Goal: Task Accomplishment & Management: Manage account settings

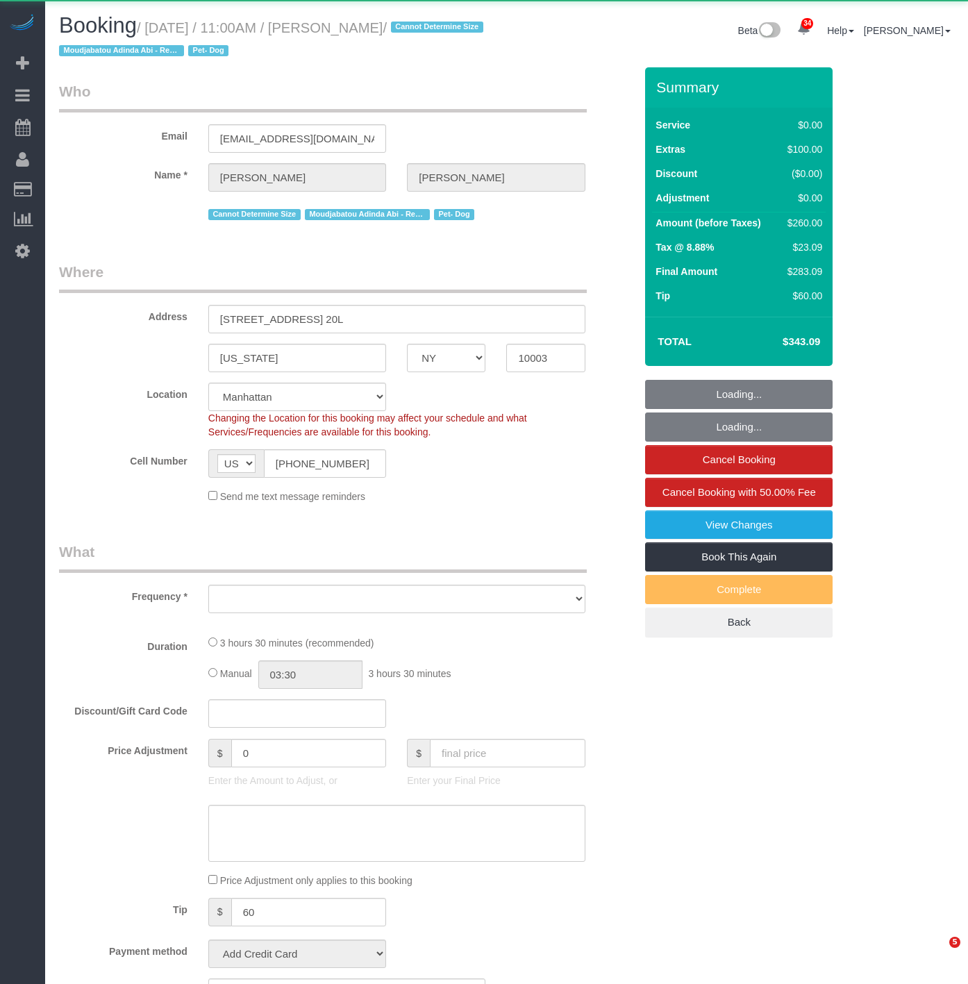
select select "NY"
select select "object:4937"
select select "string:stripe-pm_1PG09l4VGloSiKo7bBuirUNc"
select select "1"
select select "number:58"
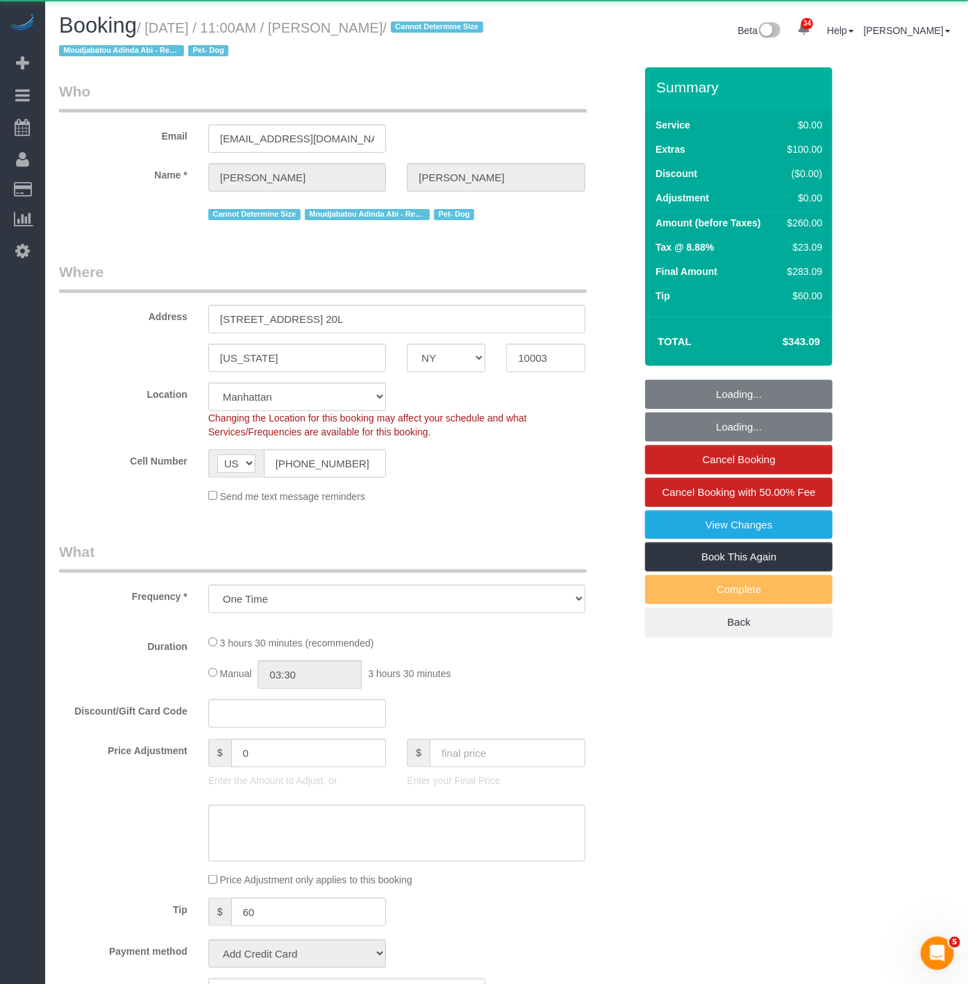
select select "number:74"
select select "number:13"
select select "number:5"
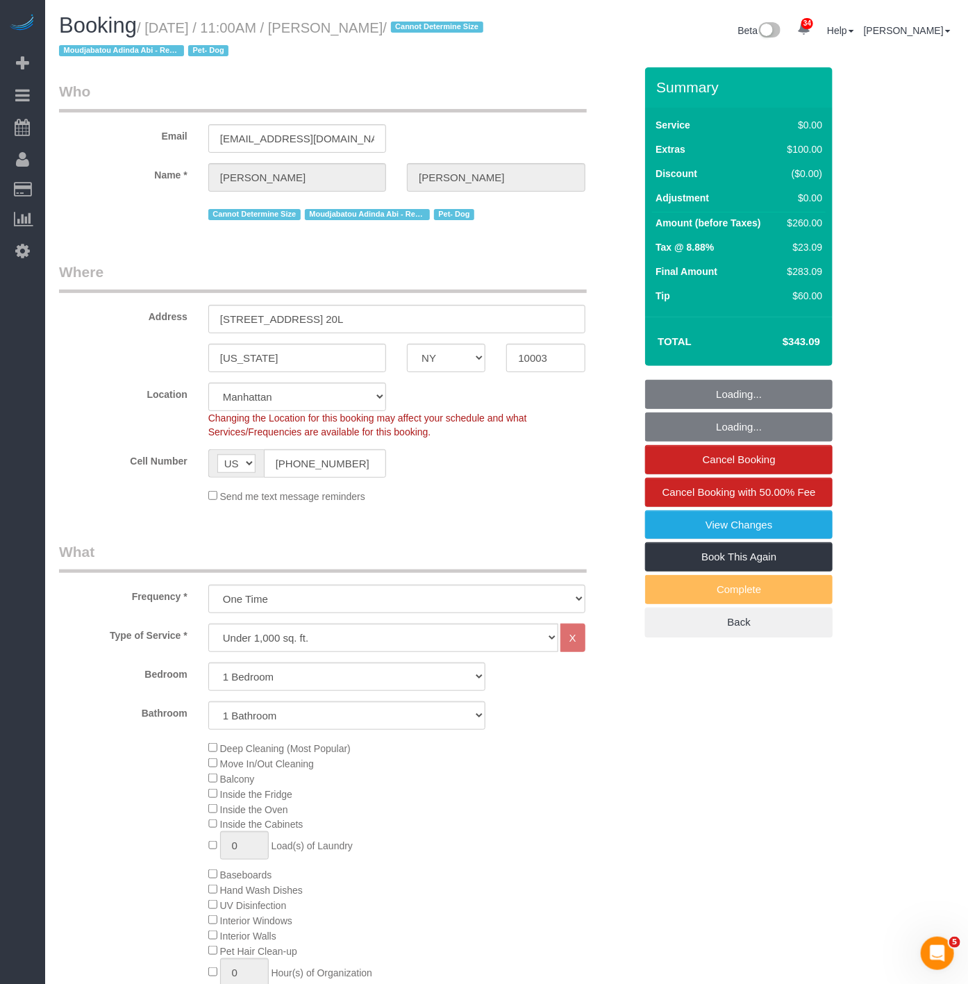
select select "spot46"
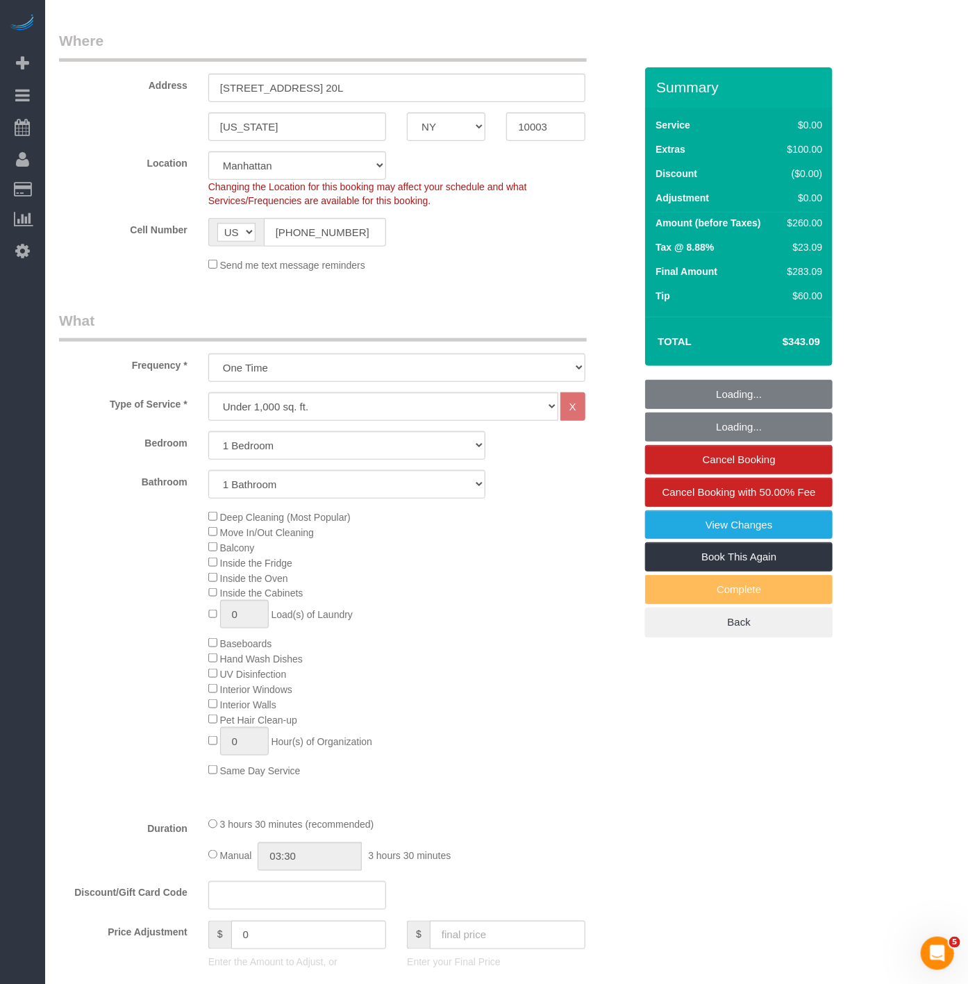
select select "object:5613"
select select "1"
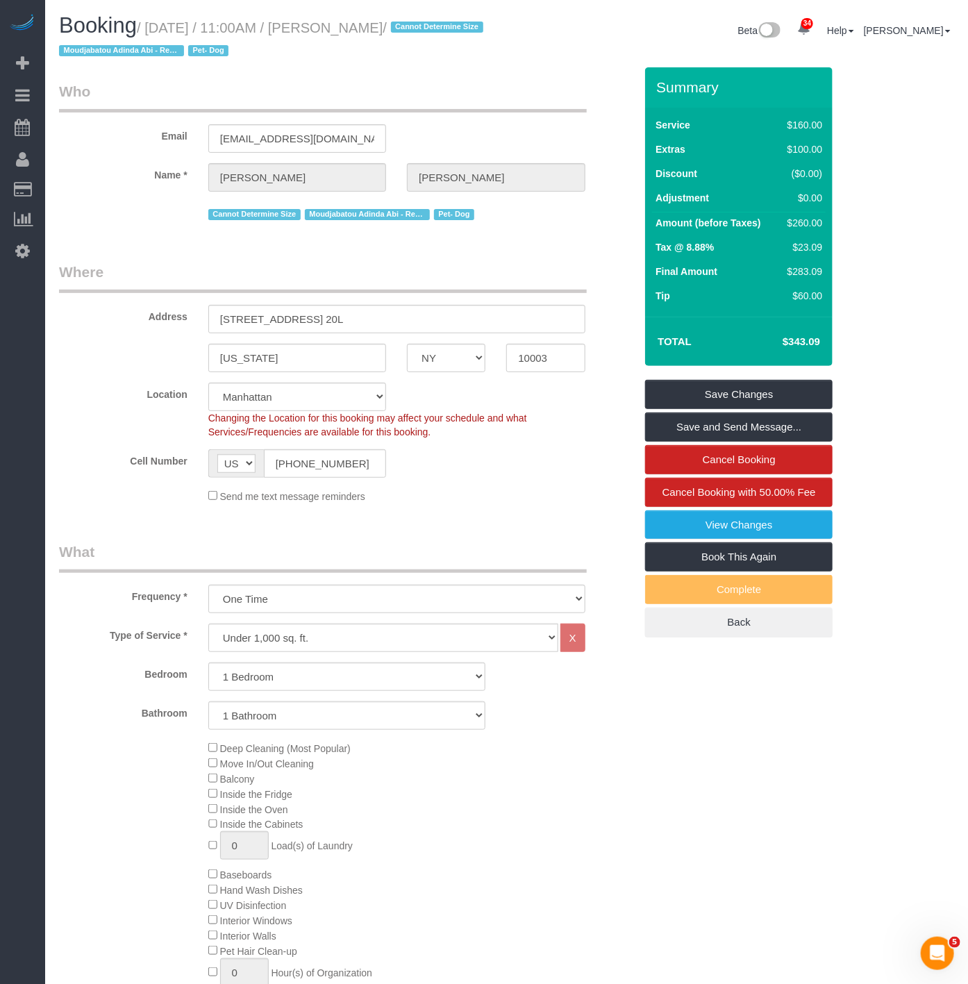
drag, startPoint x: 335, startPoint y: 21, endPoint x: 405, endPoint y: 23, distance: 70.2
click at [405, 23] on small "/ October 04, 2025 / 11:00AM / Zoe Leavitt / Cannot Determine Size Moudjabatou …" at bounding box center [273, 39] width 428 height 39
copy small "Zoe Leavitt"
click at [660, 521] on link "View Changes" at bounding box center [738, 524] width 187 height 29
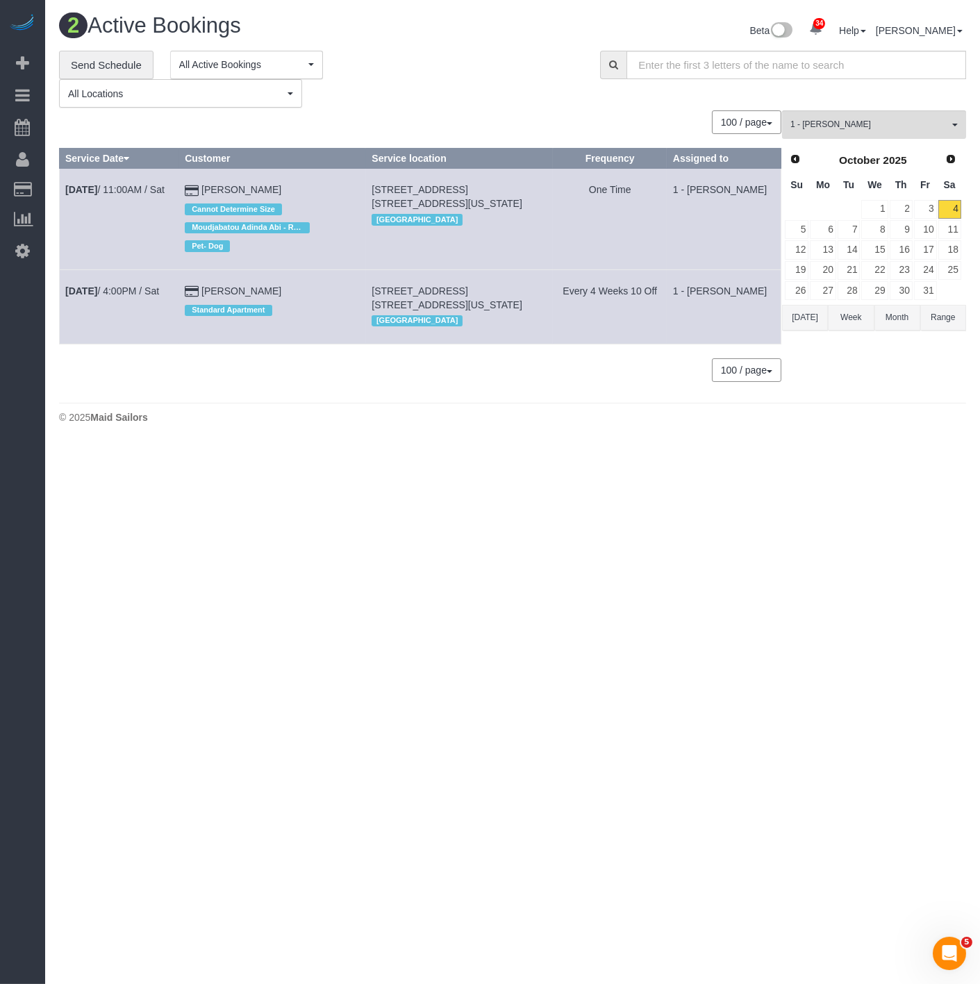
drag, startPoint x: 440, startPoint y: 310, endPoint x: 393, endPoint y: 295, distance: 49.4
click at [393, 295] on td "333 West 56th Street, Apt. 9g, New York, NY 10019 Manhattan" at bounding box center [459, 306] width 187 height 74
drag, startPoint x: 429, startPoint y: 199, endPoint x: 375, endPoint y: 185, distance: 55.9
click at [375, 185] on td "245 East 19th Street, Apt. 20l, New York, NY 10003 Manhattan" at bounding box center [459, 219] width 187 height 101
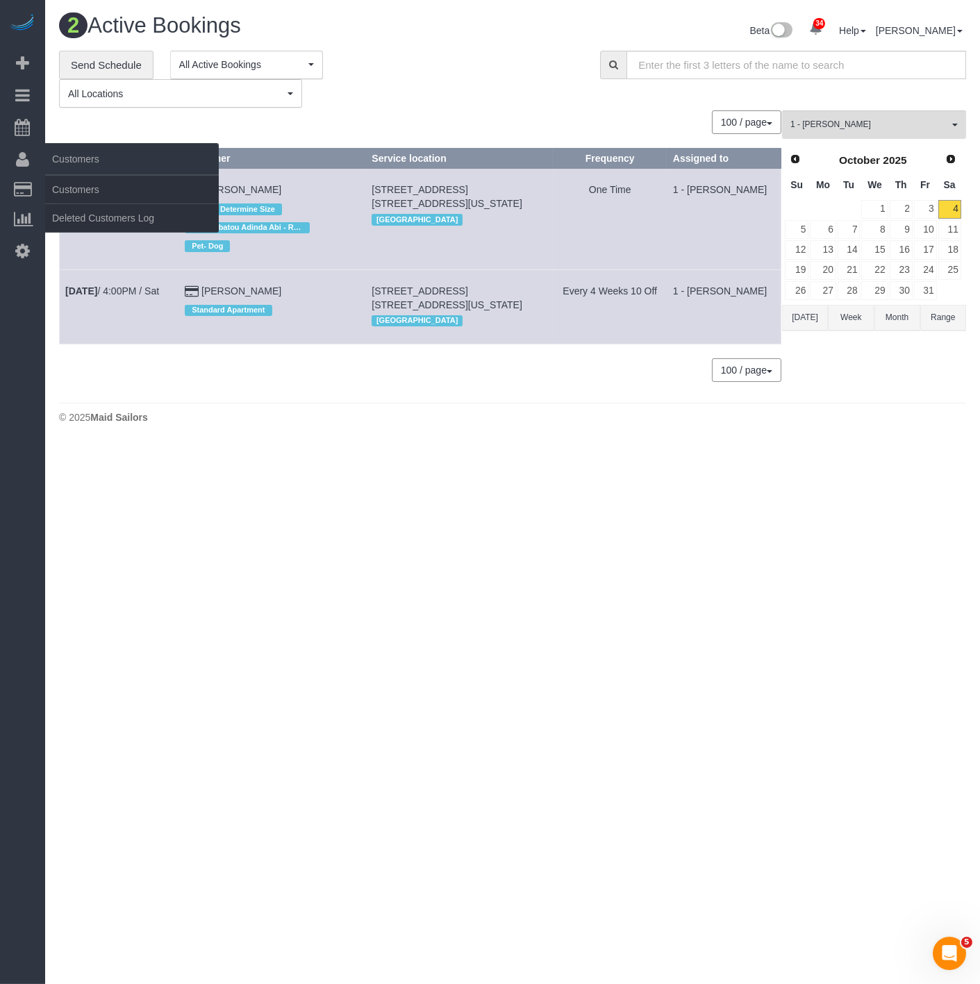
copy span "245 East 19th Street, Apt. 20l, New York, NY 10003"
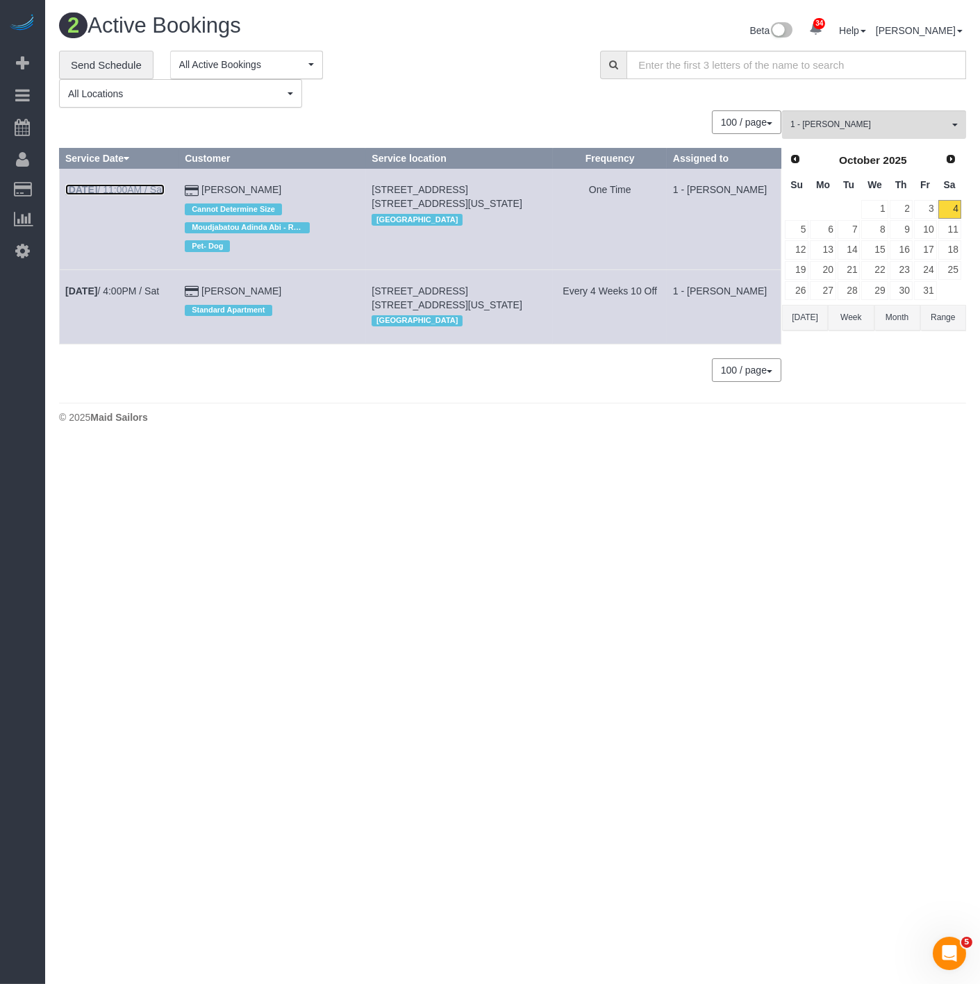
click at [149, 190] on link "Oct 4th / 11:00AM / Sat" at bounding box center [114, 189] width 99 height 11
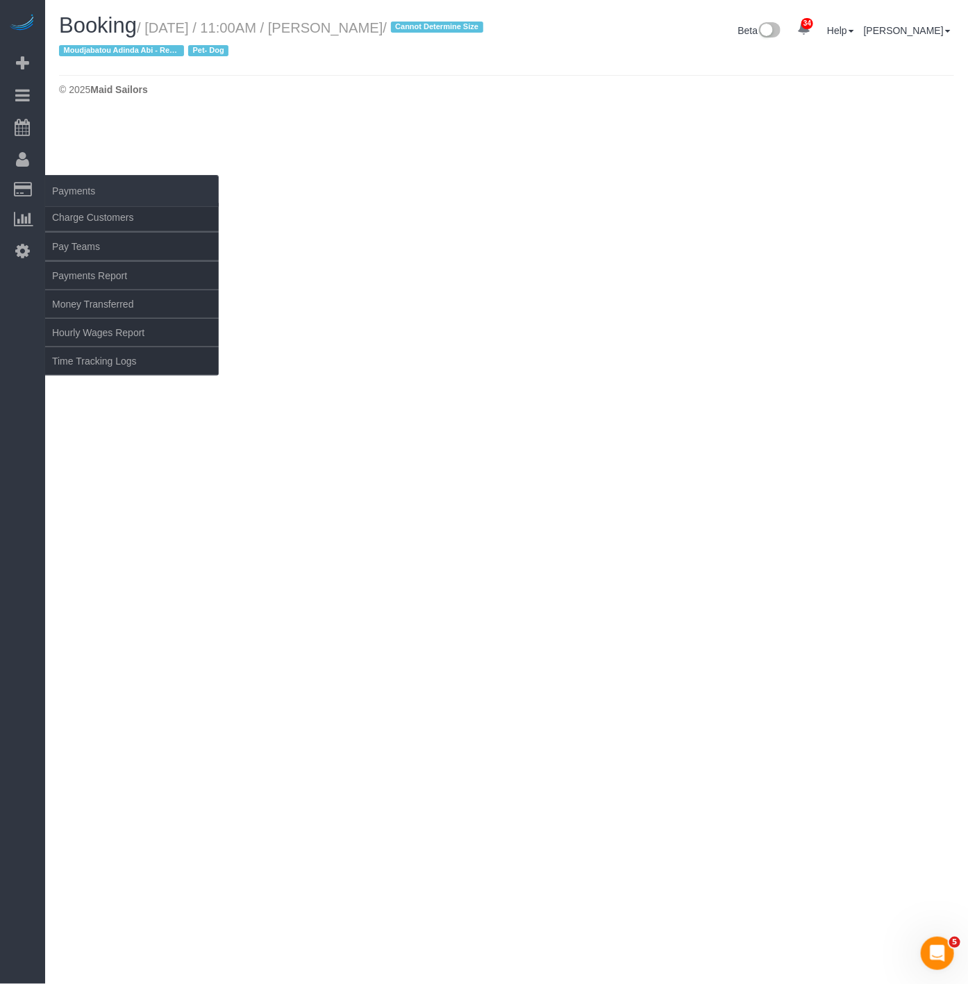
select select "NY"
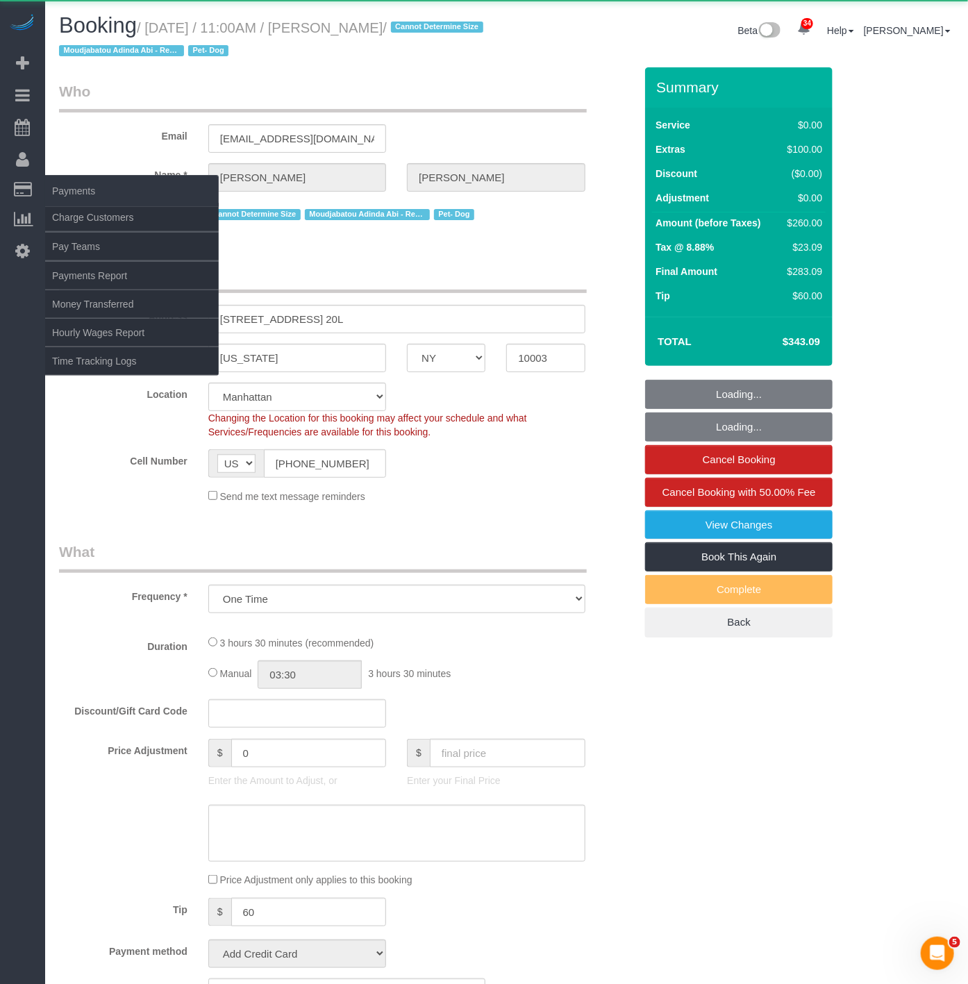
select select "object:6797"
select select "string:stripe-pm_1PG09l4VGloSiKo7bBuirUNc"
select select "number:58"
select select "number:74"
select select "number:13"
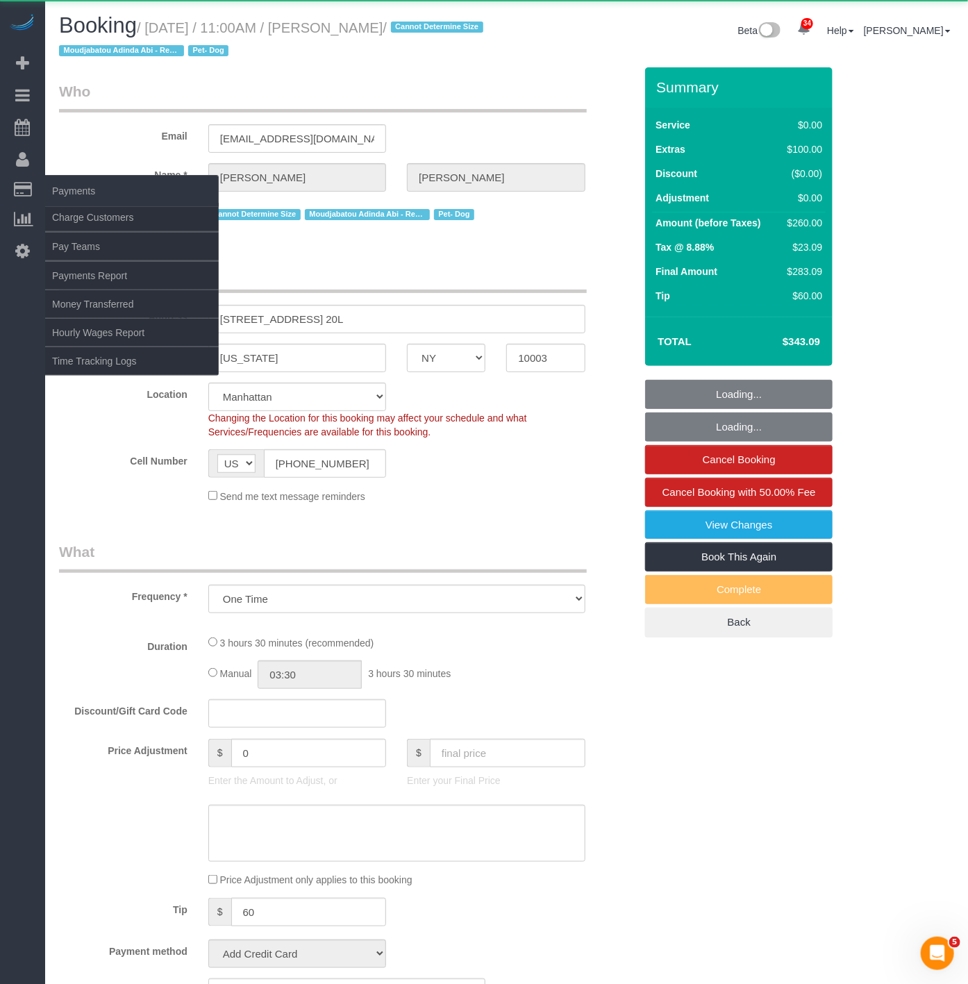
select select "number:5"
select select "spot91"
select select "1"
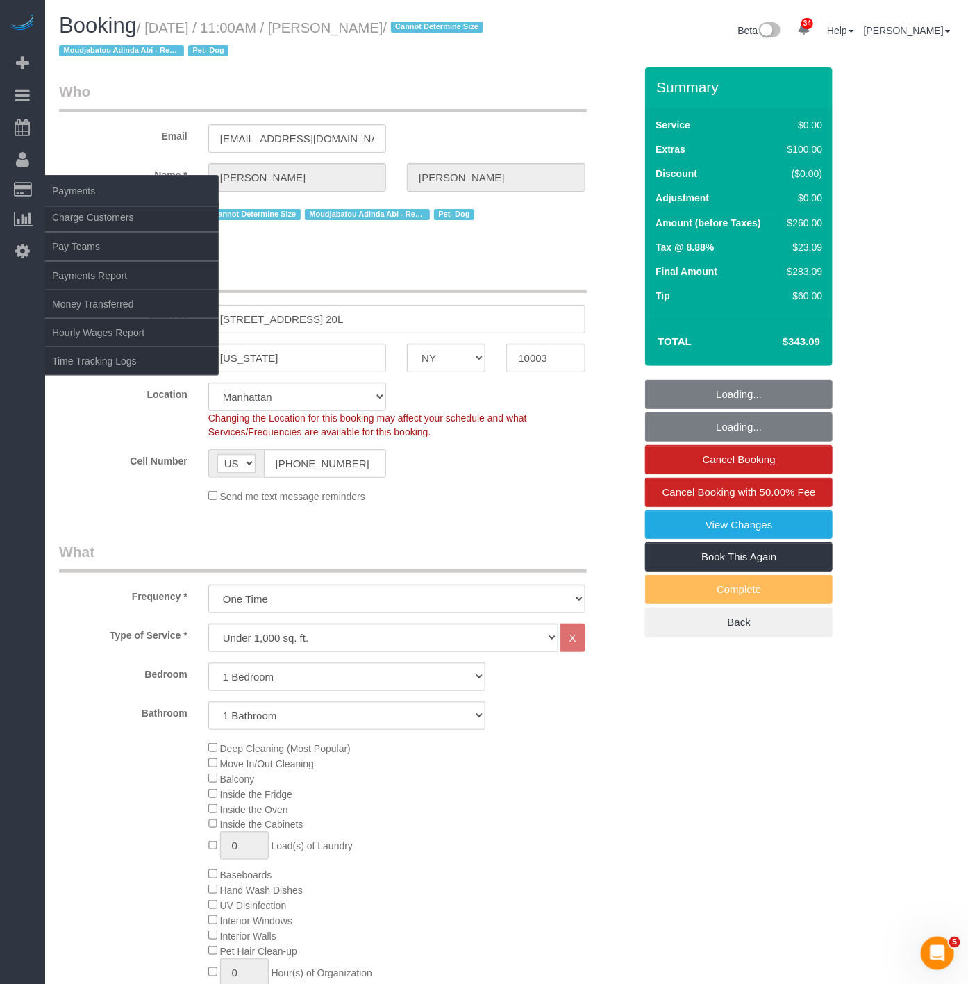
select select "1"
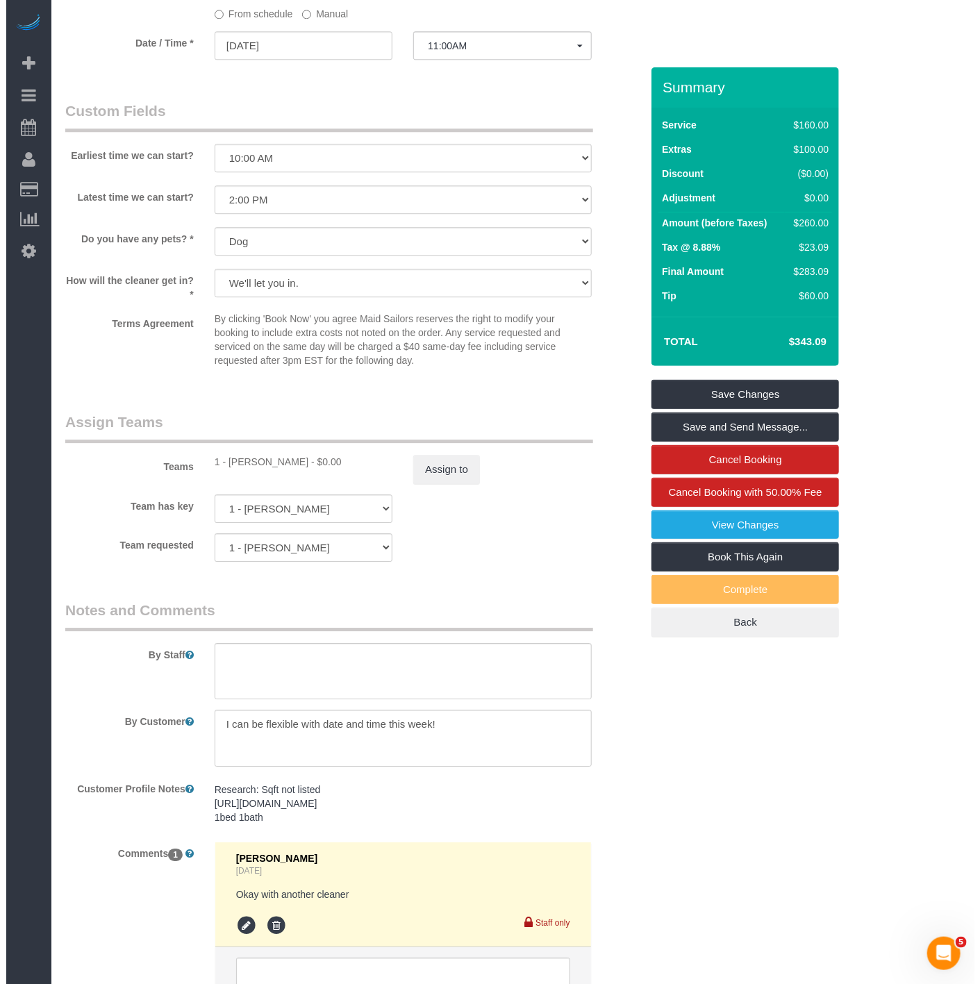
scroll to position [1466, 0]
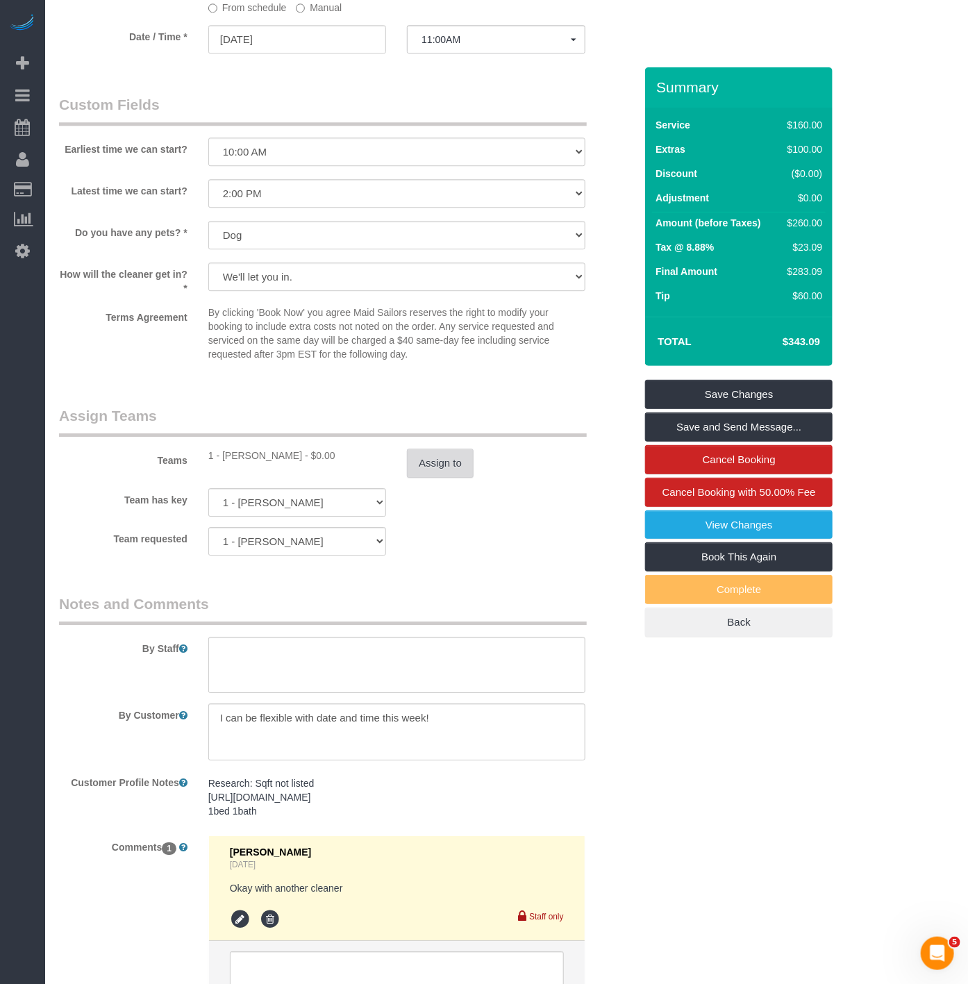
click at [443, 478] on button "Assign to" at bounding box center [440, 463] width 67 height 29
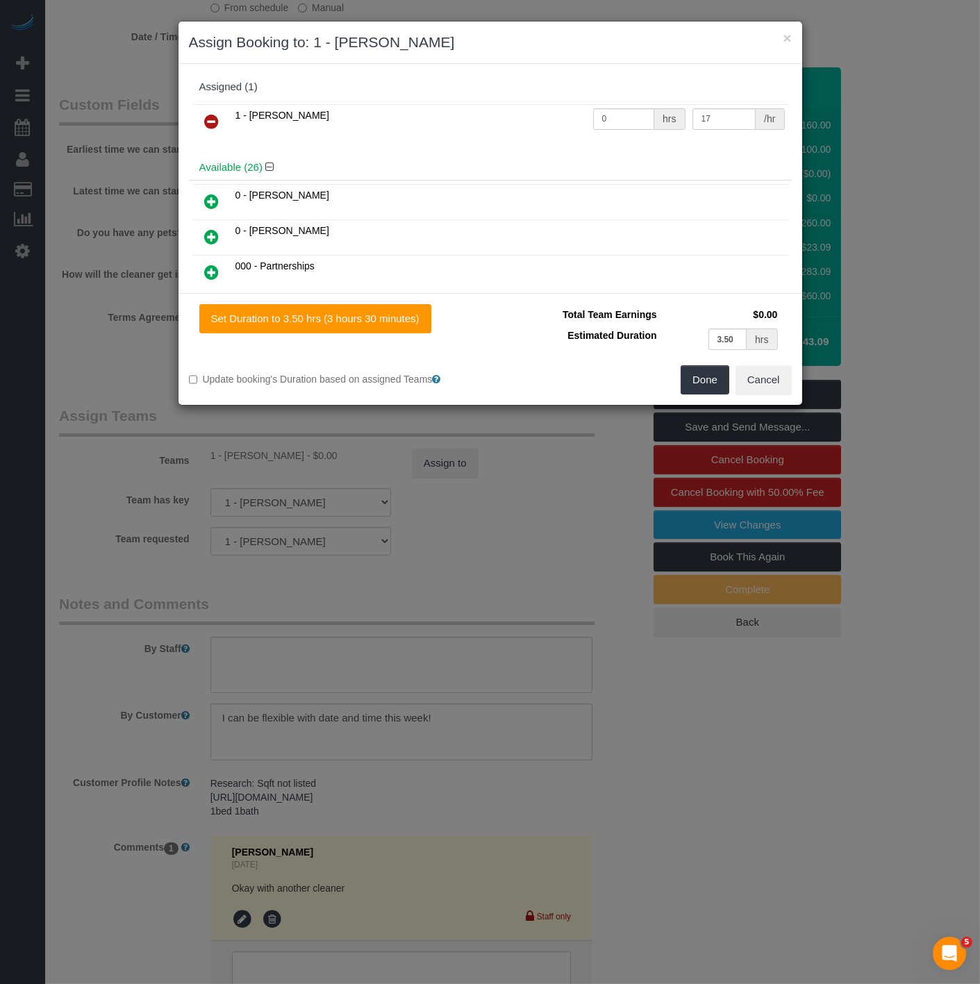
click at [219, 117] on link at bounding box center [212, 122] width 33 height 28
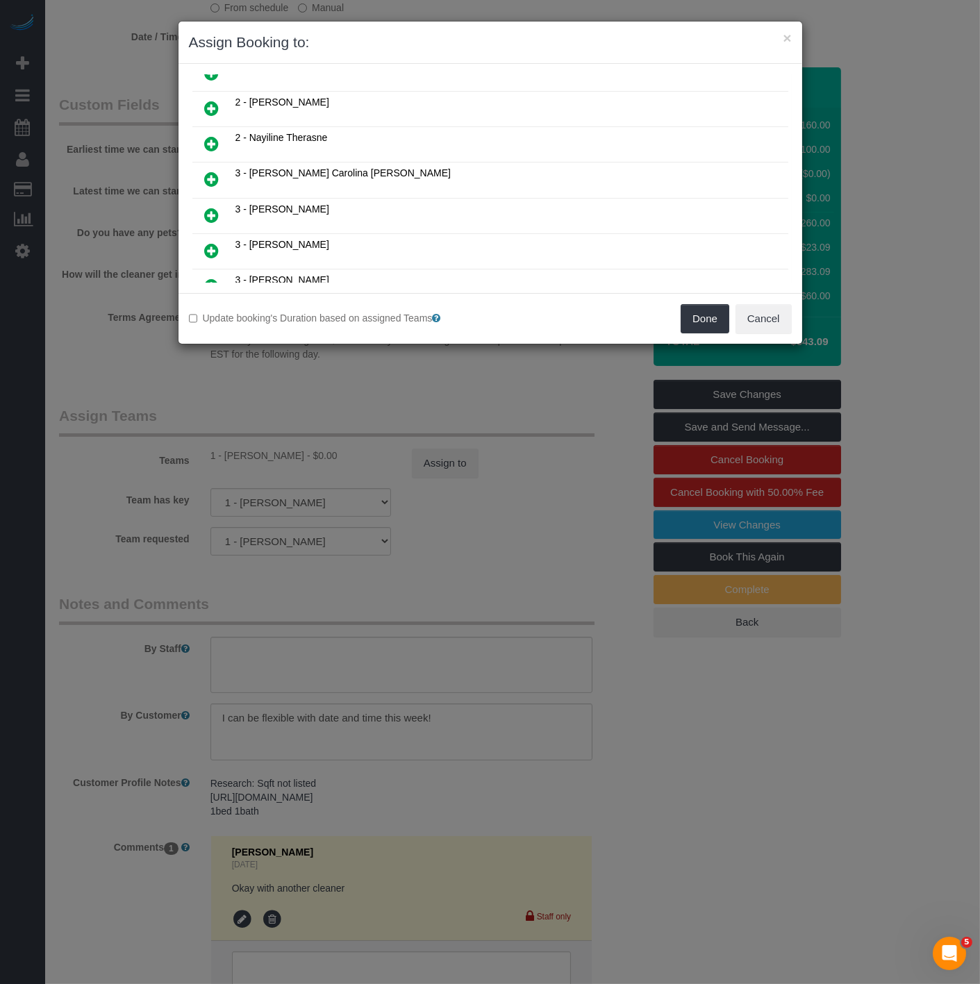
scroll to position [539, 0]
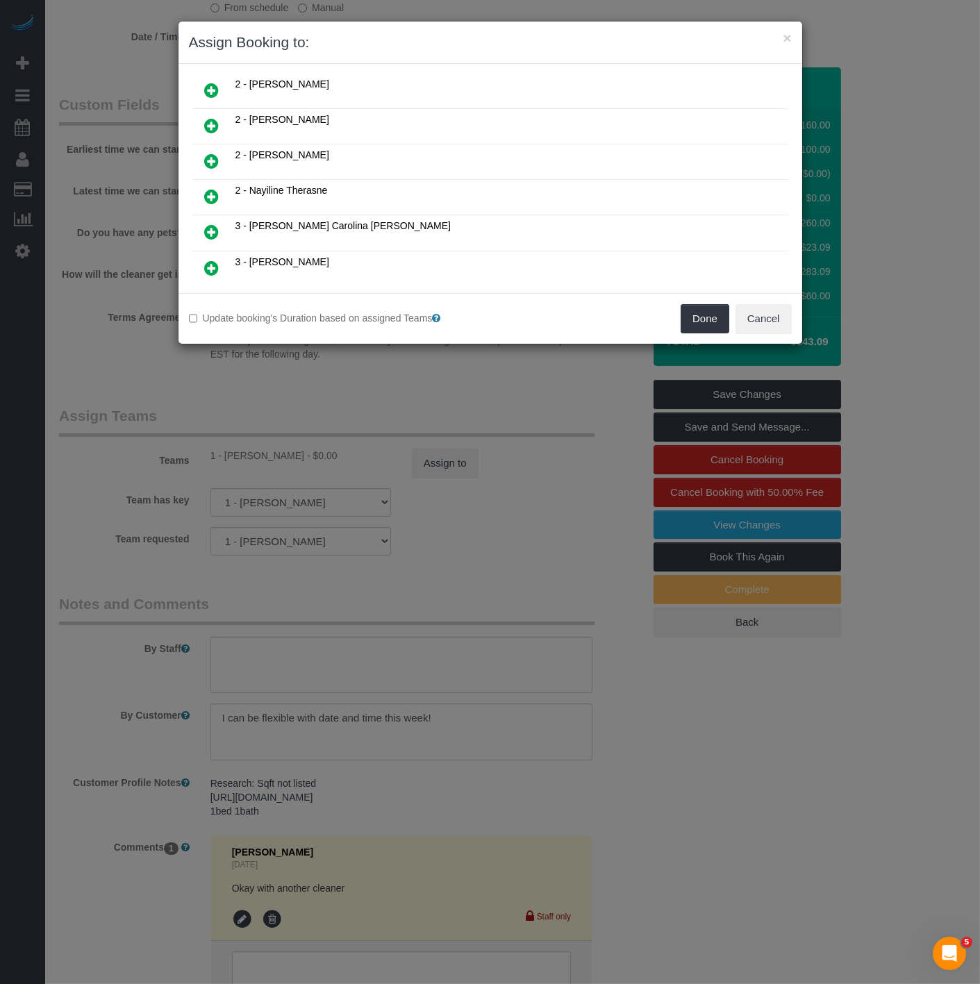
click at [213, 153] on icon at bounding box center [212, 161] width 15 height 17
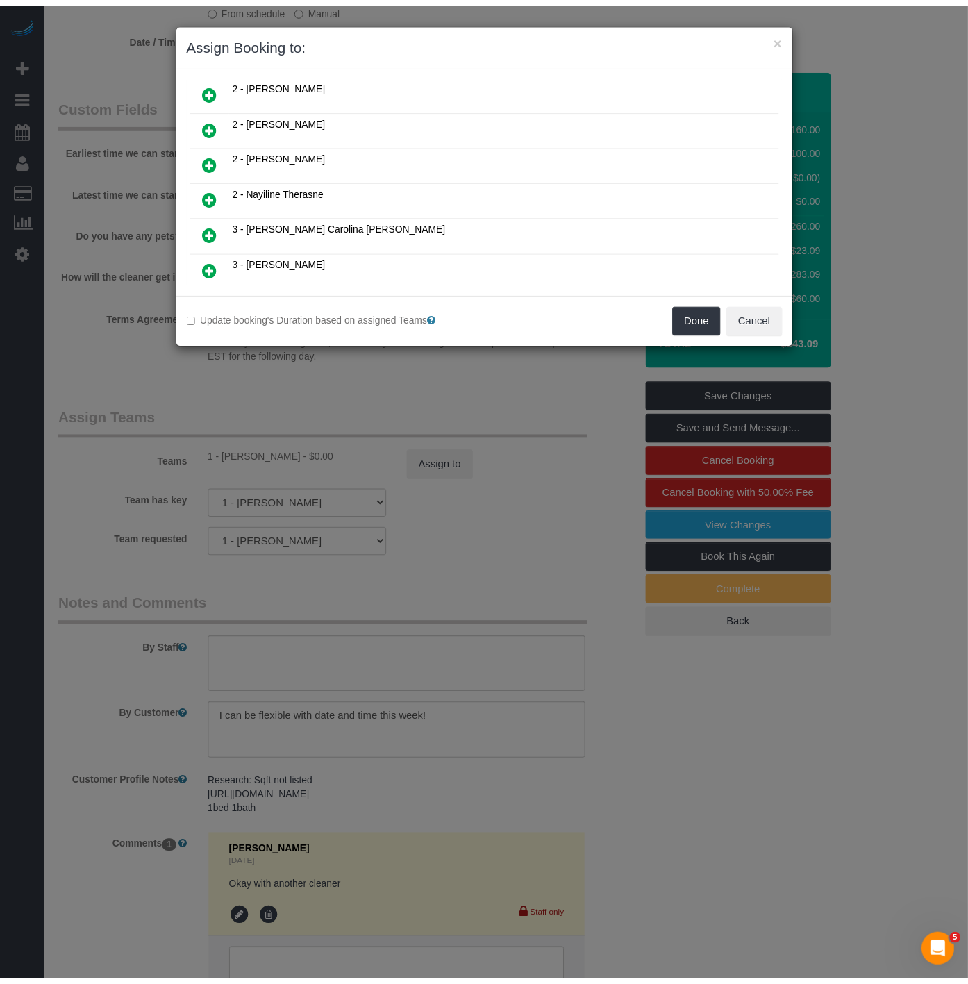
scroll to position [572, 0]
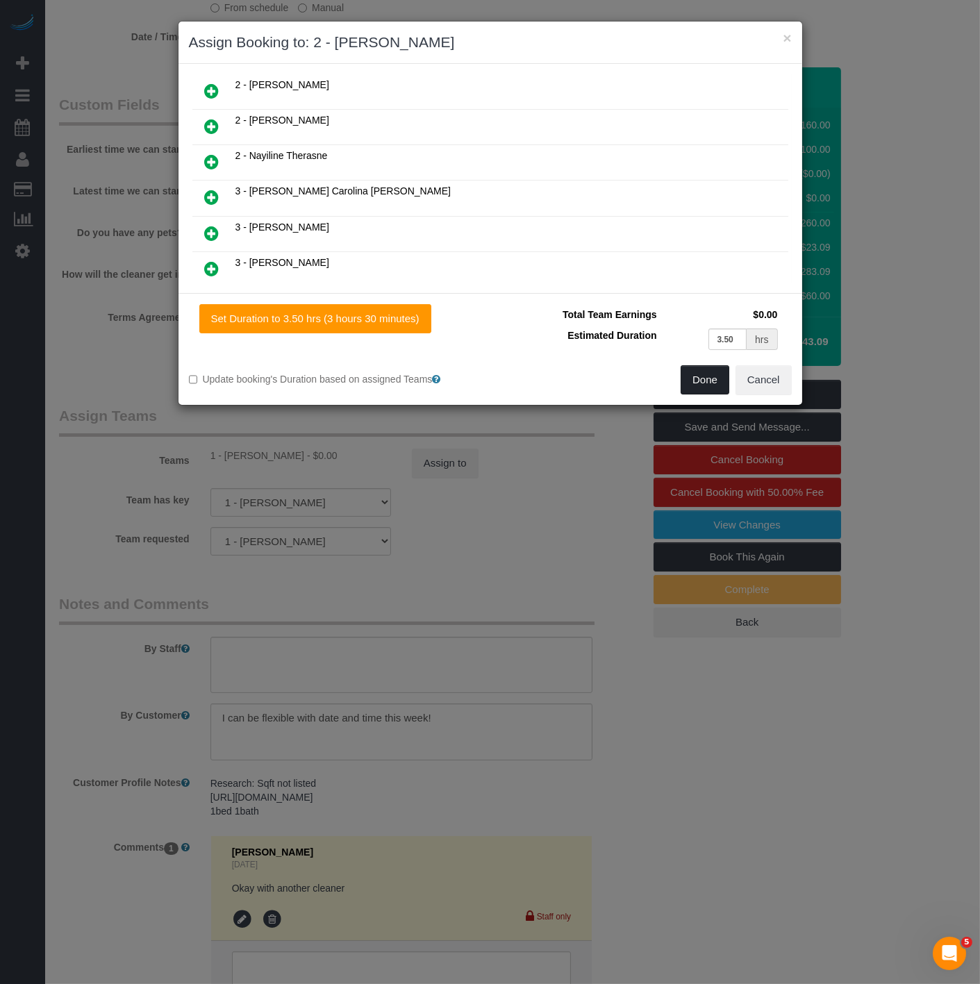
click at [703, 384] on button "Done" at bounding box center [704, 379] width 49 height 29
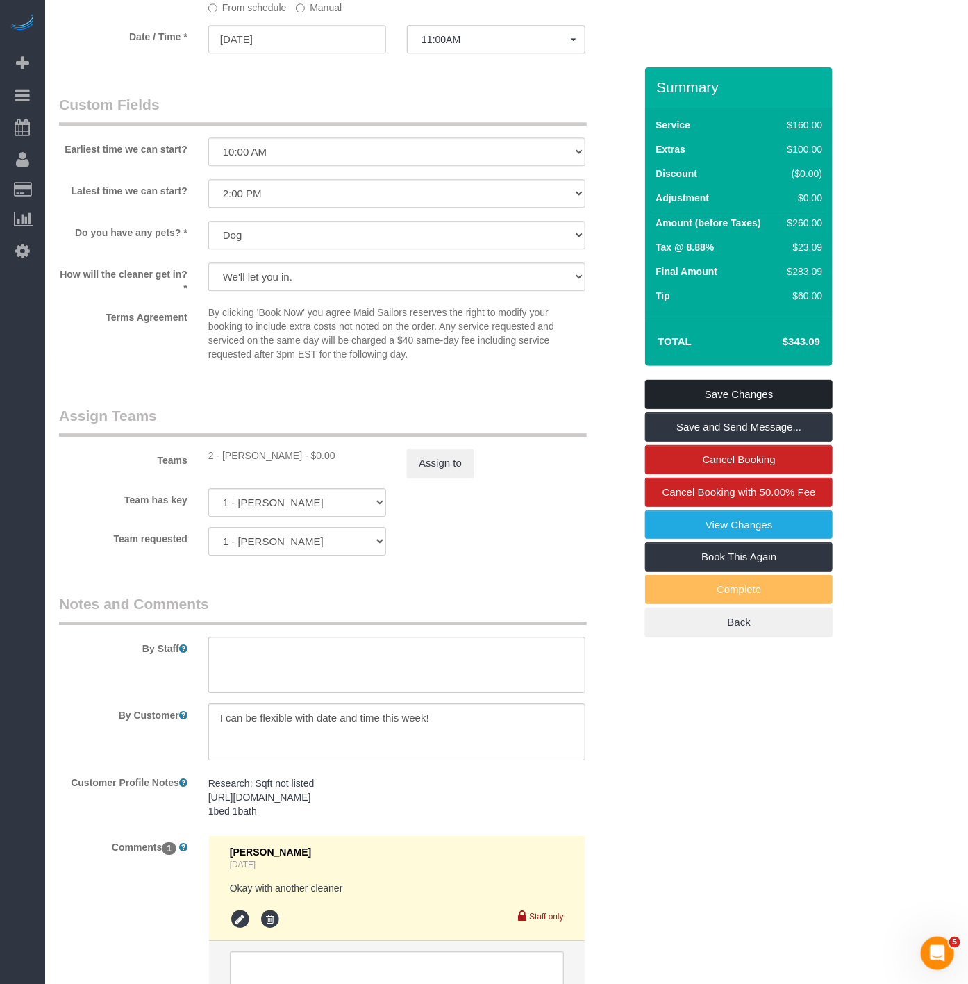
click at [690, 396] on link "Save Changes" at bounding box center [738, 394] width 187 height 29
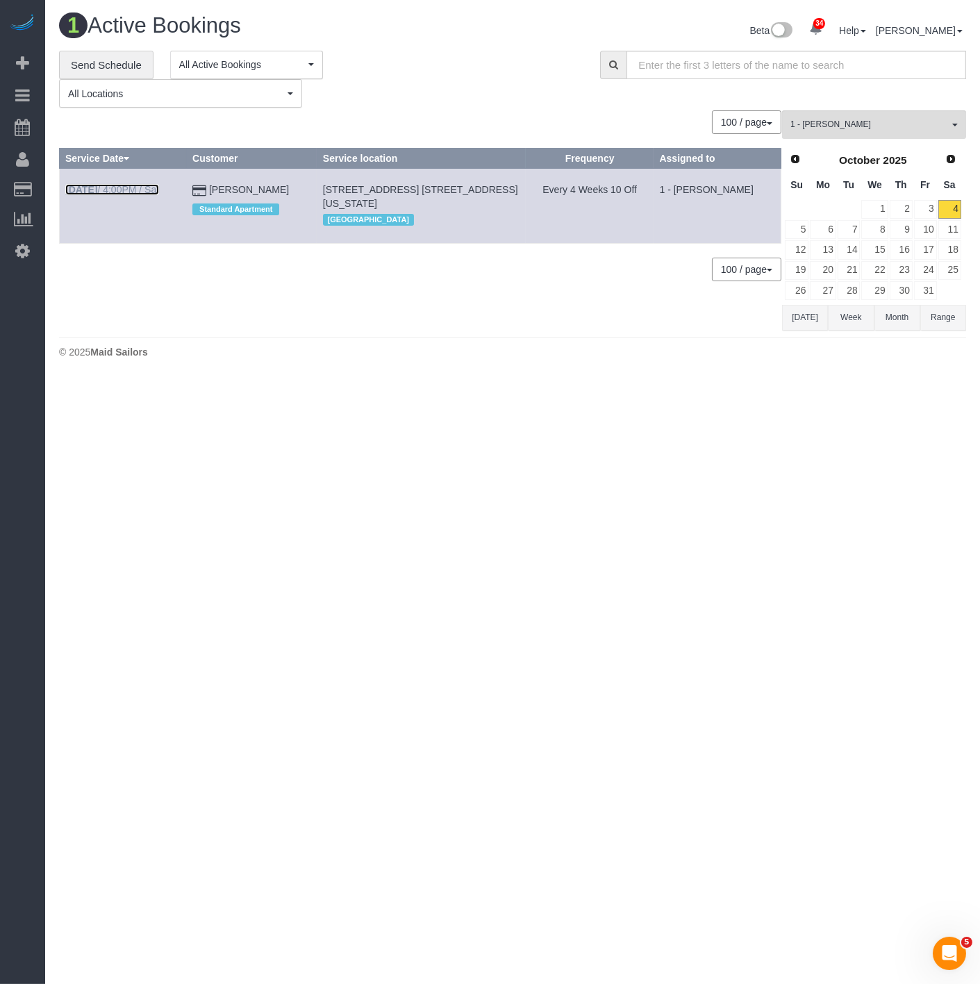
click at [85, 193] on b "Oct 4th" at bounding box center [81, 189] width 32 height 11
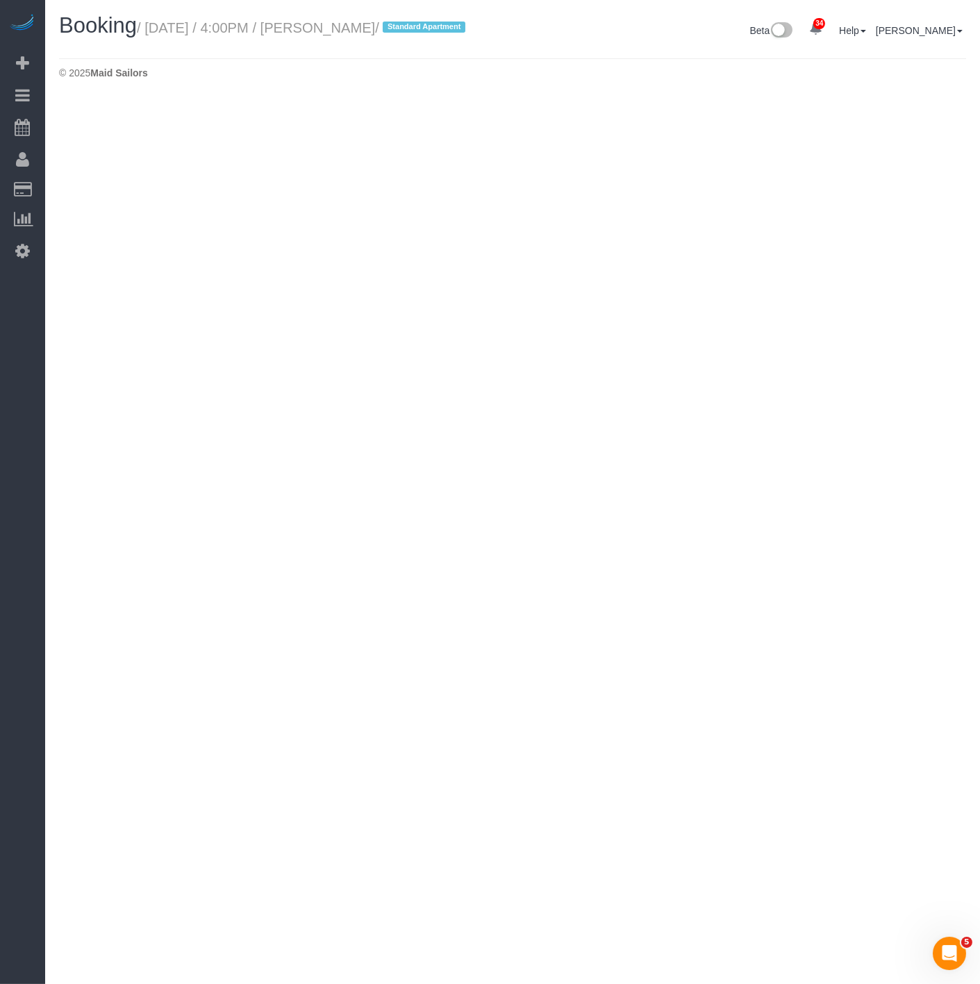
select select "NY"
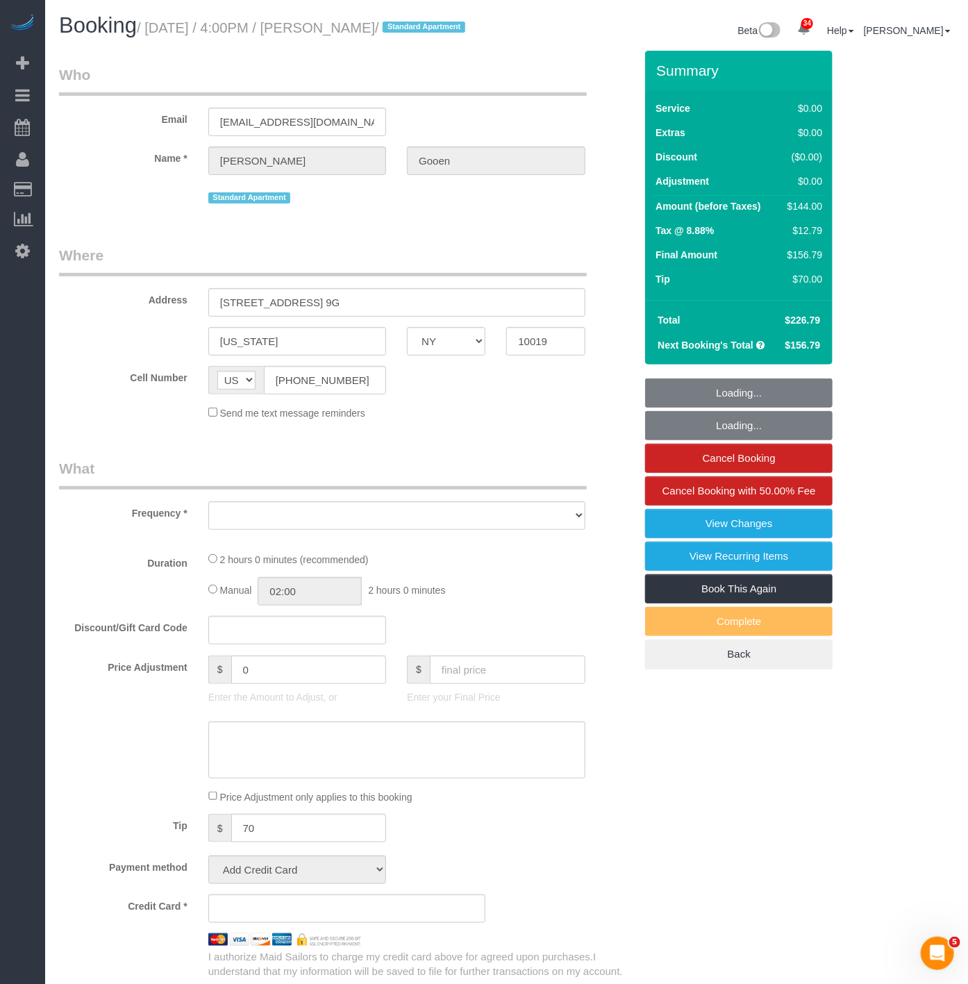
select select "number:57"
select select "number:74"
select select "number:15"
select select "number:7"
select select "object:9866"
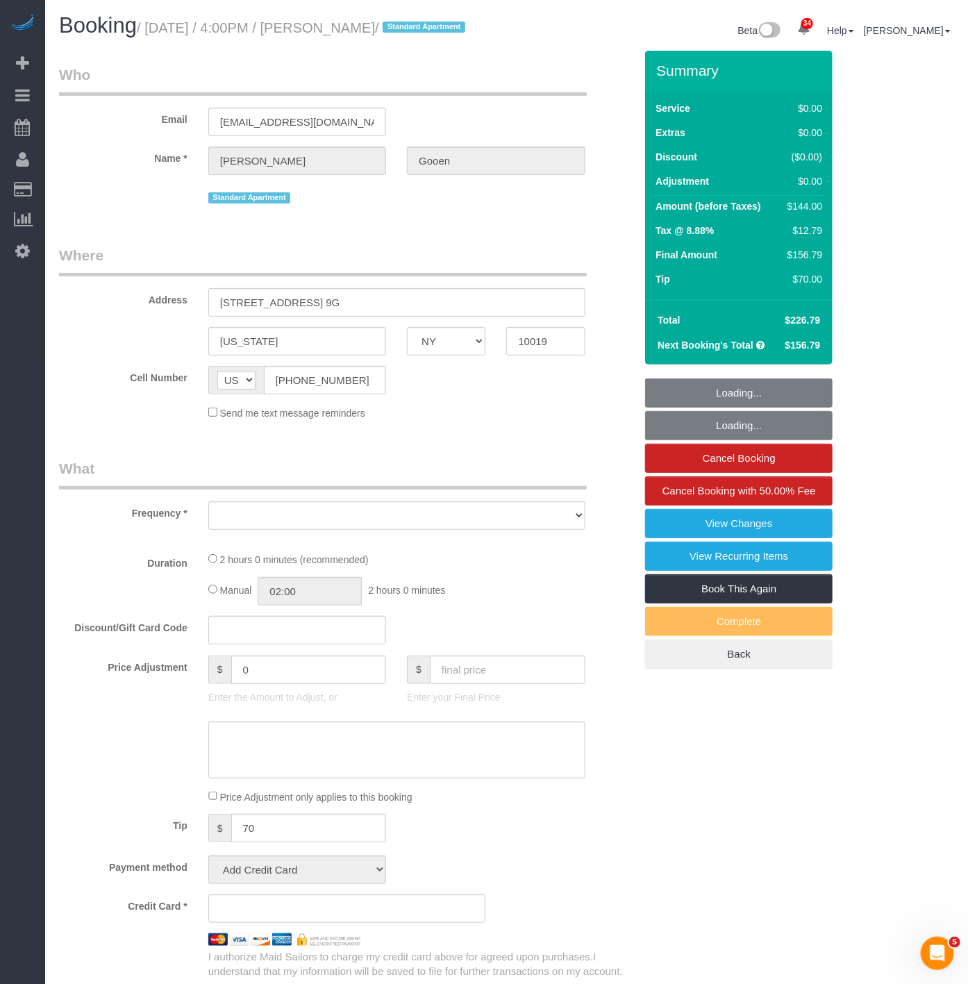
select select "spot136"
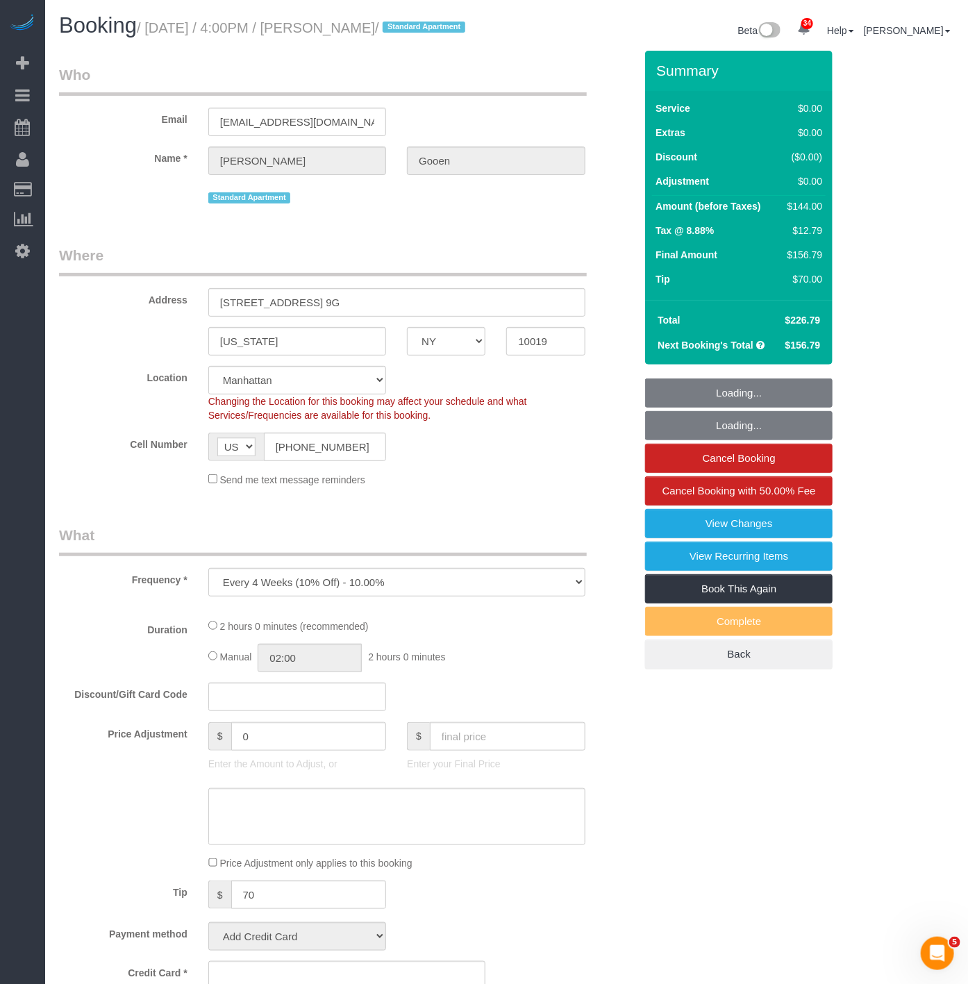
select select "object:10366"
select select "string:stripe-pm_1R0Ms84VGloSiKo7dlBryzoR"
select select "1"
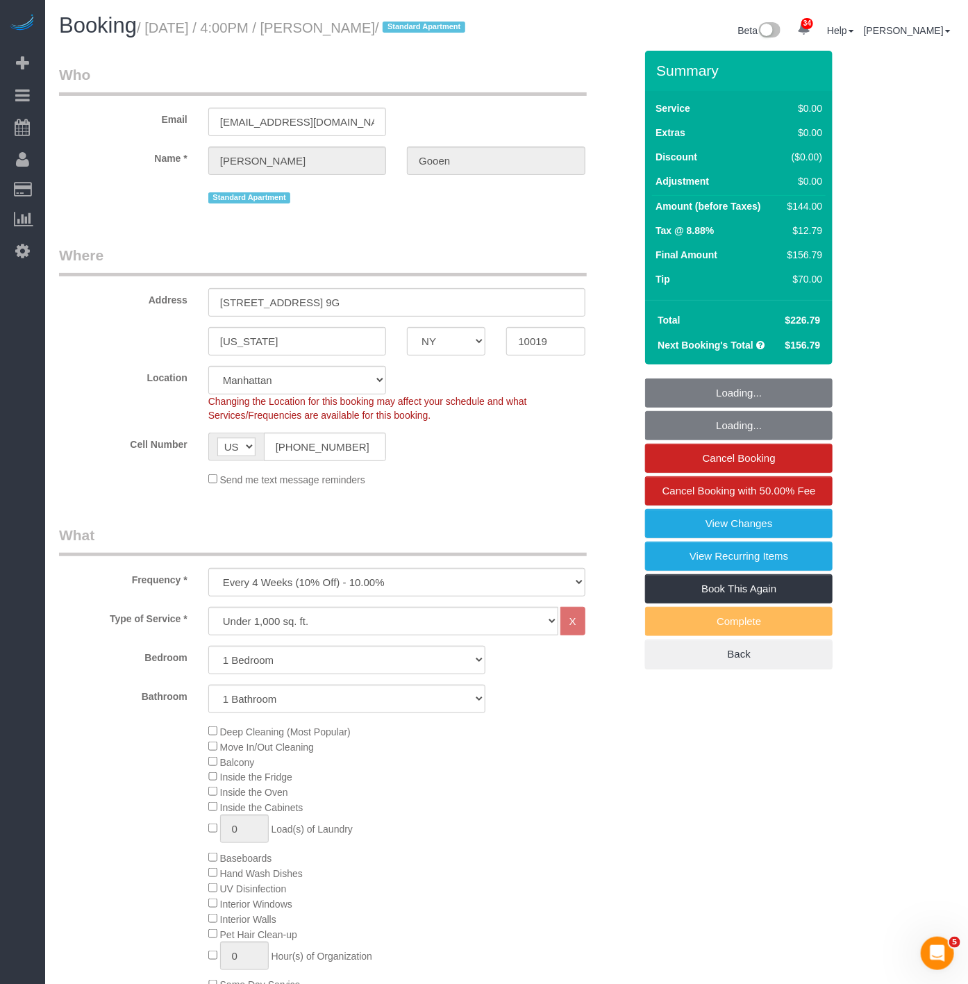
select select "1"
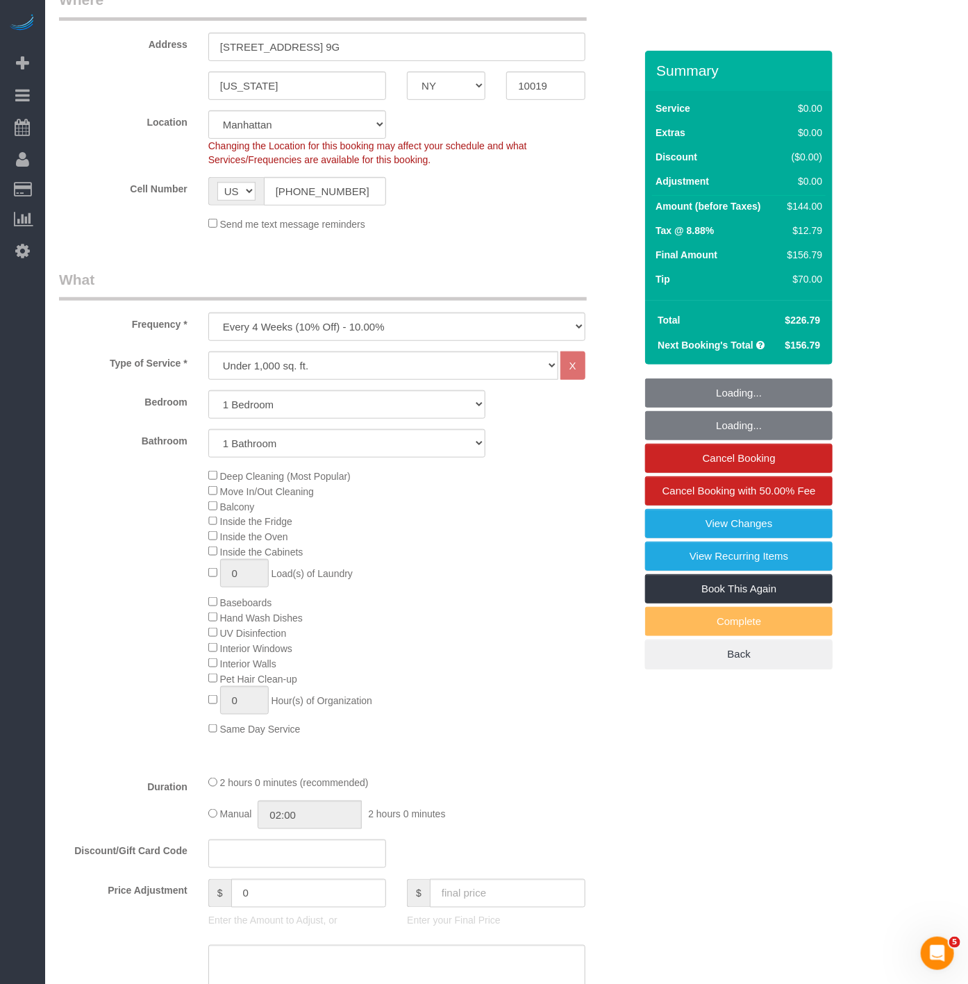
scroll to position [308, 0]
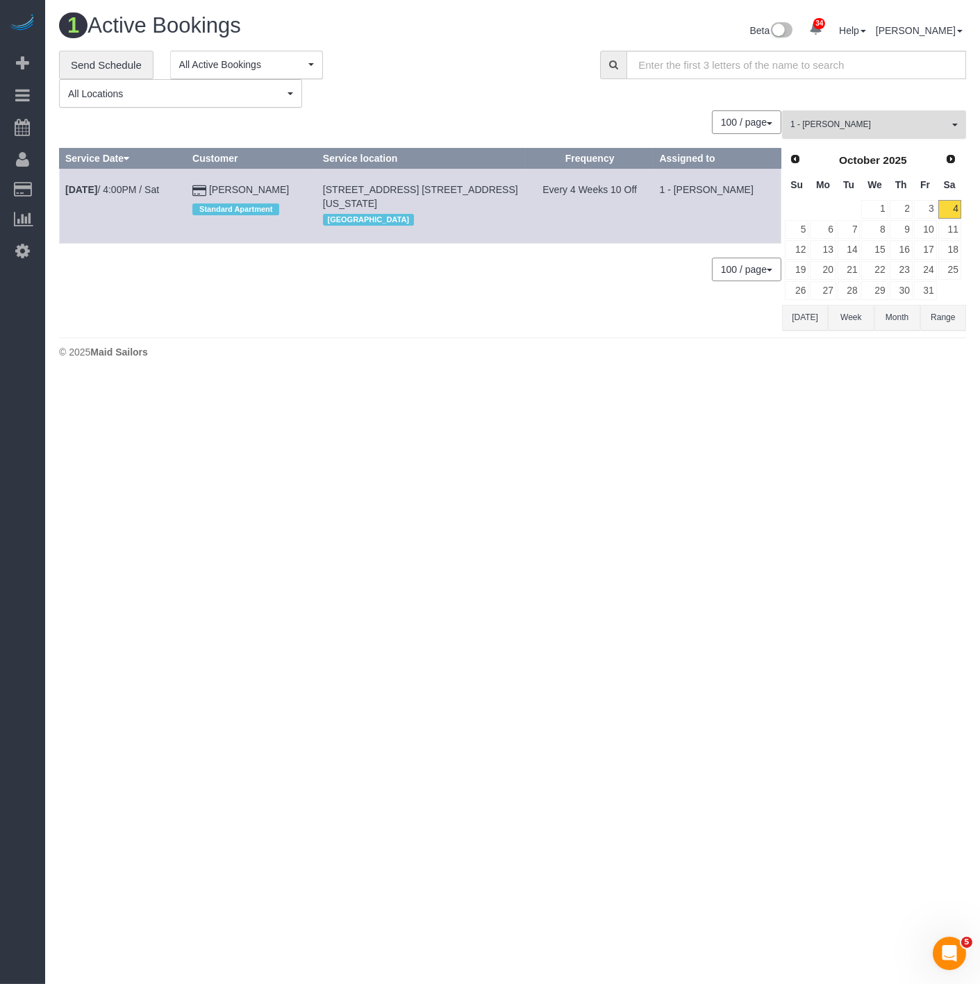
click at [807, 126] on span "1 - [PERSON_NAME]" at bounding box center [869, 125] width 158 height 12
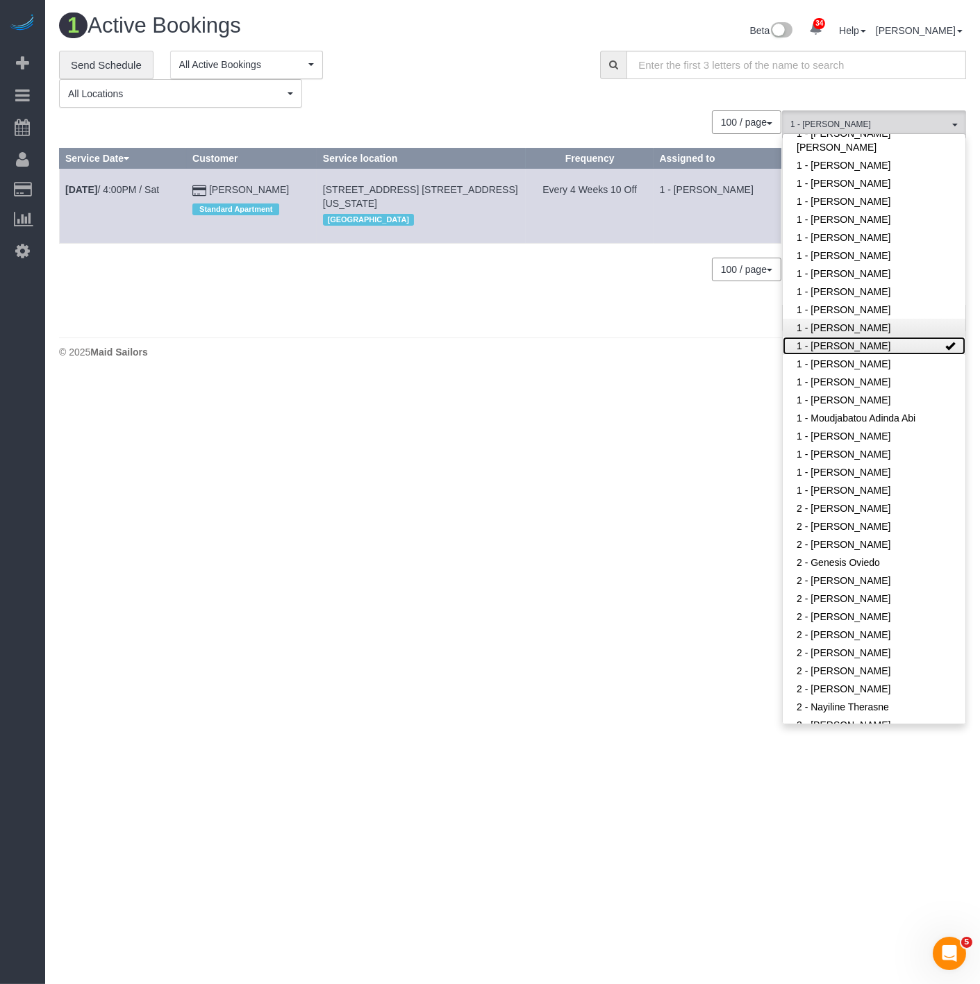
scroll to position [385, 0]
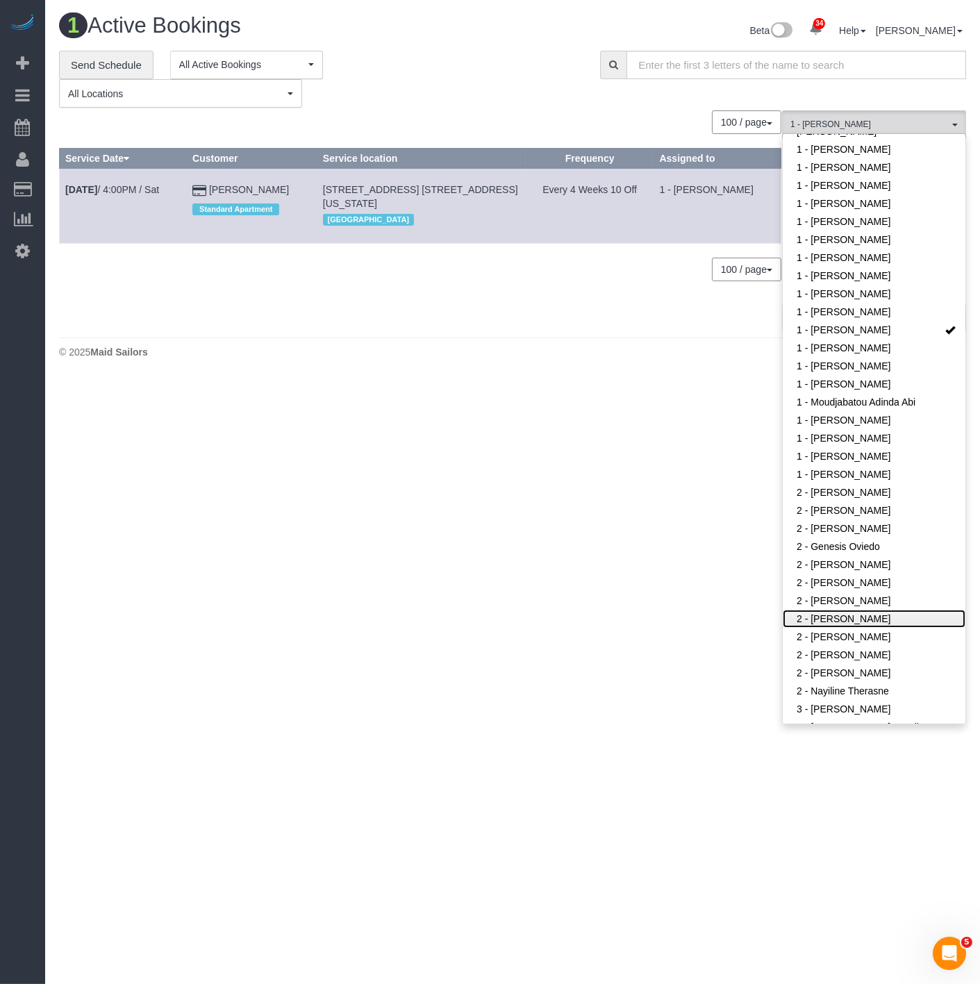
click at [857, 610] on link "2 - [PERSON_NAME]" at bounding box center [873, 619] width 183 height 18
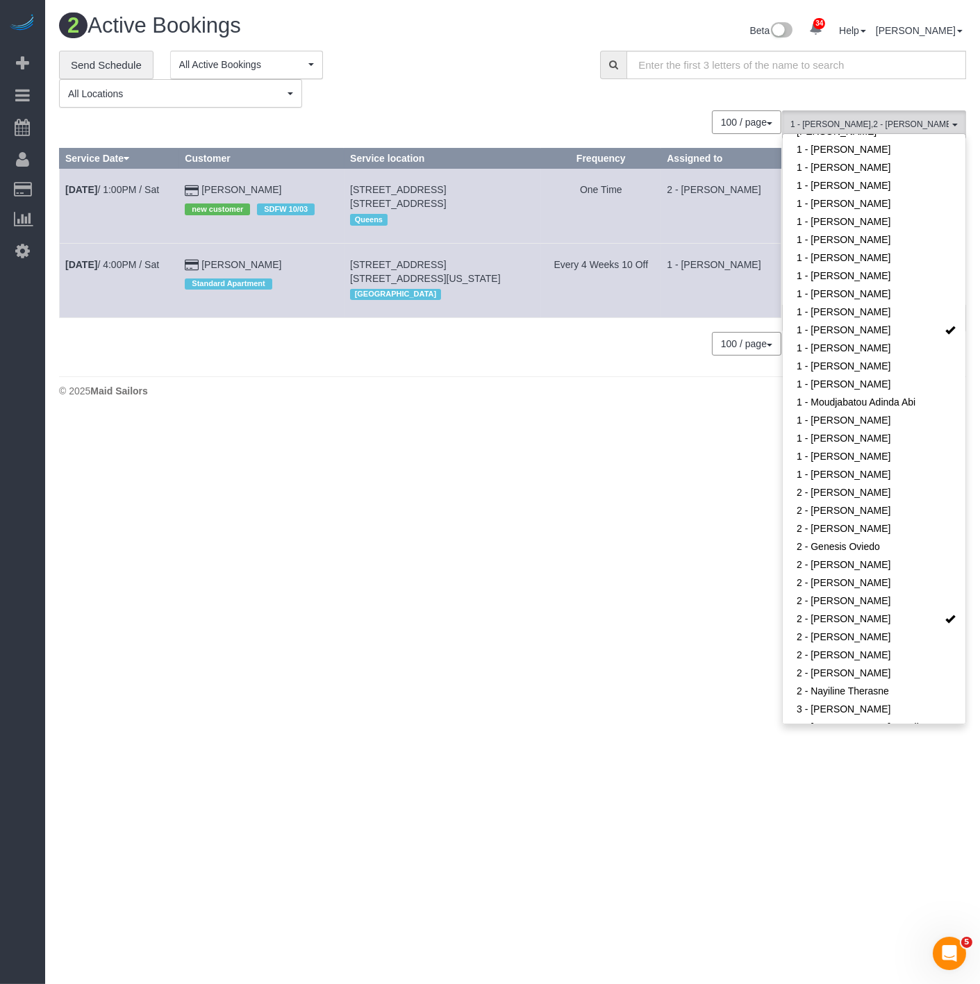
drag, startPoint x: 230, startPoint y: 383, endPoint x: 182, endPoint y: 326, distance: 73.9
click at [230, 383] on footer "© 2025 Maid Sailors" at bounding box center [512, 390] width 907 height 28
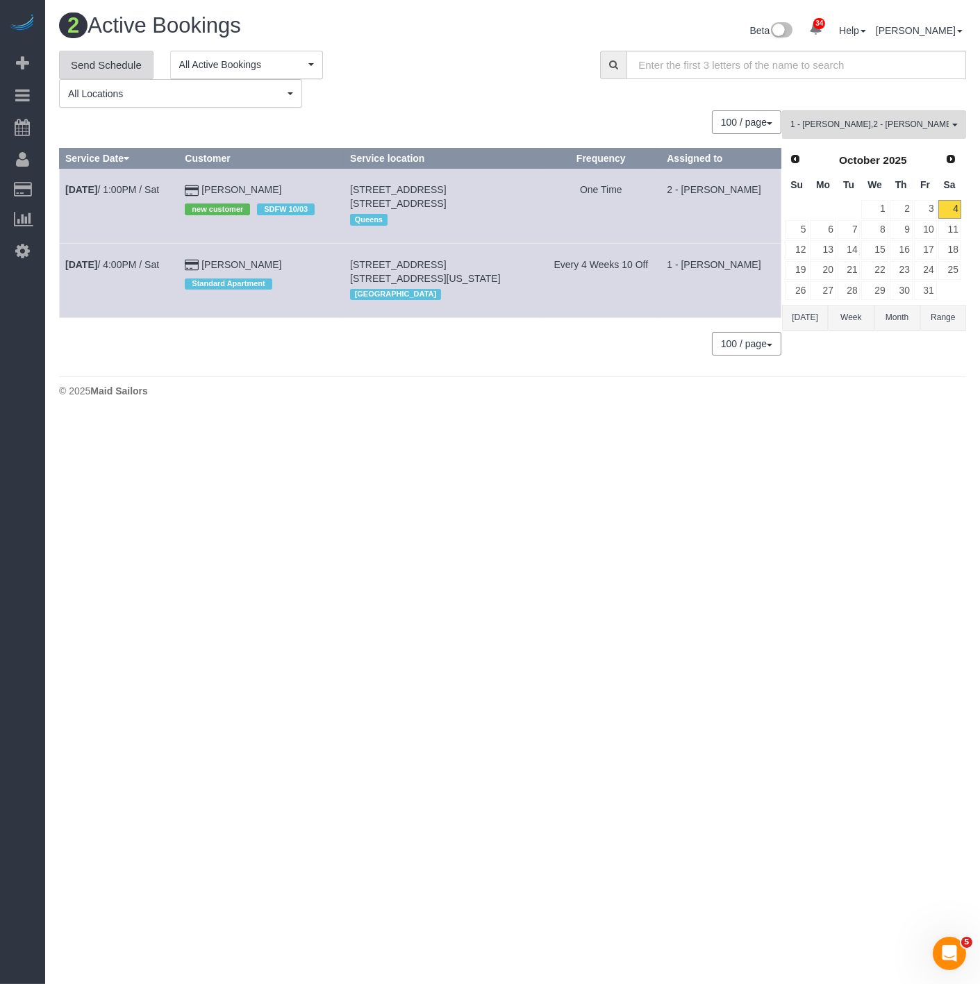
click at [126, 65] on link "Send Schedule" at bounding box center [106, 65] width 94 height 29
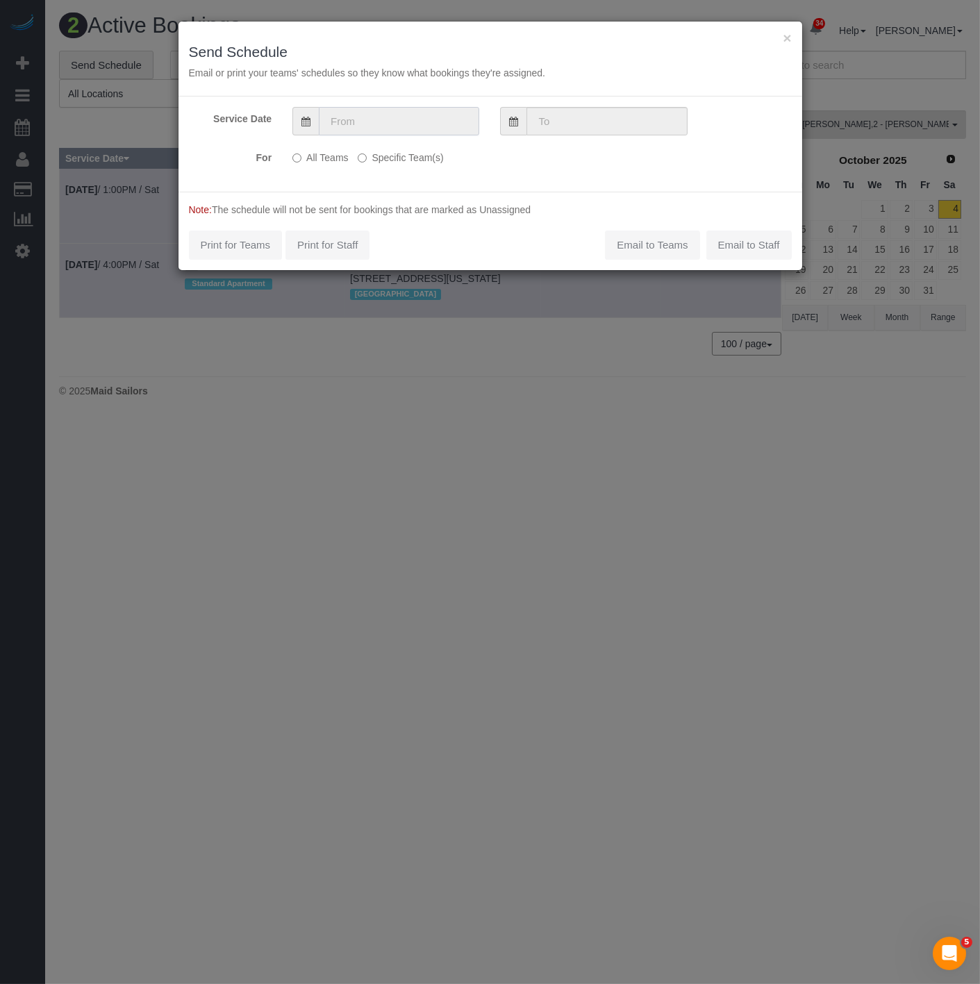
click at [353, 126] on input "text" at bounding box center [399, 121] width 160 height 28
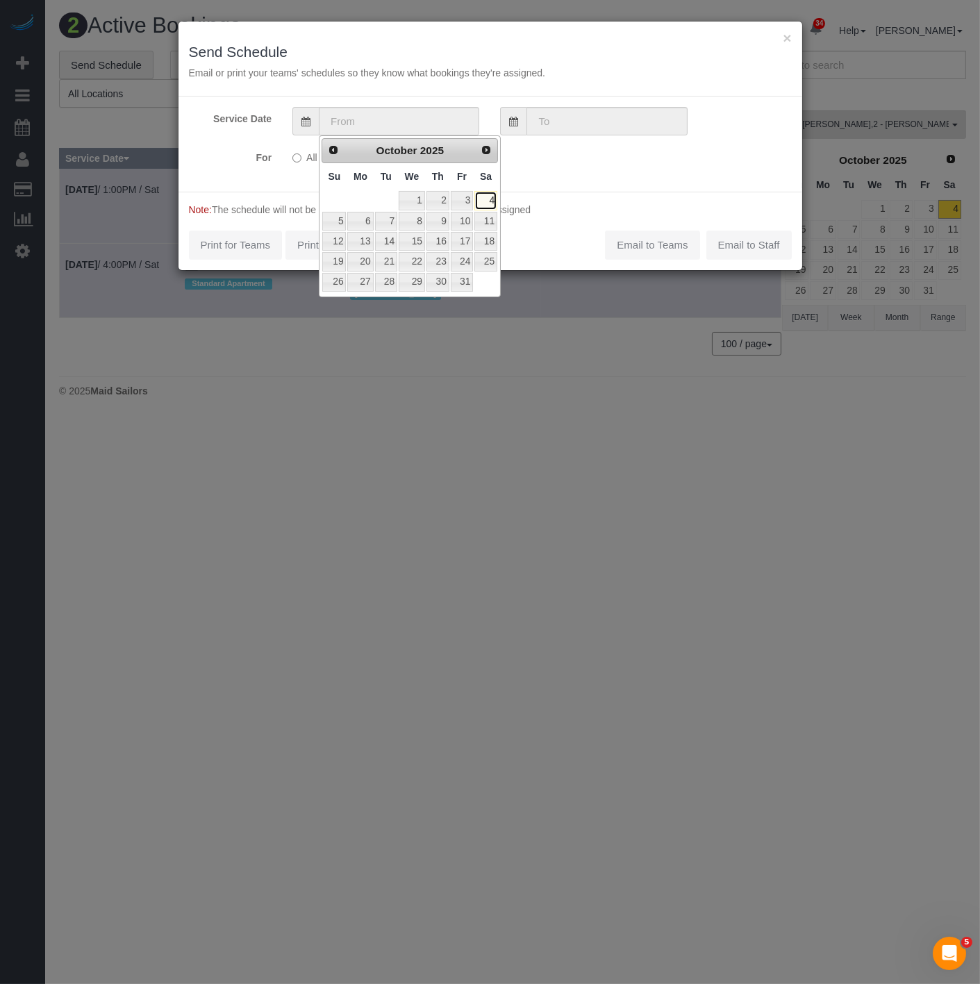
click at [489, 198] on link "4" at bounding box center [485, 200] width 23 height 19
type input "10/04/2025"
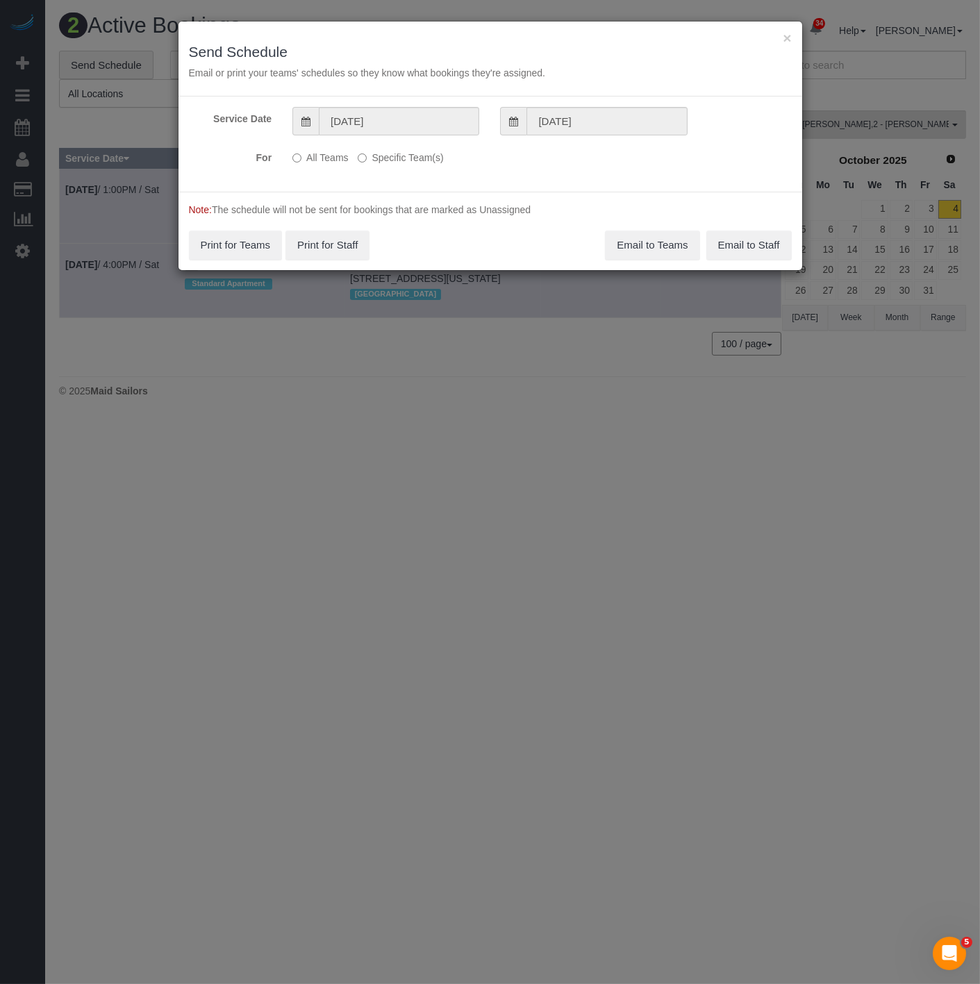
click at [367, 162] on label "Specific Team(s)" at bounding box center [400, 155] width 85 height 19
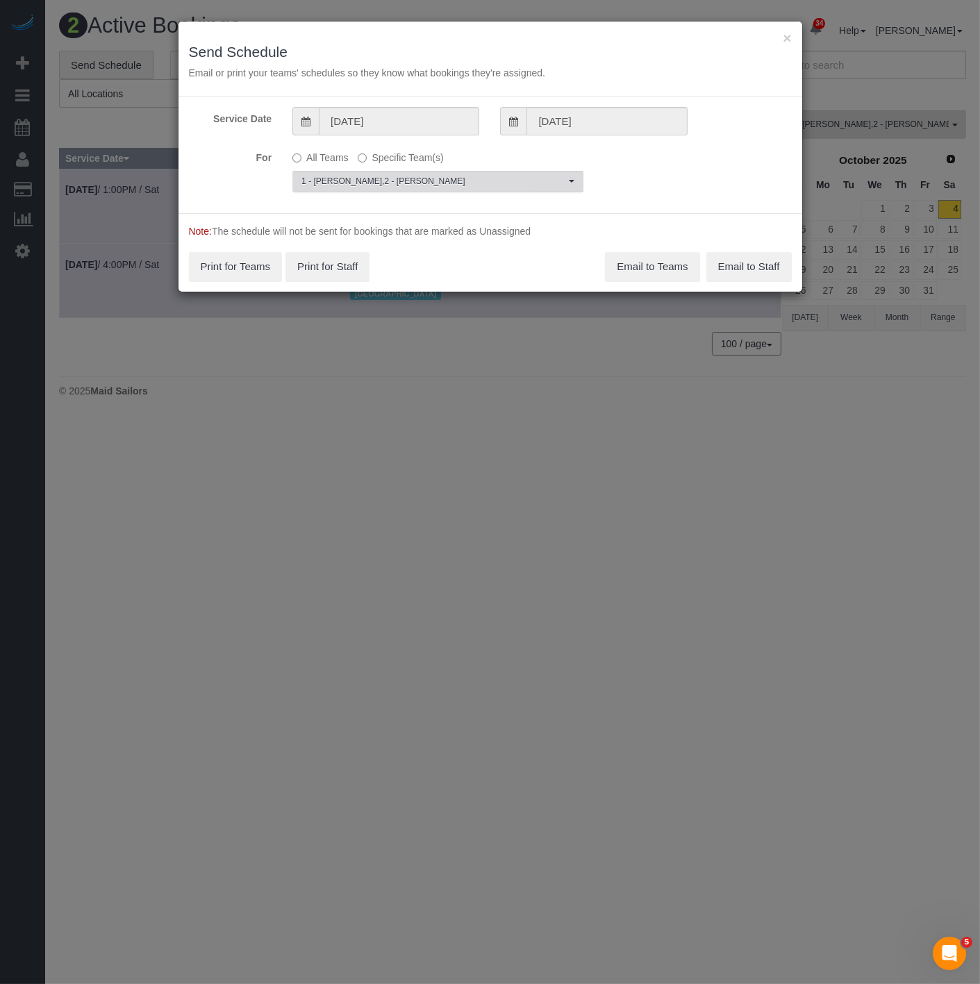
click at [376, 186] on span "1 - Kariluz Romero , 2 - Katherine Poveda" at bounding box center [433, 182] width 264 height 12
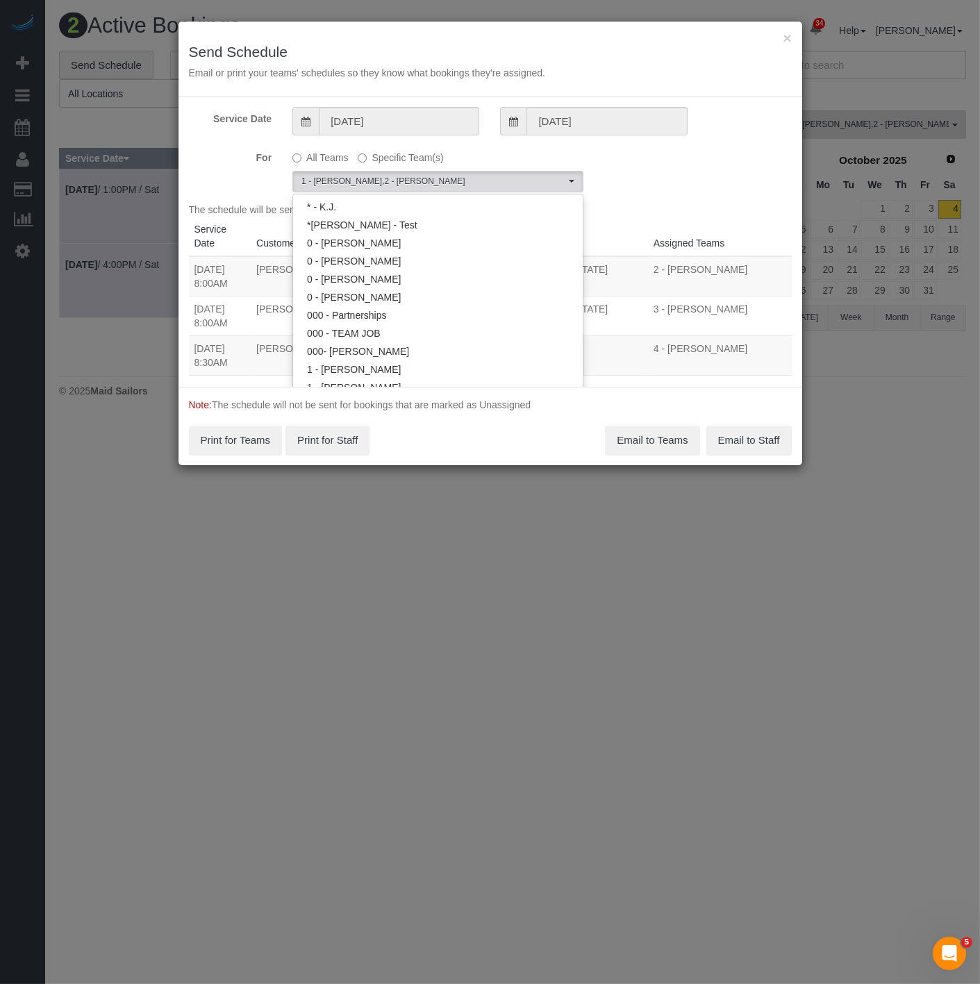
scroll to position [487, 0]
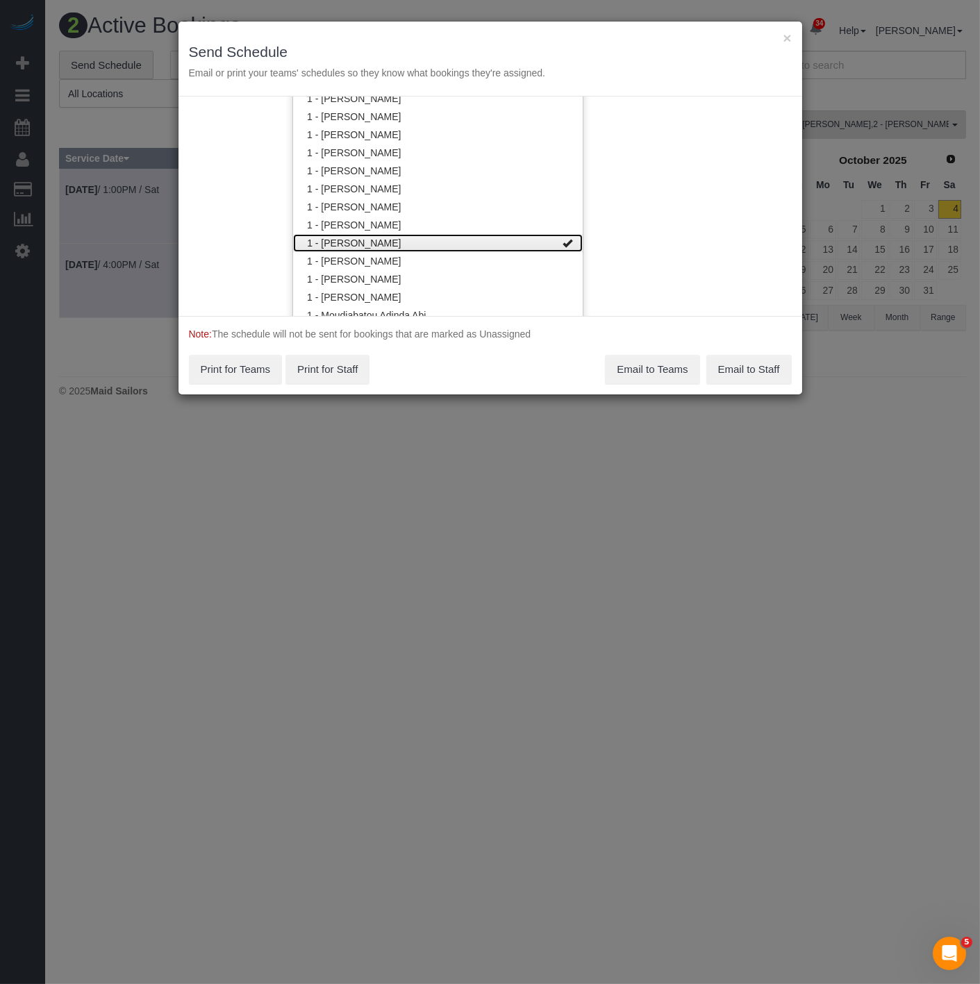
click at [393, 242] on link "1 - [PERSON_NAME]" at bounding box center [438, 243] width 290 height 18
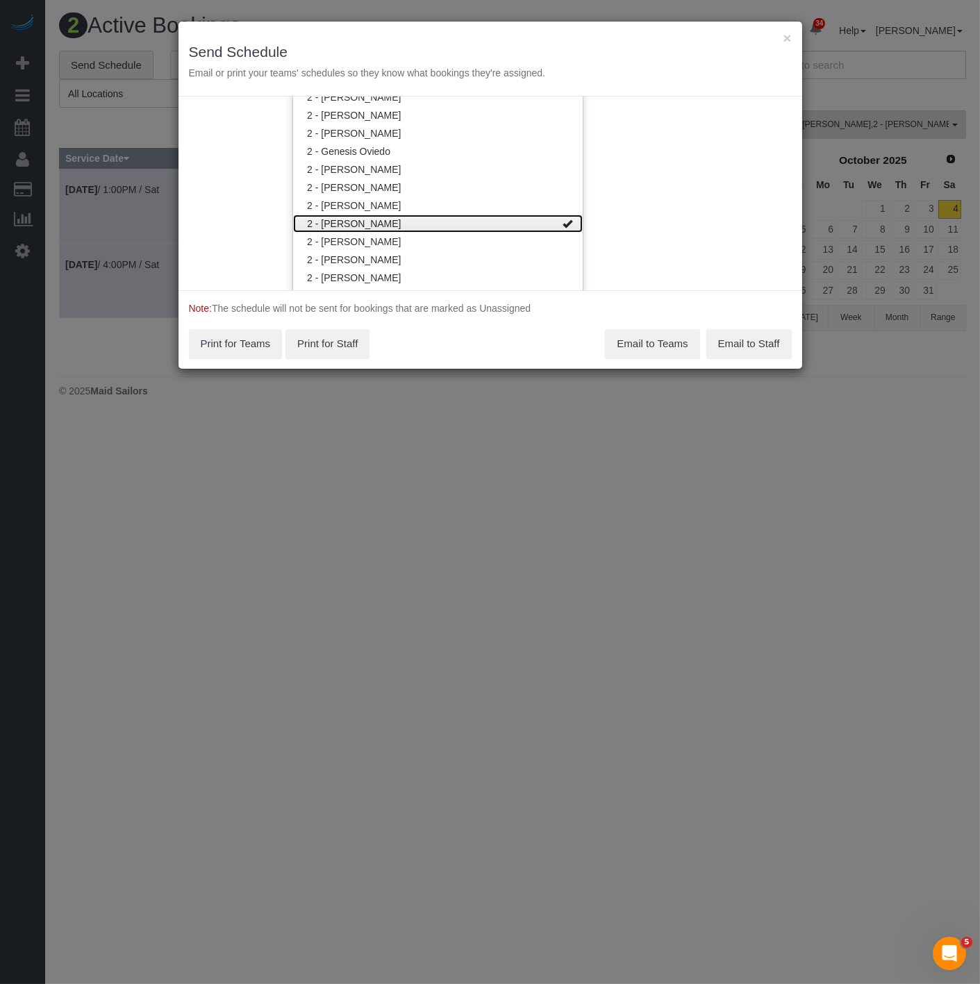
click at [399, 217] on link "2 - [PERSON_NAME]" at bounding box center [438, 224] width 290 height 18
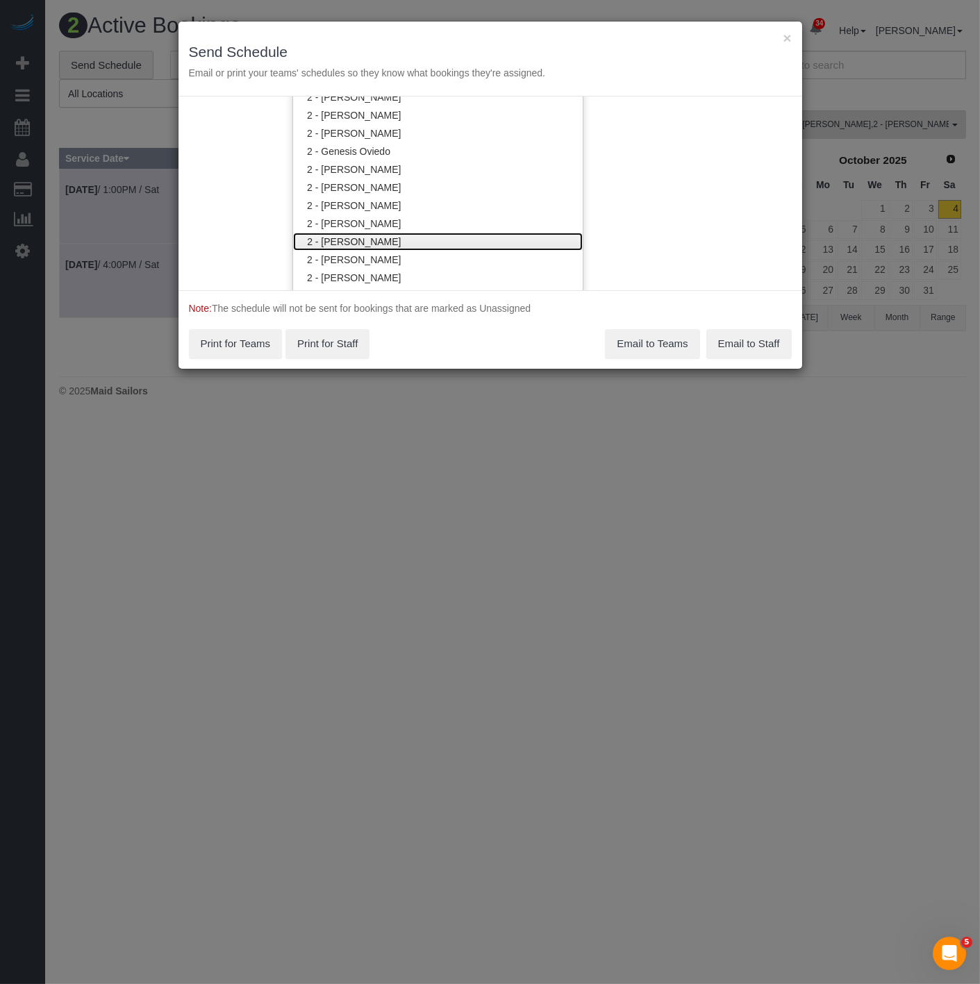
click at [396, 244] on link "2 - [PERSON_NAME]" at bounding box center [438, 242] width 290 height 18
click at [441, 349] on div "Note: The schedule will not be sent for bookings that are marked as Unassigned …" at bounding box center [489, 329] width 623 height 78
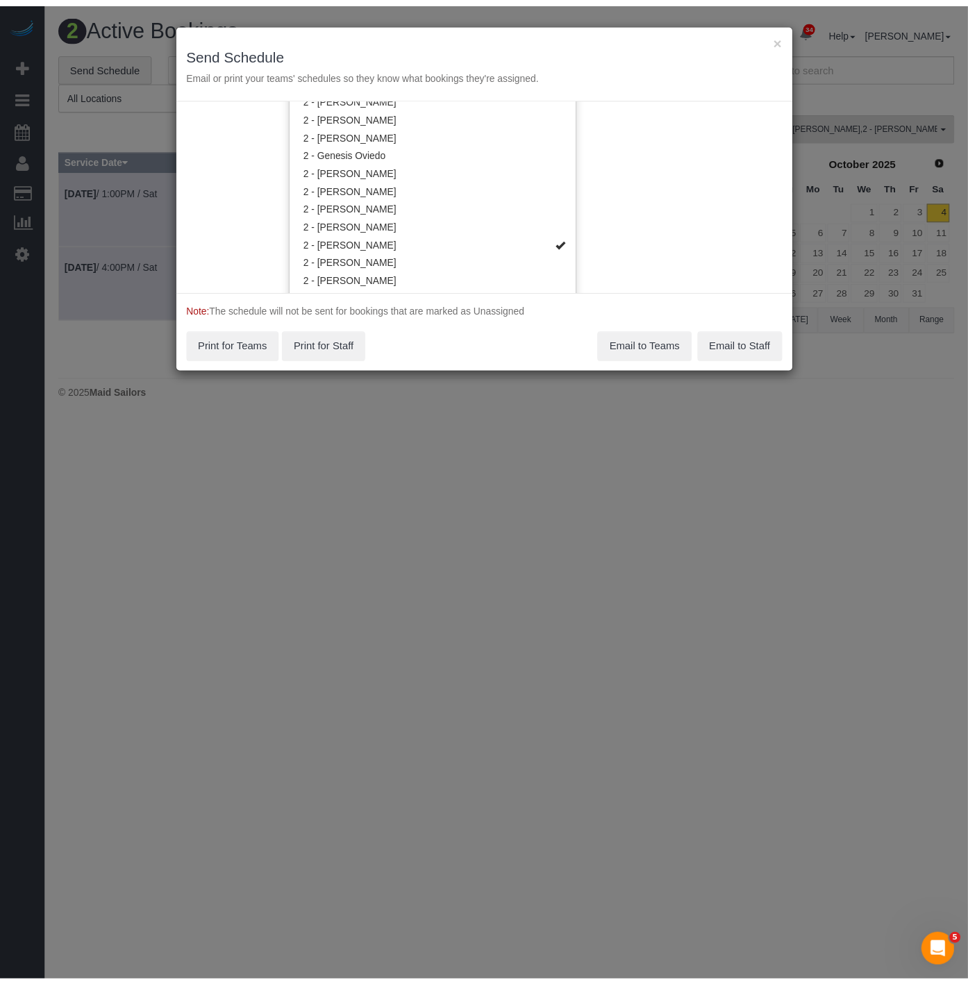
scroll to position [0, 0]
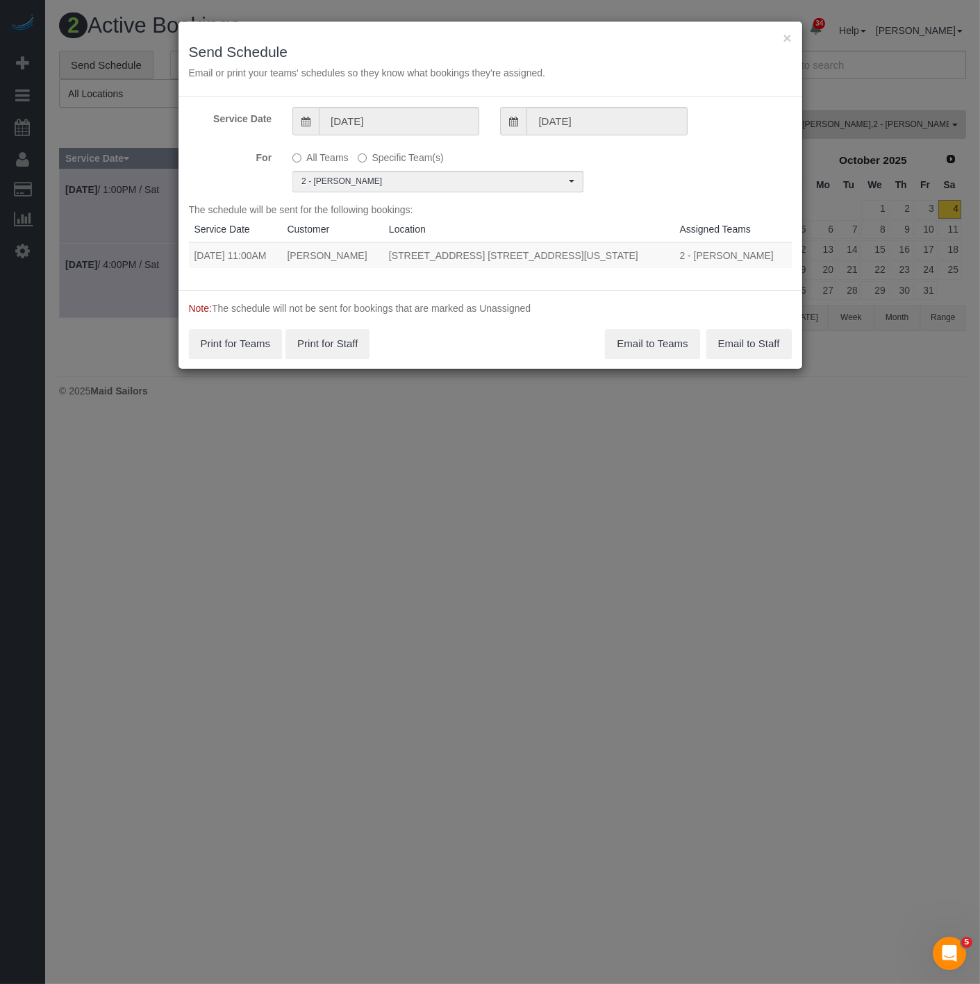
drag, startPoint x: 187, startPoint y: 252, endPoint x: 607, endPoint y: 251, distance: 419.4
click at [607, 251] on div "Service Date 10/04/2025 10/04/2025 For All Teams Specific Team(s) 2 - Maria Pue…" at bounding box center [489, 194] width 623 height 194
click at [667, 264] on td "245 East 19th Street, Apt. 20l, New York, NY 10003" at bounding box center [528, 255] width 291 height 26
drag, startPoint x: 629, startPoint y: 252, endPoint x: 194, endPoint y: 247, distance: 434.7
click at [194, 247] on tr "10/04/2025 11:00AM Zoe Leavitt 245 East 19th Street, Apt. 20l, New York, NY 100…" at bounding box center [490, 255] width 603 height 26
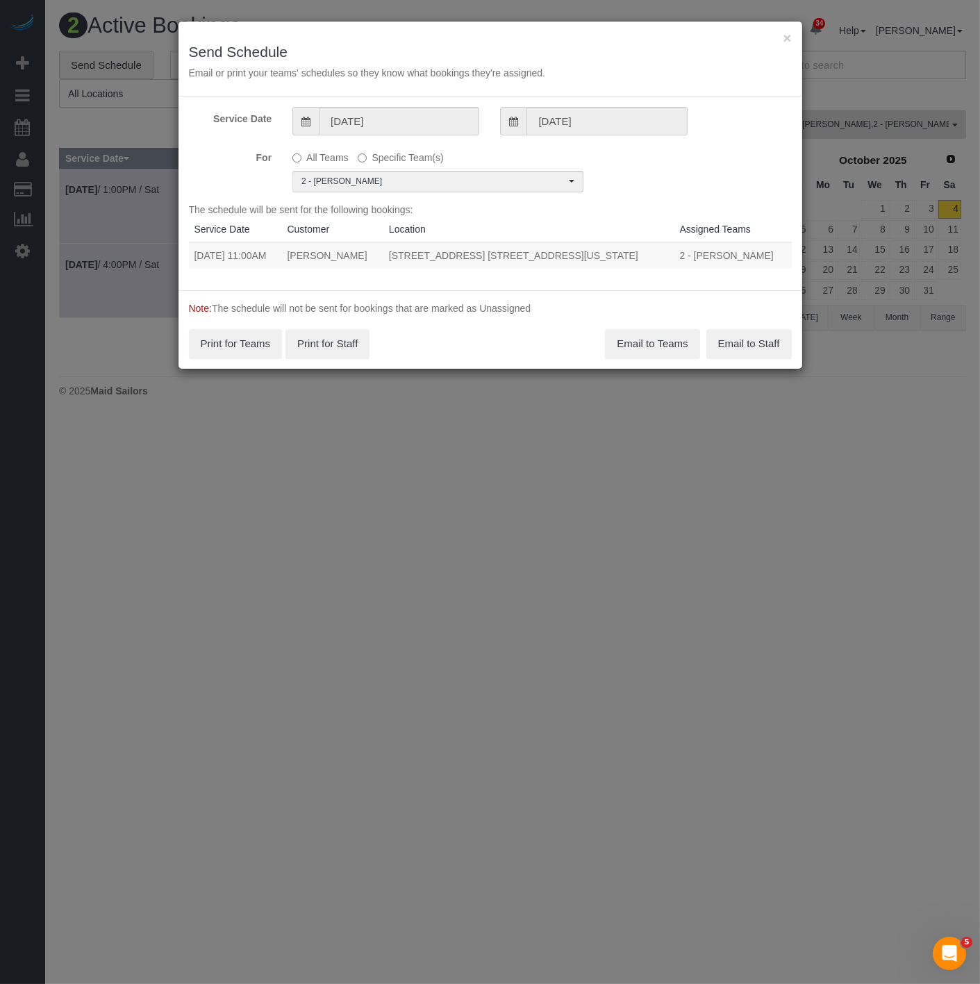
copy tr "10/04/2025 11:00AM Zoe Leavitt 245 East 19th Street, Apt. 20l, New York, NY 100…"
click at [647, 351] on button "Email to Teams" at bounding box center [652, 343] width 94 height 29
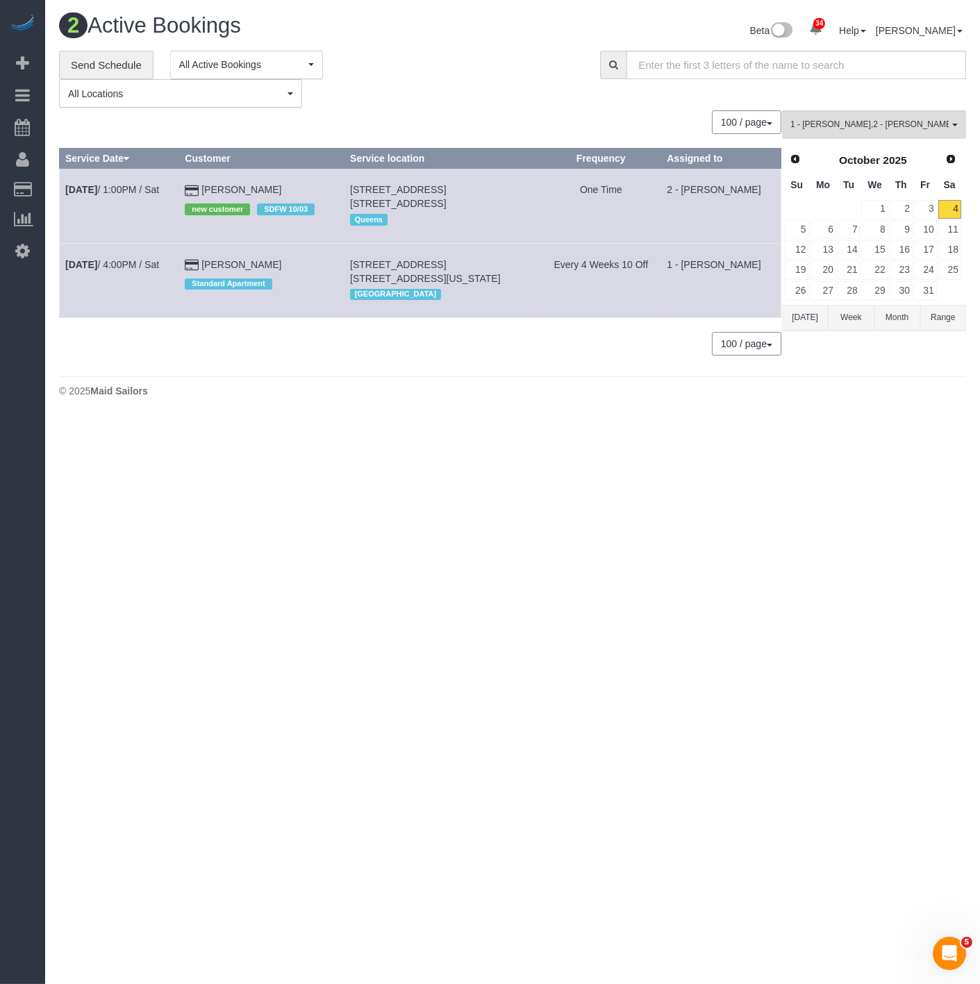
click at [383, 445] on body "34 Beta Your Notifications You have 0 alerts × You have 1 to charge for 10/03/2…" at bounding box center [490, 492] width 980 height 984
click at [108, 191] on link "Oct 4th / 1:00PM / Sat" at bounding box center [112, 189] width 94 height 11
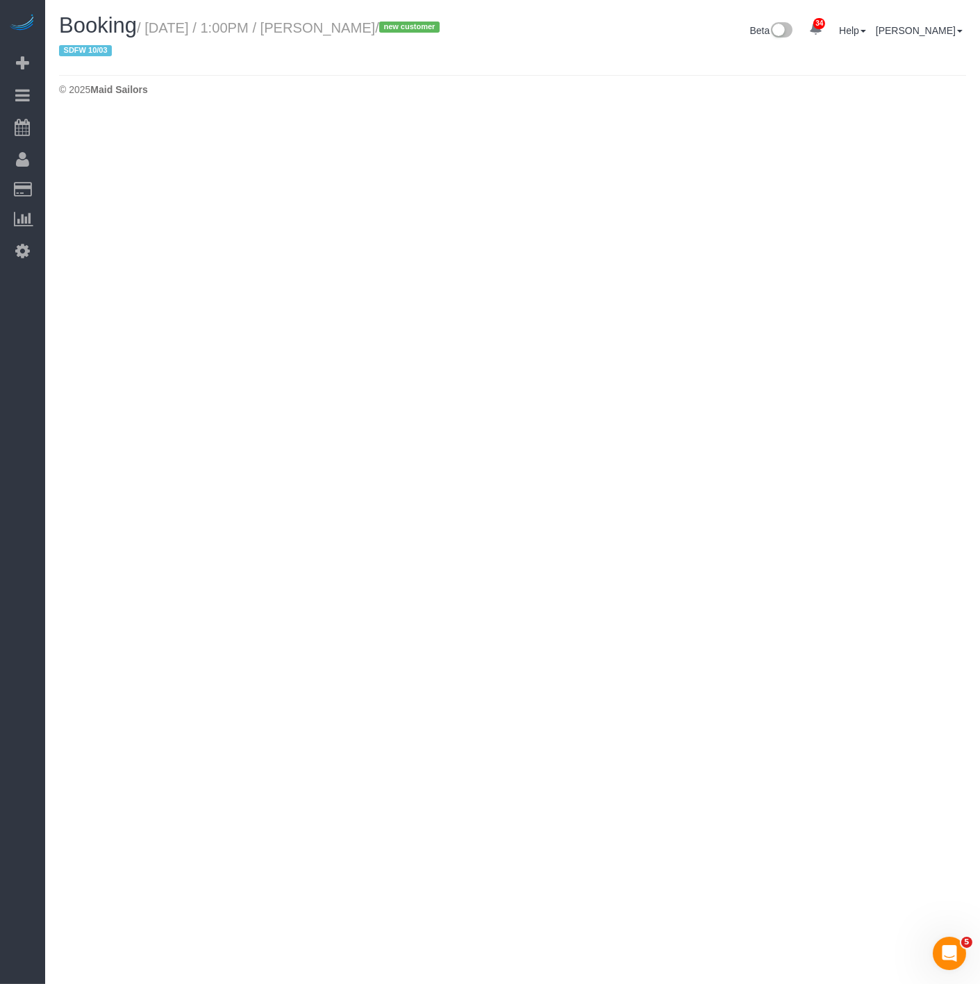
select select "NY"
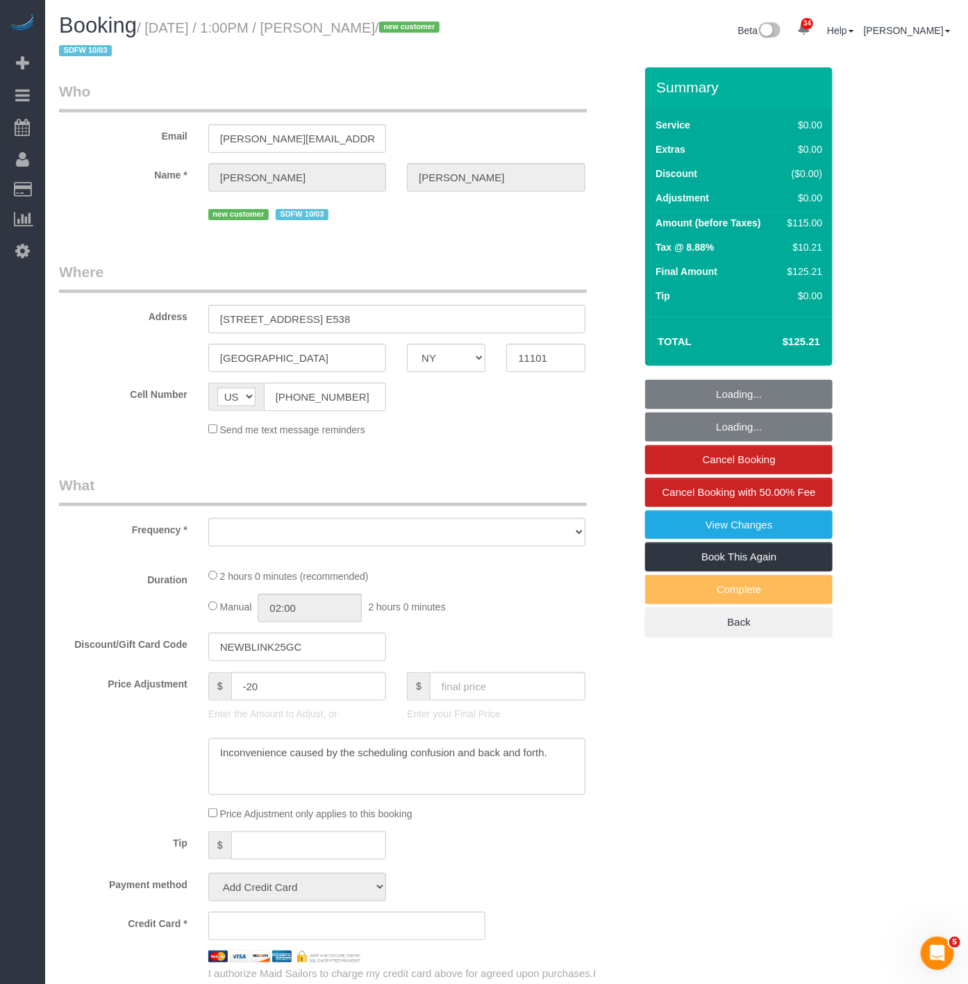
select select "object:11778"
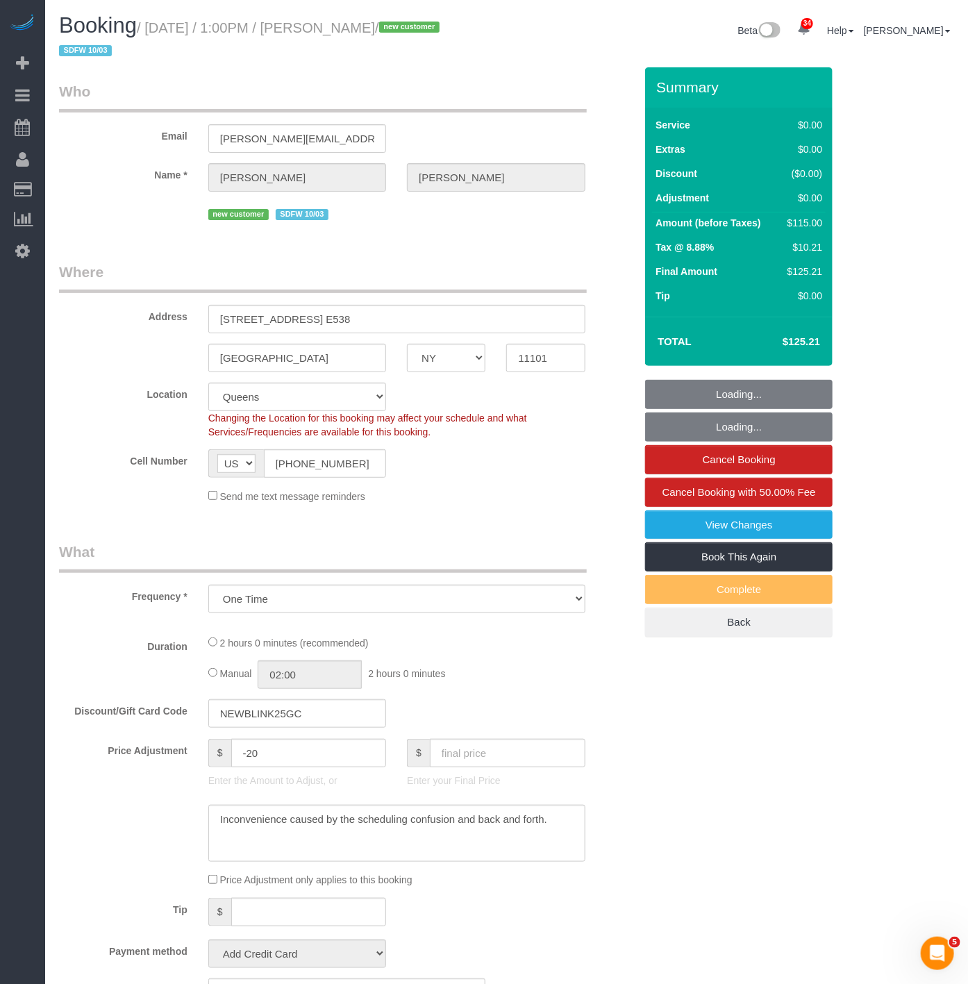
select select "1"
select select "spot181"
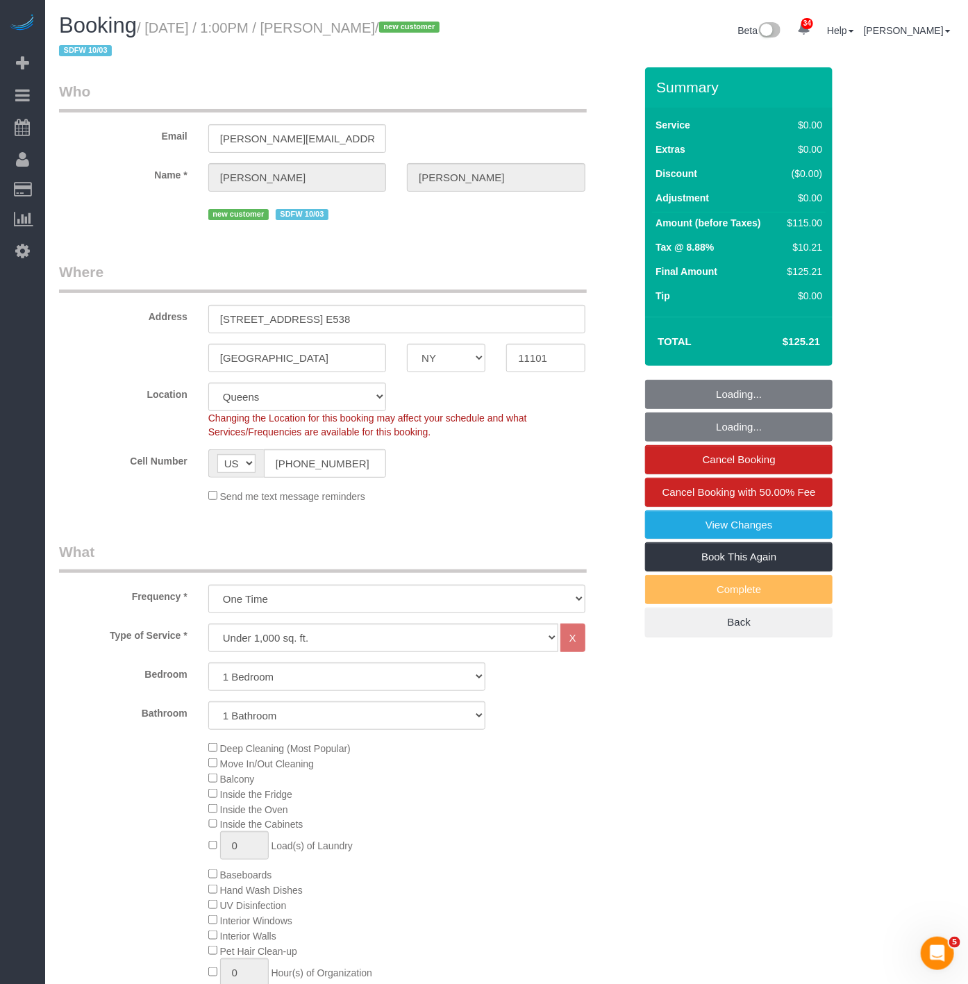
select select "number:89"
select select "number:90"
select select "number:15"
select select "number:5"
select select "object:12385"
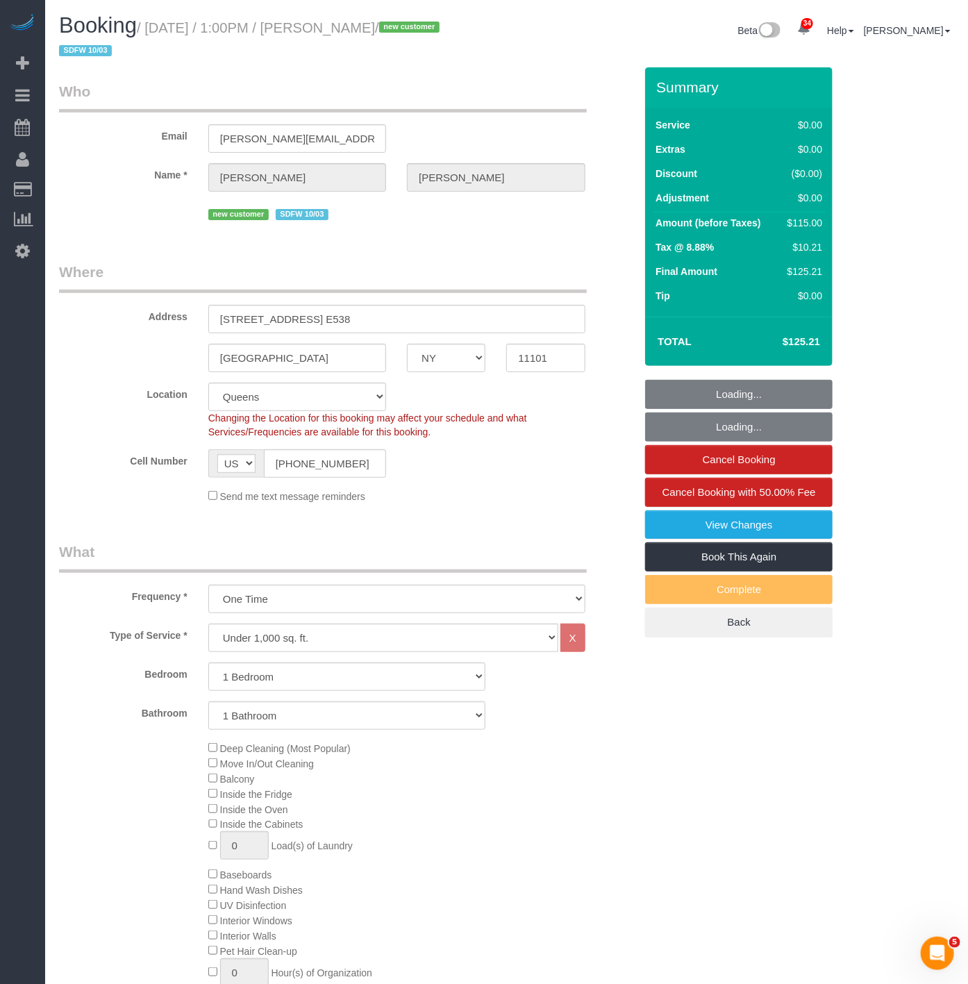
select select "string:stripe-pm_1SE8WV4VGloSiKo7XuRhH0Cw"
select select "1"
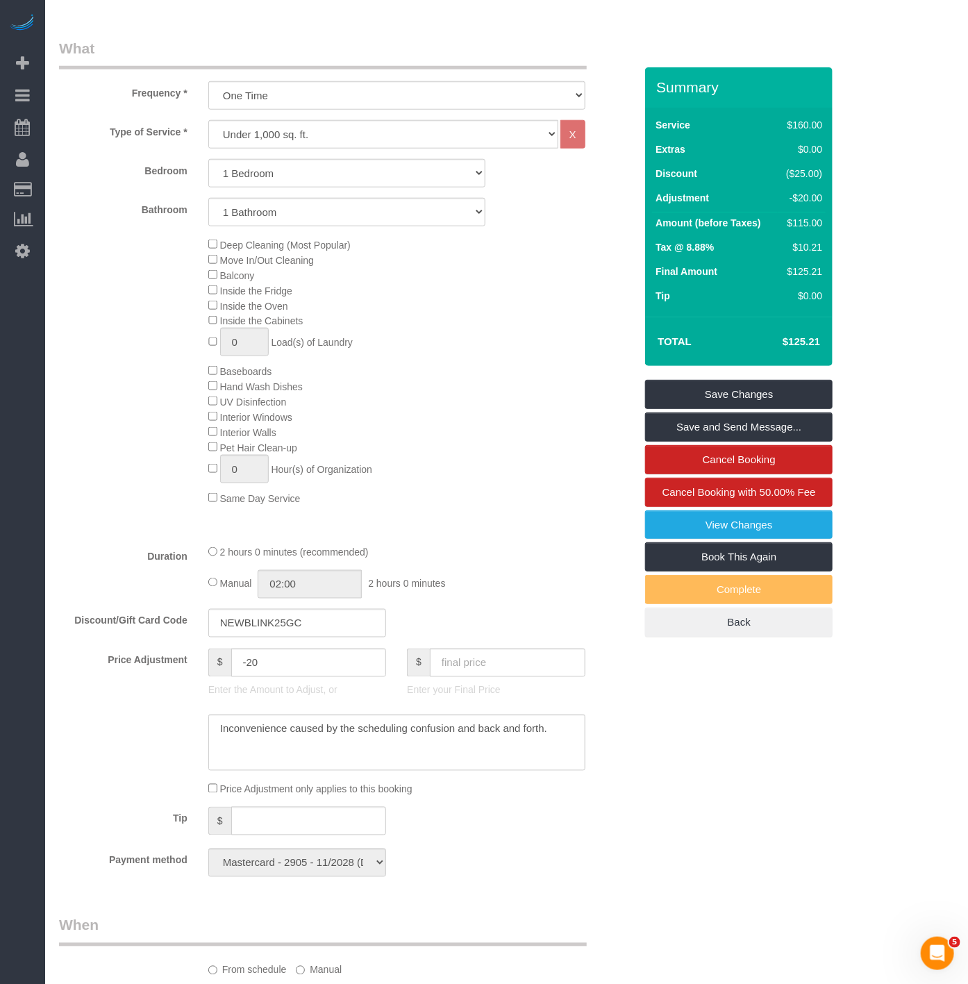
scroll to position [231, 0]
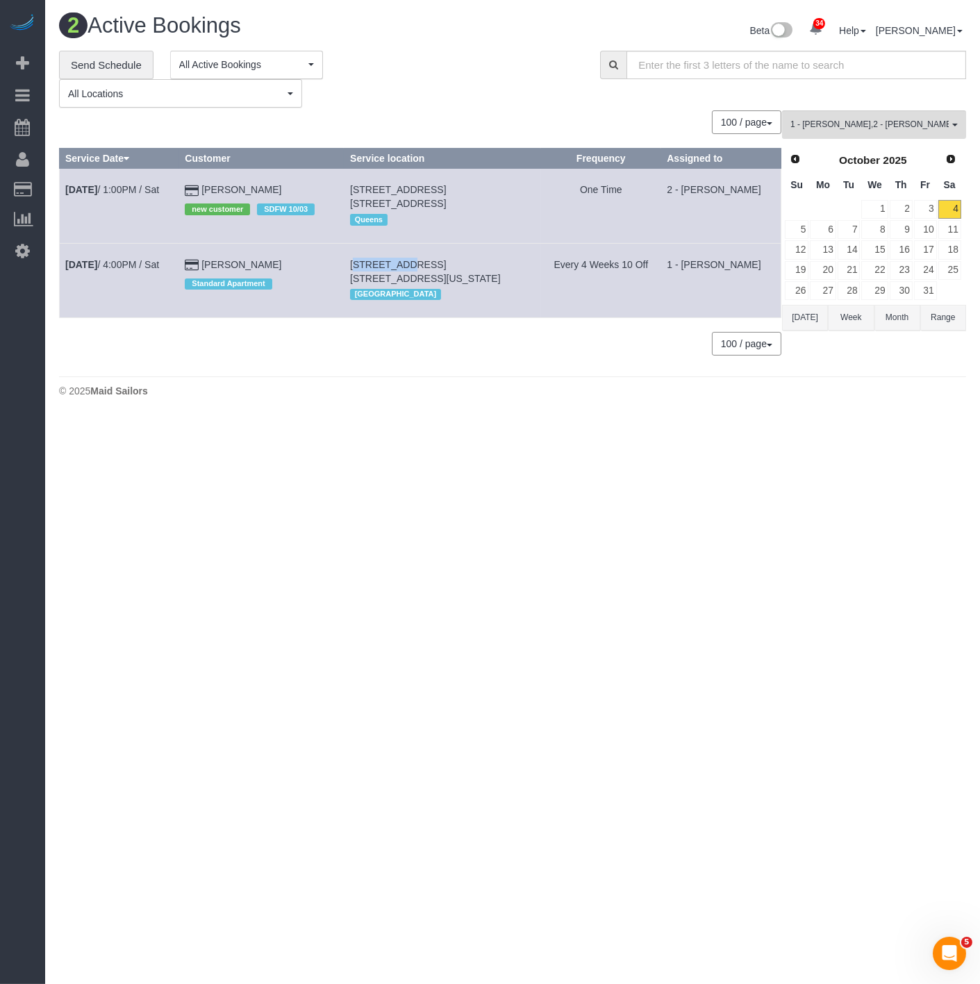
drag, startPoint x: 405, startPoint y: 273, endPoint x: 350, endPoint y: 269, distance: 55.0
click at [350, 269] on td "333 West 56th Street, Apt. 9g, New York, NY 10019 Manhattan" at bounding box center [442, 280] width 196 height 74
drag, startPoint x: 408, startPoint y: 283, endPoint x: 352, endPoint y: 267, distance: 58.3
click at [352, 267] on td "333 West 56th Street, Apt. 9g, New York, NY 10019 Manhattan" at bounding box center [442, 280] width 196 height 74
copy span "333 West 56th Street, Apt. 9g, New York, NY 10019"
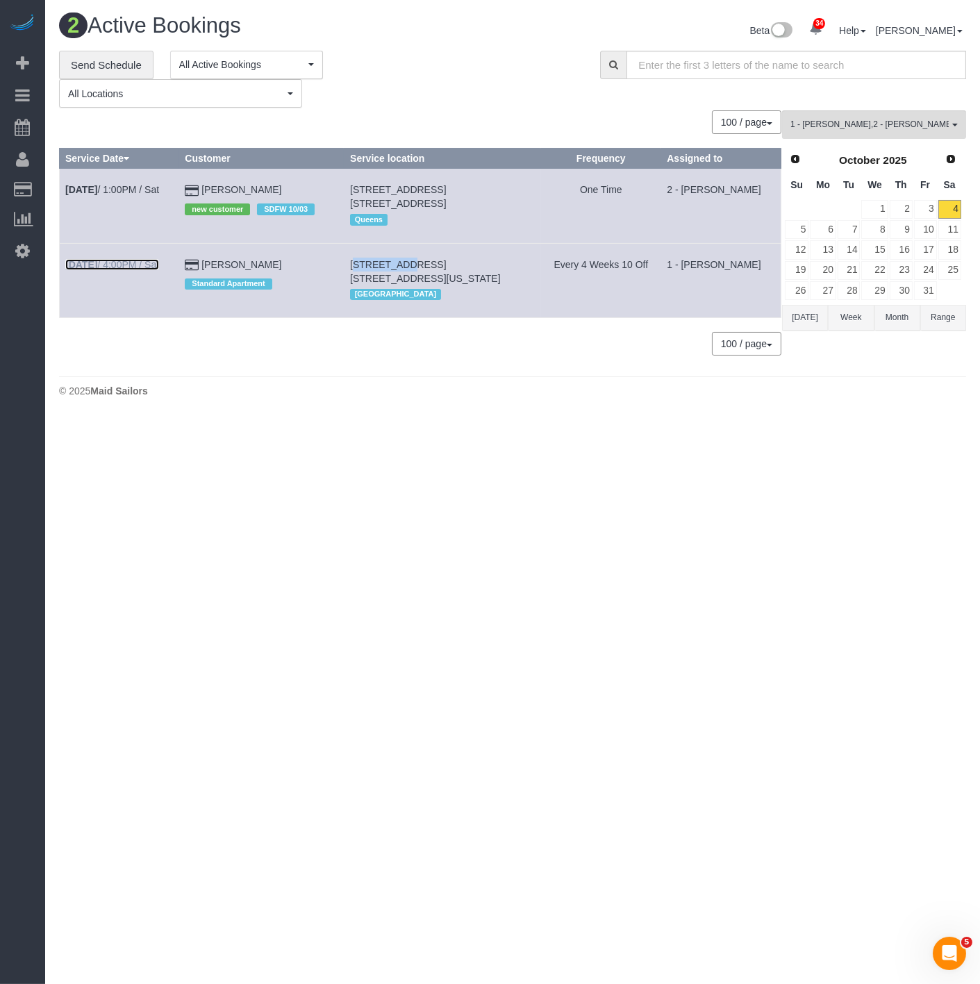
click at [102, 265] on link "Oct 4th / 4:00PM / Sat" at bounding box center [112, 264] width 94 height 11
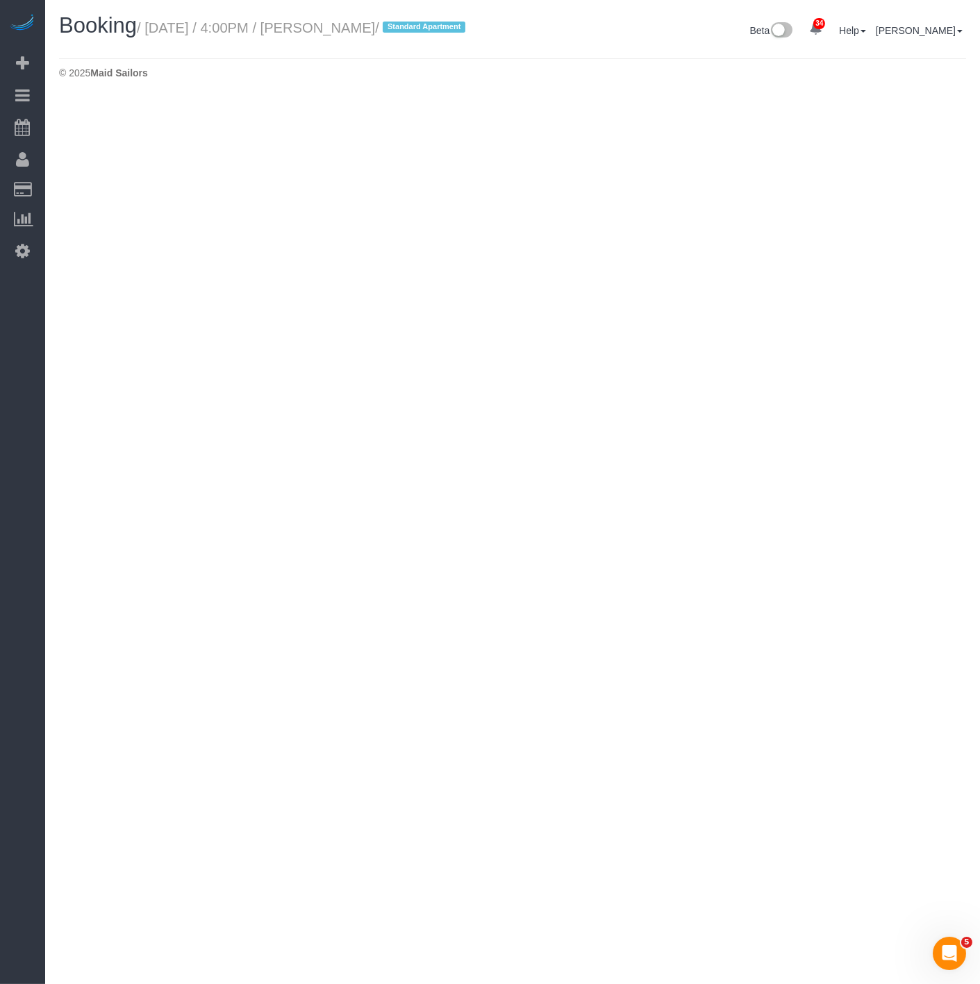
select select "NY"
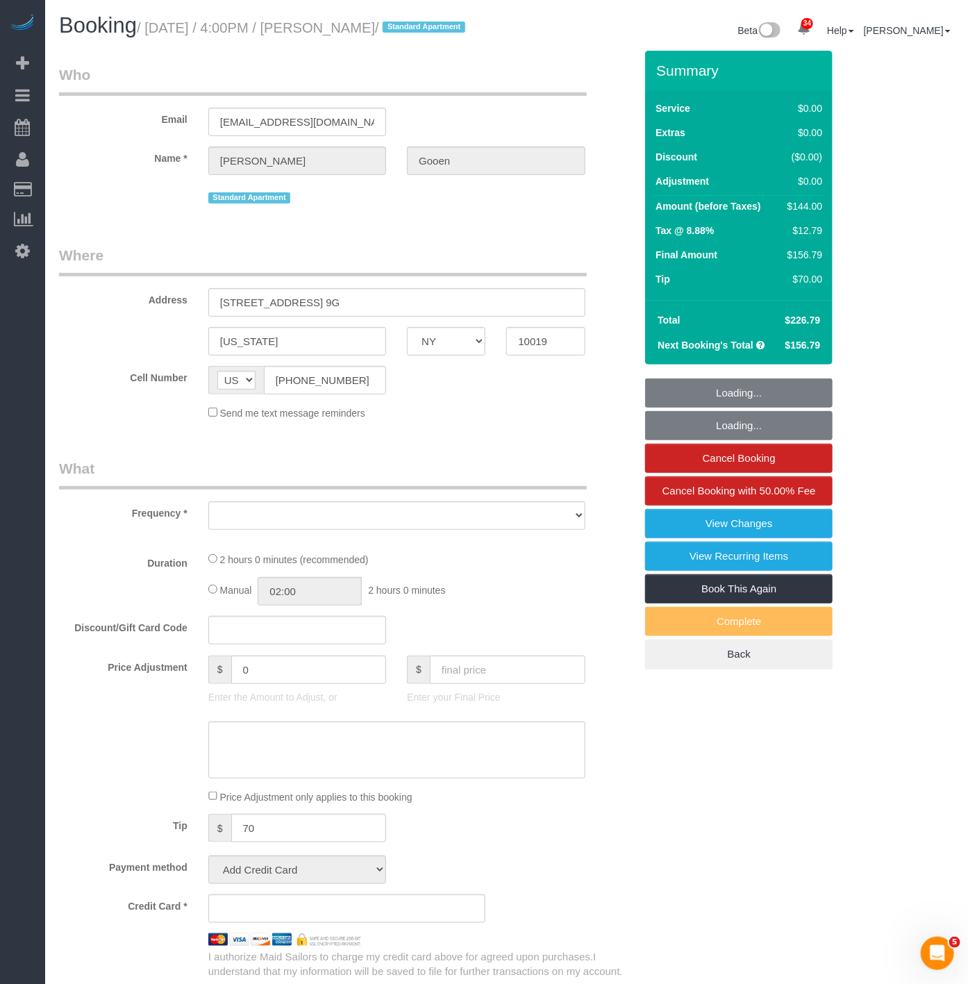
select select "number:57"
select select "number:74"
select select "number:15"
select select "number:7"
select select "object:13464"
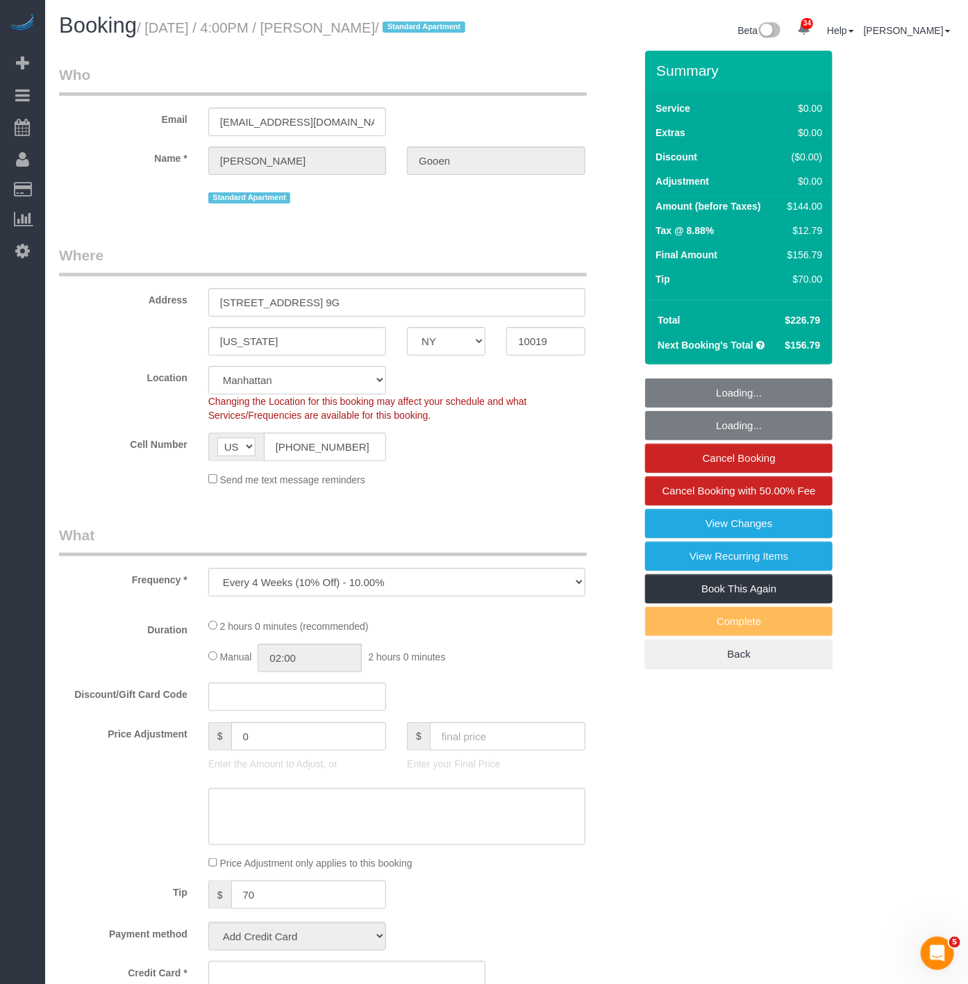
select select "spot225"
select select "object:13964"
select select "string:stripe-pm_1R0Ms84VGloSiKo7dlBryzoR"
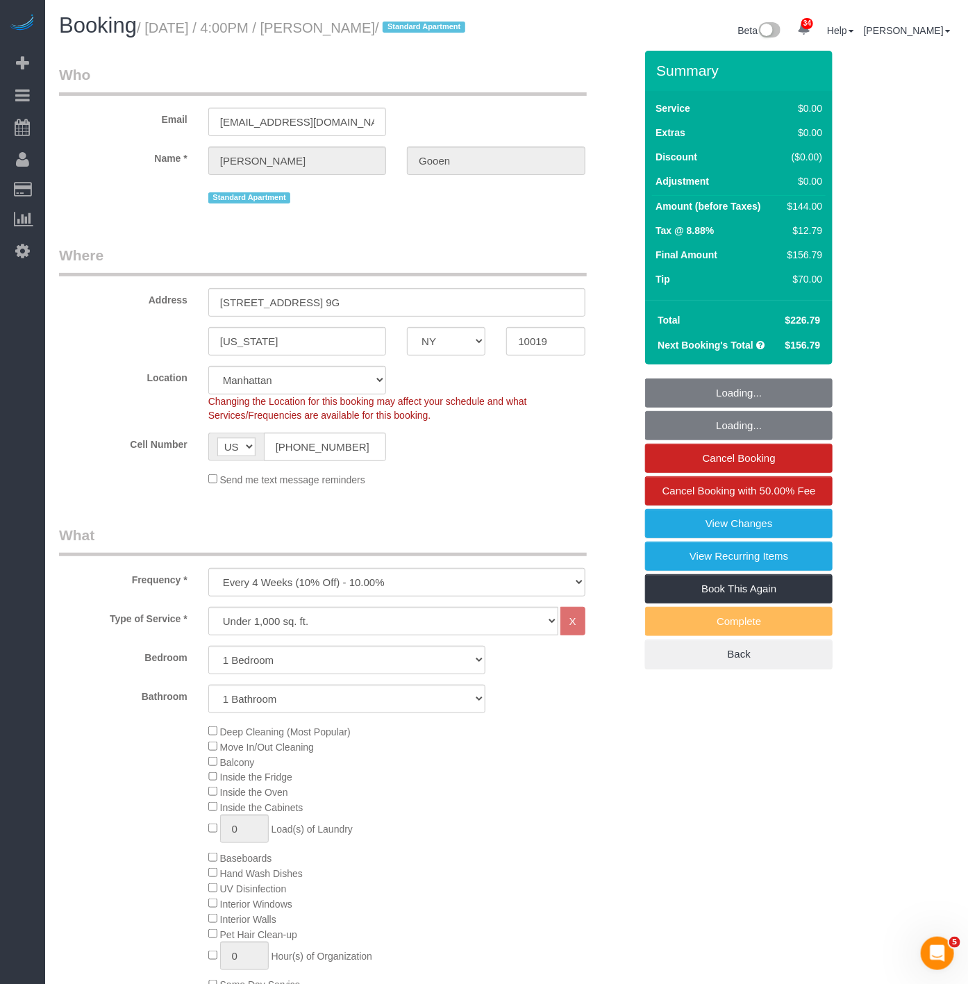
select select "1"
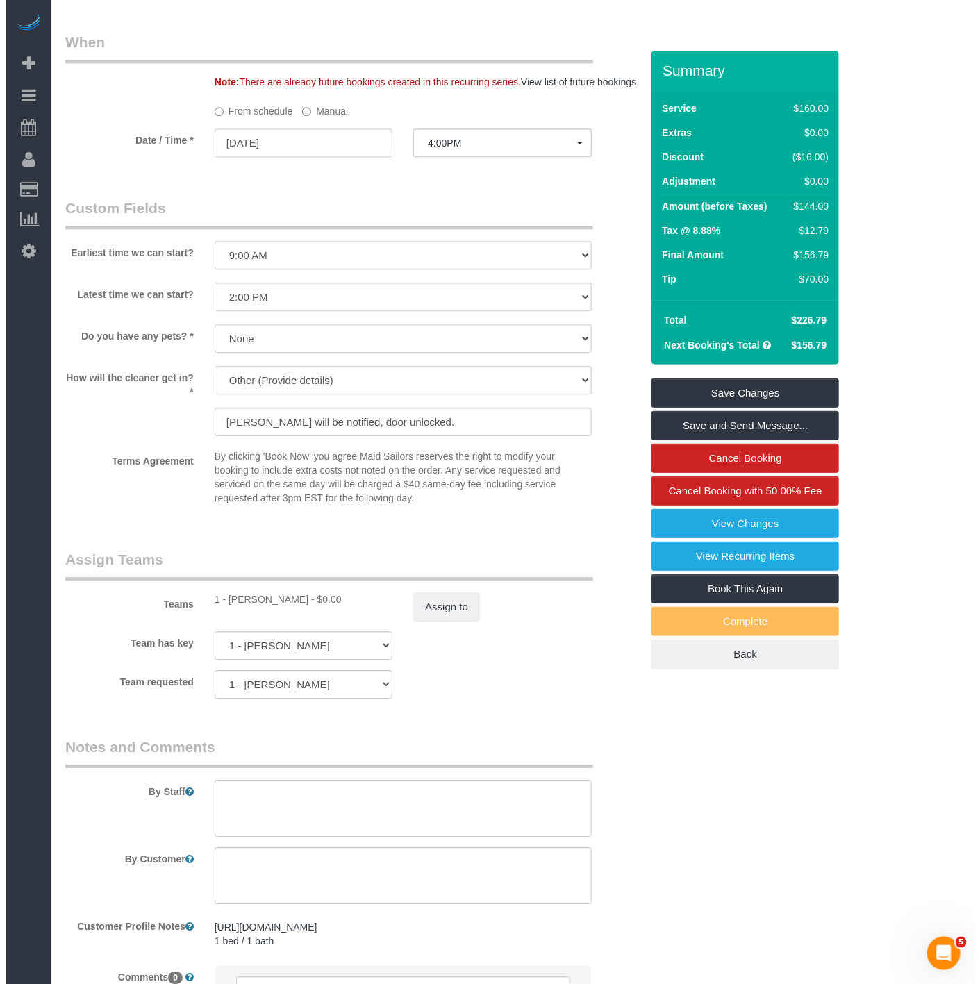
scroll to position [1389, 0]
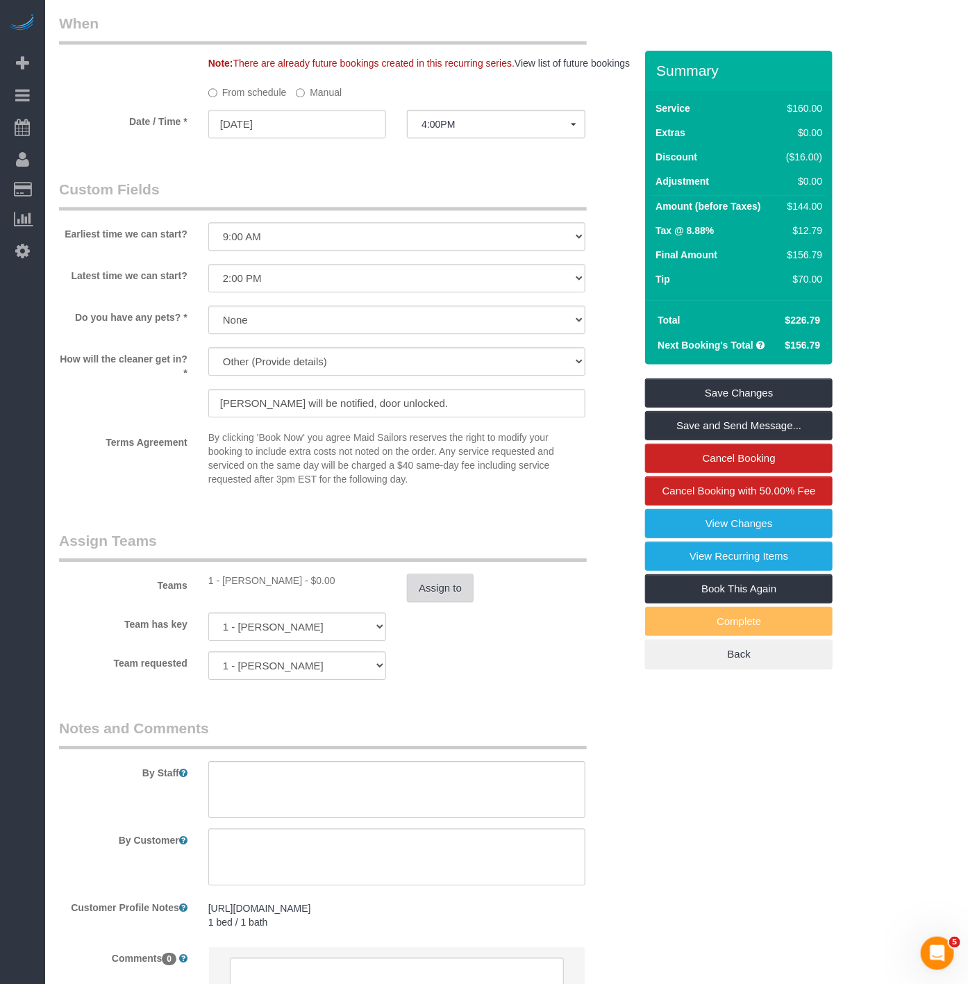
click at [430, 603] on button "Assign to" at bounding box center [440, 588] width 67 height 29
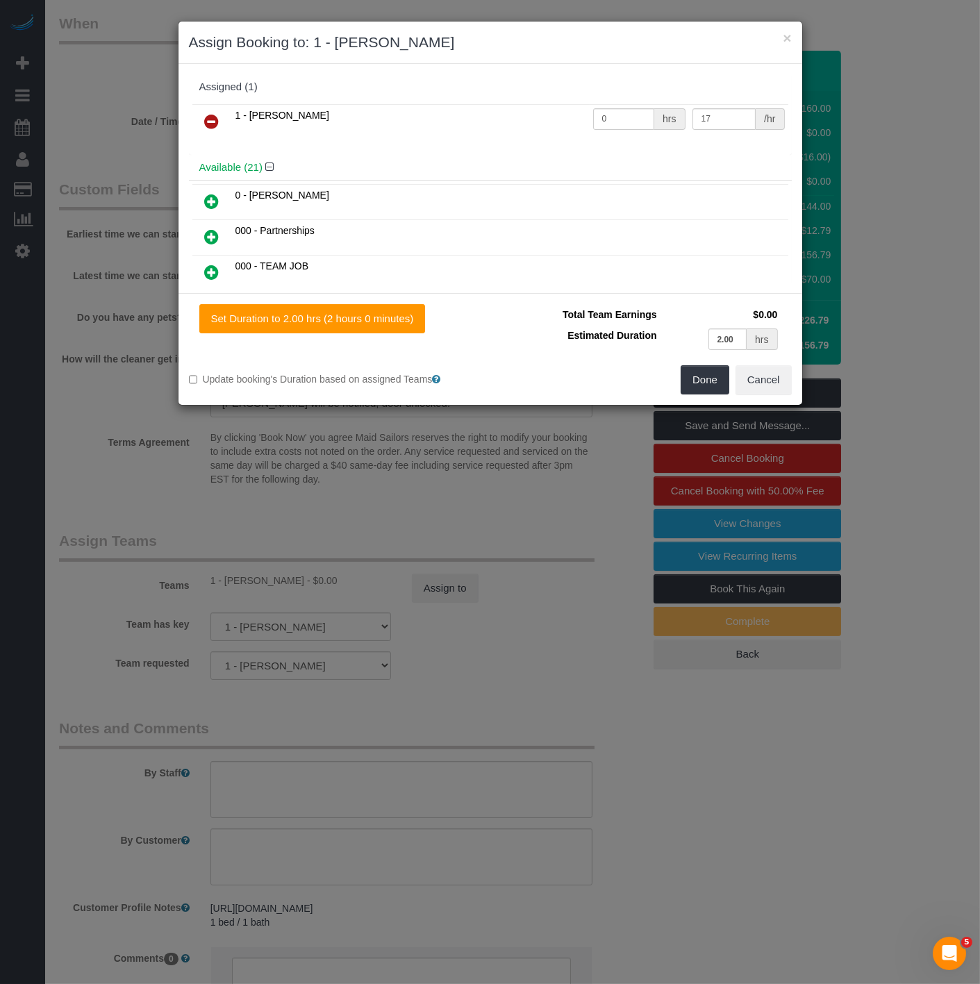
click at [207, 108] on link at bounding box center [212, 122] width 33 height 28
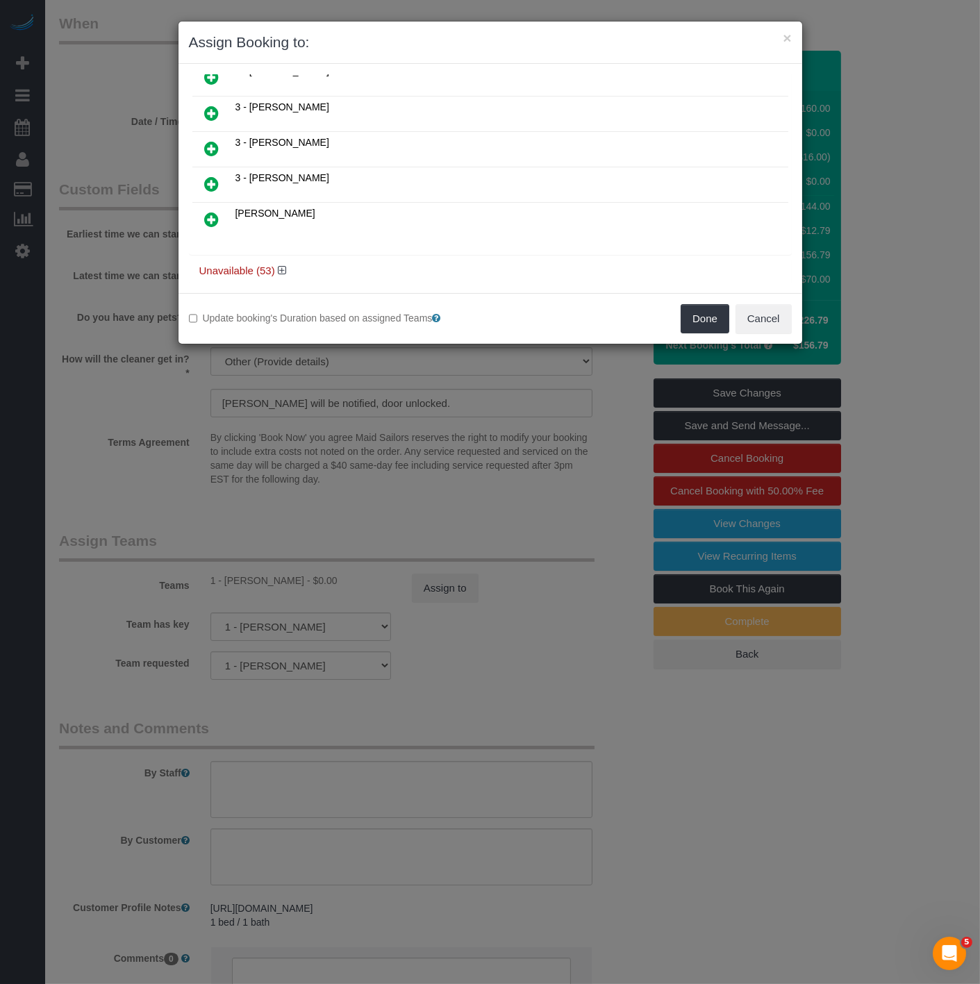
scroll to position [695, 0]
click at [282, 265] on icon at bounding box center [282, 270] width 8 height 10
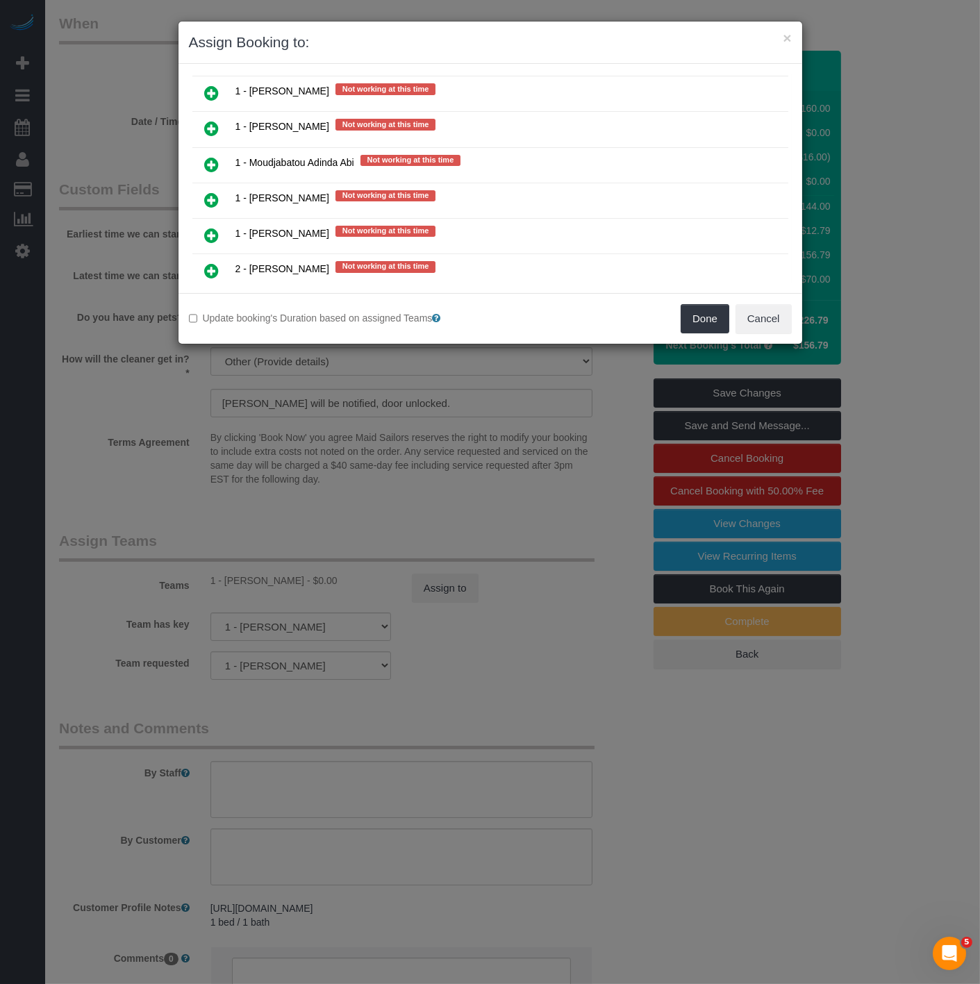
scroll to position [1852, 0]
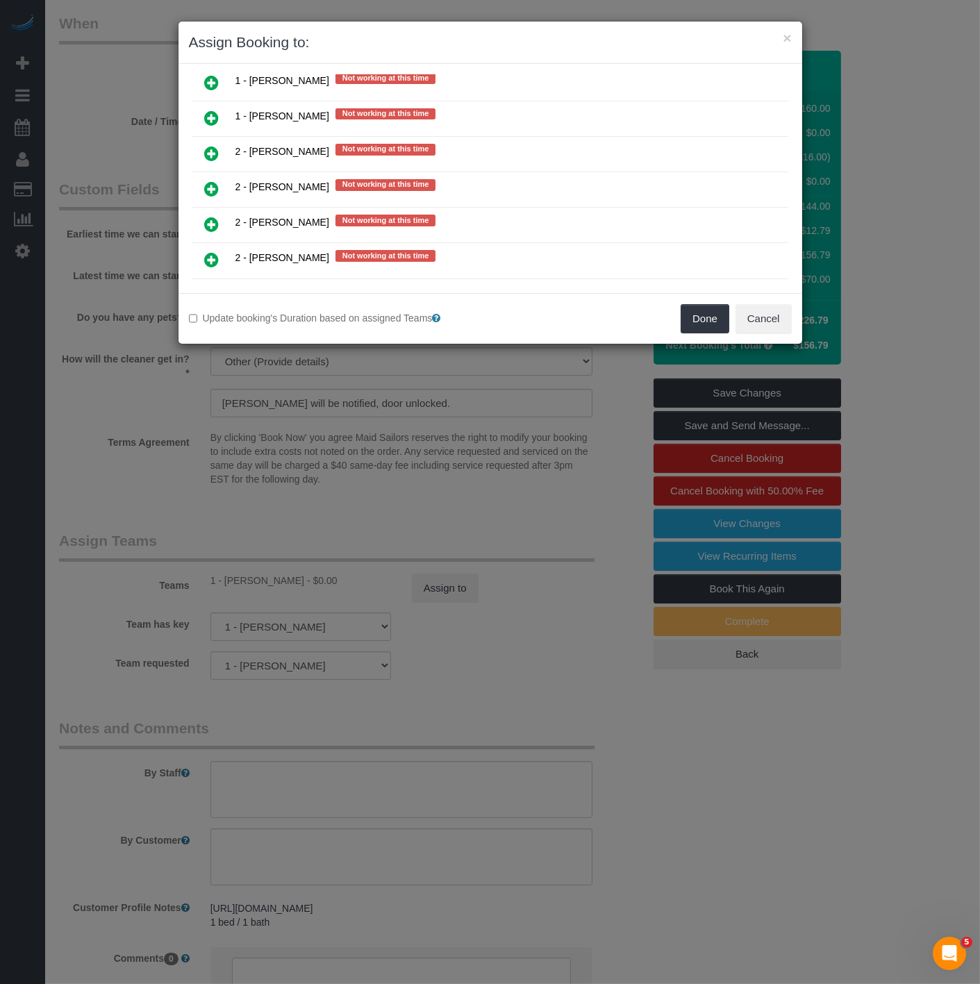
click at [220, 246] on link at bounding box center [212, 260] width 33 height 28
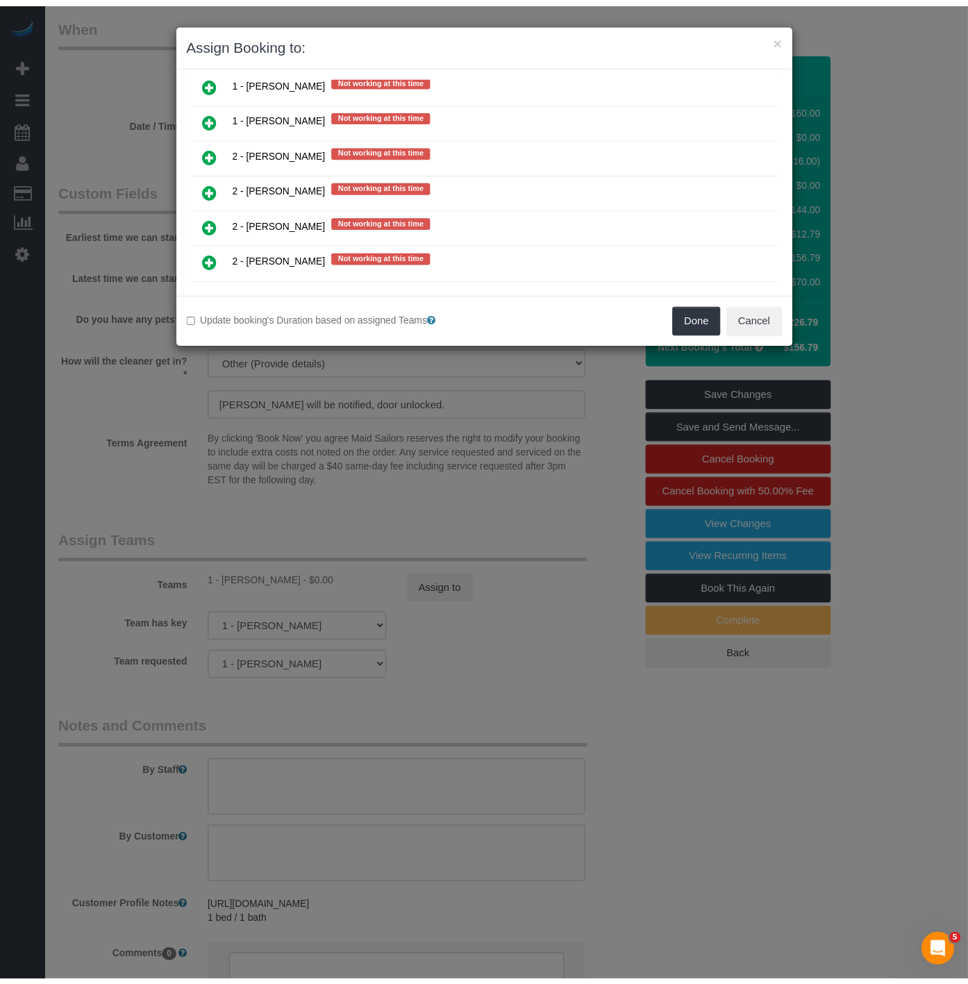
scroll to position [1885, 0]
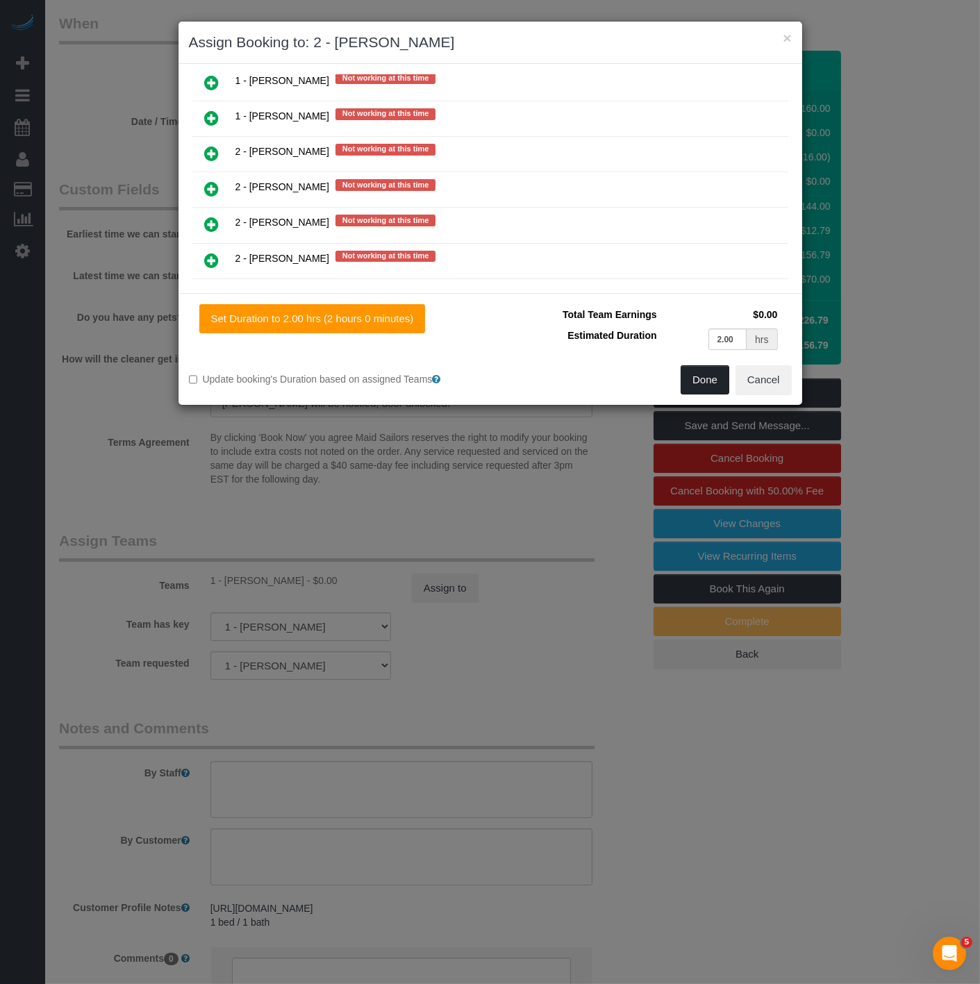
click at [706, 390] on button "Done" at bounding box center [704, 379] width 49 height 29
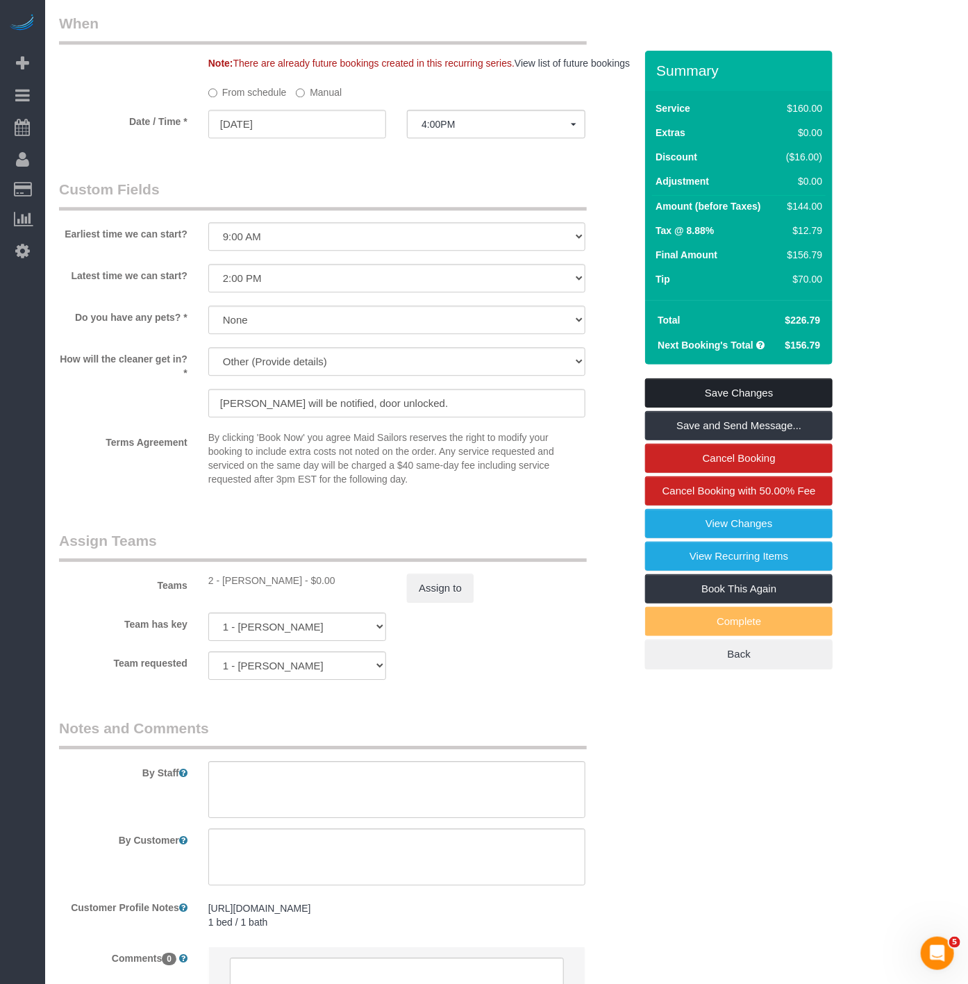
click at [676, 406] on link "Save Changes" at bounding box center [738, 392] width 187 height 29
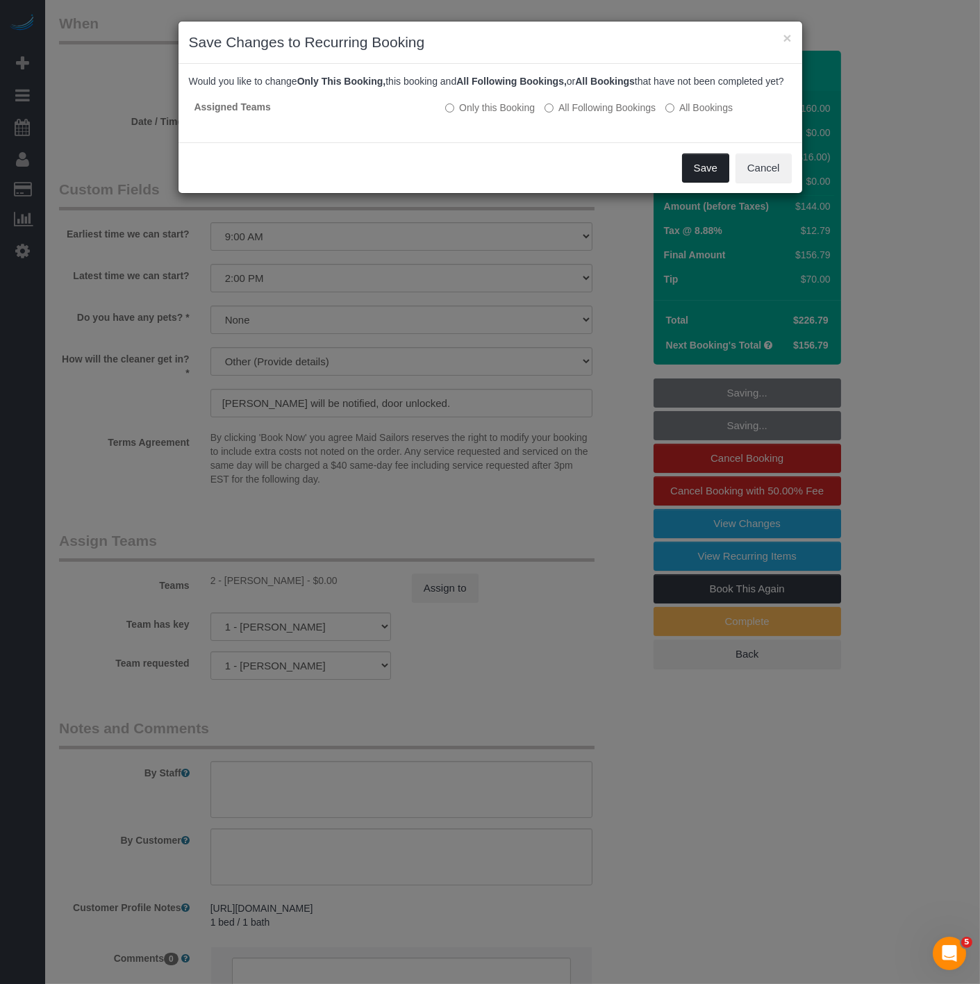
click at [718, 183] on button "Save" at bounding box center [705, 167] width 47 height 29
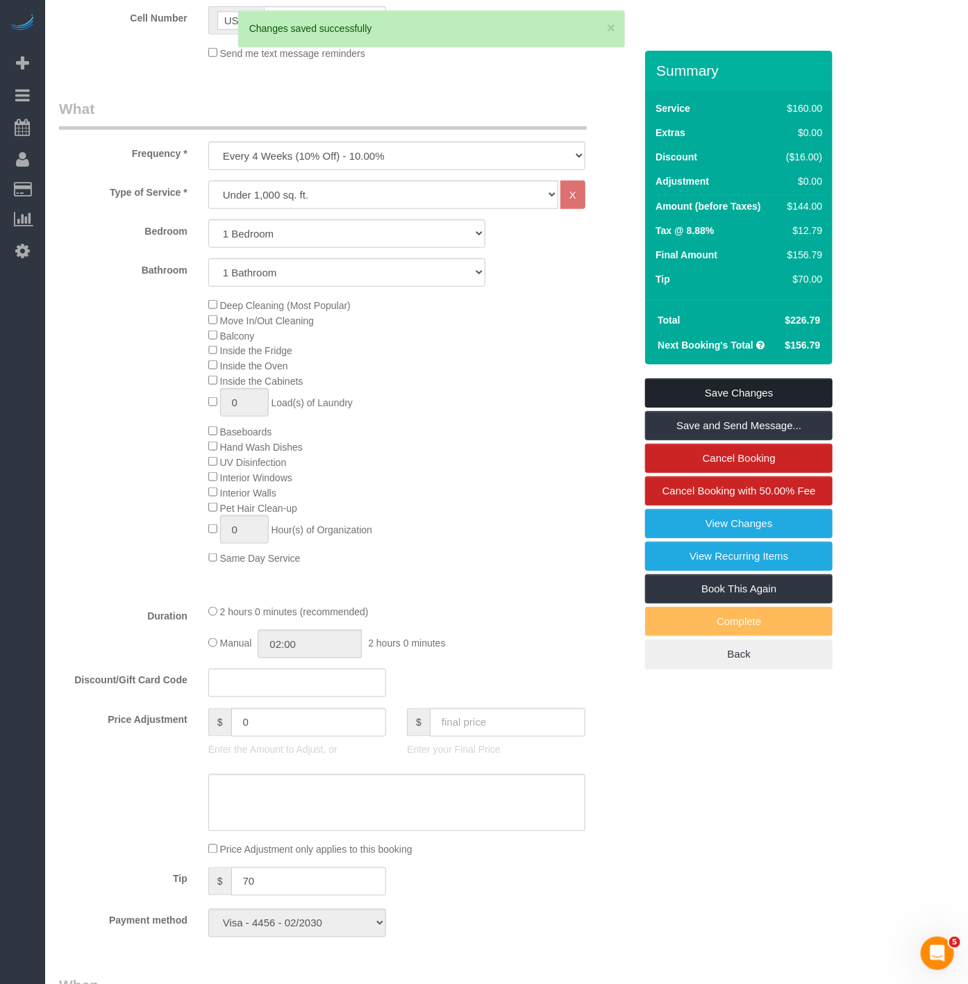
scroll to position [154, 0]
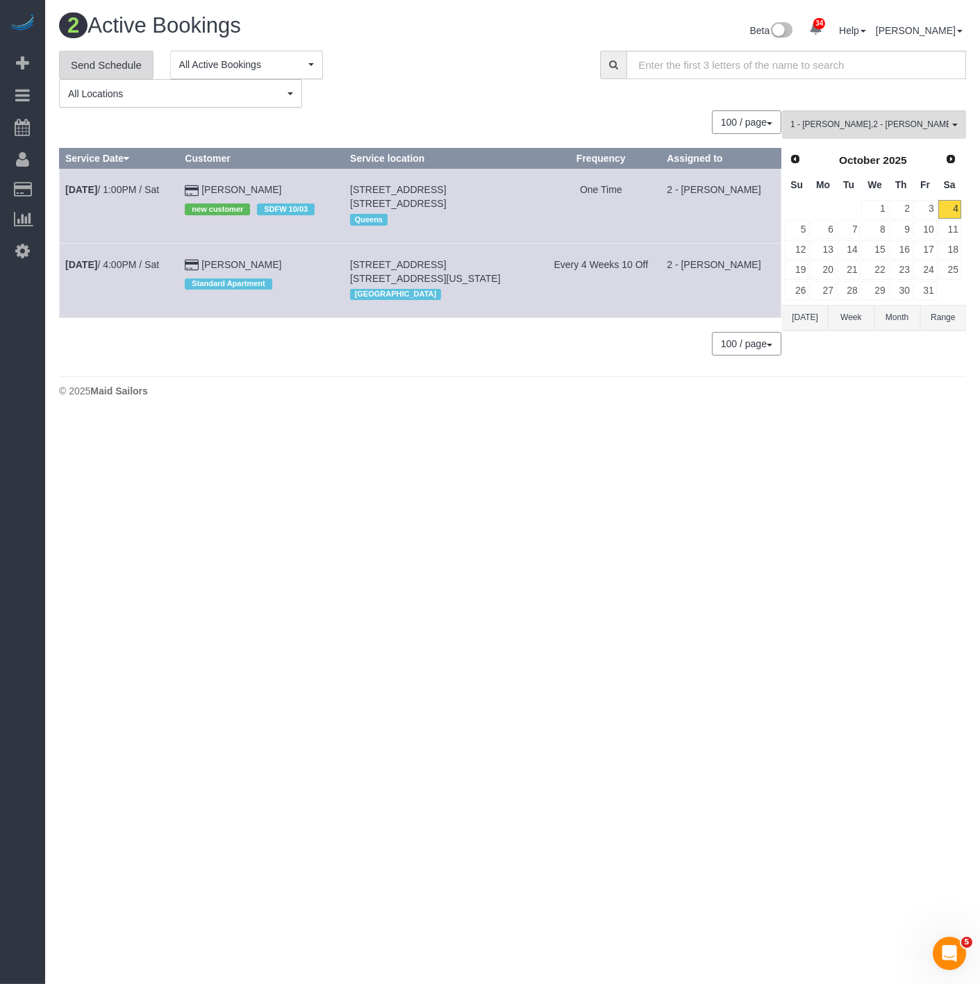
click at [99, 66] on link "Send Schedule" at bounding box center [106, 65] width 94 height 29
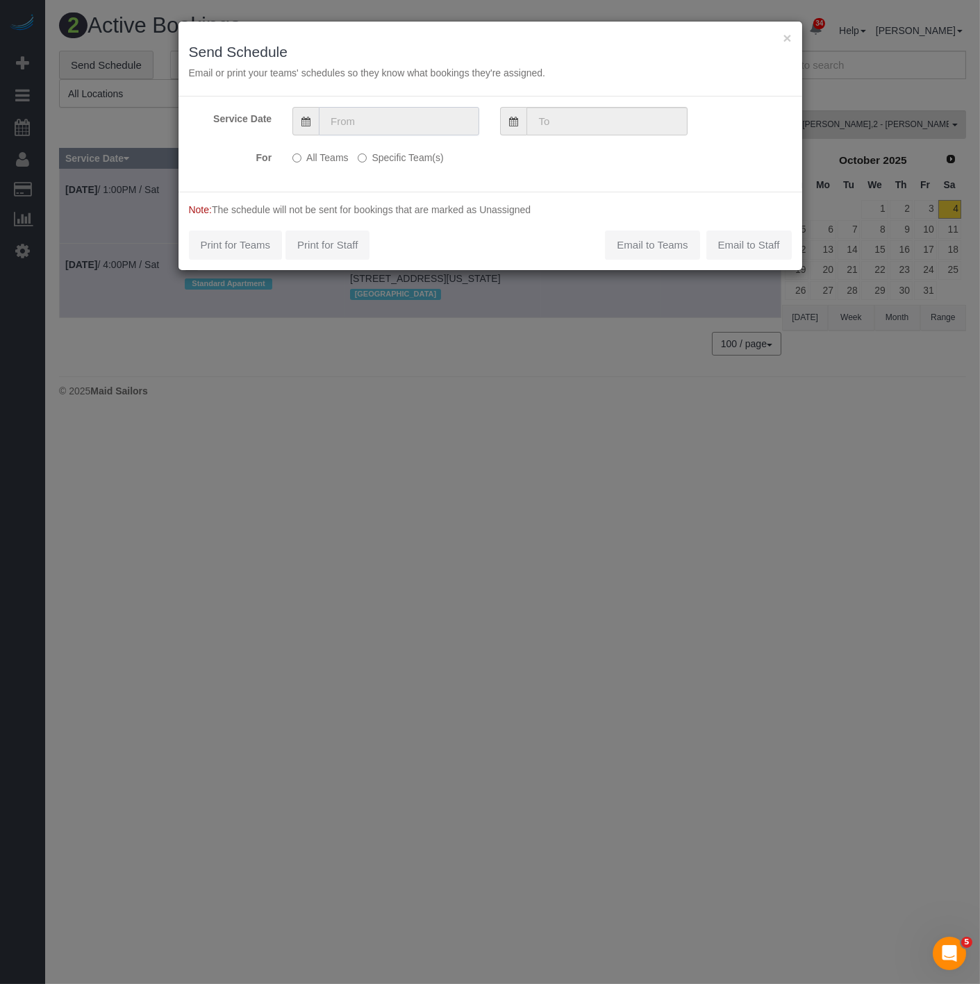
click at [331, 122] on input "text" at bounding box center [399, 121] width 160 height 28
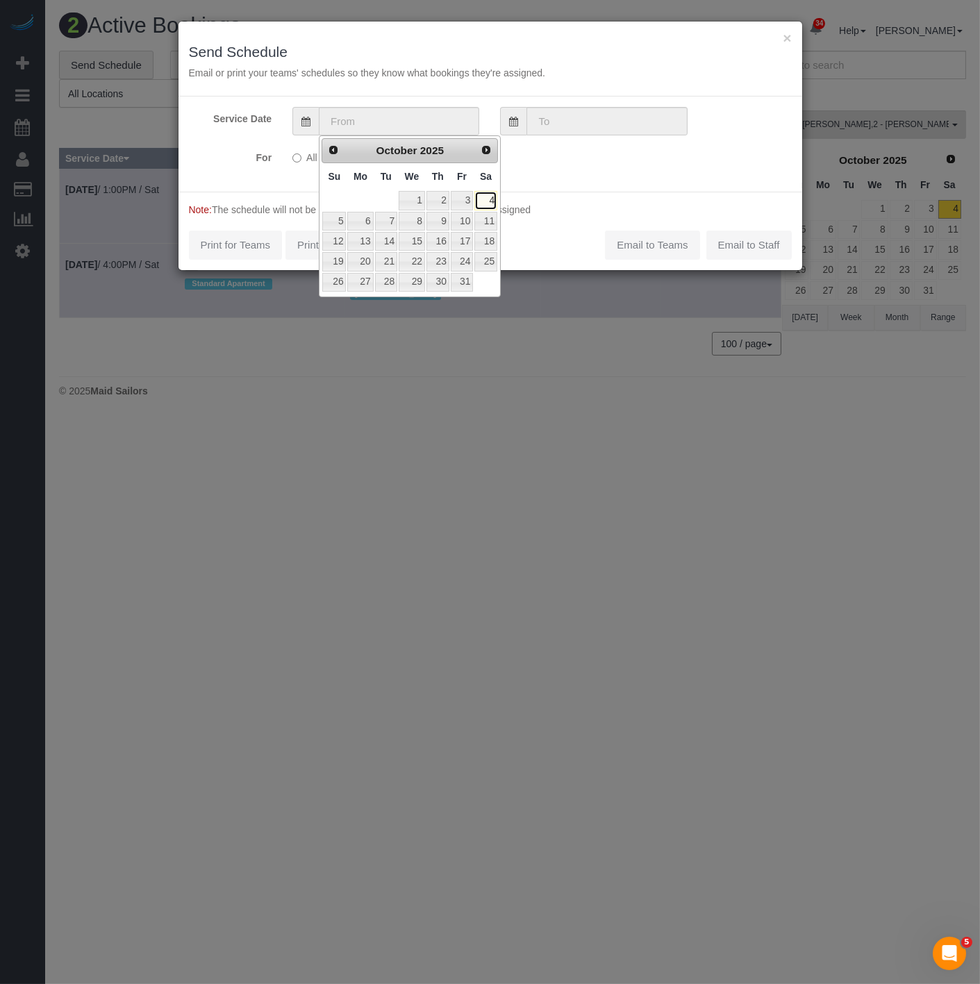
click at [490, 197] on link "4" at bounding box center [485, 200] width 23 height 19
type input "10/04/2025"
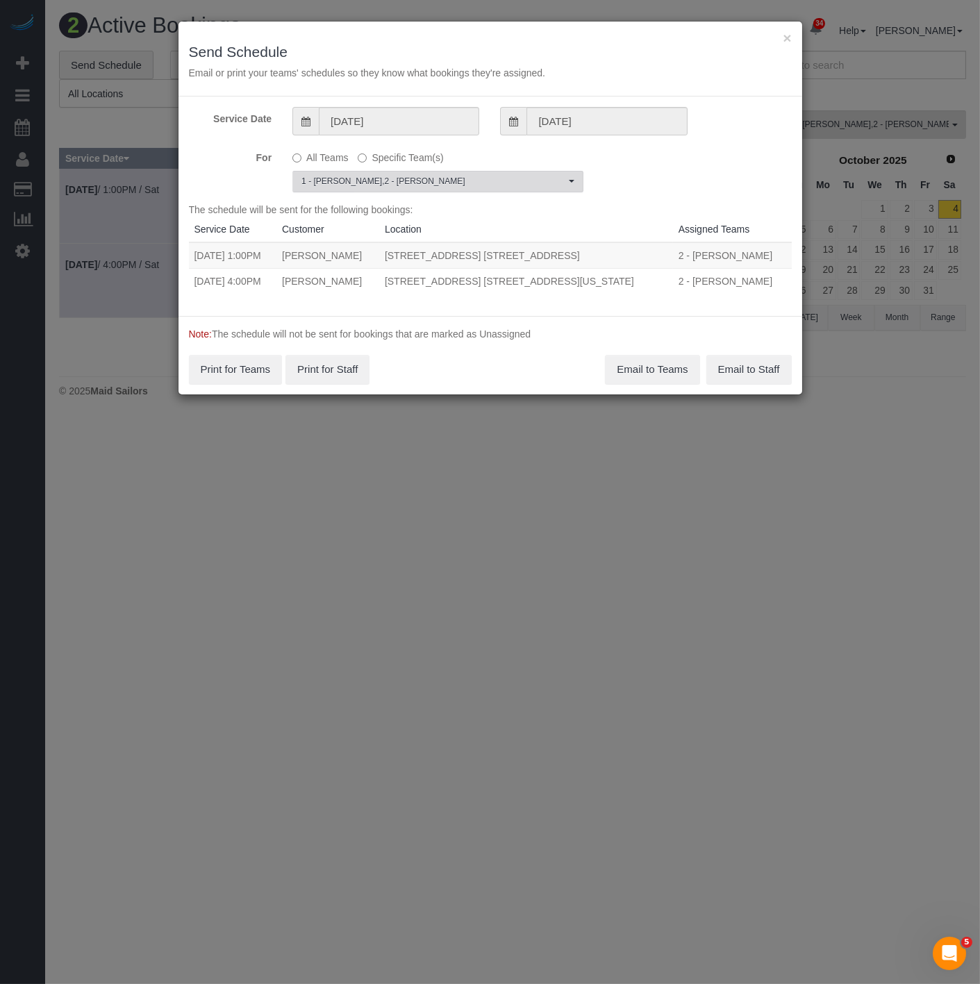
click at [370, 181] on span "1 - Kariluz Romero , 2 - Katherine Poveda" at bounding box center [433, 182] width 264 height 12
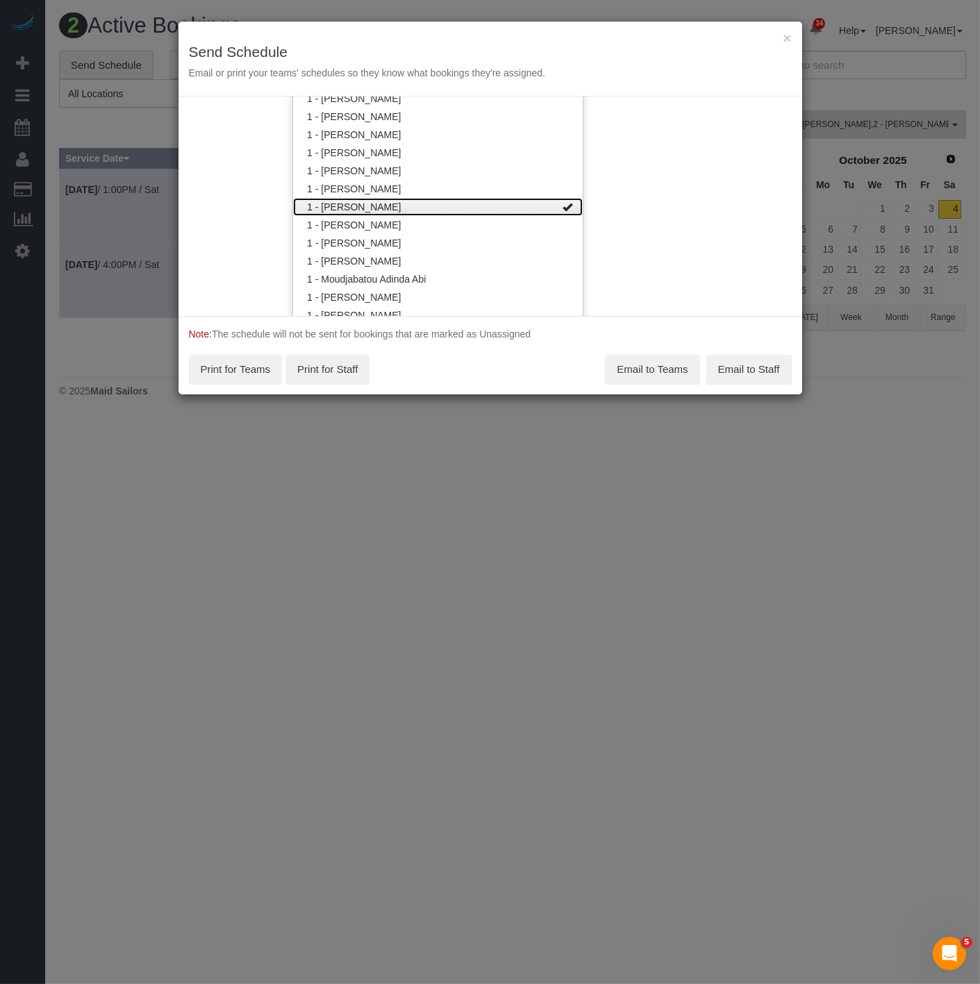
click at [370, 200] on link "1 - Kariluz Romero" at bounding box center [438, 207] width 290 height 18
click at [449, 366] on div "Note: The schedule will not be sent for bookings that are marked as Unassigned …" at bounding box center [489, 355] width 623 height 78
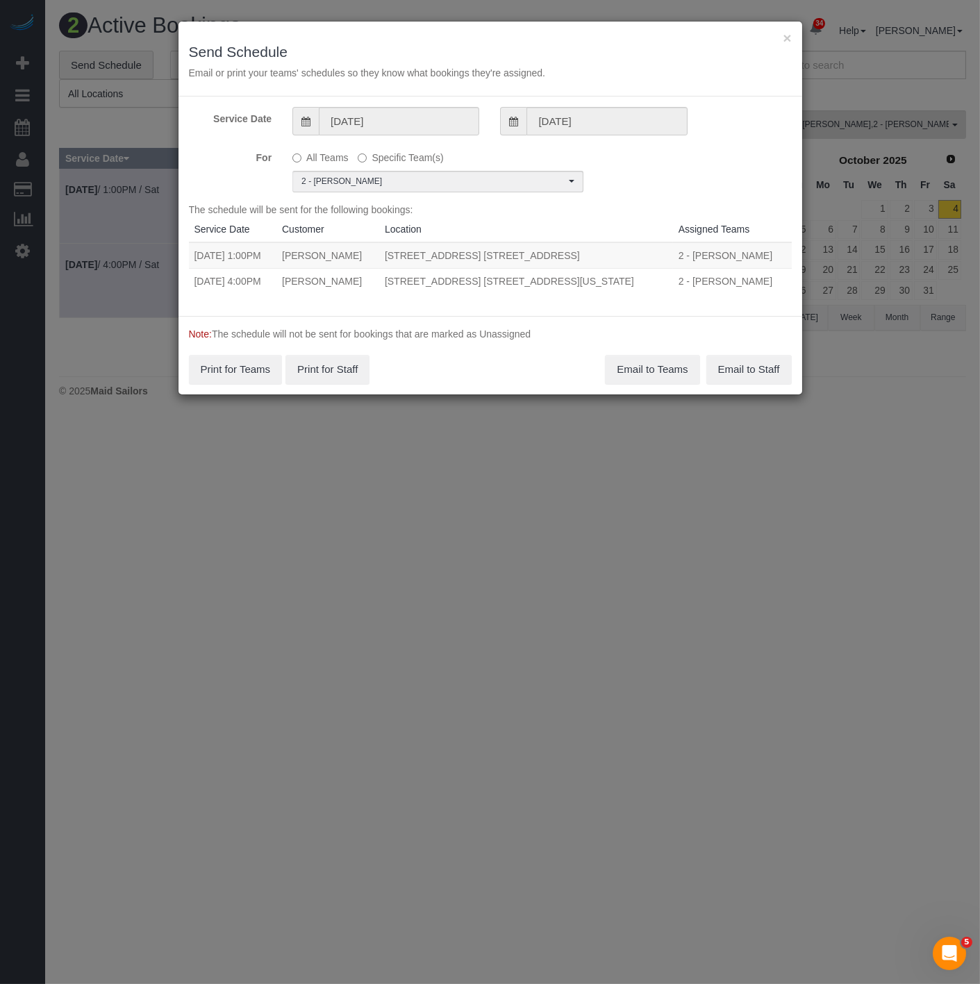
scroll to position [0, 0]
drag, startPoint x: 193, startPoint y: 285, endPoint x: 619, endPoint y: 276, distance: 425.7
click at [619, 276] on tr "10/04/2025 4:00PM Sandy Gooen 333 West 56th Street, Apt. 9g, New York, NY 10019…" at bounding box center [490, 281] width 603 height 26
copy tr "10/04/2025 4:00PM Sandy Gooen 333 West 56th Street, Apt. 9g, New York, NY 10019"
click at [633, 285] on td "333 West 56th Street, Apt. 9g, New York, NY 10019" at bounding box center [526, 281] width 294 height 26
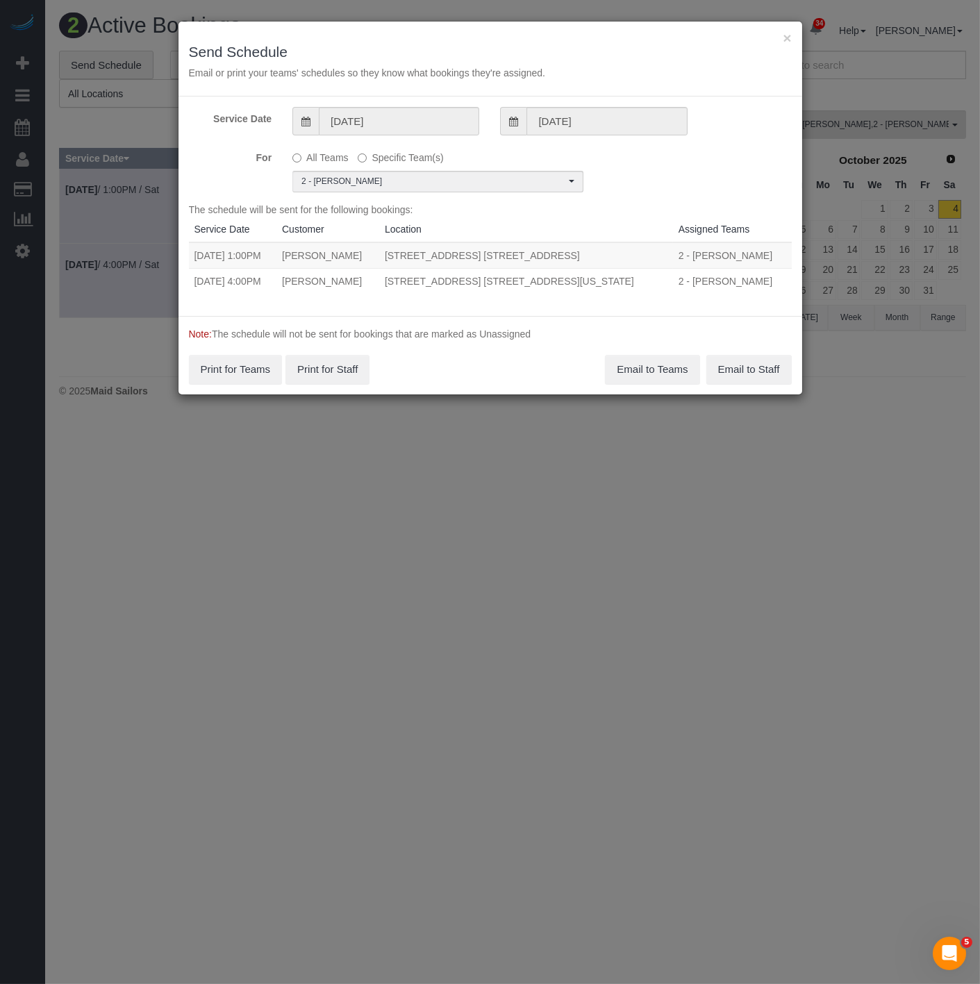
drag, startPoint x: 632, startPoint y: 271, endPoint x: 192, endPoint y: 276, distance: 439.5
click at [192, 276] on tr "10/04/2025 4:00PM Sandy Gooen 333 West 56th Street, Apt. 9g, New York, NY 10019…" at bounding box center [490, 281] width 603 height 26
copy tr "10/04/2025 4:00PM Sandy Gooen 333 West 56th Street, Apt. 9g, New York, NY 10019"
drag, startPoint x: 644, startPoint y: 362, endPoint x: 711, endPoint y: 165, distance: 208.4
click at [722, 156] on form "Service Date 10/04/2025 10/04/2025 For All Teams Specific Team(s) 2 - Katherine…" at bounding box center [489, 245] width 623 height 297
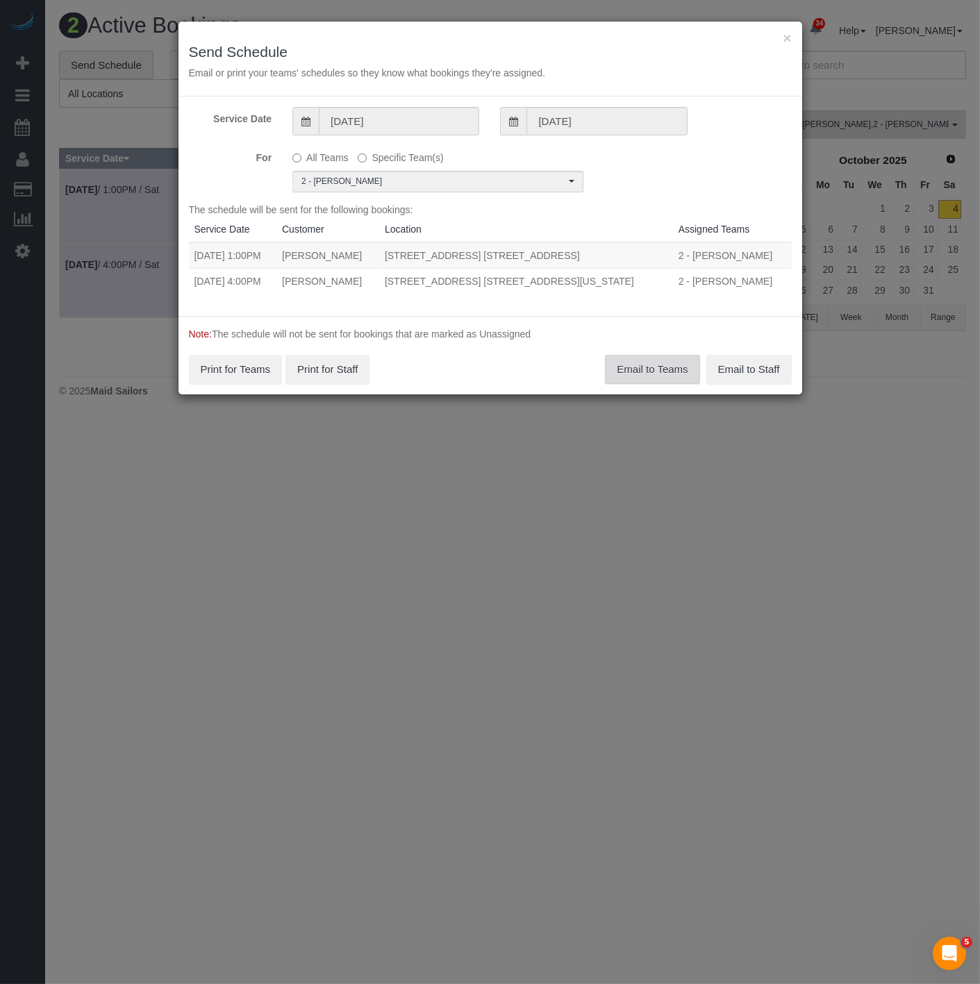
copy tr "10/04/2025 4:00PM Sandy Gooen 333 West 56th Street, Apt. 9g, New York, NY 10019"
click at [621, 375] on button "Email to Teams" at bounding box center [652, 369] width 94 height 29
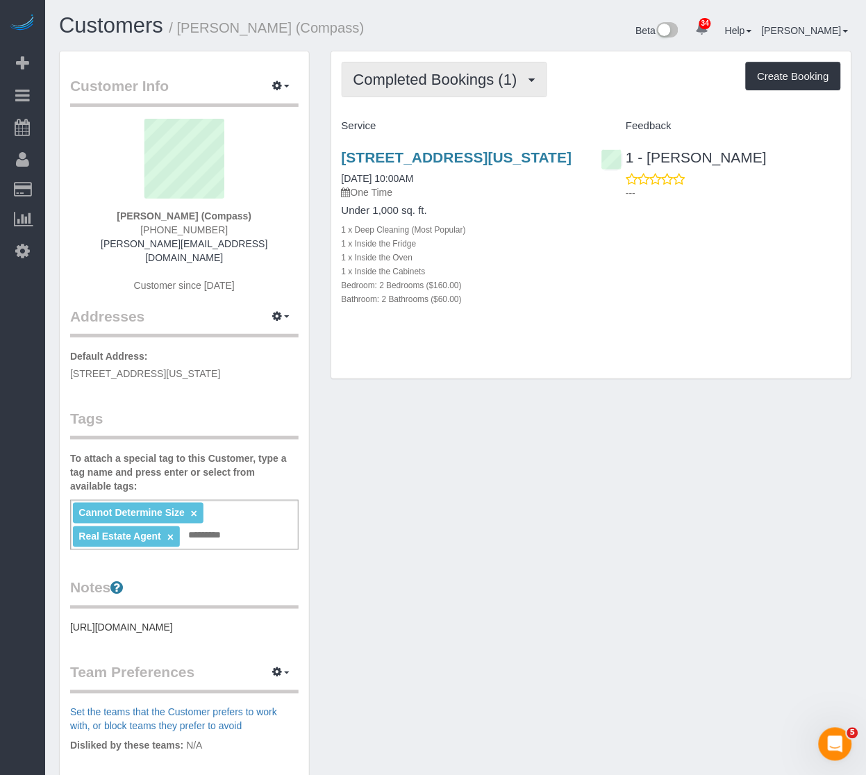
click at [398, 84] on span "Completed Bookings (1)" at bounding box center [438, 79] width 171 height 17
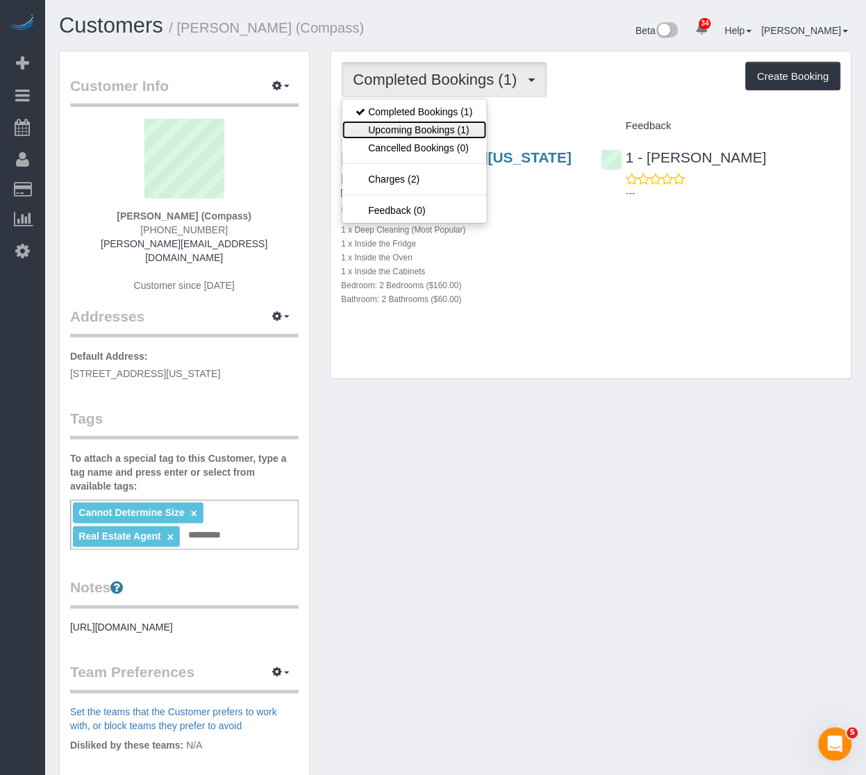
click at [401, 132] on link "Upcoming Bookings (1)" at bounding box center [414, 130] width 144 height 18
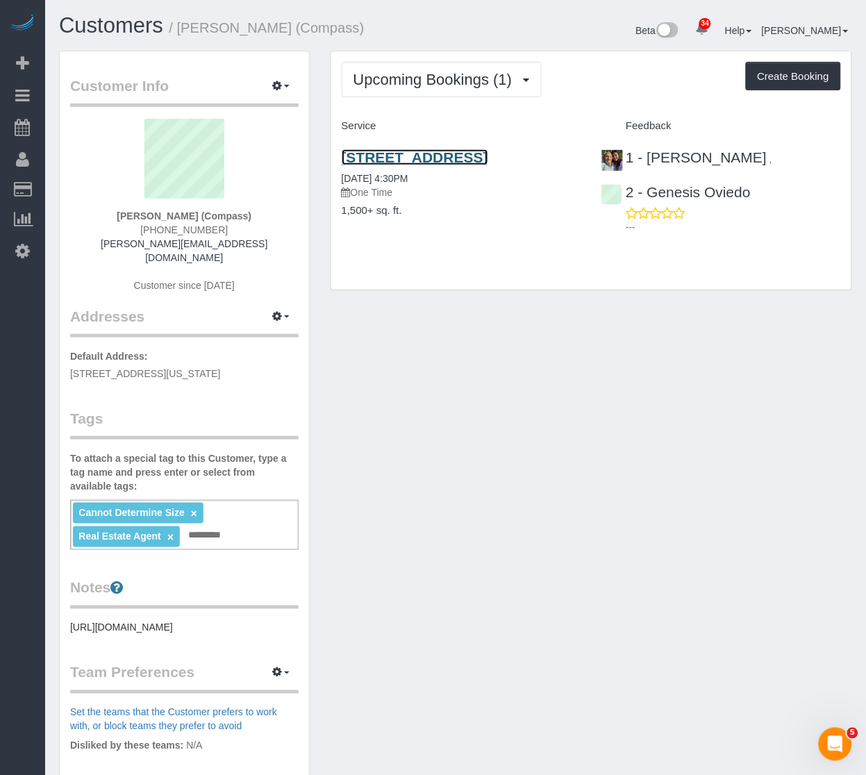
click at [419, 154] on link "250 Park Place, Brooklyn, NY 11238" at bounding box center [415, 157] width 147 height 16
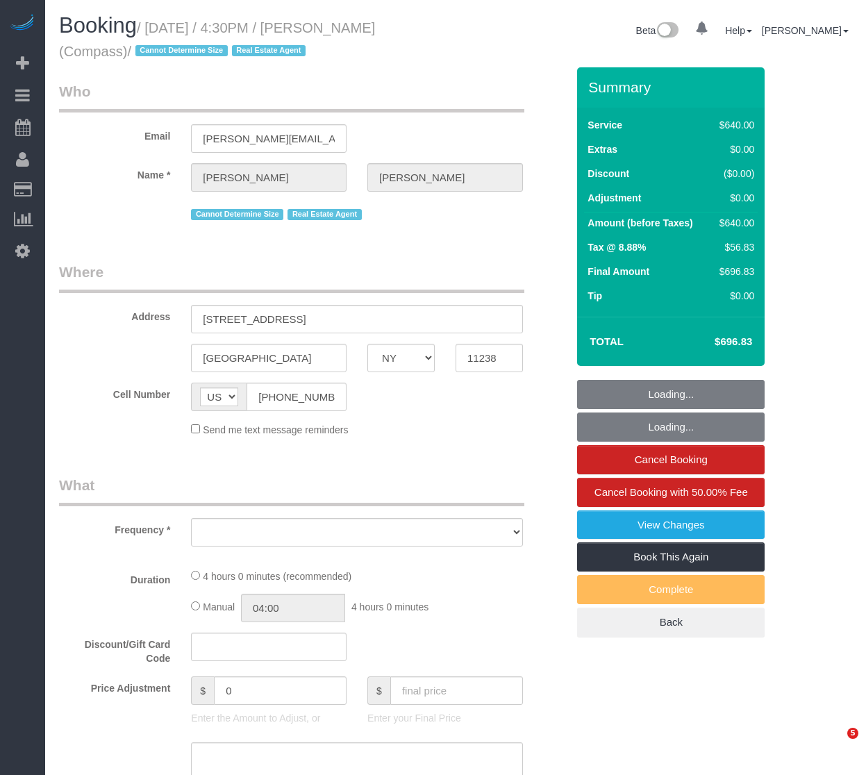
select select "NY"
select select "object:827"
select select "number:59"
select select "number:79"
select select "number:15"
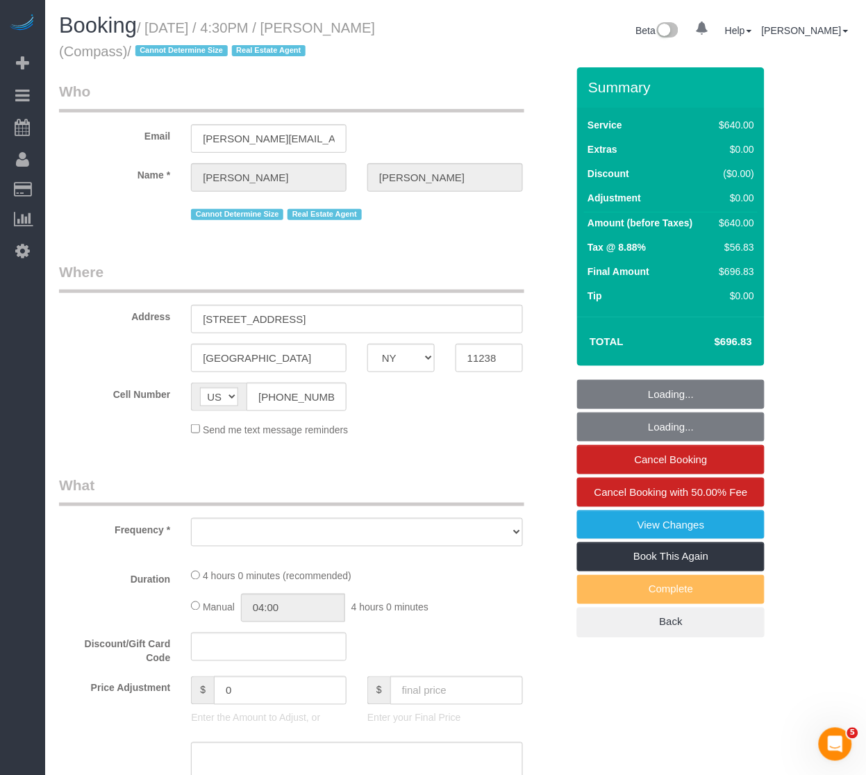
select select "number:7"
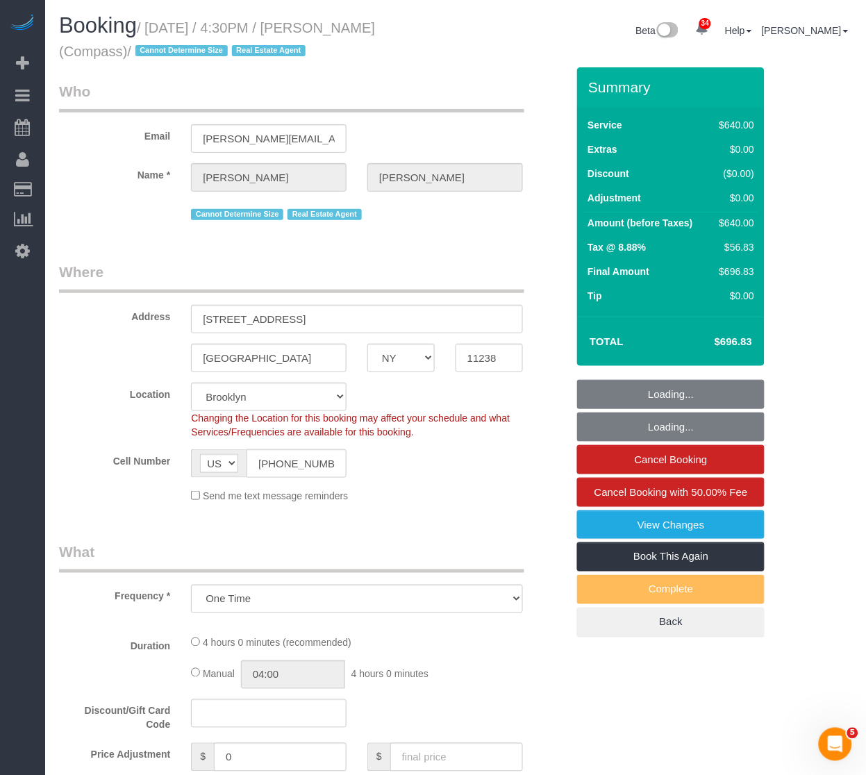
select select "object:978"
select select "string:stripe-pm_1S32W14VGloSiKo77iBP26Jc"
select select "240"
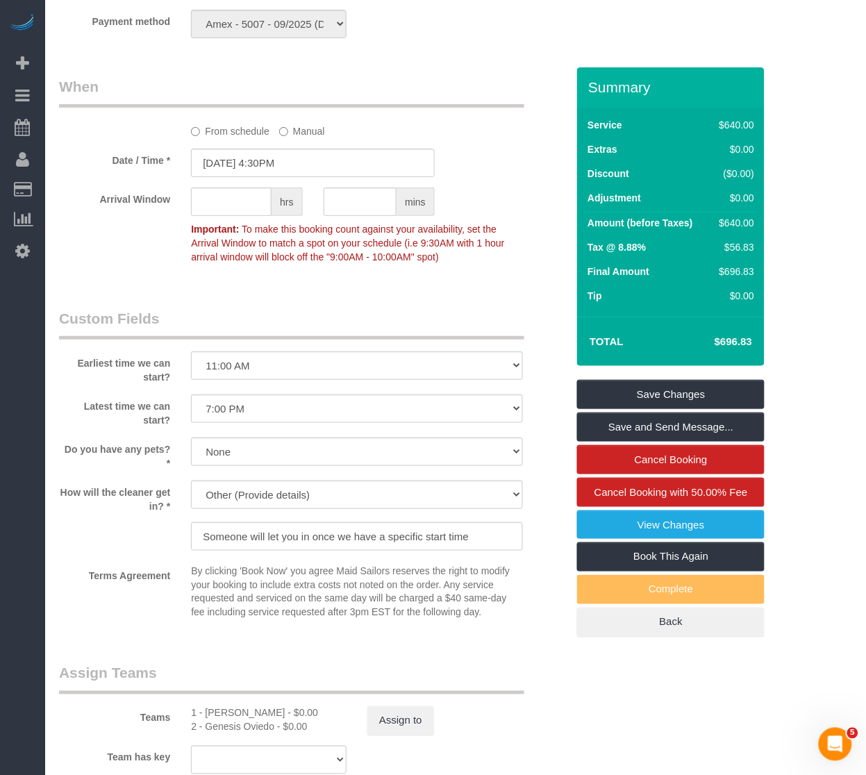
scroll to position [1080, 0]
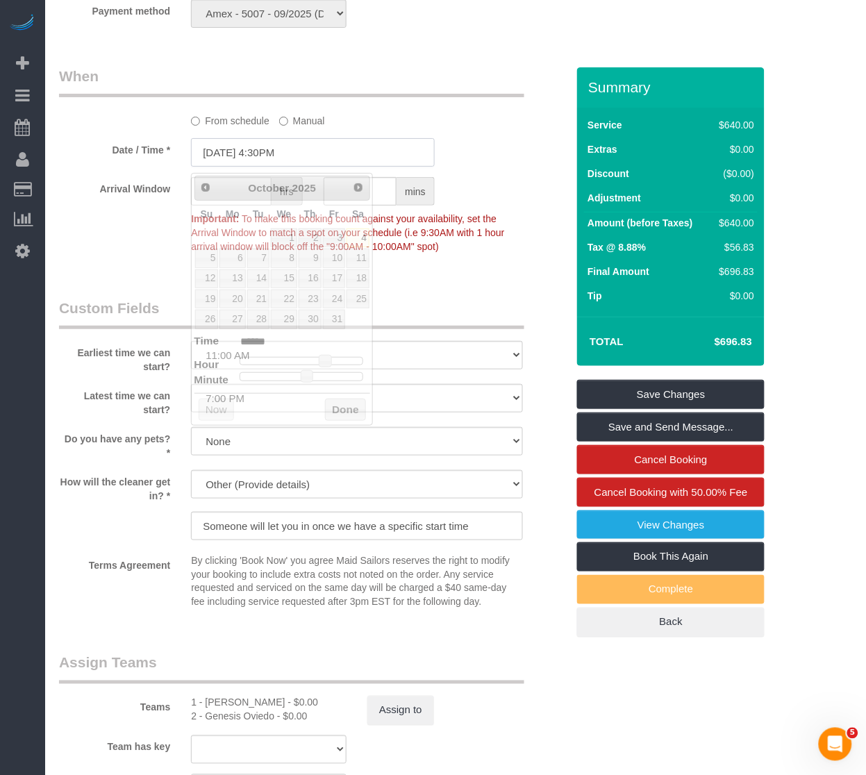
click at [224, 163] on input "10/04/2025 4:30PM" at bounding box center [313, 152] width 244 height 28
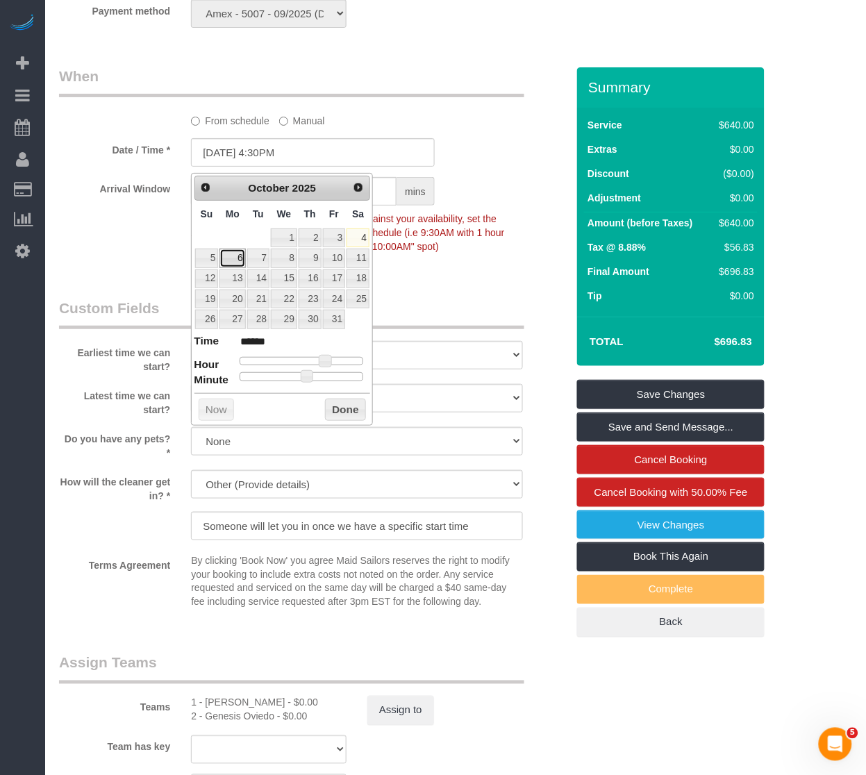
click at [237, 262] on link "6" at bounding box center [232, 258] width 26 height 19
type input "10/06/2025 2:30PM"
type input "******"
type input "10/06/2025 1:30PM"
type input "******"
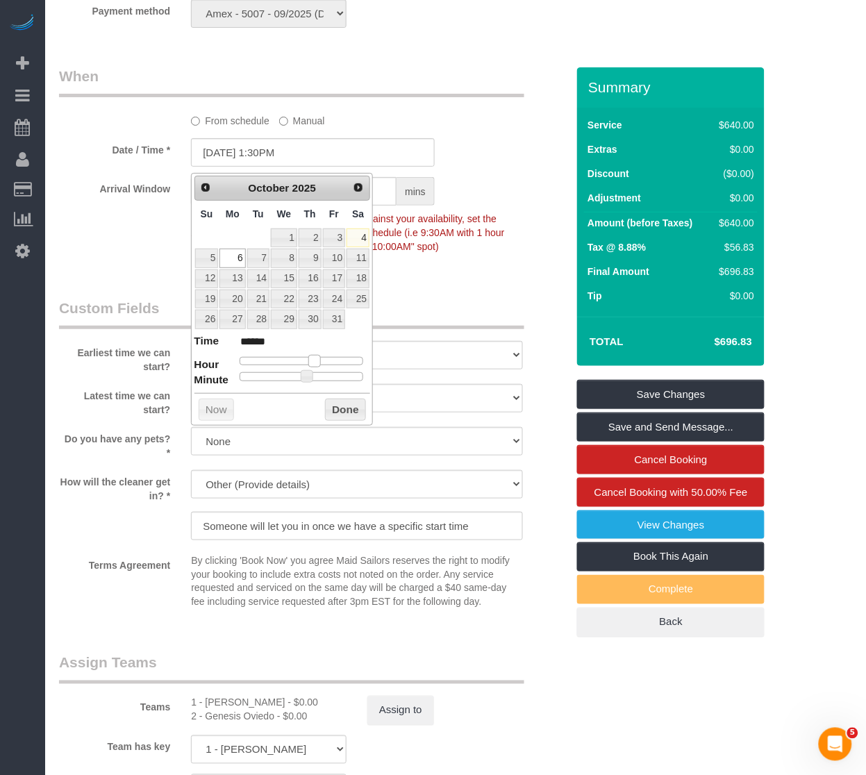
type input "10/06/2025 12:30PM"
type input "*******"
type input "10/06/2025 11:30AM"
type input "*******"
type input "10/06/2025 10:30AM"
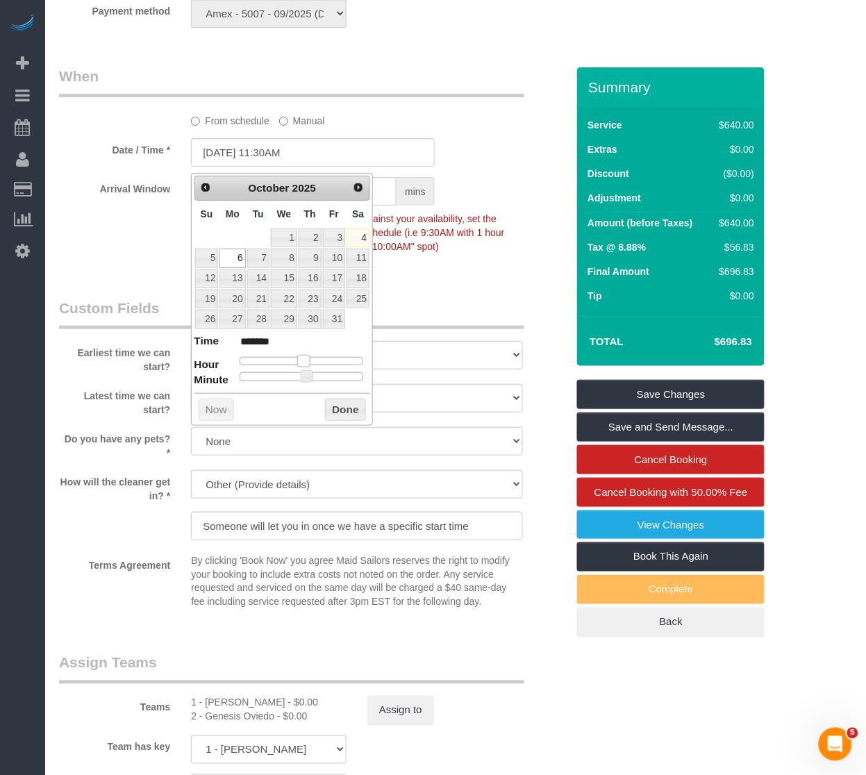
type input "*******"
type input "10/06/2025 9:30AM"
type input "******"
type input "10/06/2025 8:30AM"
type input "******"
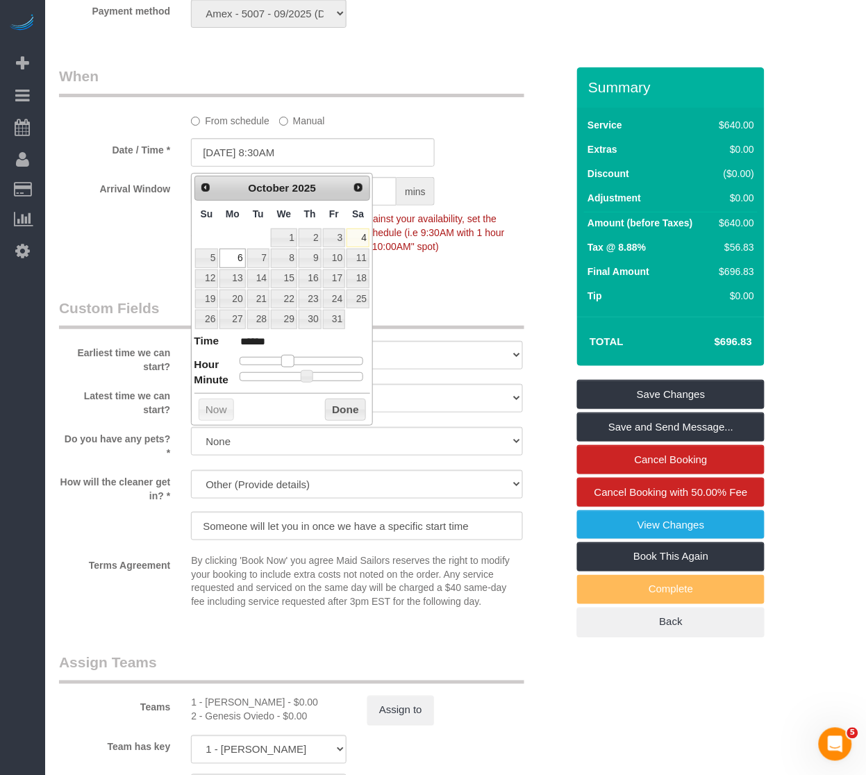
type input "10/06/2025 7:30AM"
type input "******"
type input "10/06/2025 6:30AM"
type input "******"
type input "10/06/2025 7:30AM"
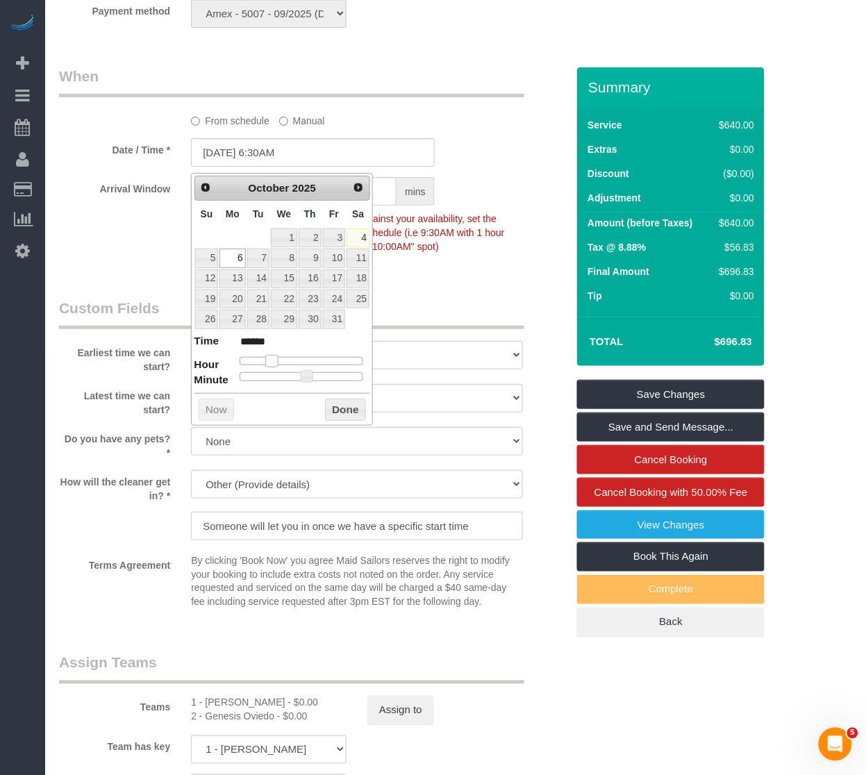
type input "******"
type input "10/06/2025 8:30AM"
type input "******"
drag, startPoint x: 313, startPoint y: 362, endPoint x: 280, endPoint y: 362, distance: 33.3
click at [280, 362] on div at bounding box center [302, 361] width 124 height 8
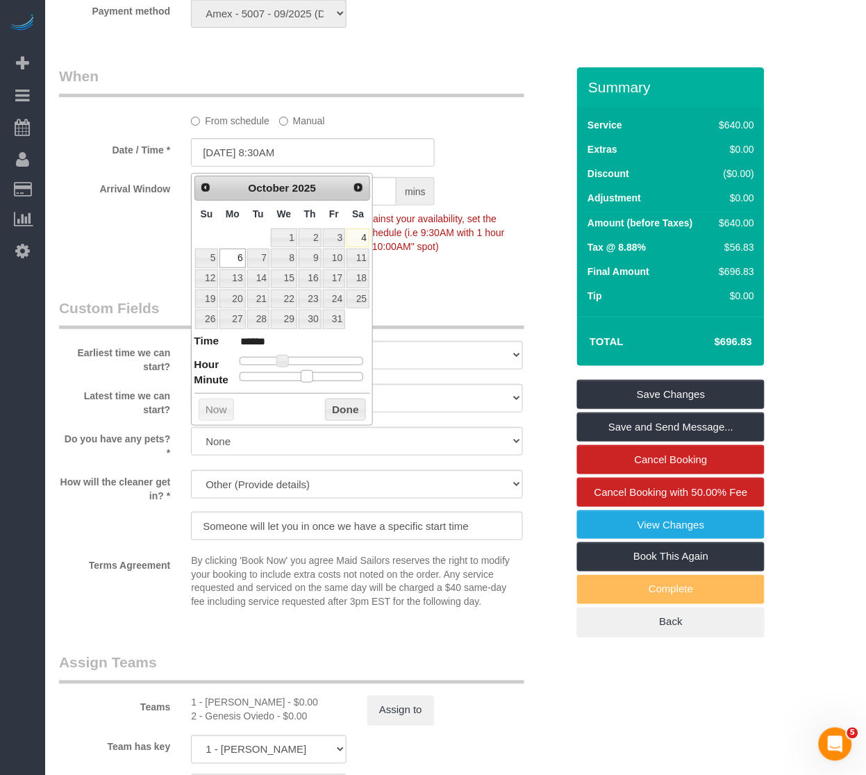
type input "10/06/2025 8:25AM"
type input "******"
type input "10/06/2025 8:20AM"
type input "******"
type input "10/06/2025 8:15AM"
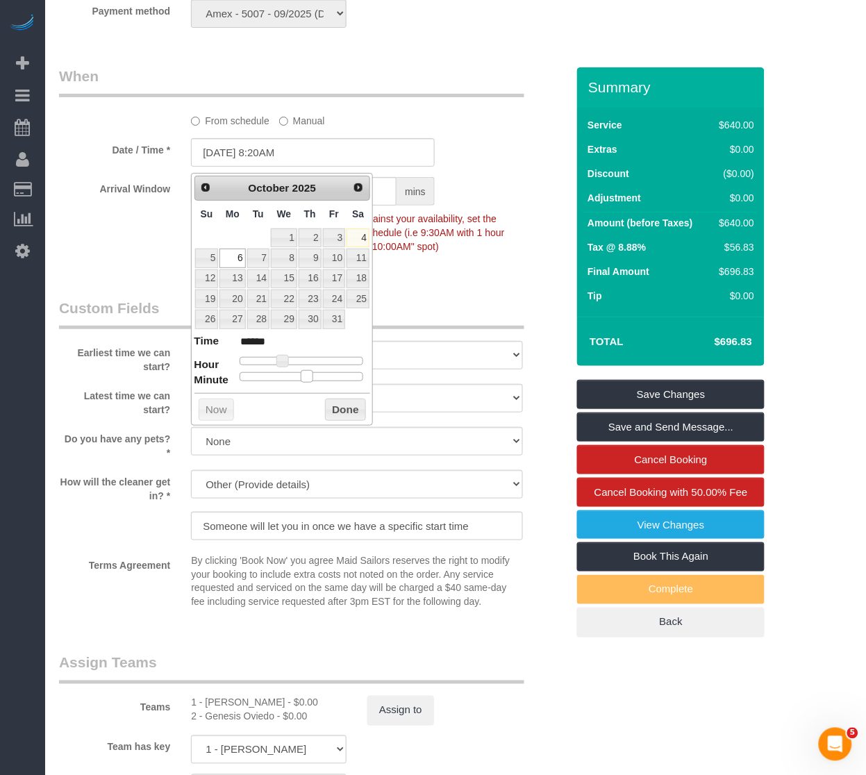
type input "******"
type input "10/06/2025 8:10AM"
type input "******"
type input "10/06/2025 8:05AM"
type input "******"
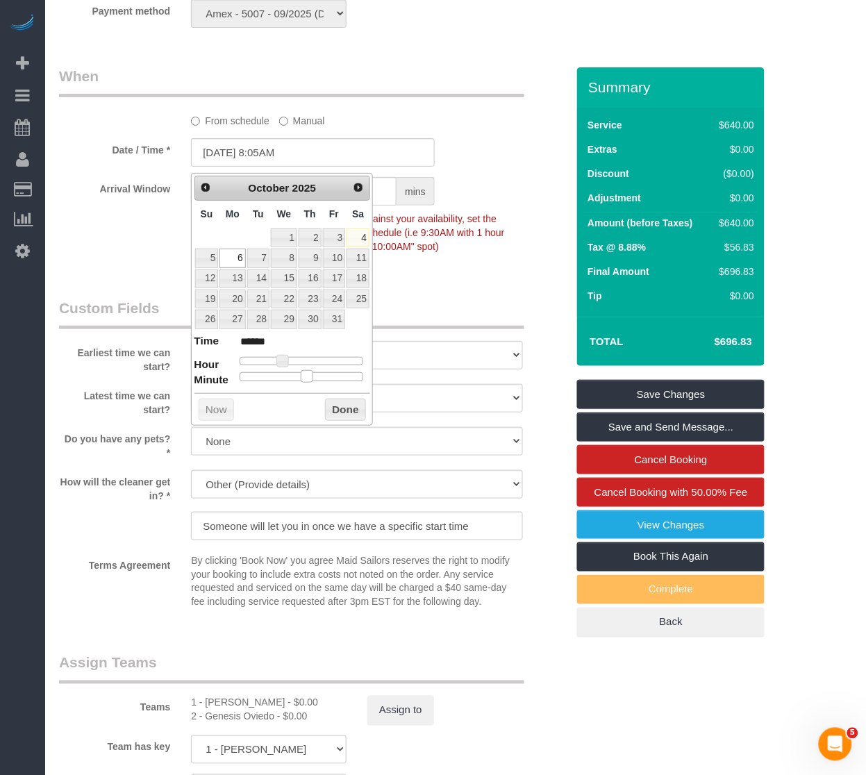
type input "10/06/2025 8:00AM"
type input "******"
drag, startPoint x: 306, startPoint y: 380, endPoint x: 206, endPoint y: 383, distance: 100.0
click at [206, 381] on dl "Time ****** Hour Minute Second Millisecond Microsecond Time Zone ***** ***** **…" at bounding box center [282, 357] width 176 height 48
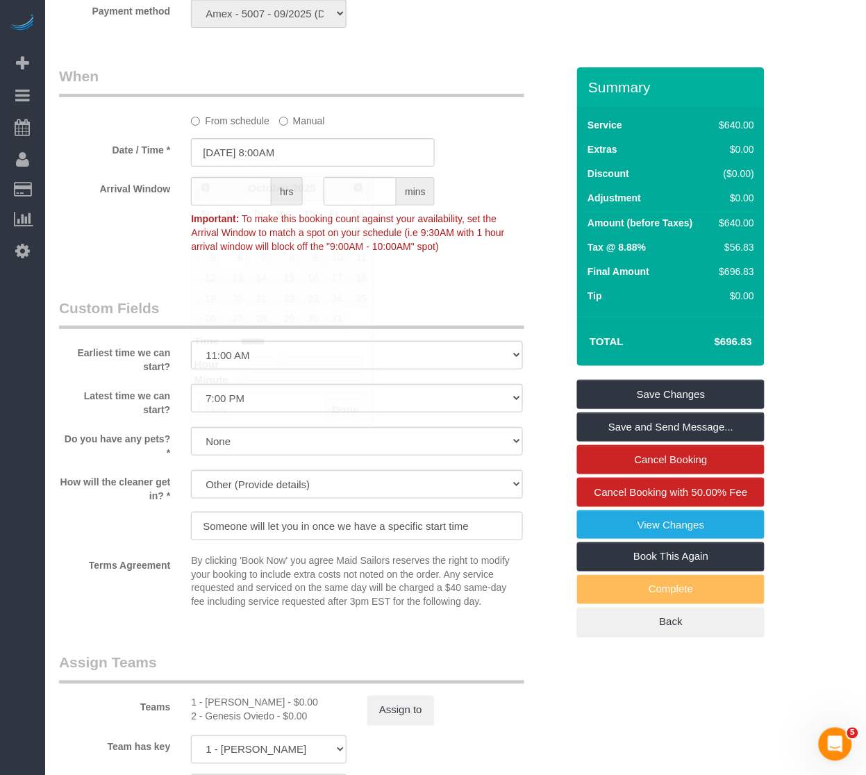
click at [487, 296] on div "Who Email mariko.decouto@compass.com Name * Mariko de Couto Cannot Determine Si…" at bounding box center [313, 83] width 528 height 2191
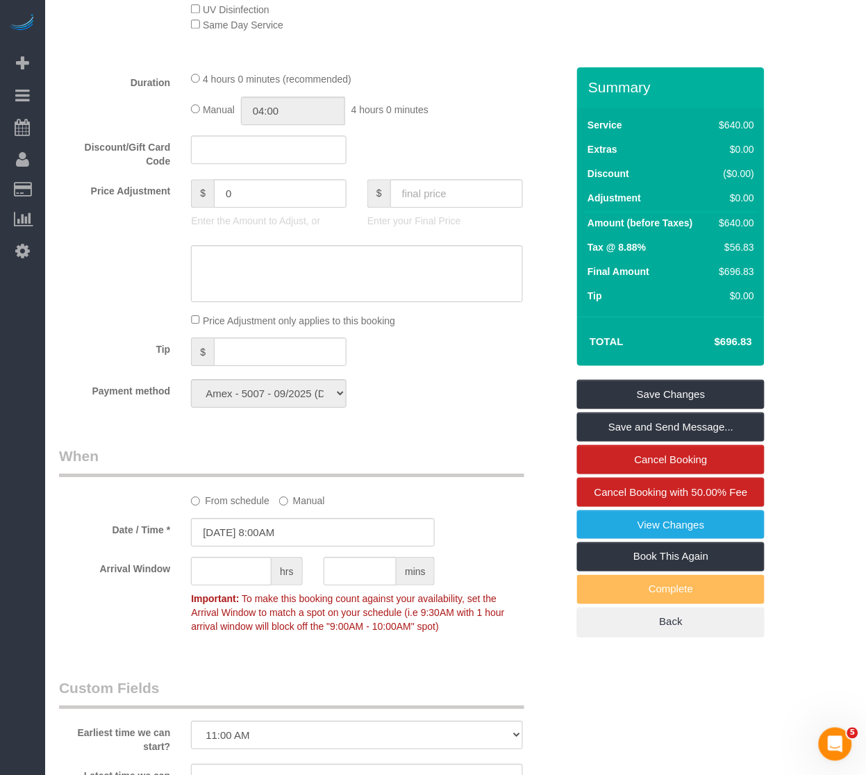
scroll to position [771, 0]
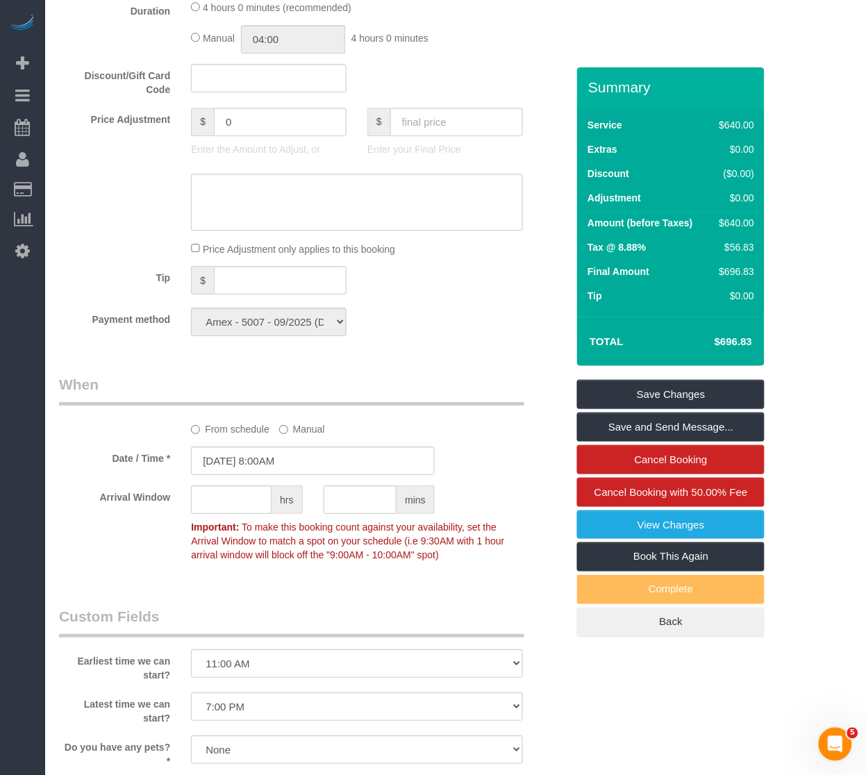
click at [469, 239] on sui-booking-price-adjustment "Price Adjustment $ 0 Enter the Amount to Adjust, or $ Enter your Final Price Pr…" at bounding box center [313, 182] width 508 height 149
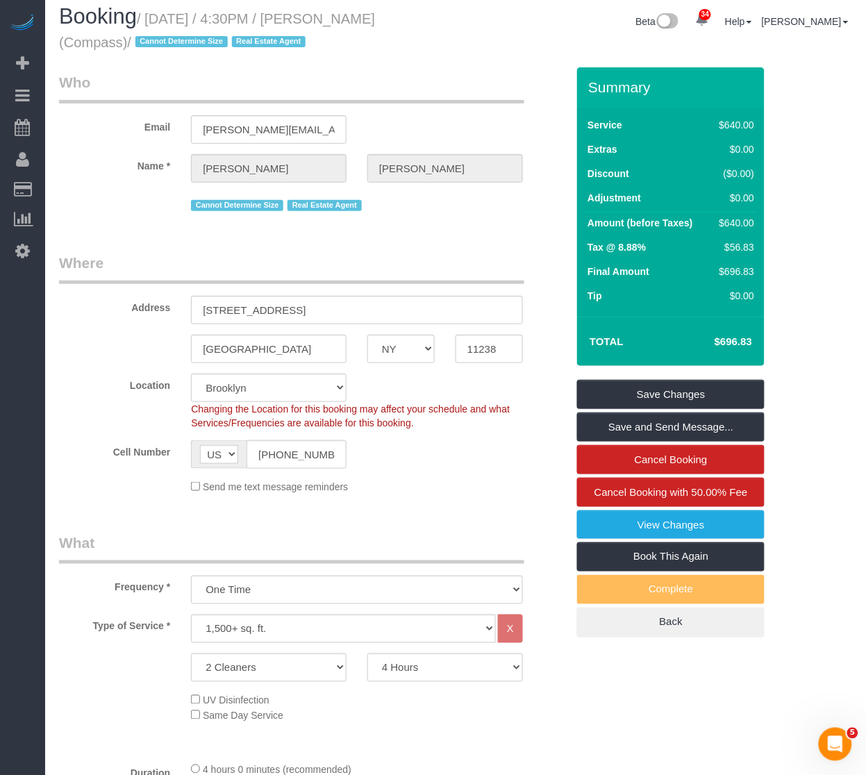
scroll to position [0, 0]
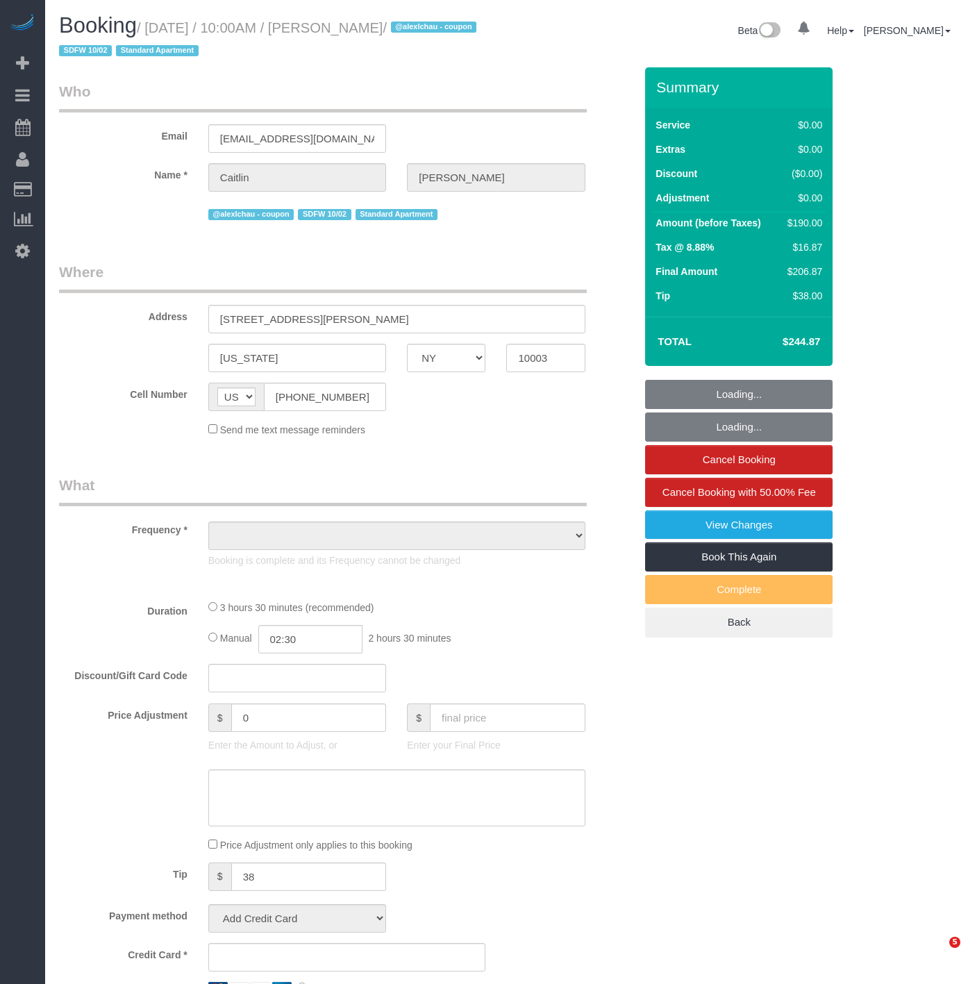
select select "NY"
select select "number:58"
select select "number:72"
select select "number:15"
select select "number:5"
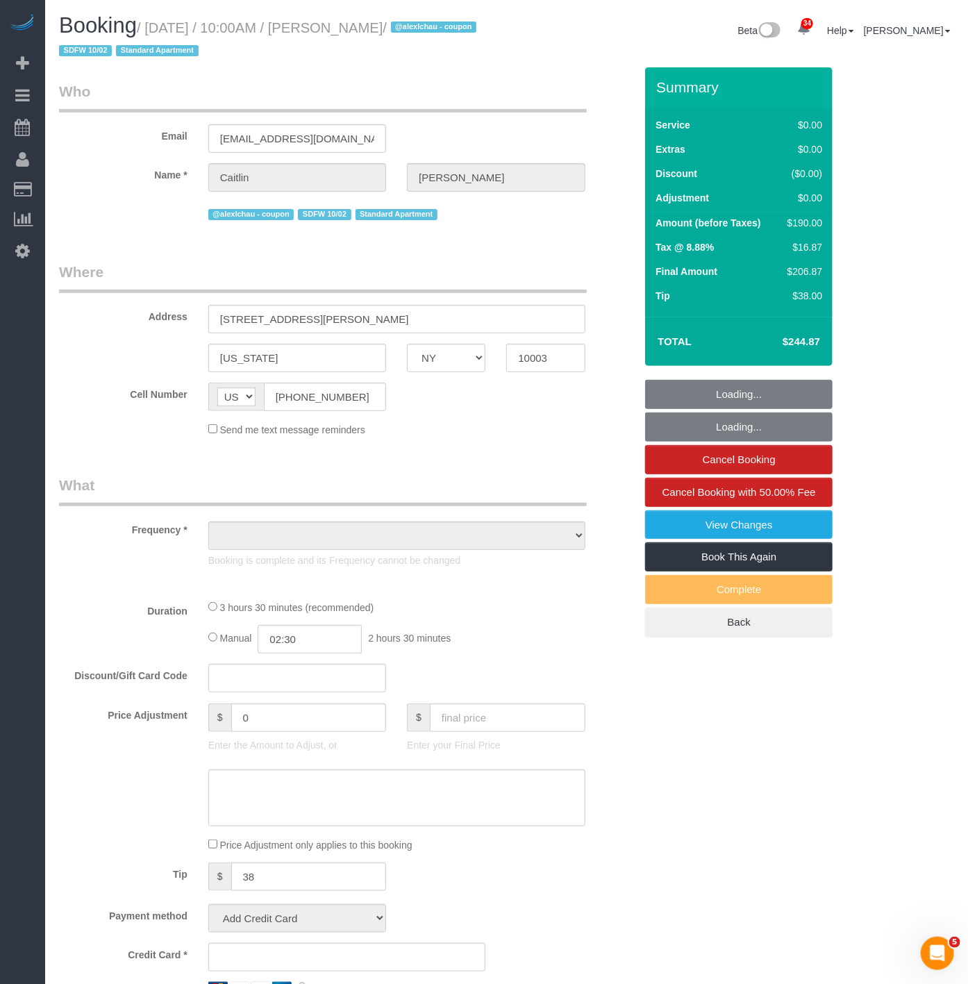
select select "string:stripe-pm_1SDc9W4VGloSiKo7EIirBUDc"
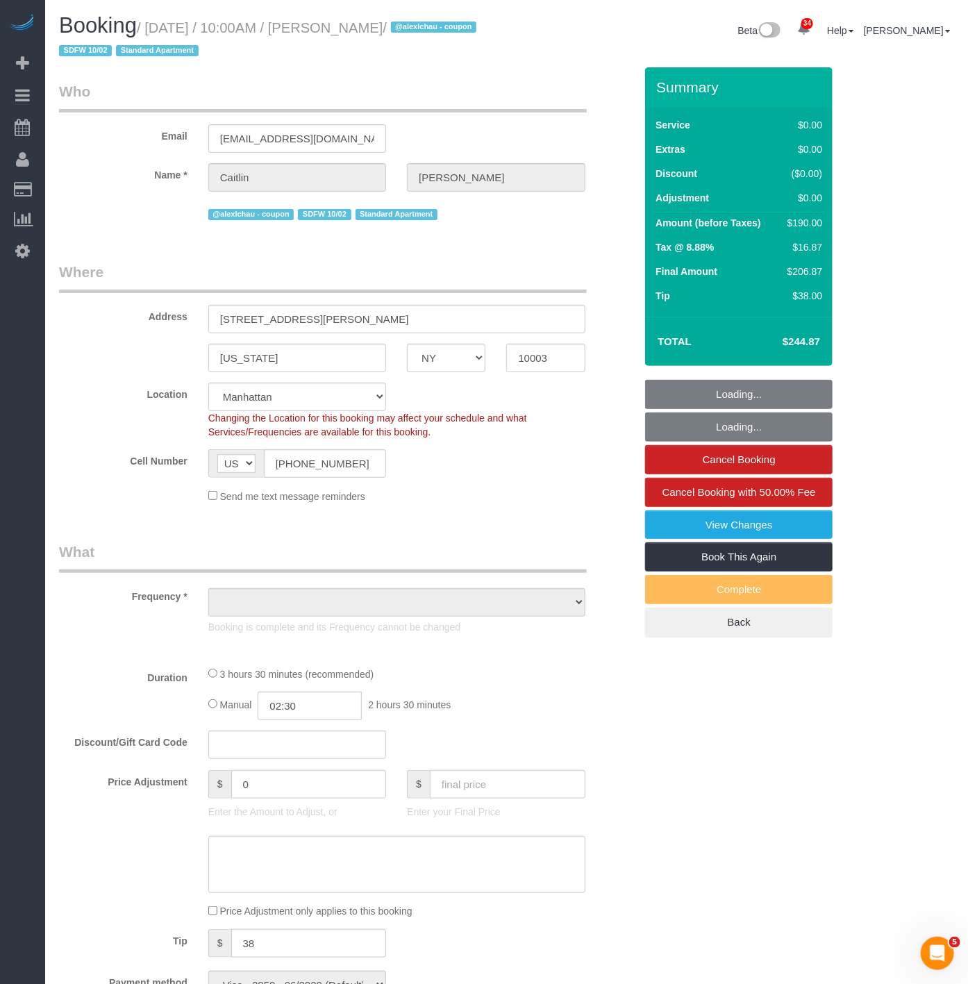
select select "object:979"
select select "1"
select select "2"
select select "spot1"
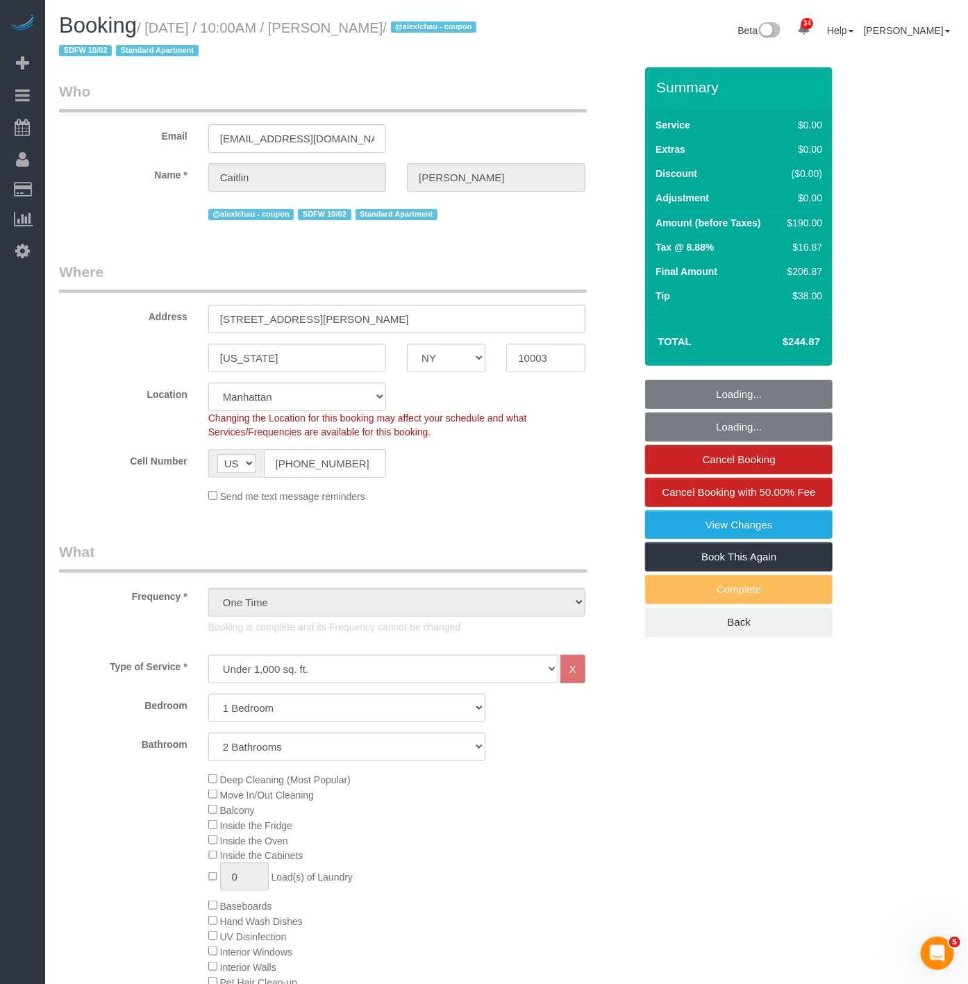
select select "object:1476"
select select "1"
select select "2"
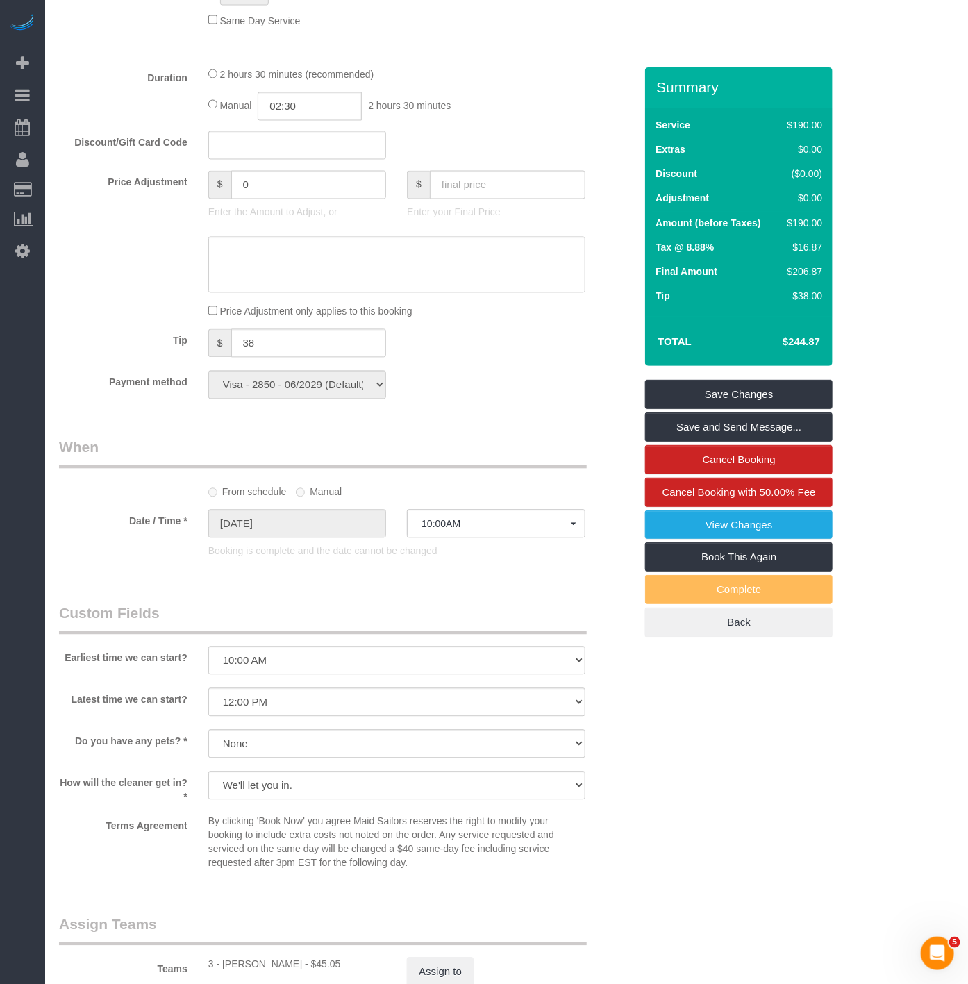
scroll to position [758, 0]
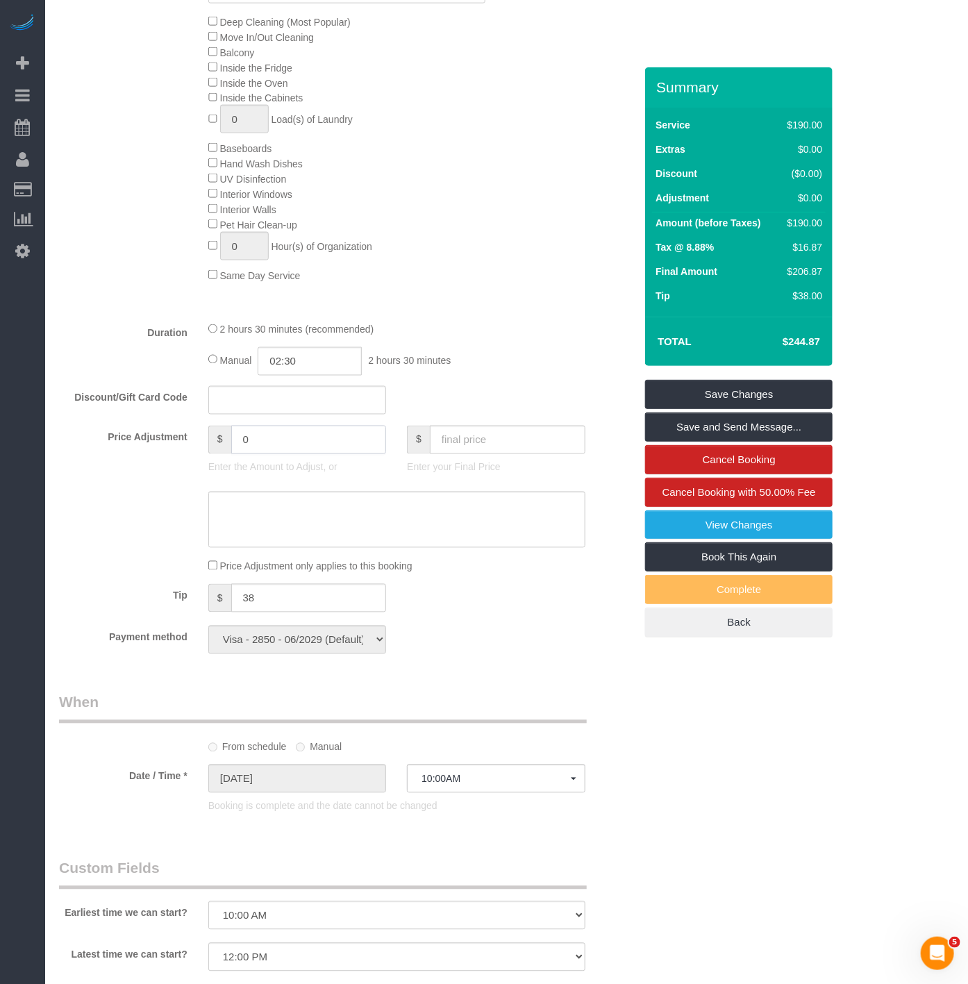
drag, startPoint x: 266, startPoint y: 454, endPoint x: 175, endPoint y: 435, distance: 93.0
click at [175, 435] on fieldset "What Frequency * One Time Weekly (20% Off) - 20.00% Every 2 Weeks (15% Off) - 1…" at bounding box center [347, 224] width 576 height 880
type input "-50"
click at [231, 535] on textarea at bounding box center [396, 520] width 377 height 57
type textarea "Google Review"
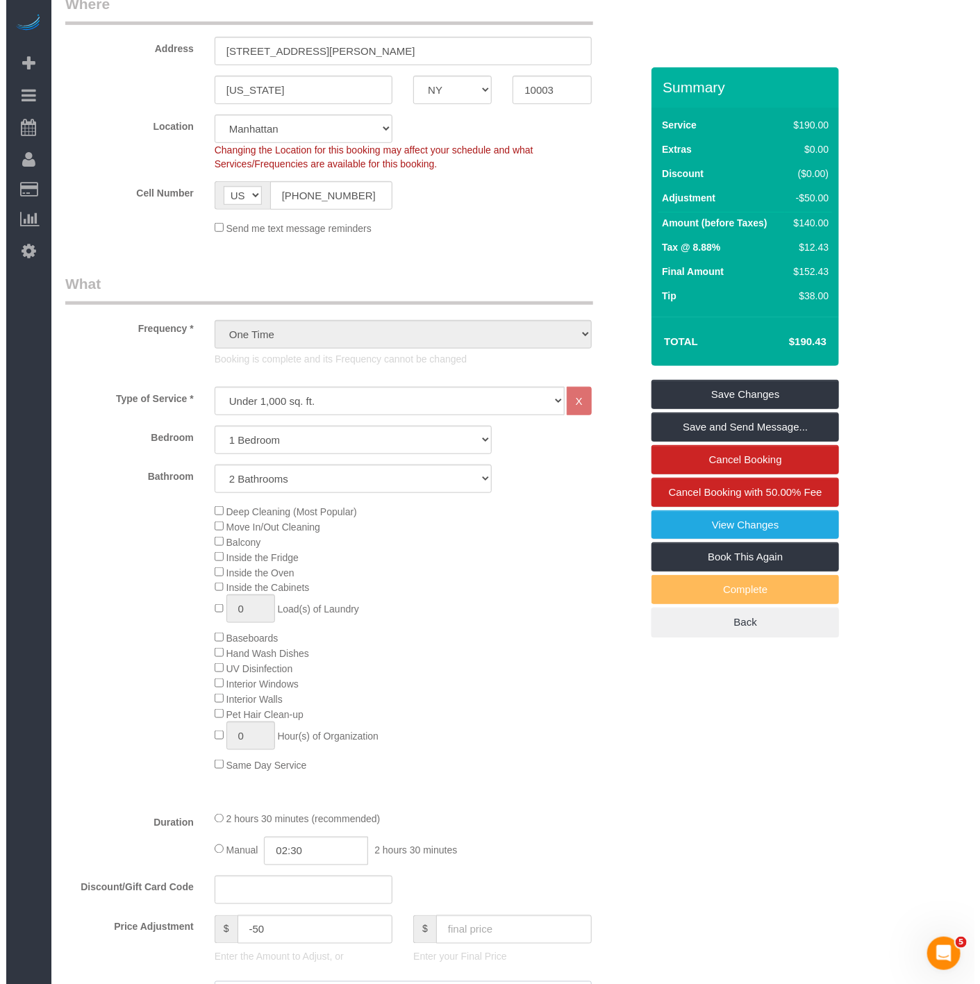
scroll to position [0, 0]
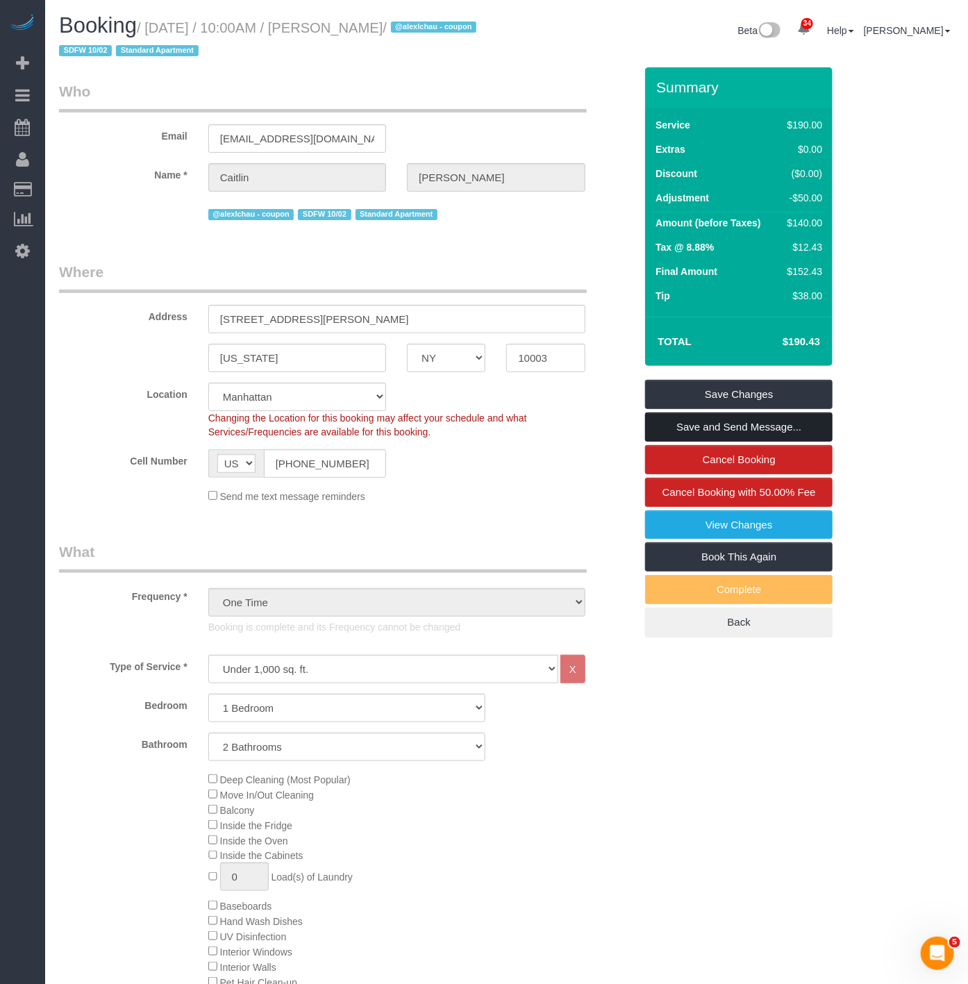
click at [685, 426] on link "Save and Send Message..." at bounding box center [738, 426] width 187 height 29
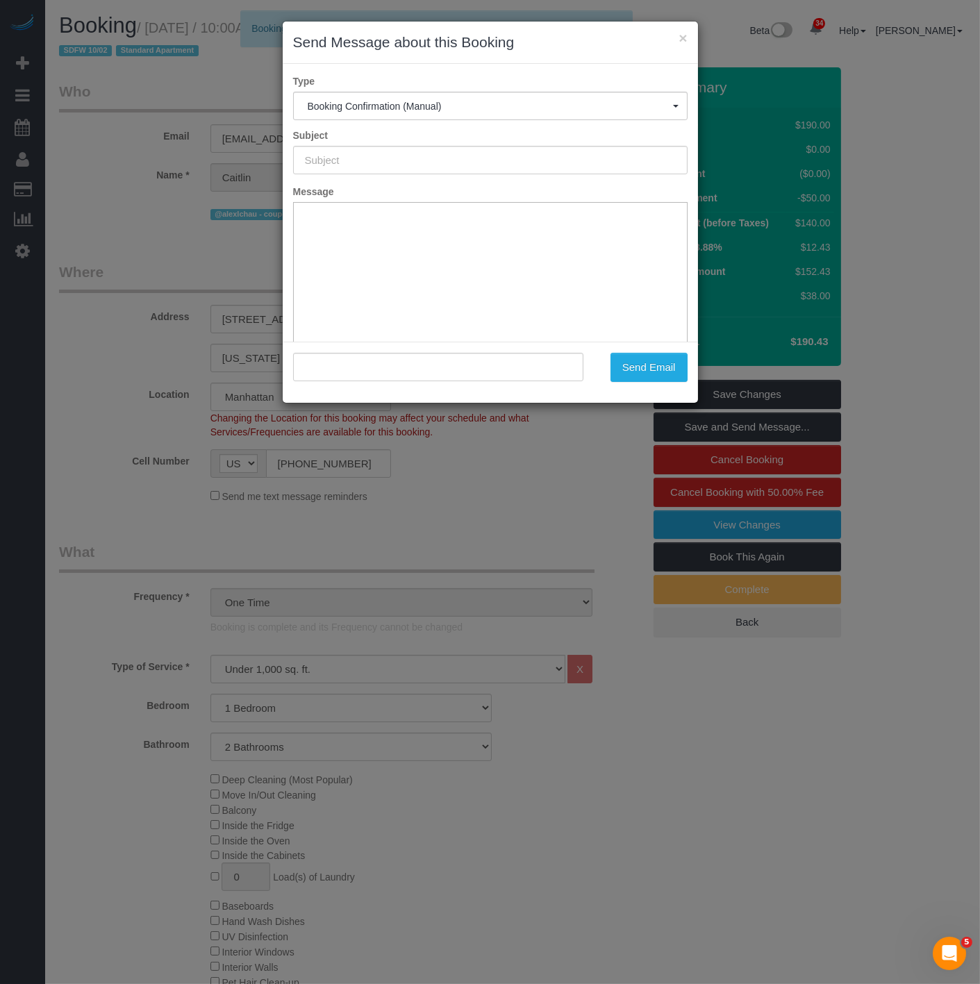
type input "Cleaning Confirmed for 10/02/2025 at 10:00am"
type input ""Caitlin Baker" <caitlinrbaker@gmail.com>"
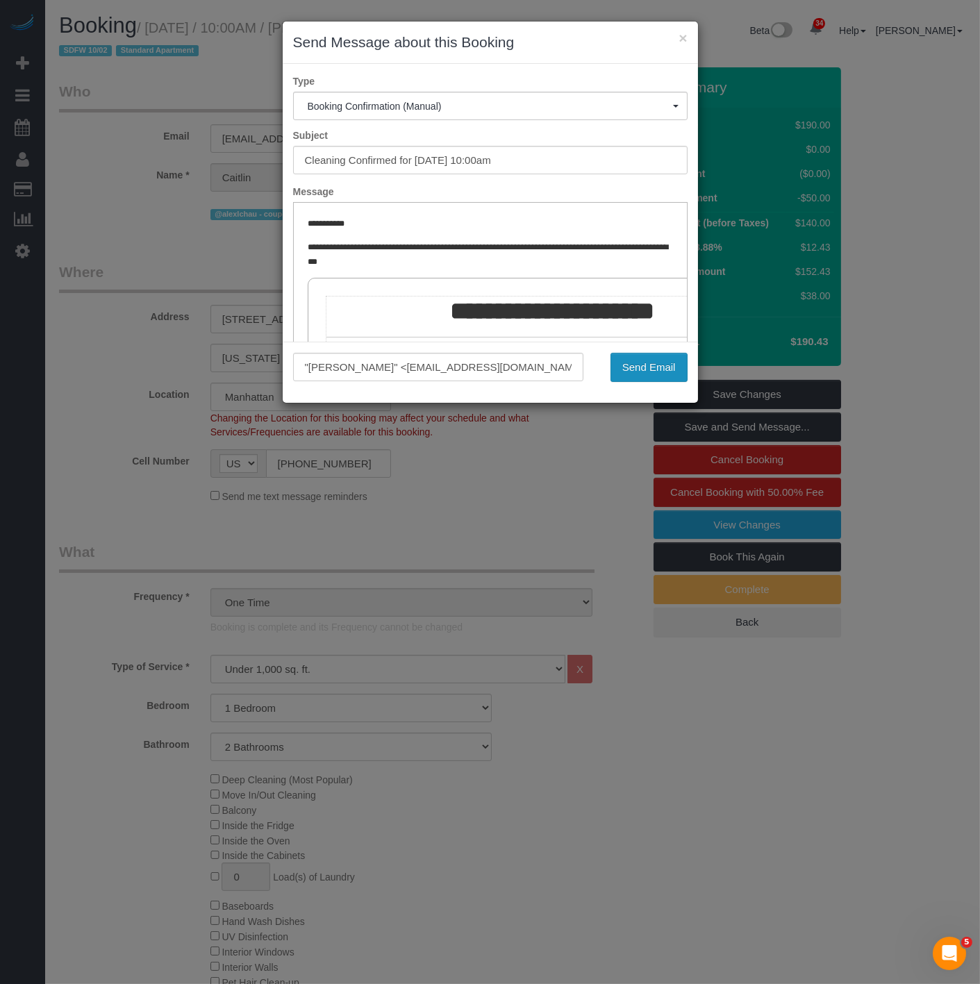
click at [633, 372] on button "Send Email" at bounding box center [648, 367] width 77 height 29
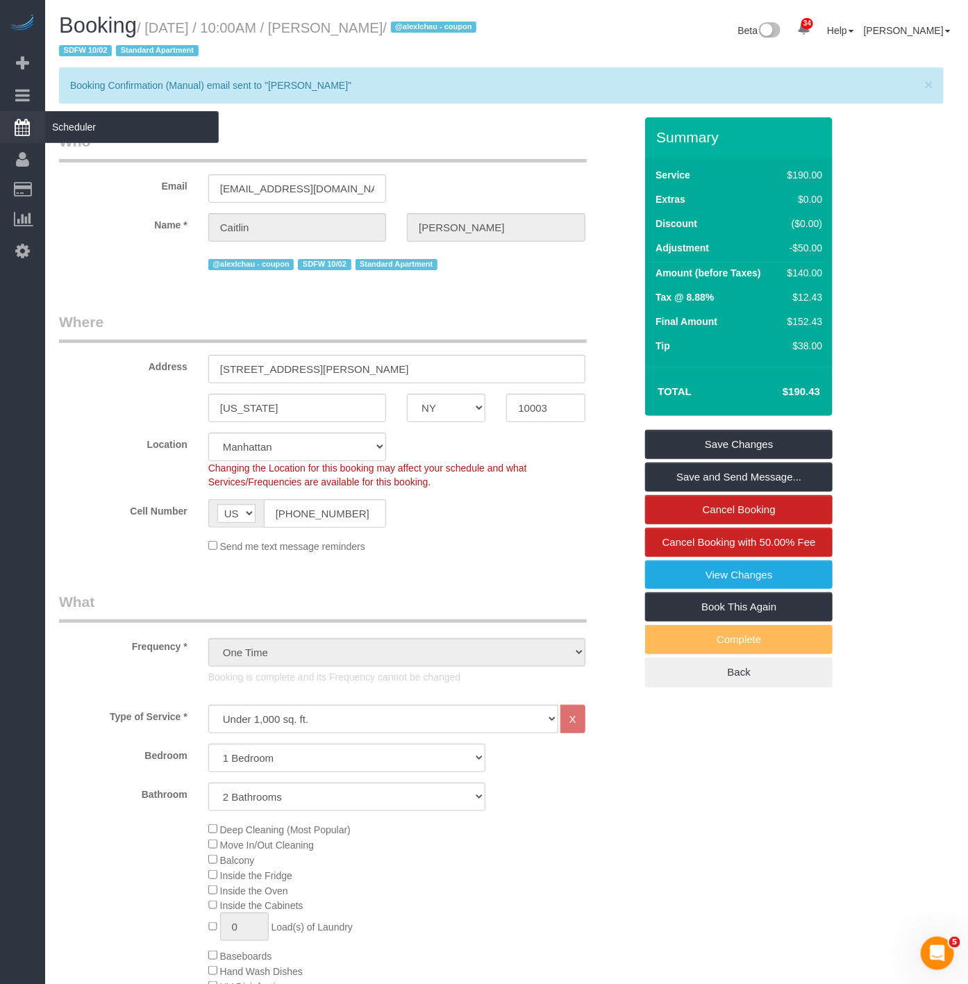
drag, startPoint x: 417, startPoint y: 24, endPoint x: 1, endPoint y: 126, distance: 428.2
click at [330, 30] on small "/ October 02, 2025 / 10:00AM / Caitlin Baker / @alexlchau - coupon SDFW 10/02 S…" at bounding box center [269, 39] width 421 height 39
copy small "/ Caitlin Baker"
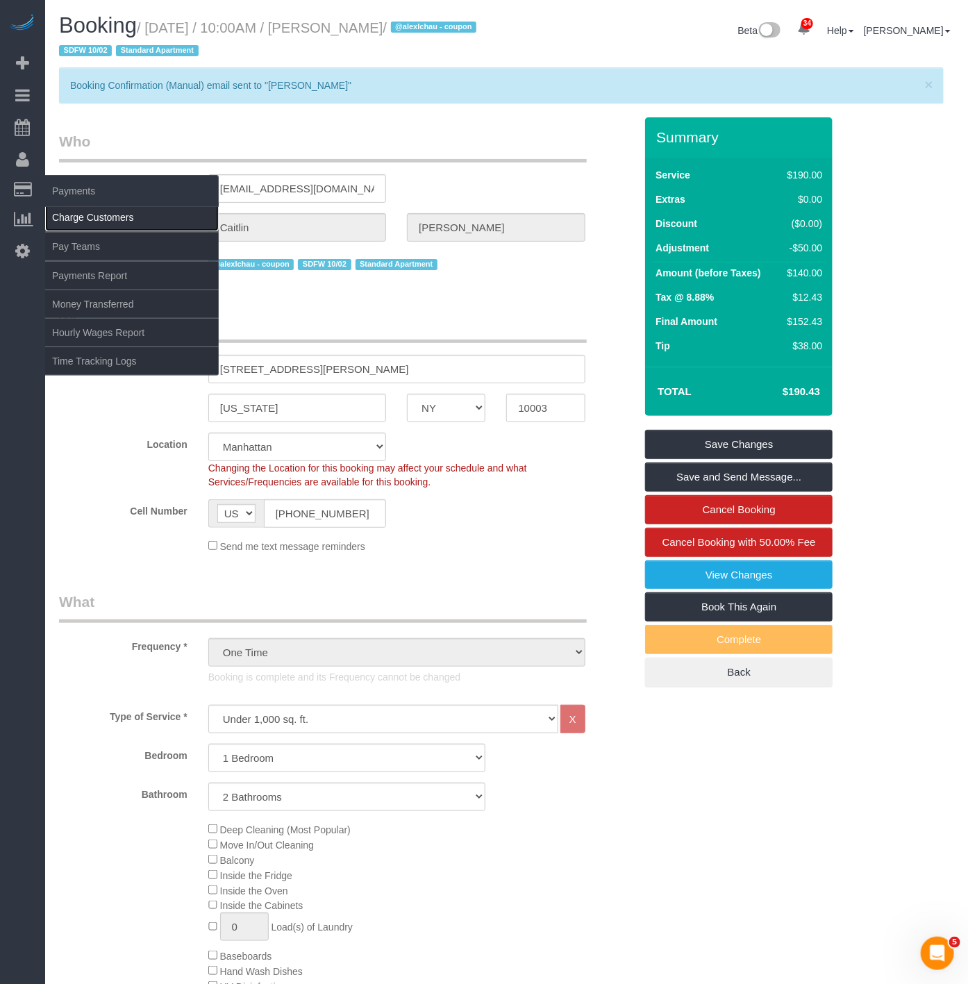
click at [62, 216] on link "Charge Customers" at bounding box center [132, 217] width 174 height 28
select select
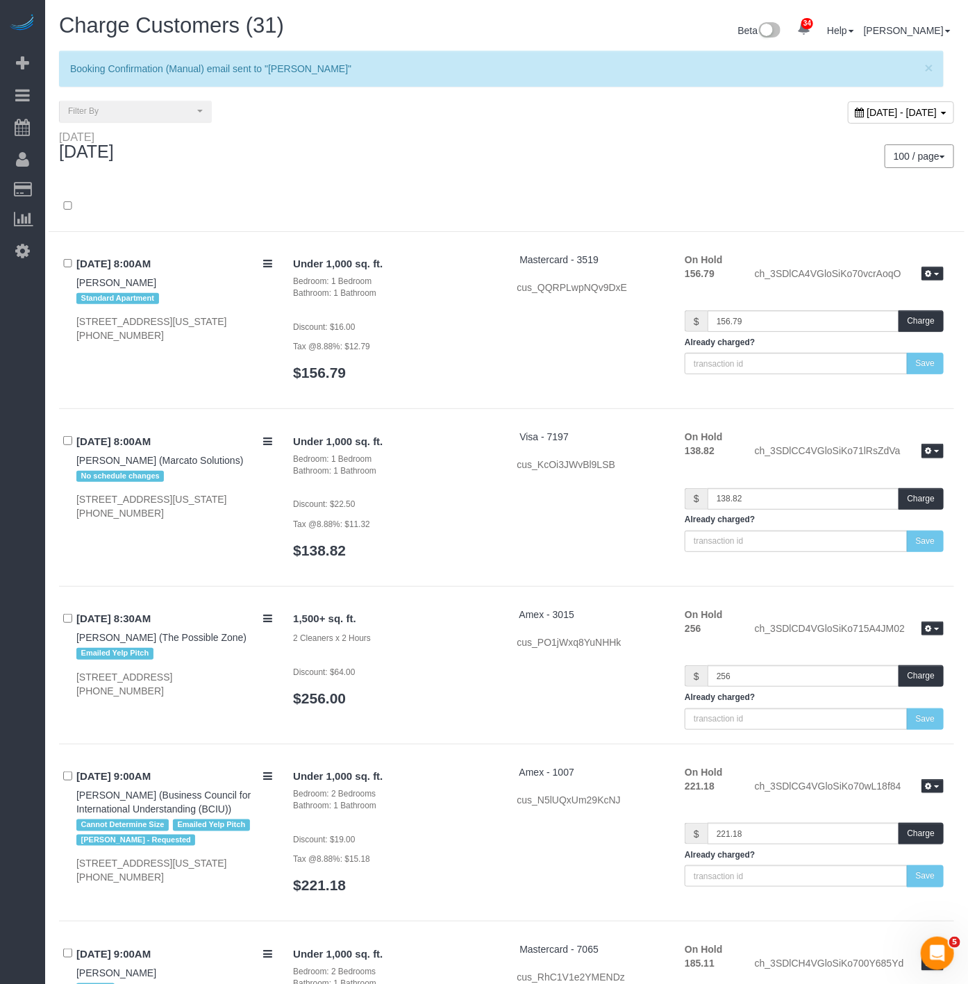
click at [867, 108] on span "October 04, 2025 - October 04, 2025" at bounding box center [902, 112] width 70 height 11
type input "**********"
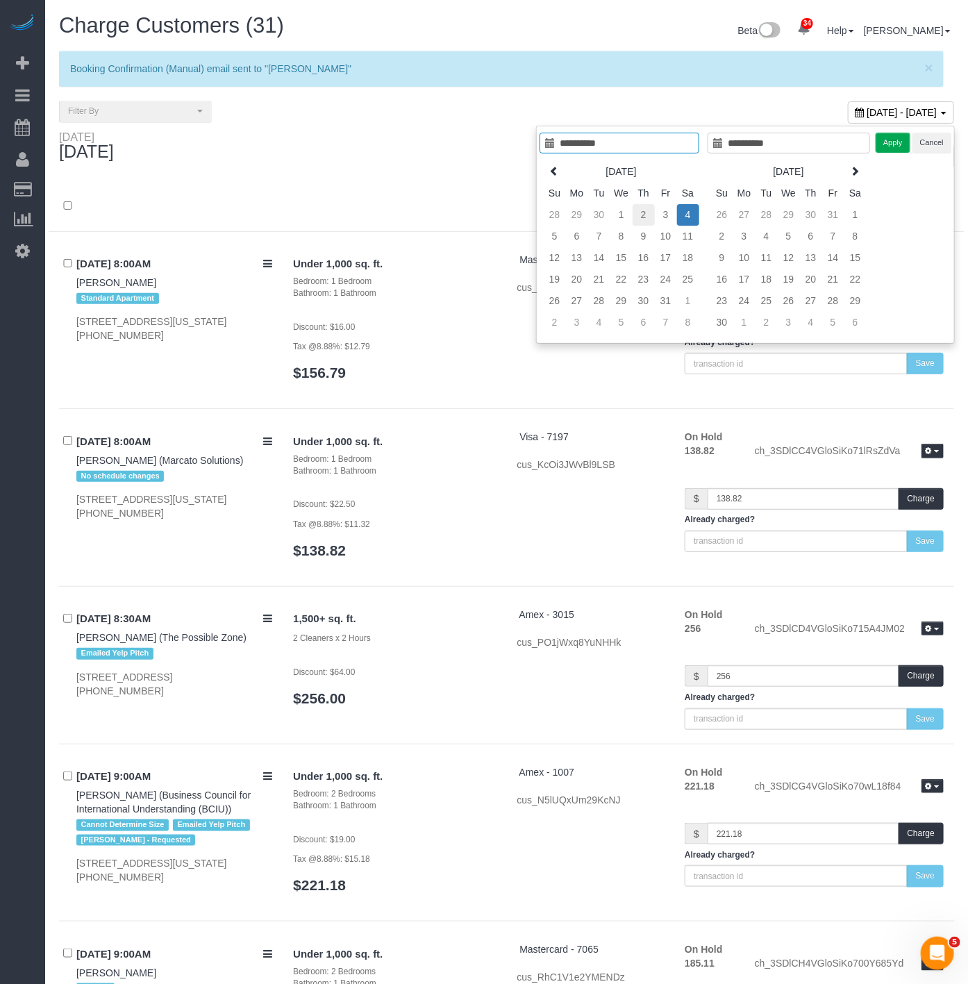
type input "**********"
click at [639, 212] on td "2" at bounding box center [644, 215] width 22 height 22
type input "**********"
click at [639, 212] on td "2" at bounding box center [644, 215] width 22 height 22
type input "**********"
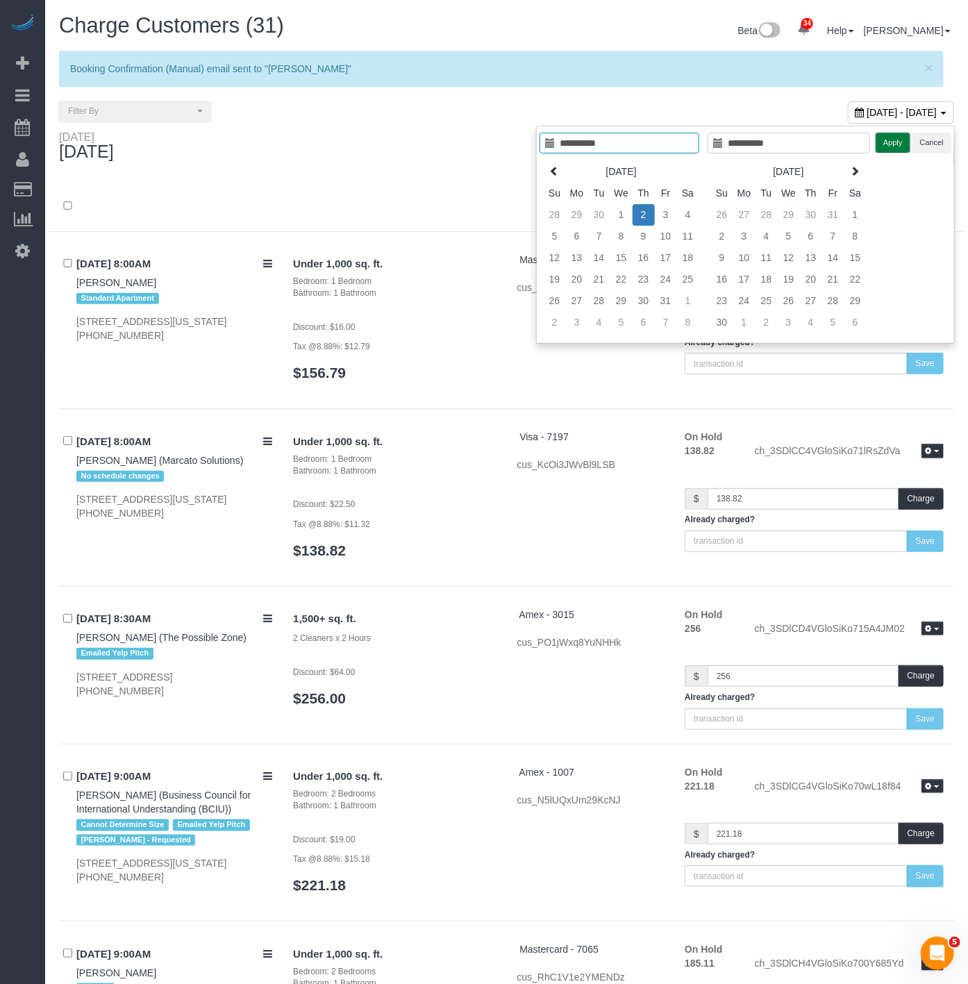
click at [890, 147] on button "Apply" at bounding box center [893, 143] width 35 height 20
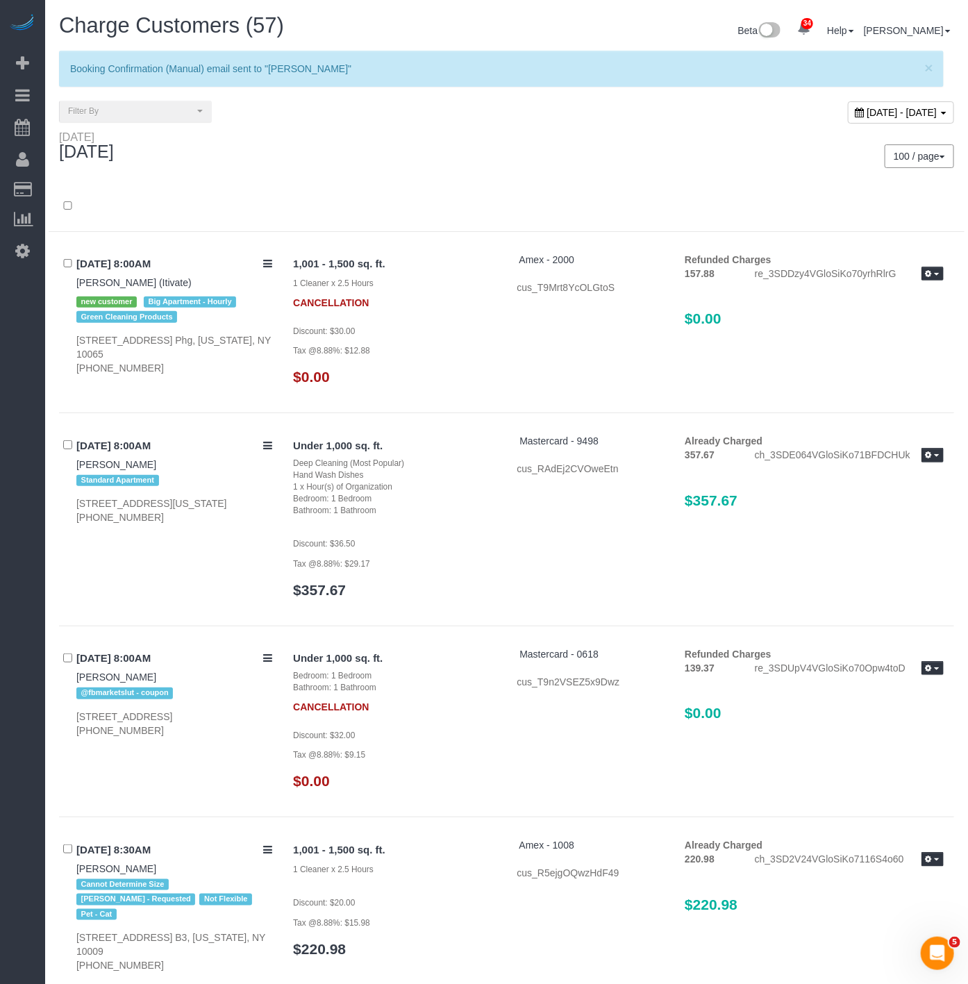
scroll to position [3622, 0]
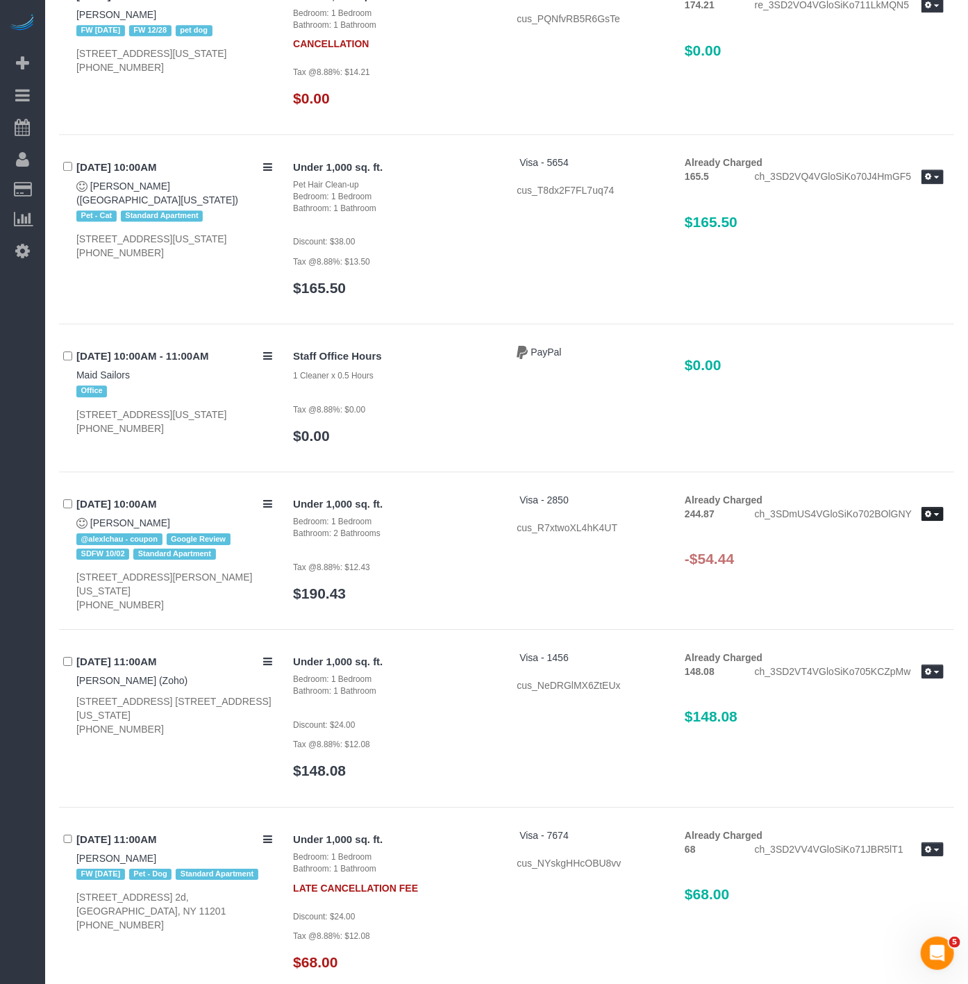
click at [937, 507] on button "button" at bounding box center [932, 514] width 22 height 15
click at [893, 528] on link "Refund" at bounding box center [888, 537] width 110 height 18
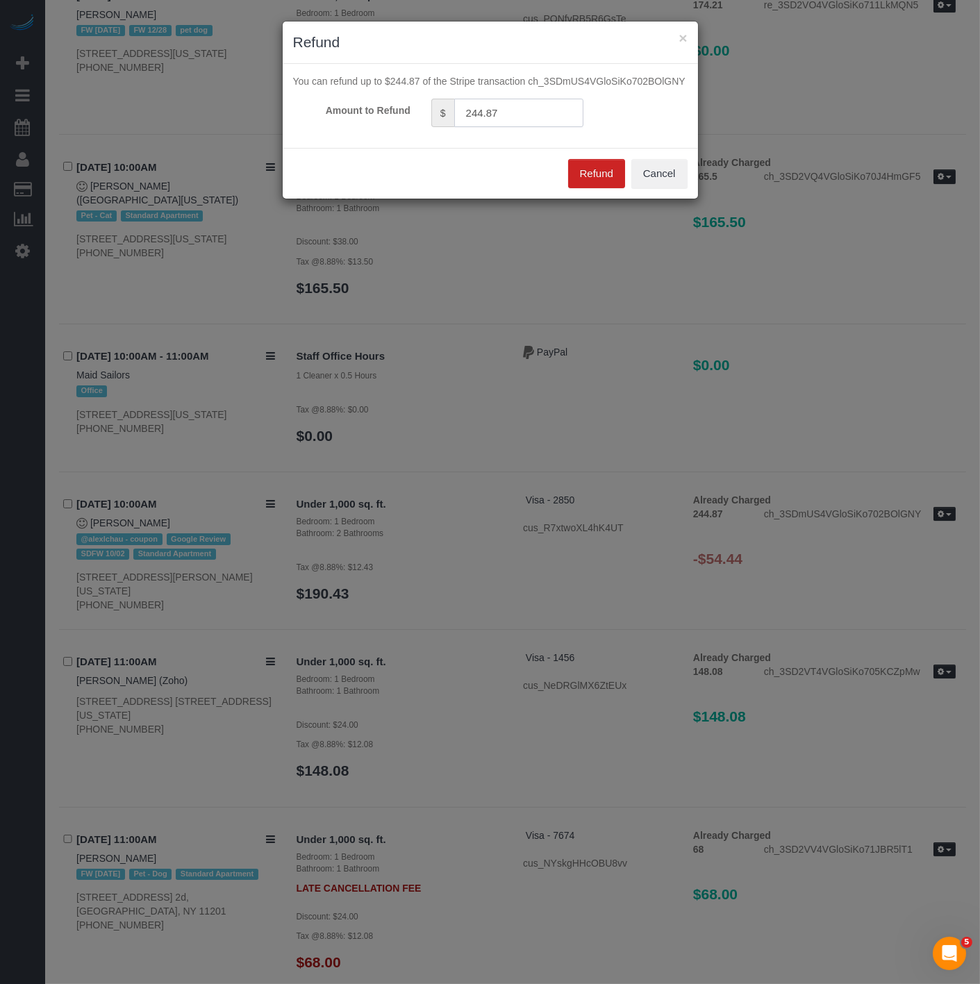
drag, startPoint x: 483, startPoint y: 113, endPoint x: 392, endPoint y: 107, distance: 91.2
click at [392, 107] on div "Amount to Refund $ 244.87" at bounding box center [490, 113] width 415 height 28
type input "54.44"
click at [601, 172] on button "Refund" at bounding box center [596, 173] width 57 height 29
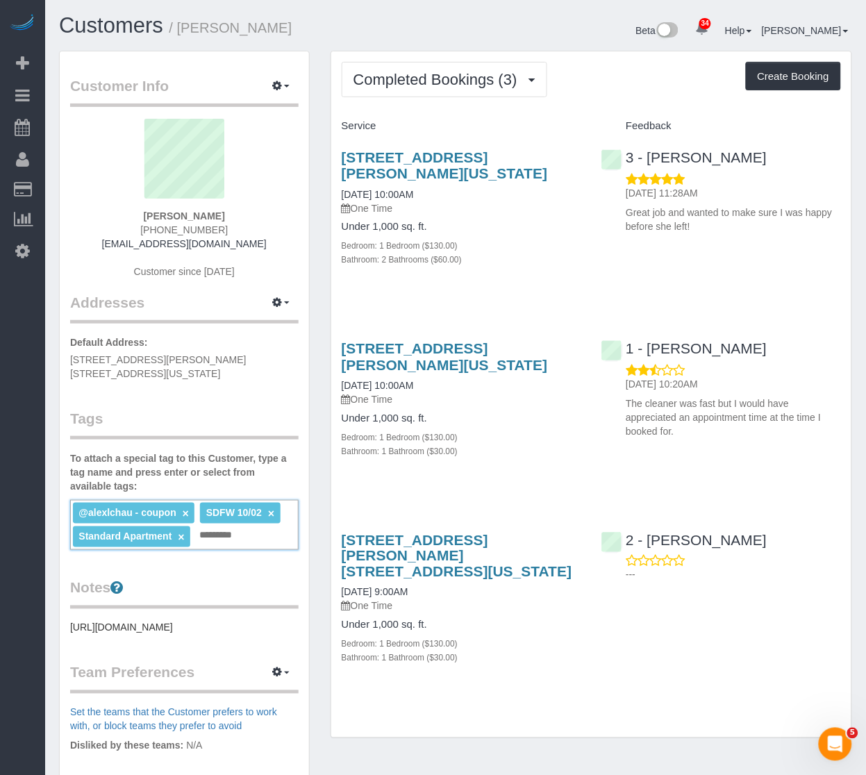
click at [226, 526] on input "text" at bounding box center [219, 535] width 47 height 18
click at [253, 523] on div "@alexlchau - coupon × SDFW 10/02 × Standard Apartment × Add a tag" at bounding box center [184, 525] width 228 height 50
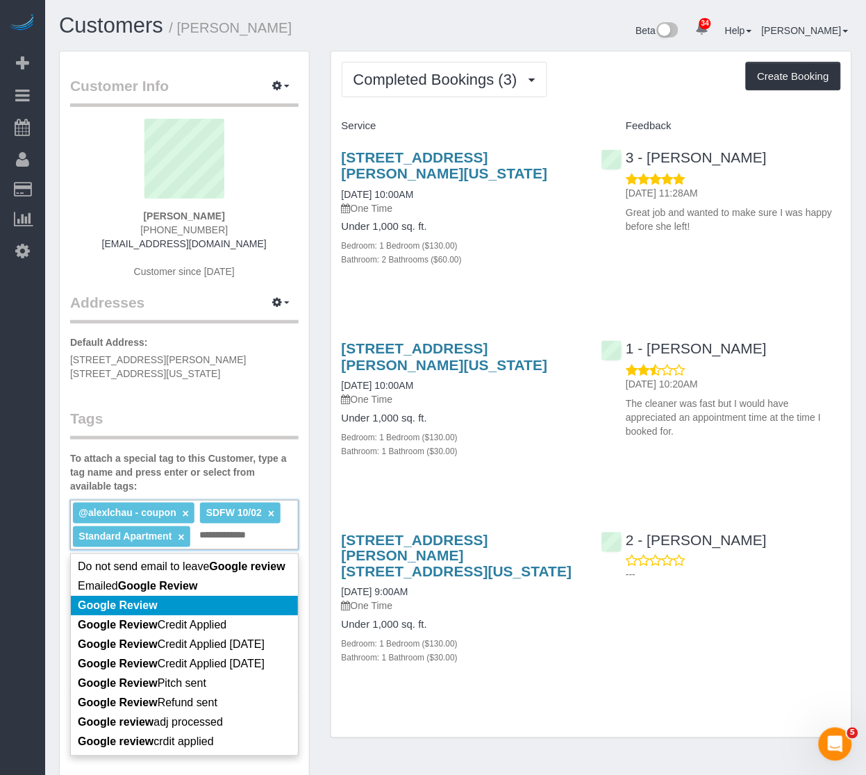
type input "**********"
click at [102, 600] on span "Google Review" at bounding box center [118, 606] width 80 height 12
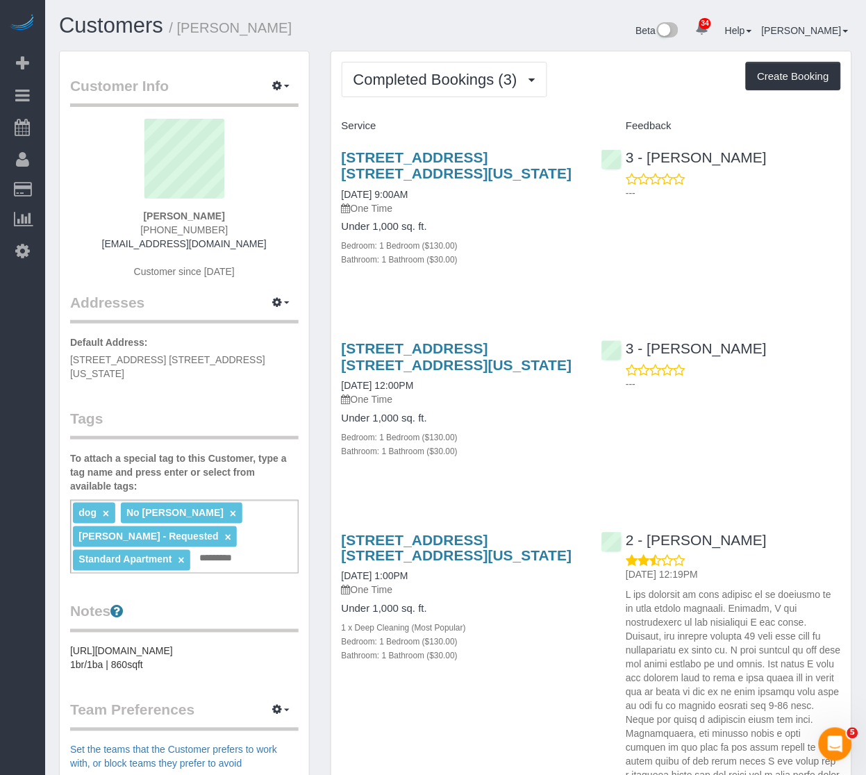
drag, startPoint x: 437, startPoint y: 289, endPoint x: 424, endPoint y: 316, distance: 30.1
click at [437, 289] on div "[STREET_ADDRESS] [STREET_ADDRESS][US_STATE] [DATE] 9:00AM One Time Under 1,000 …" at bounding box center [461, 215] width 260 height 156
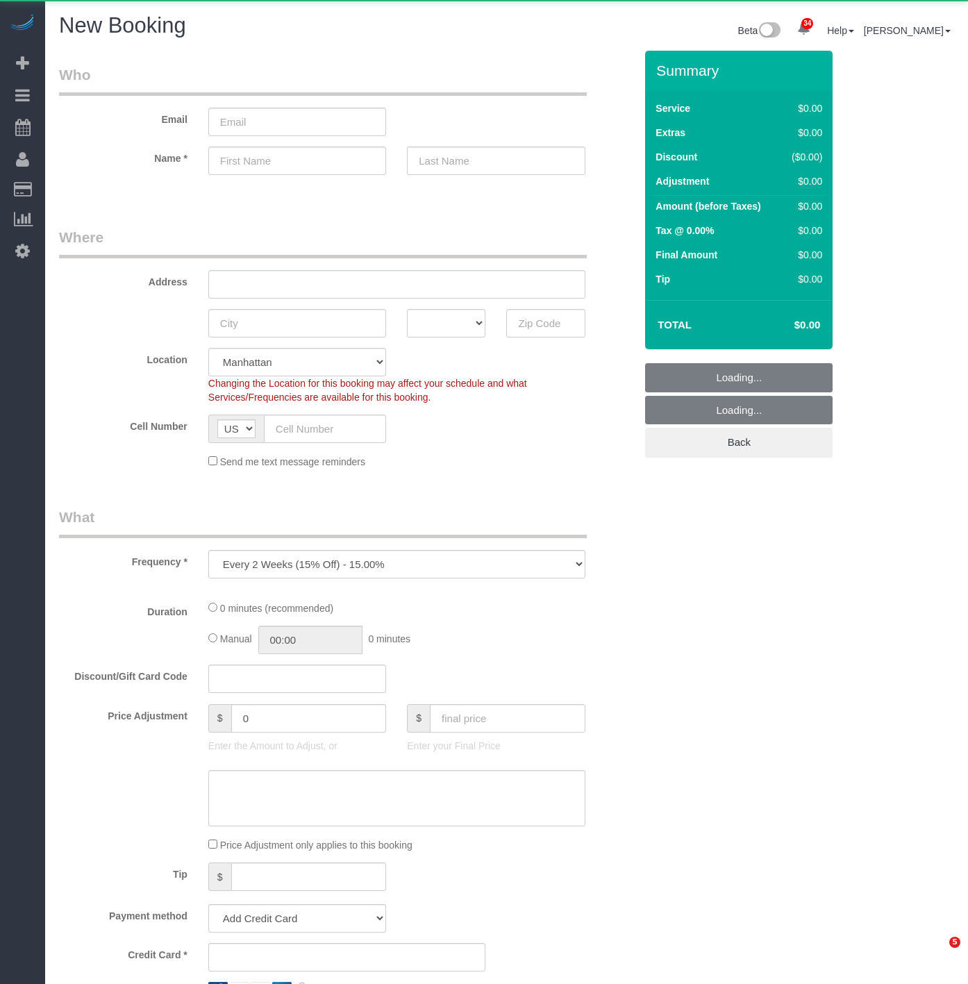
select select "number:89"
select select "number:90"
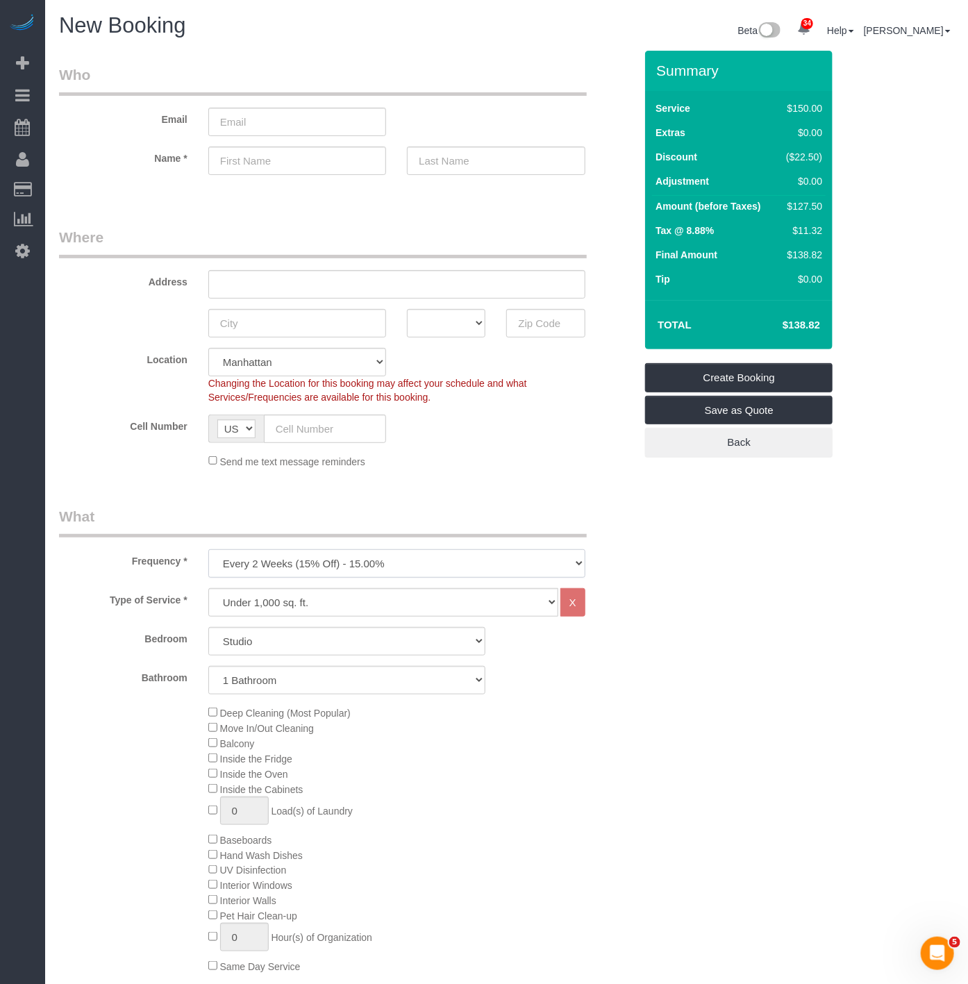
click at [280, 558] on select "One Time Weekly (20% Off) - 20.00% Every 2 Weeks (15% Off) - 15.00% Every 4 Wee…" at bounding box center [396, 563] width 377 height 28
select select "object:16721"
click at [208, 551] on select "One Time Weekly (20% Off) - 20.00% Every 2 Weeks (15% Off) - 15.00% Every 4 Wee…" at bounding box center [396, 563] width 377 height 28
click at [259, 607] on select "Under 1,000 sq. ft. 1,001 - 1,500 sq. ft. 1,500+ sq. ft. Custom Cleaning Office…" at bounding box center [383, 602] width 350 height 28
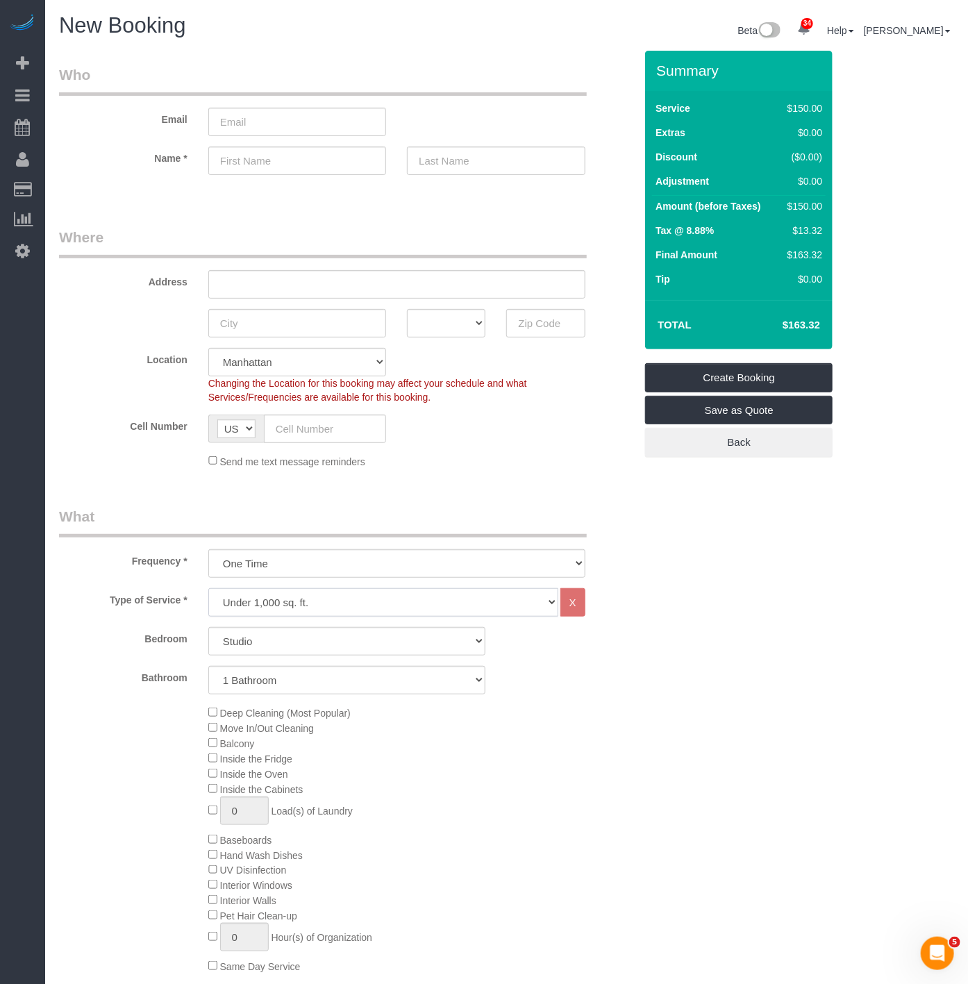
select select "213"
click at [208, 589] on select "Under 1,000 sq. ft. 1,001 - 1,500 sq. ft. 1,500+ sq. ft. Custom Cleaning Office…" at bounding box center [383, 602] width 350 height 28
select select "1"
select select "120"
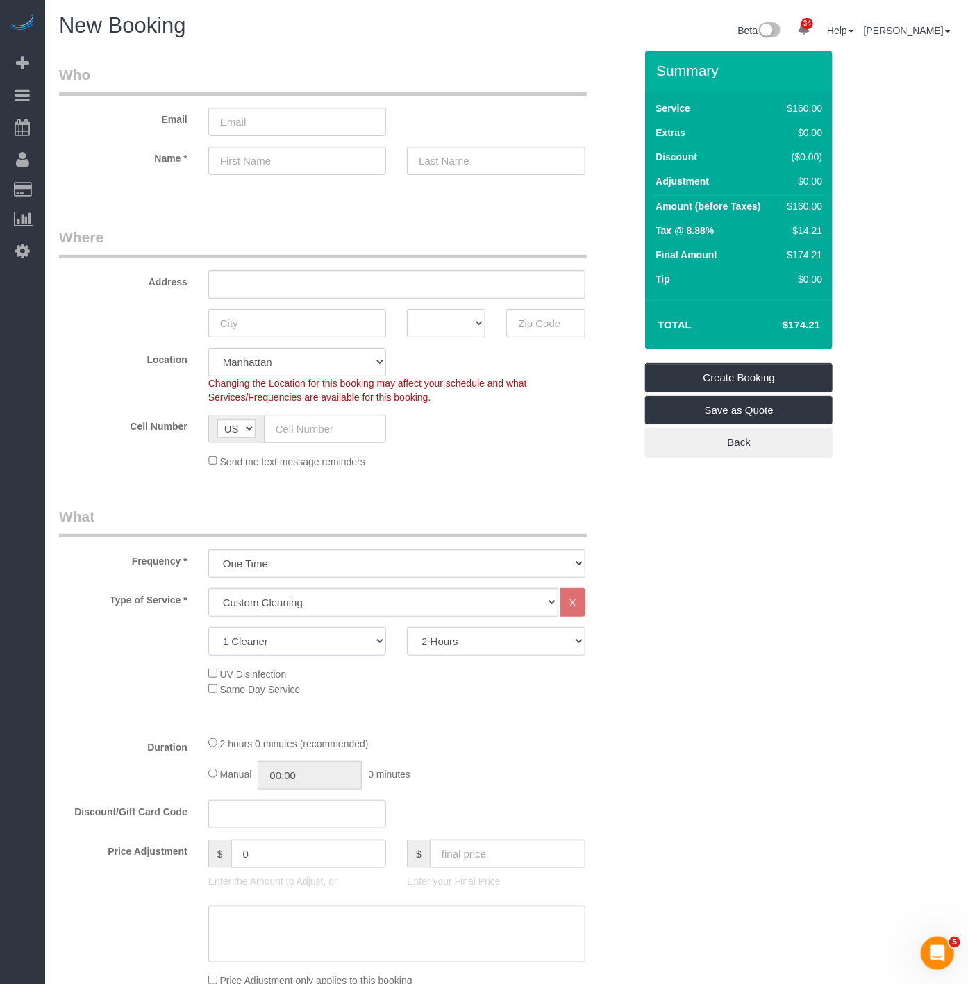
click at [272, 646] on select "1 Cleaner 2 Cleaners 3 Cleaners 4 Cleaners 5 Cleaners" at bounding box center [297, 641] width 178 height 28
click at [208, 628] on select "1 Cleaner 2 Cleaners 3 Cleaners 4 Cleaners 5 Cleaners" at bounding box center [297, 641] width 178 height 28
click at [244, 651] on select "1 Cleaner 2 Cleaners 3 Cleaners 4 Cleaners 5 Cleaners" at bounding box center [297, 641] width 178 height 28
select select "1"
click at [208, 628] on select "1 Cleaner 2 Cleaners 3 Cleaners 4 Cleaners 5 Cleaners" at bounding box center [297, 641] width 178 height 28
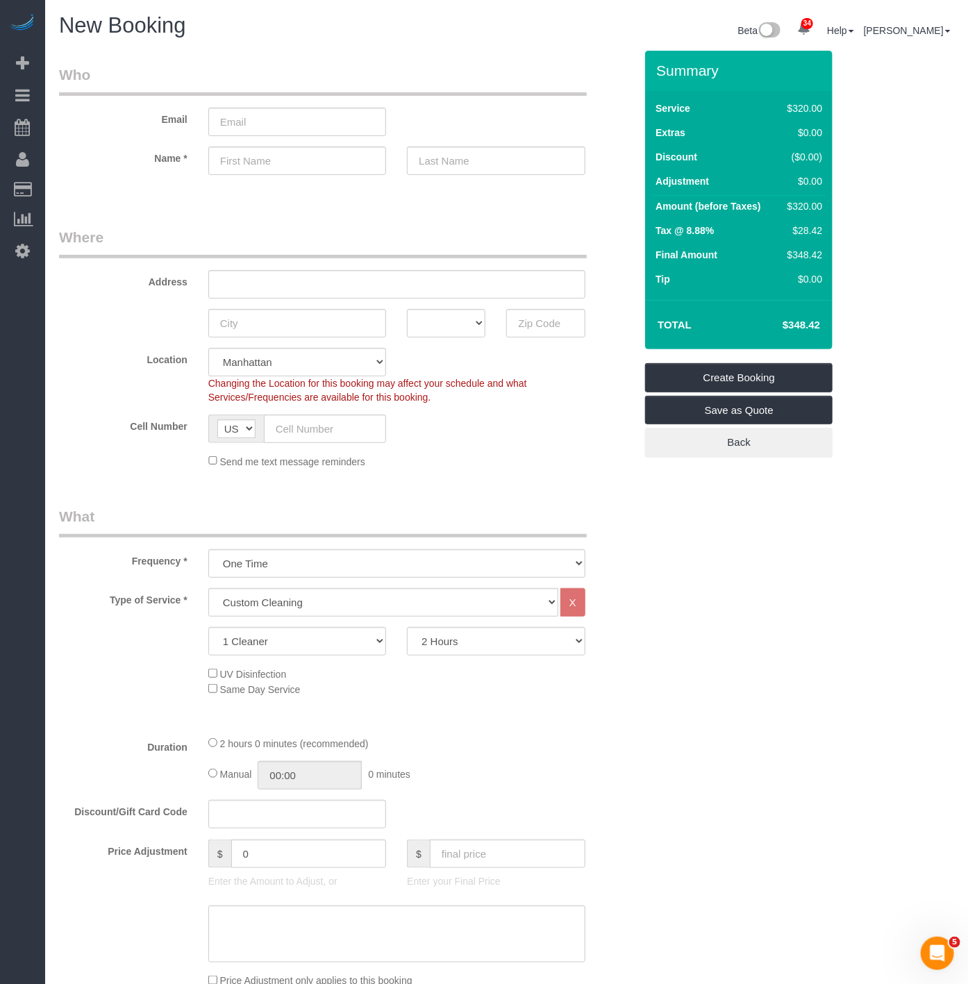
click at [479, 686] on div "UV Disinfection Same Day Service" at bounding box center [421, 681] width 447 height 31
click at [240, 161] on input "text" at bounding box center [297, 161] width 178 height 28
paste input "[STREET_ADDRESS]"
type input "[STREET_ADDRESS]"
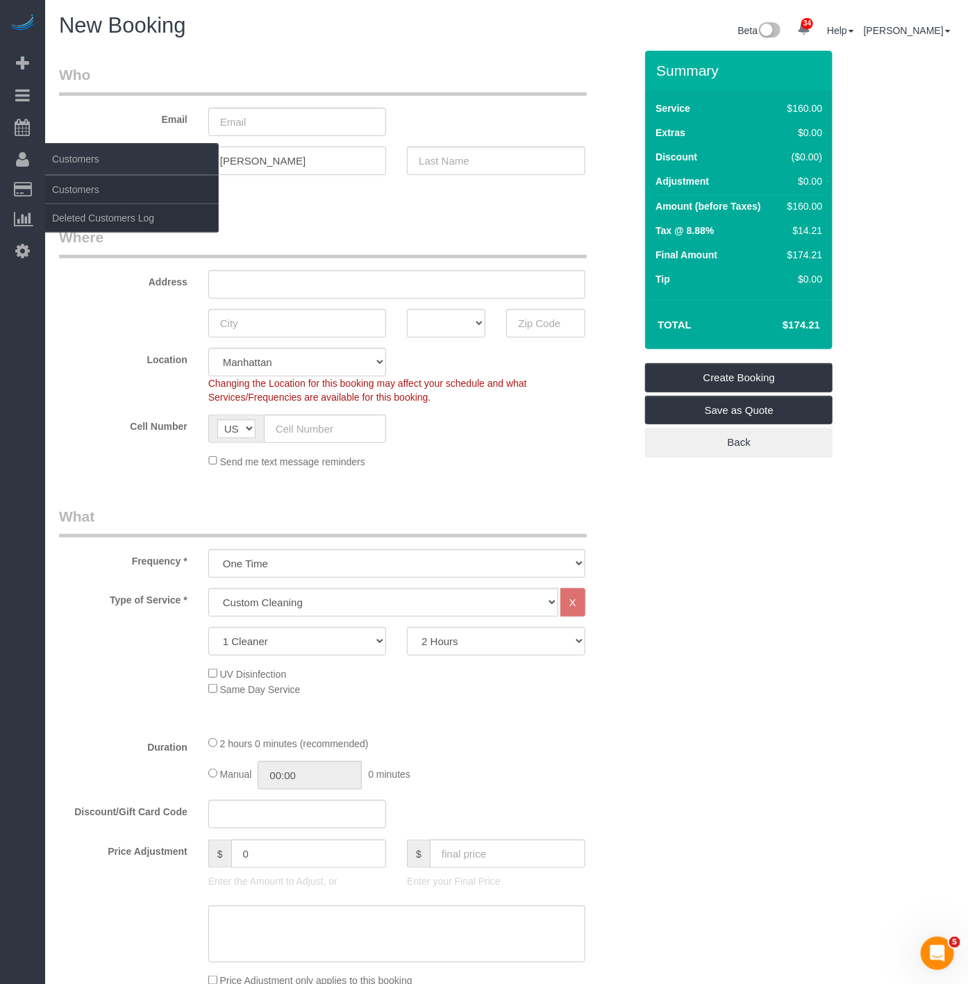
type input "[PERSON_NAME]"
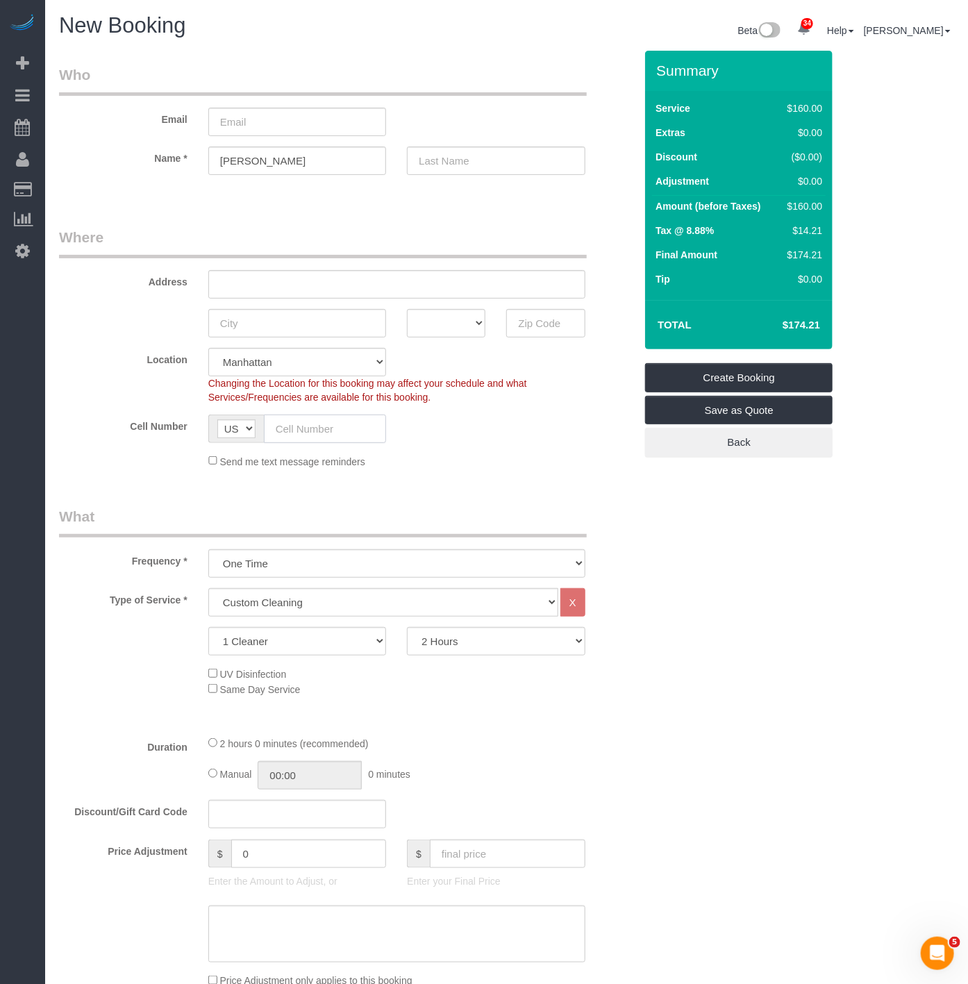
click at [319, 417] on input "text" at bounding box center [325, 429] width 122 height 28
paste input "[PHONE_NUMBER]"
type input "[PHONE_NUMBER]"
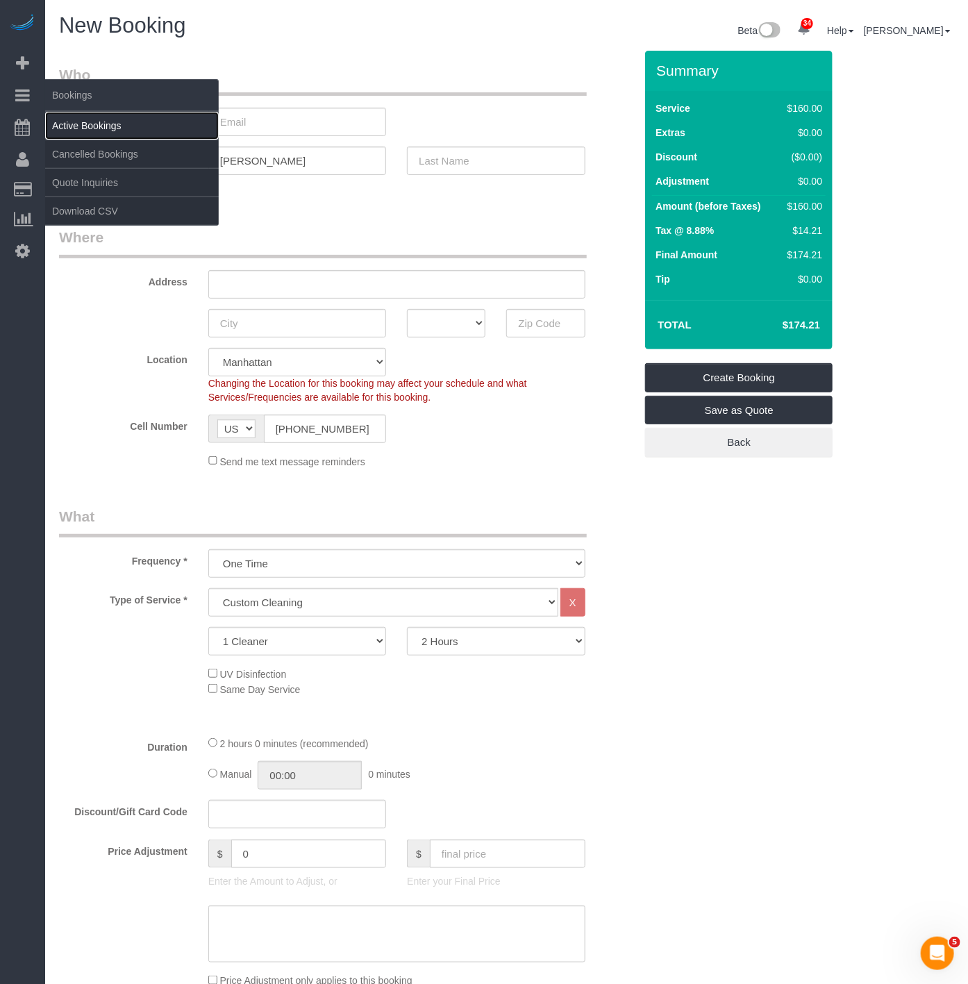
click at [72, 116] on link "Active Bookings" at bounding box center [132, 126] width 174 height 28
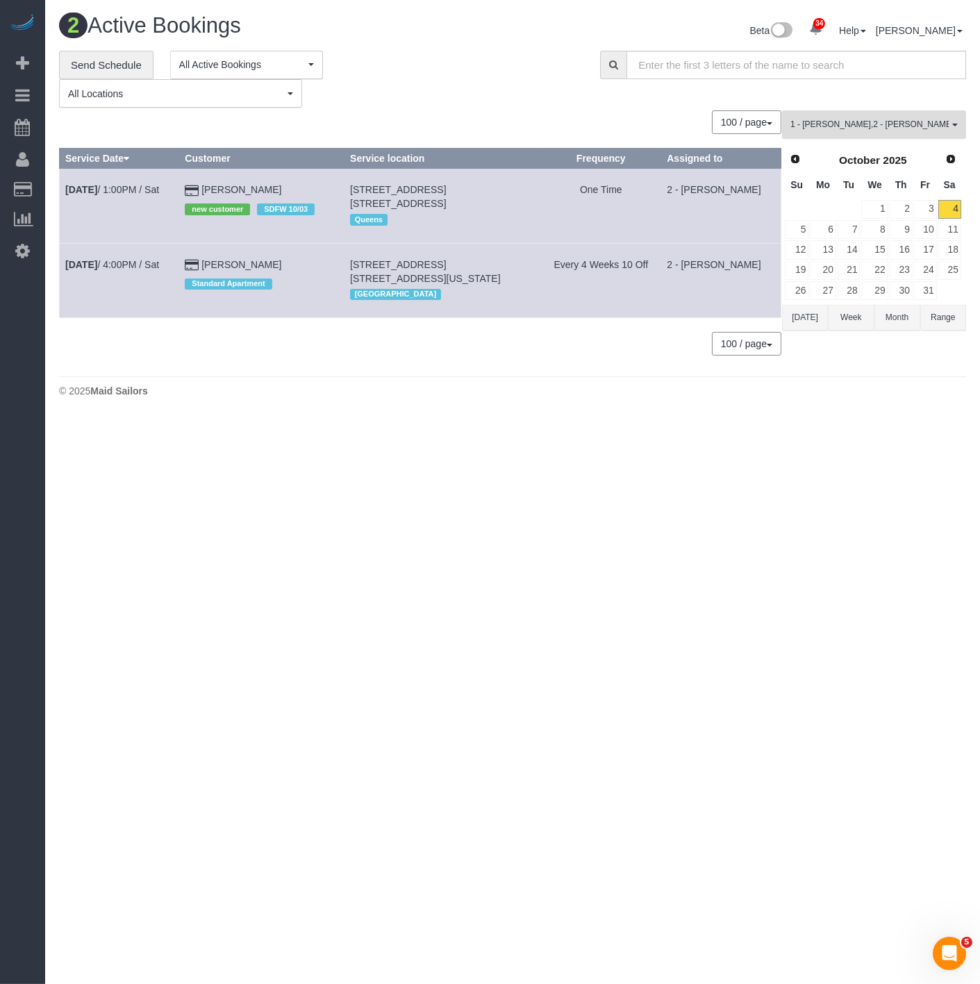
click at [815, 126] on span "1 - [PERSON_NAME] , 2 - [PERSON_NAME]" at bounding box center [869, 125] width 158 height 12
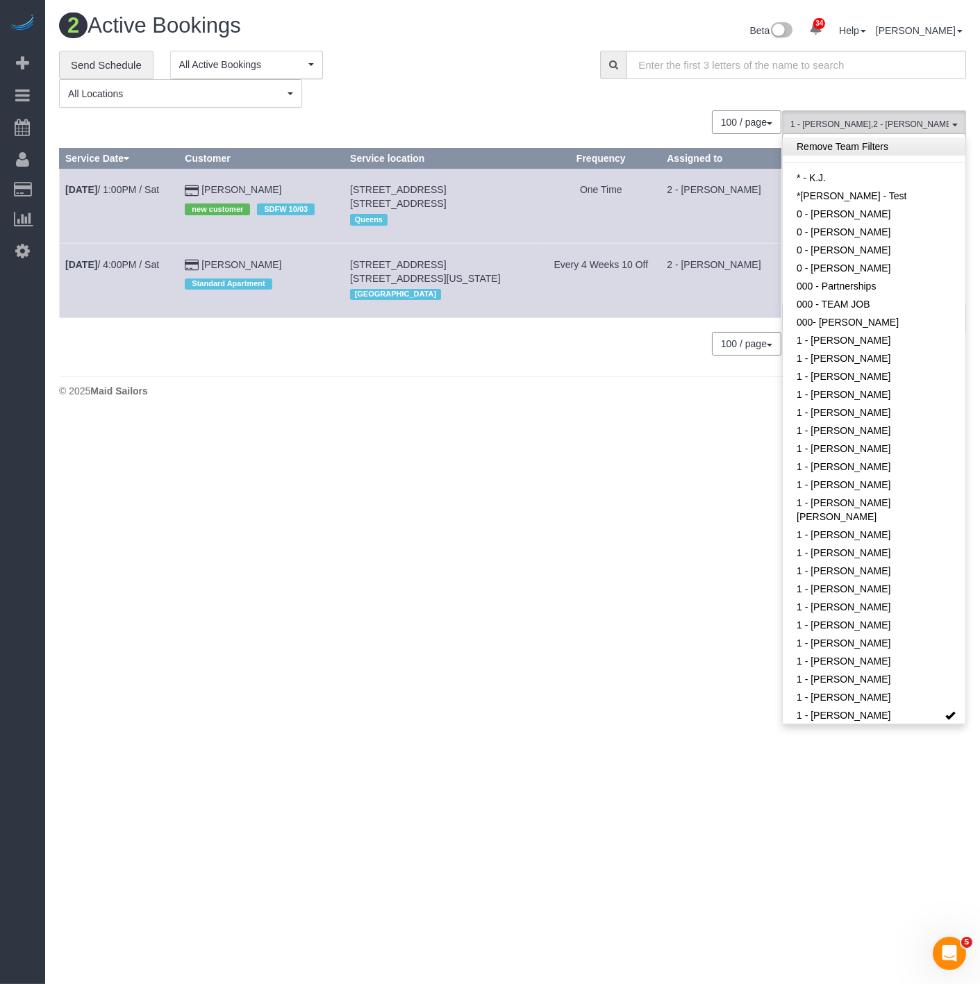
click at [818, 149] on link "Remove Team Filters" at bounding box center [873, 146] width 183 height 18
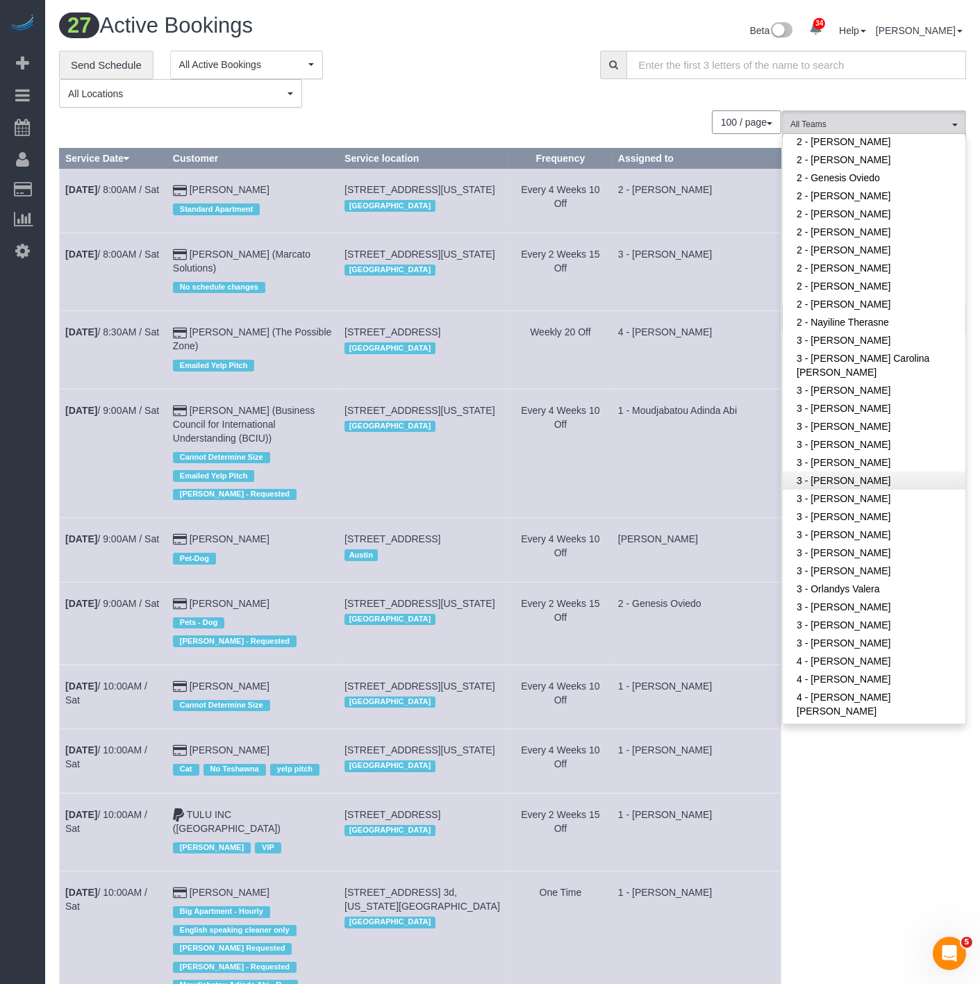
scroll to position [1003, 0]
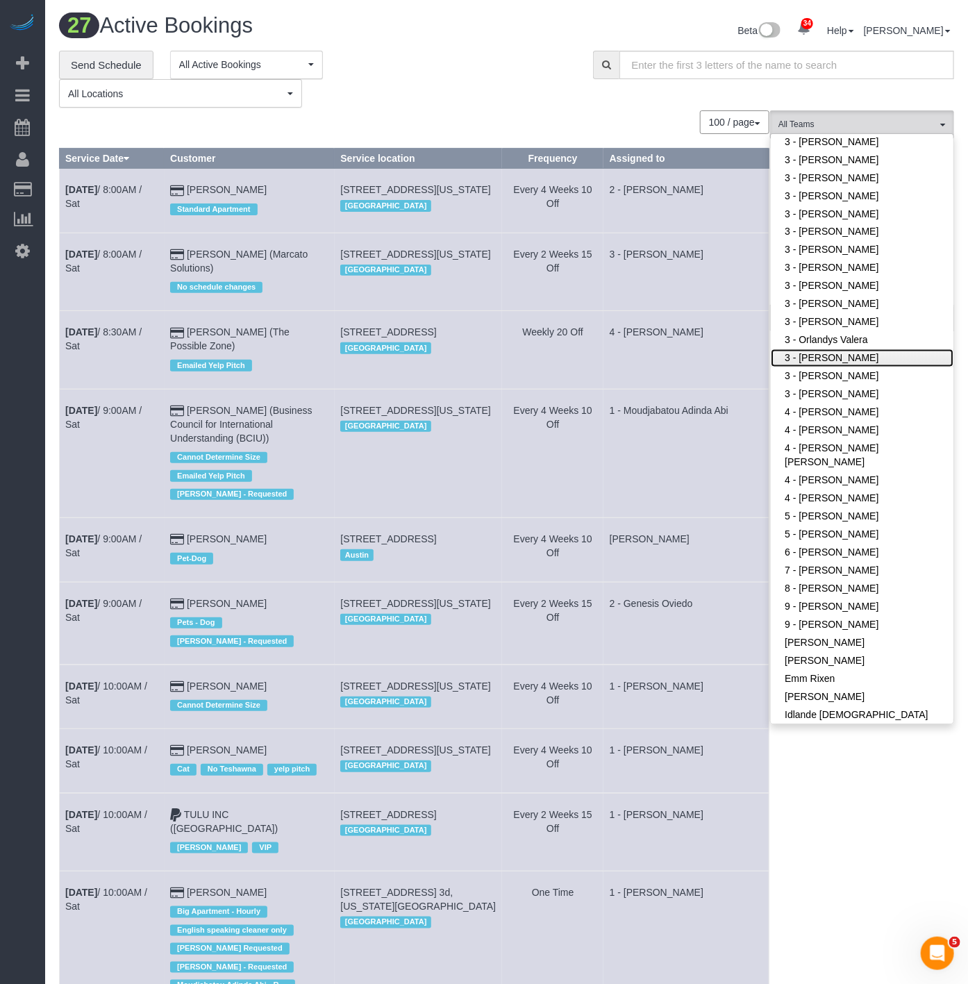
click at [840, 349] on link "3 - [PERSON_NAME]" at bounding box center [862, 358] width 183 height 18
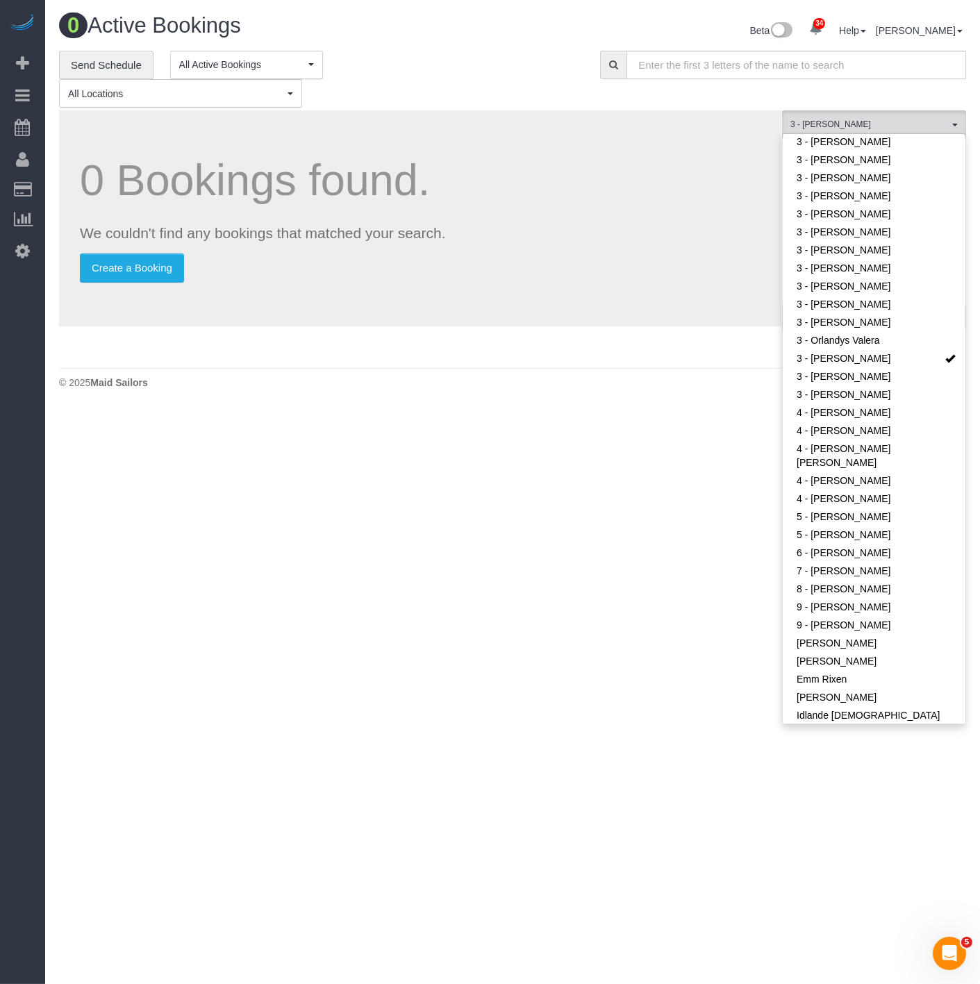
drag, startPoint x: 391, startPoint y: 437, endPoint x: 628, endPoint y: 378, distance: 244.7
click at [394, 437] on body "34 Beta Your Notifications You have 0 alerts × You have 1 to charge for 10/03/2…" at bounding box center [490, 492] width 980 height 984
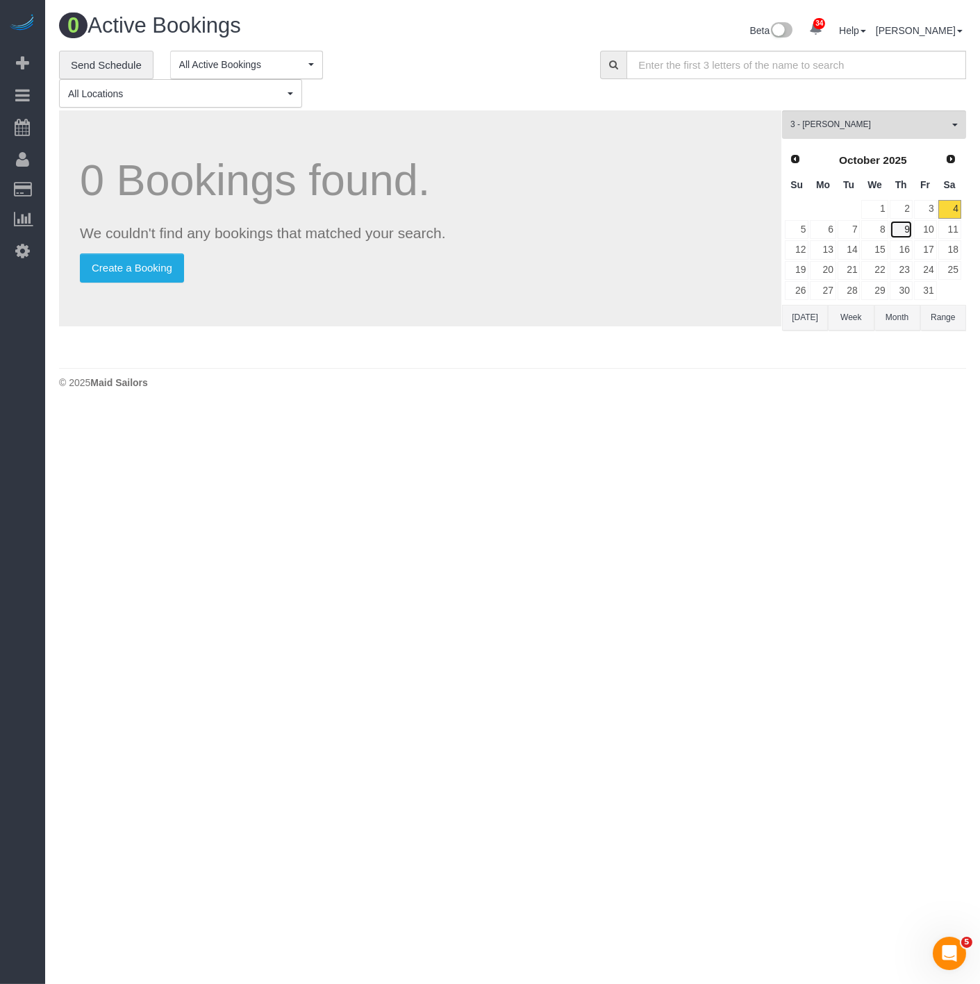
click at [907, 233] on link "9" at bounding box center [900, 229] width 23 height 19
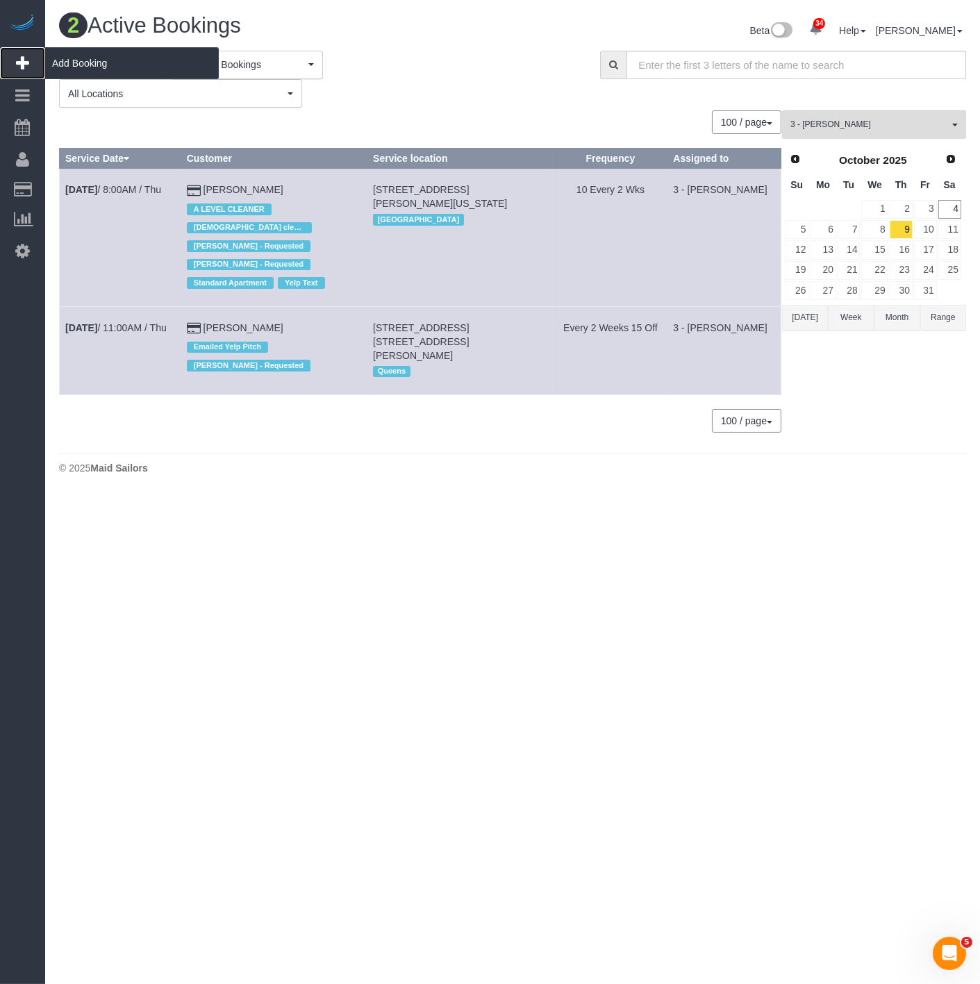
click at [62, 56] on span "Add Booking" at bounding box center [132, 63] width 174 height 32
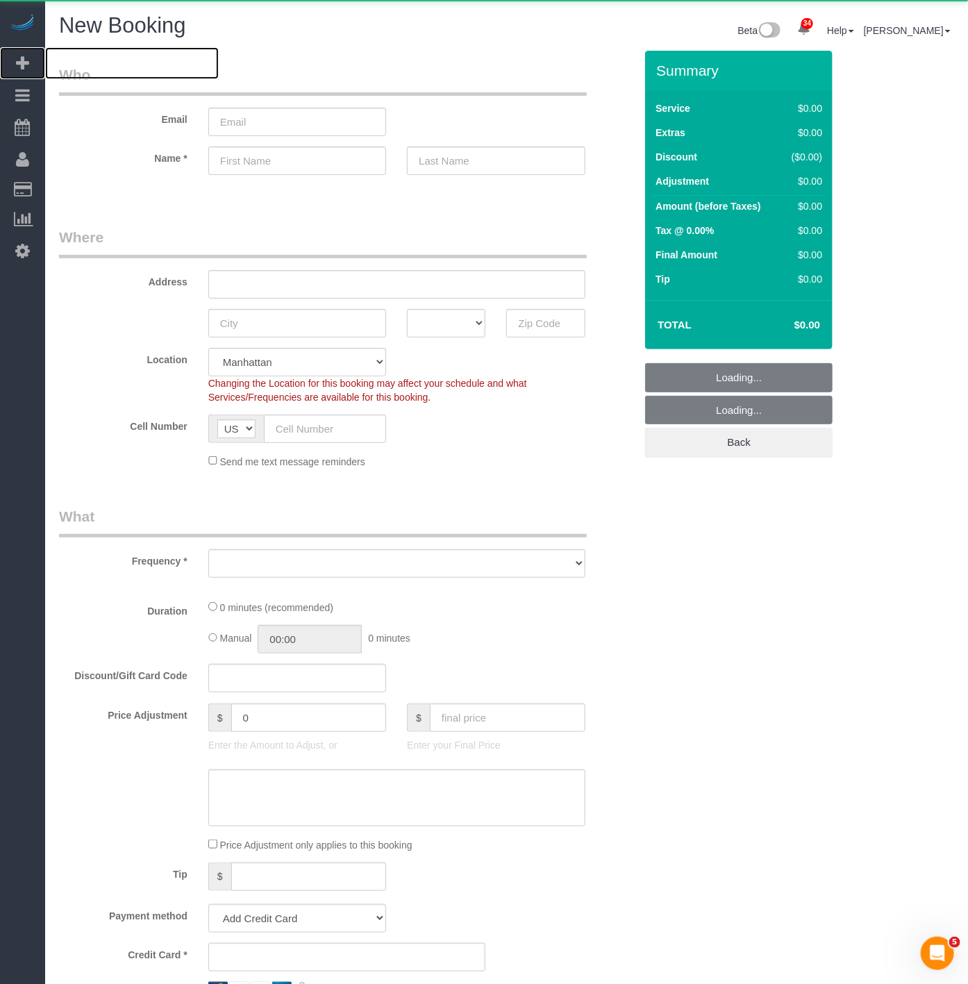
select select "object:18721"
select select "number:89"
select select "number:90"
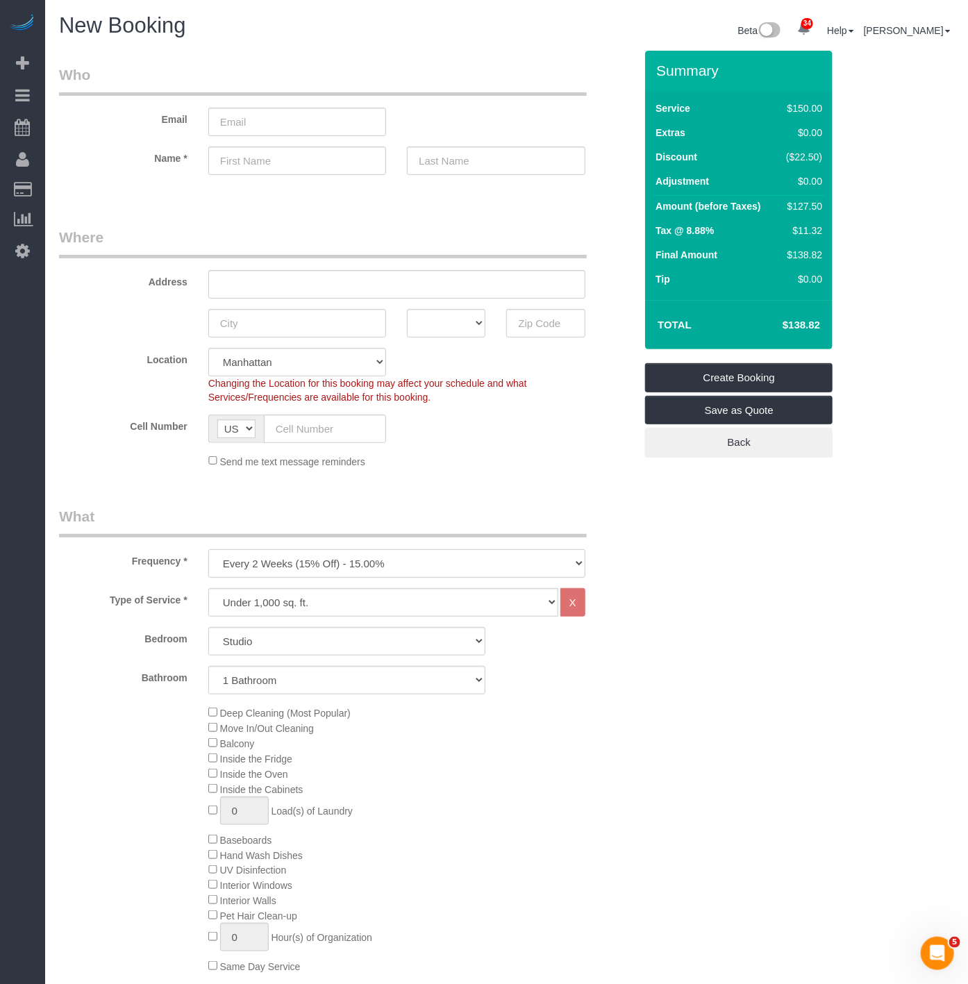
click at [272, 562] on select "One Time Weekly (20% Off) - 20.00% Every 2 Weeks (15% Off) - 15.00% Every 4 Wee…" at bounding box center [396, 563] width 377 height 28
select select "object:19355"
click at [208, 551] on select "One Time Weekly (20% Off) - 20.00% Every 2 Weeks (15% Off) - 15.00% Every 4 Wee…" at bounding box center [396, 563] width 377 height 28
click at [330, 653] on select "Studio 1 Bedroom 2 Bedrooms 3 Bedrooms" at bounding box center [347, 641] width 278 height 28
select select "2"
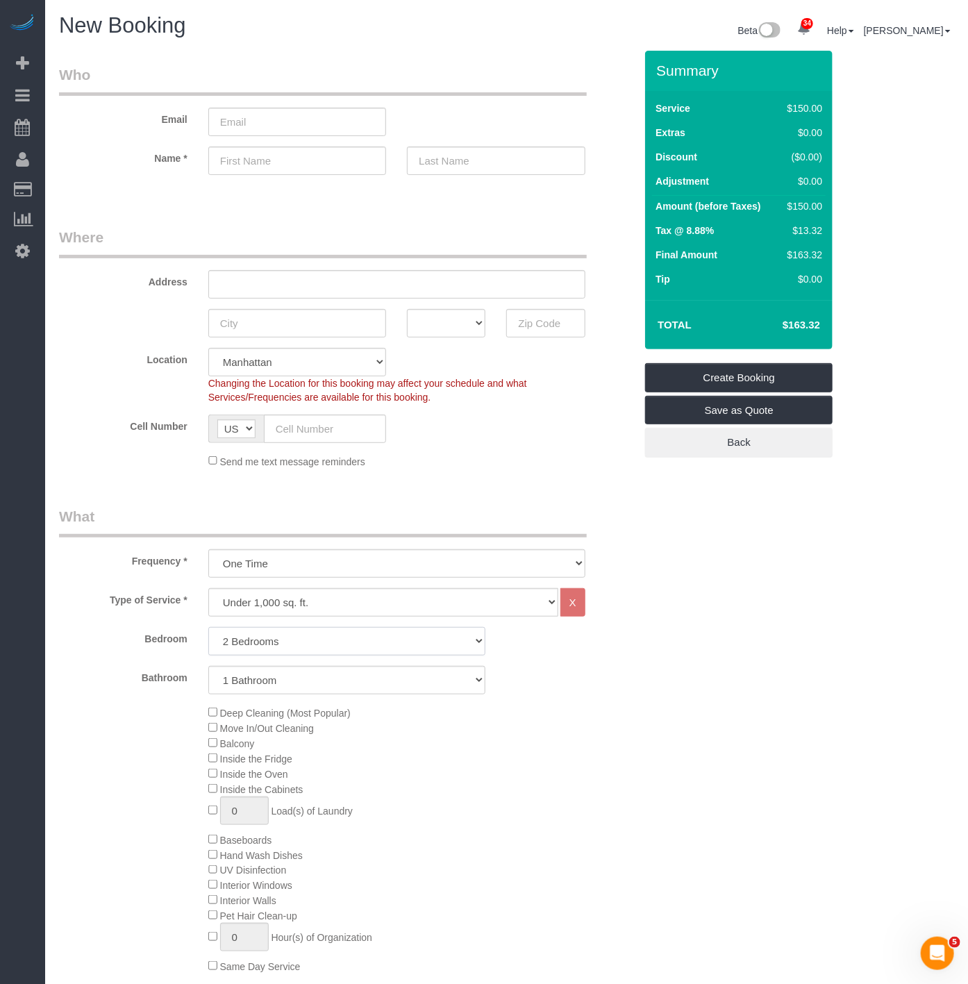
click at [208, 628] on select "Studio 1 Bedroom 2 Bedrooms 3 Bedrooms" at bounding box center [347, 641] width 278 height 28
click at [312, 678] on select "1 Bathroom 2 Bathrooms" at bounding box center [347, 680] width 278 height 28
select select "2"
click at [208, 667] on select "1 Bathroom 2 Bathrooms" at bounding box center [347, 680] width 278 height 28
drag, startPoint x: 290, startPoint y: 361, endPoint x: 295, endPoint y: 351, distance: 11.2
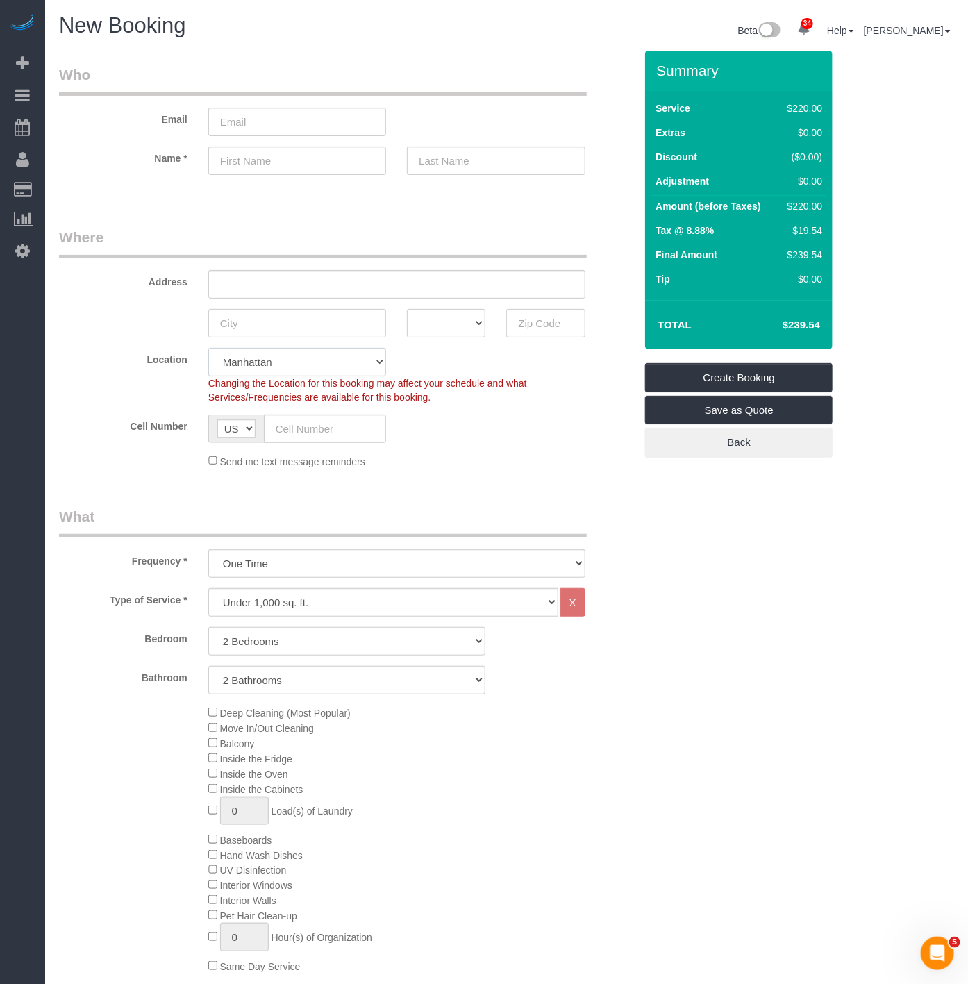
click at [292, 360] on select "Manhattan Austin Boston Bronx Brooklyn Charlotte Denver New Jersey Portland Que…" at bounding box center [297, 362] width 178 height 28
select select "11"
click at [208, 348] on select "Manhattan Austin Boston Bronx Brooklyn Charlotte Denver New Jersey Portland Que…" at bounding box center [297, 362] width 178 height 28
select select "object:19404"
select select "2"
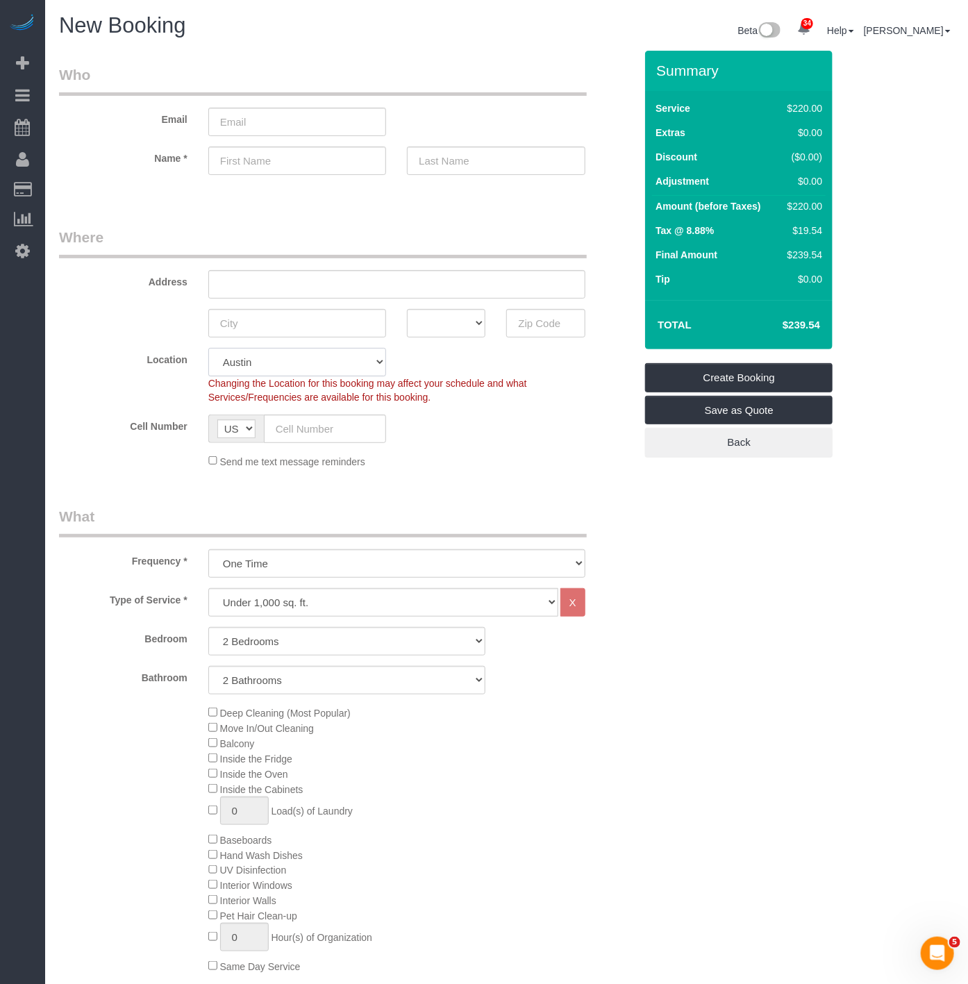
select select "2"
click at [341, 609] on select "Under 1,000 sq. ft. 1,001 - 1,500 sq. ft. 1,500+ sq. ft. Custom Cleaning Office…" at bounding box center [383, 602] width 350 height 28
select select "213"
click at [208, 589] on select "Under 1,000 sq. ft. 1,001 - 1,500 sq. ft. 1,500+ sq. ft. Custom Cleaning Office…" at bounding box center [383, 602] width 350 height 28
select select "1"
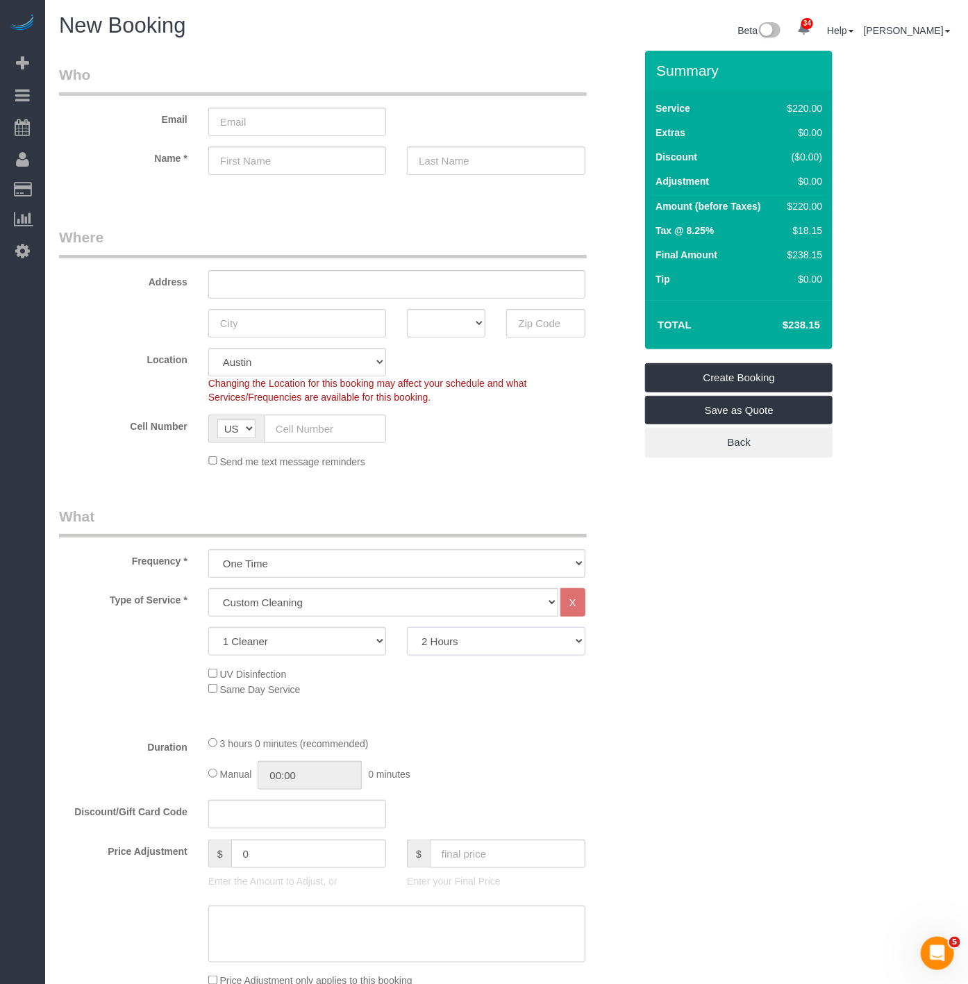
click at [438, 646] on select "2 Hours 2.5 Hours 3 Hours 3.5 Hours 4 Hours 4.5 Hours 5 Hours 5.5 Hours 6 Hours…" at bounding box center [496, 641] width 178 height 28
select select "240"
click at [407, 628] on select "2 Hours 2.5 Hours 3 Hours 3.5 Hours 4 Hours 4.5 Hours 5 Hours 5.5 Hours 6 Hours…" at bounding box center [496, 641] width 178 height 28
click at [308, 419] on input "text" at bounding box center [325, 429] width 122 height 28
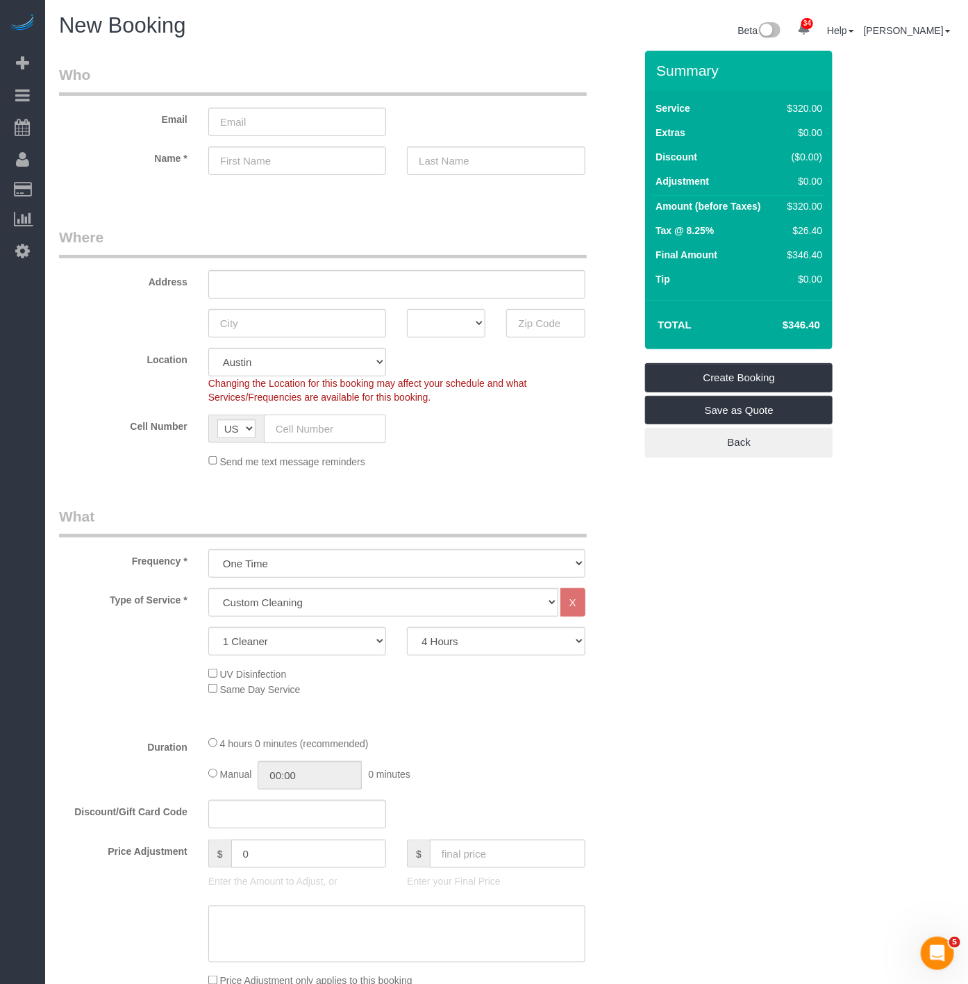
paste input "(510) 9"
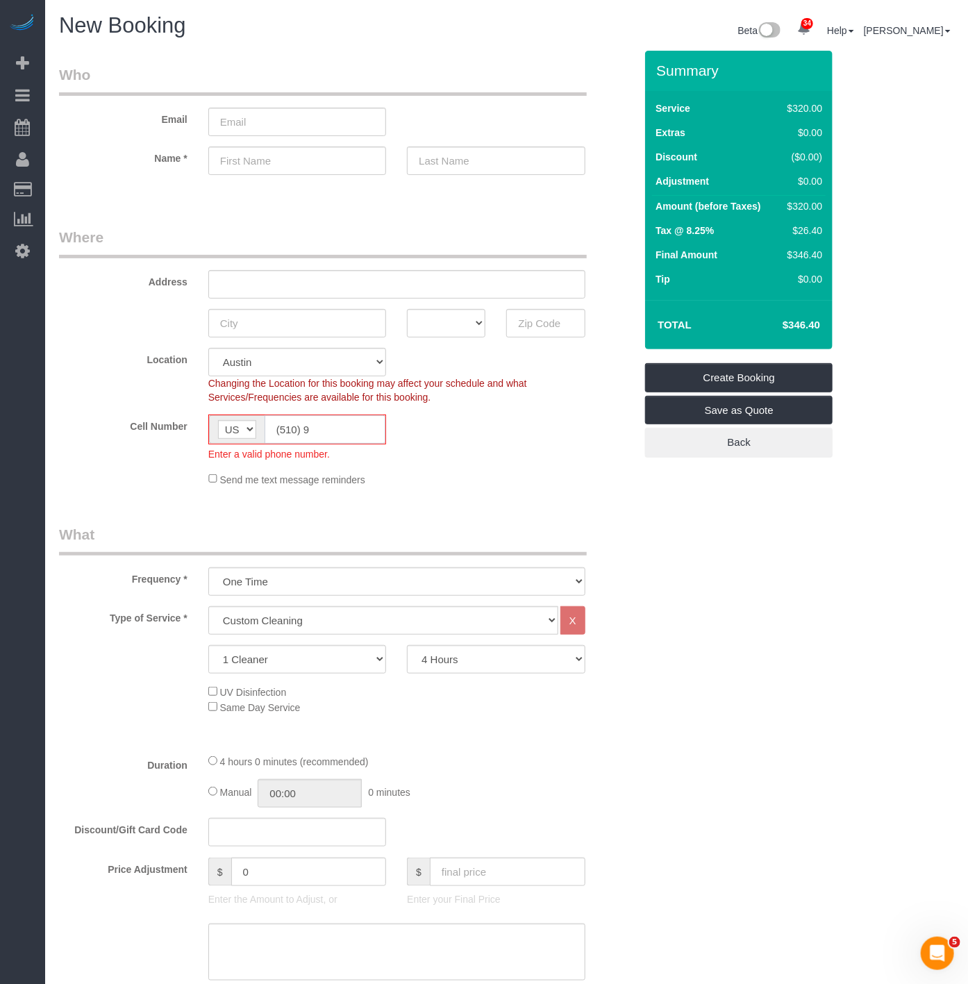
click at [315, 427] on input "(510) 9" at bounding box center [325, 429] width 121 height 28
paste input "1 (702) 575-7360"
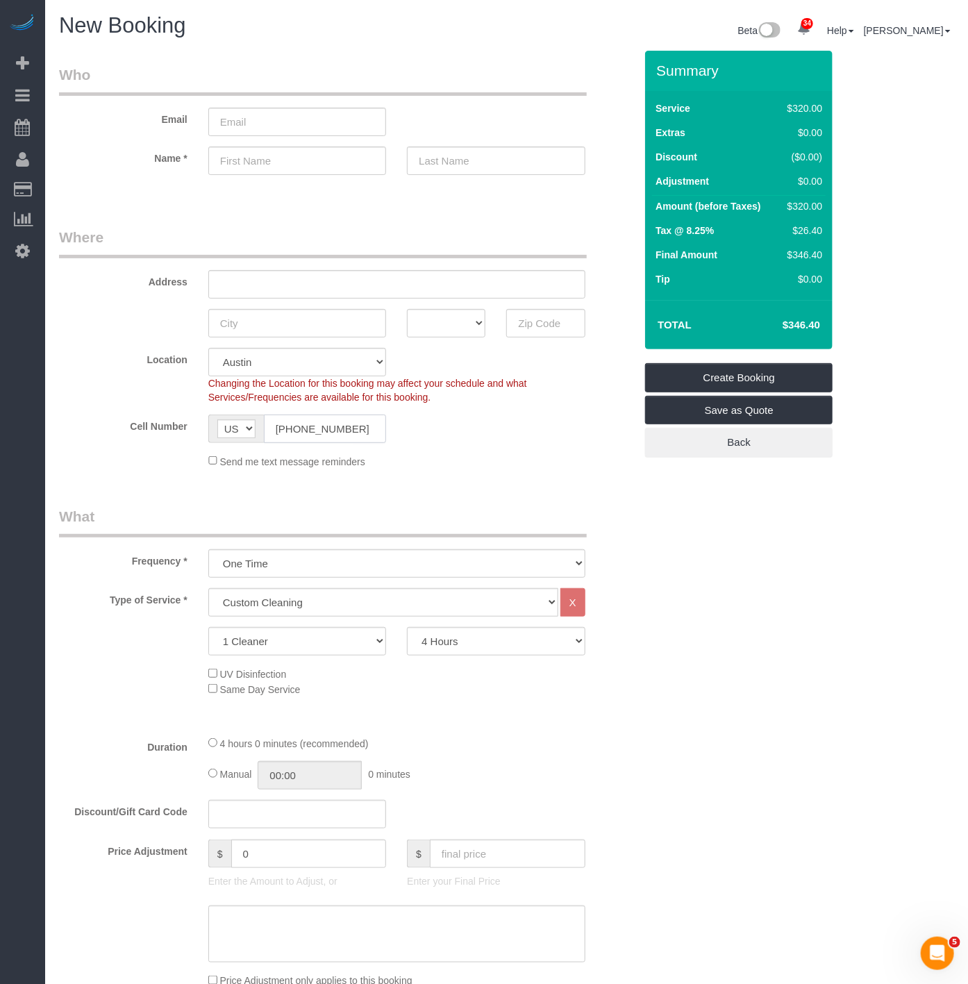
drag, startPoint x: 285, startPoint y: 428, endPoint x: 262, endPoint y: 422, distance: 24.4
click at [262, 422] on div "AF AL DZ AD AO AI AQ AG AR AM AW AU AT AZ BS BH BD BB BY BE BZ BJ BM BT BO BA B…" at bounding box center [297, 429] width 178 height 28
type input "(702) 575-7360"
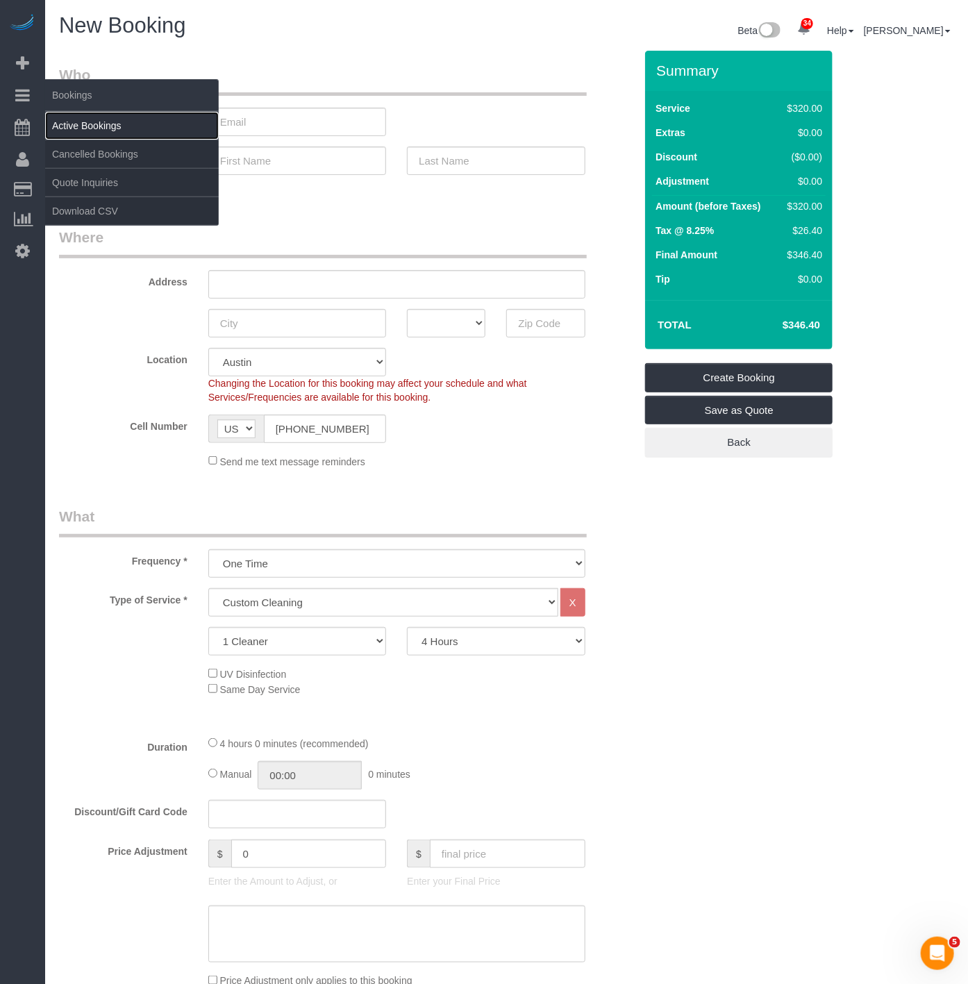
click at [97, 126] on link "Active Bookings" at bounding box center [132, 126] width 174 height 28
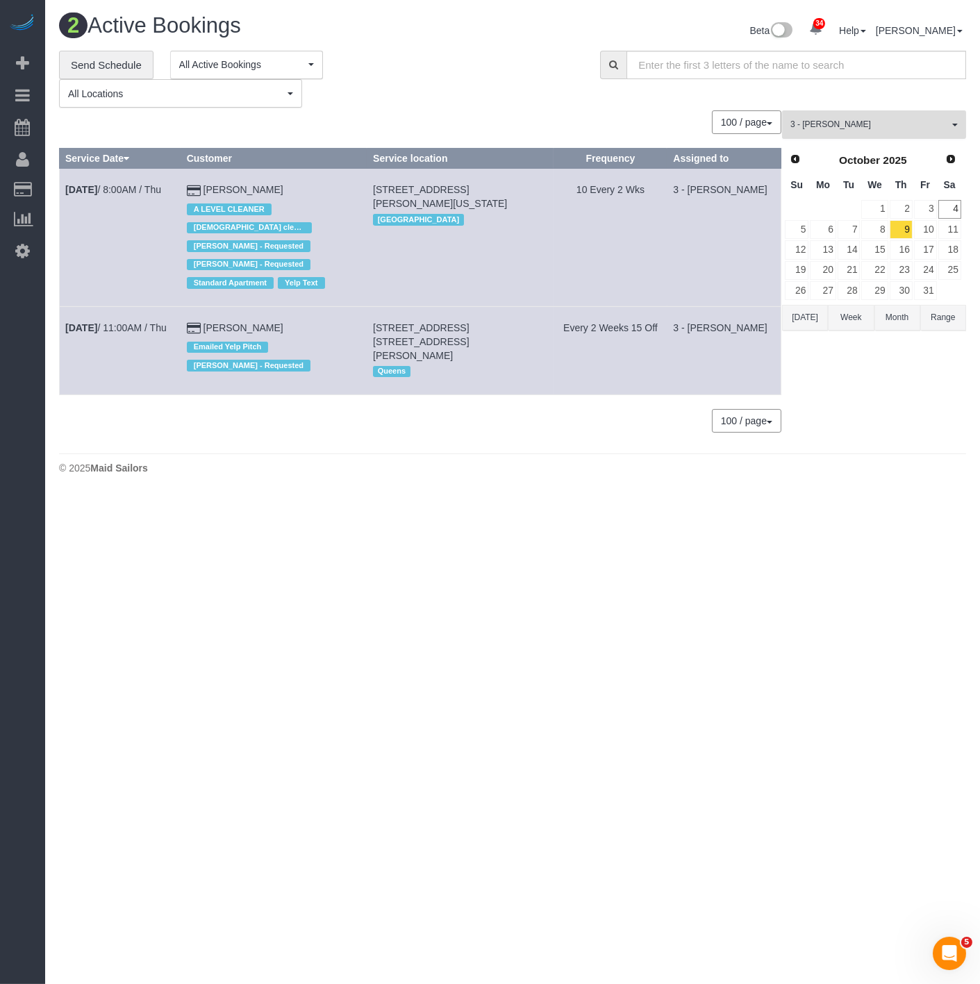
click at [830, 135] on button "3 - Patricia Sinche All Teams" at bounding box center [874, 124] width 184 height 28
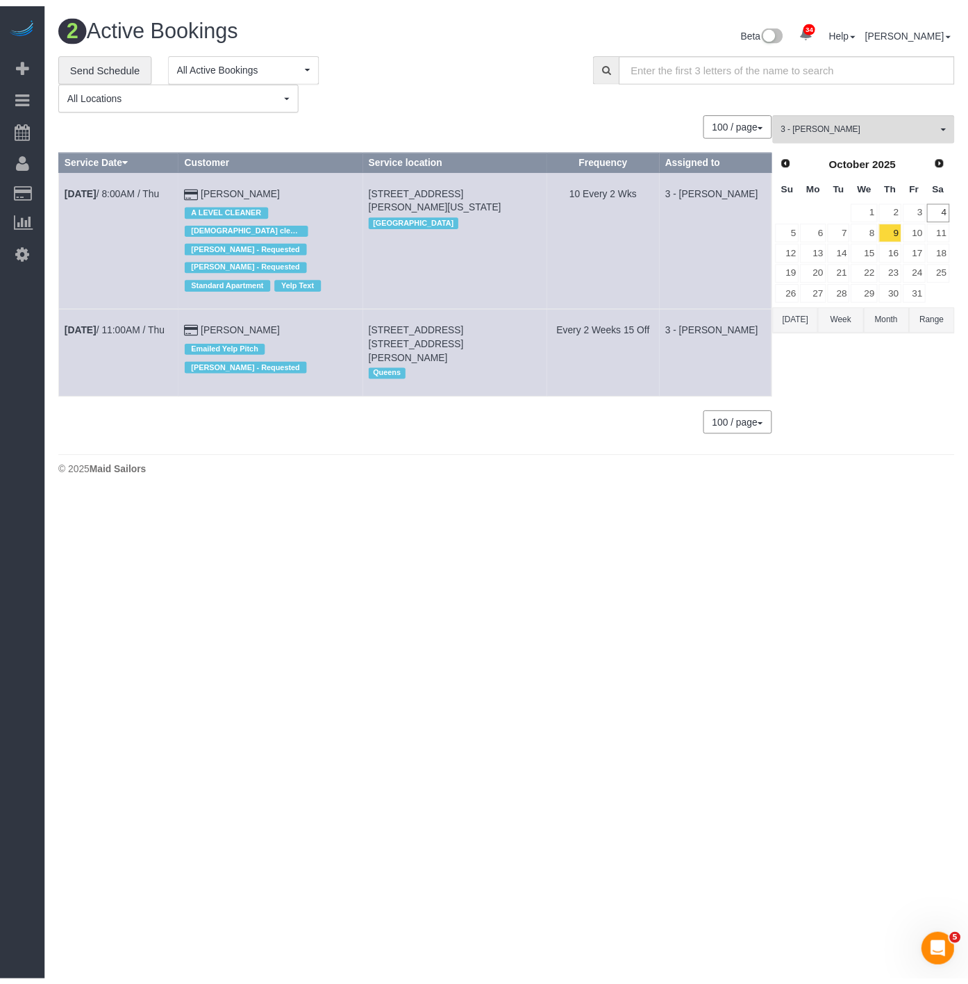
scroll to position [917, 0]
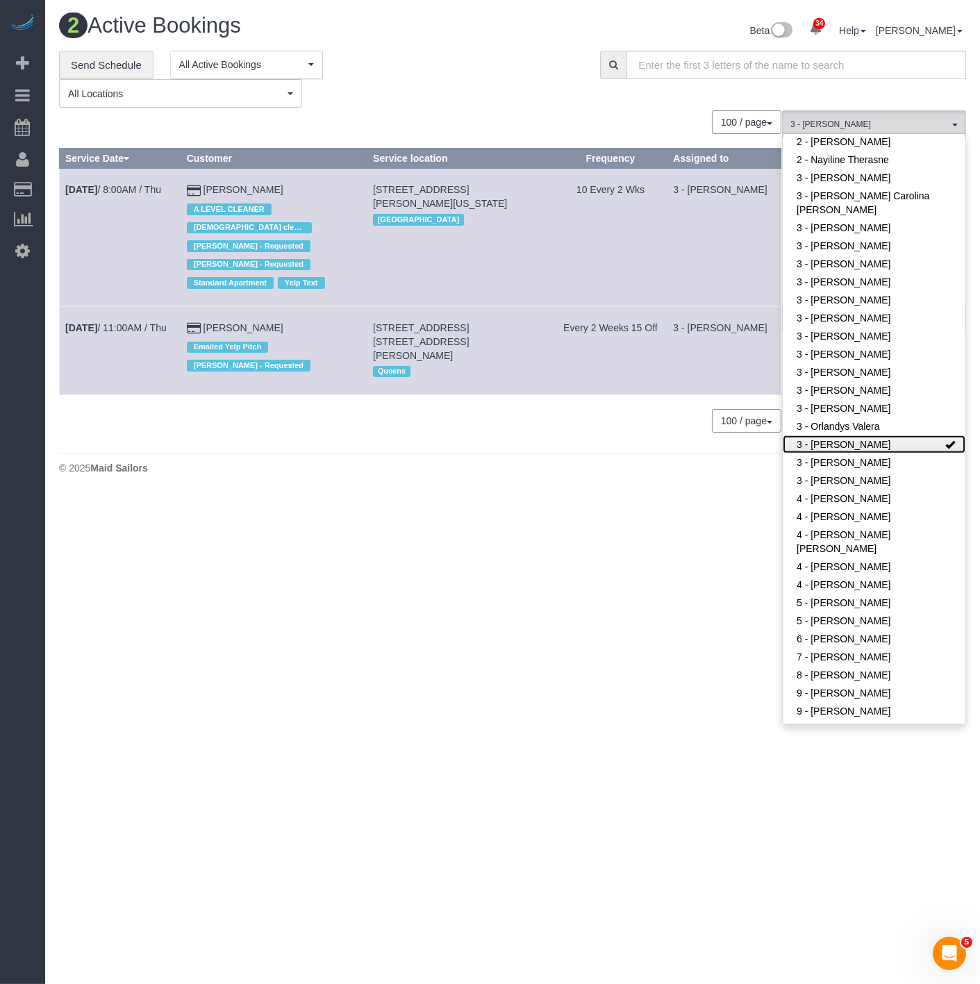
click at [809, 435] on link "3 - [PERSON_NAME]" at bounding box center [873, 444] width 183 height 18
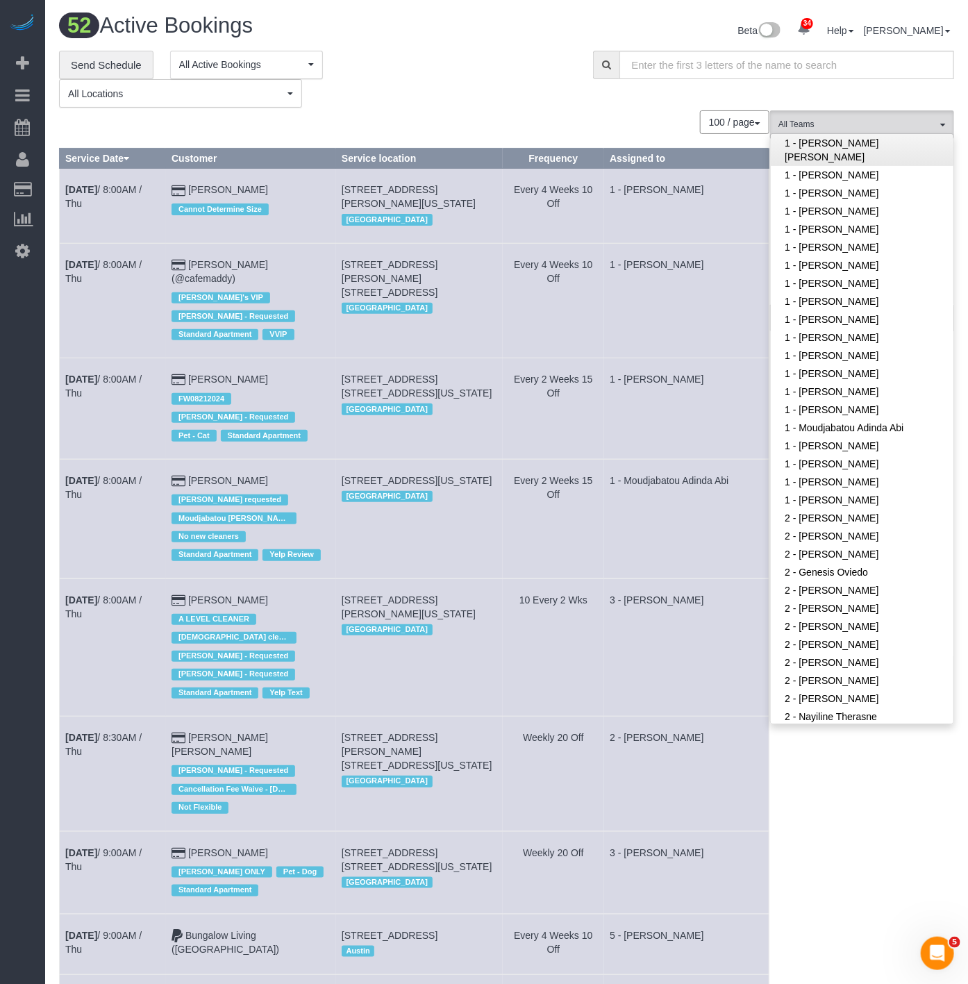
scroll to position [299, 0]
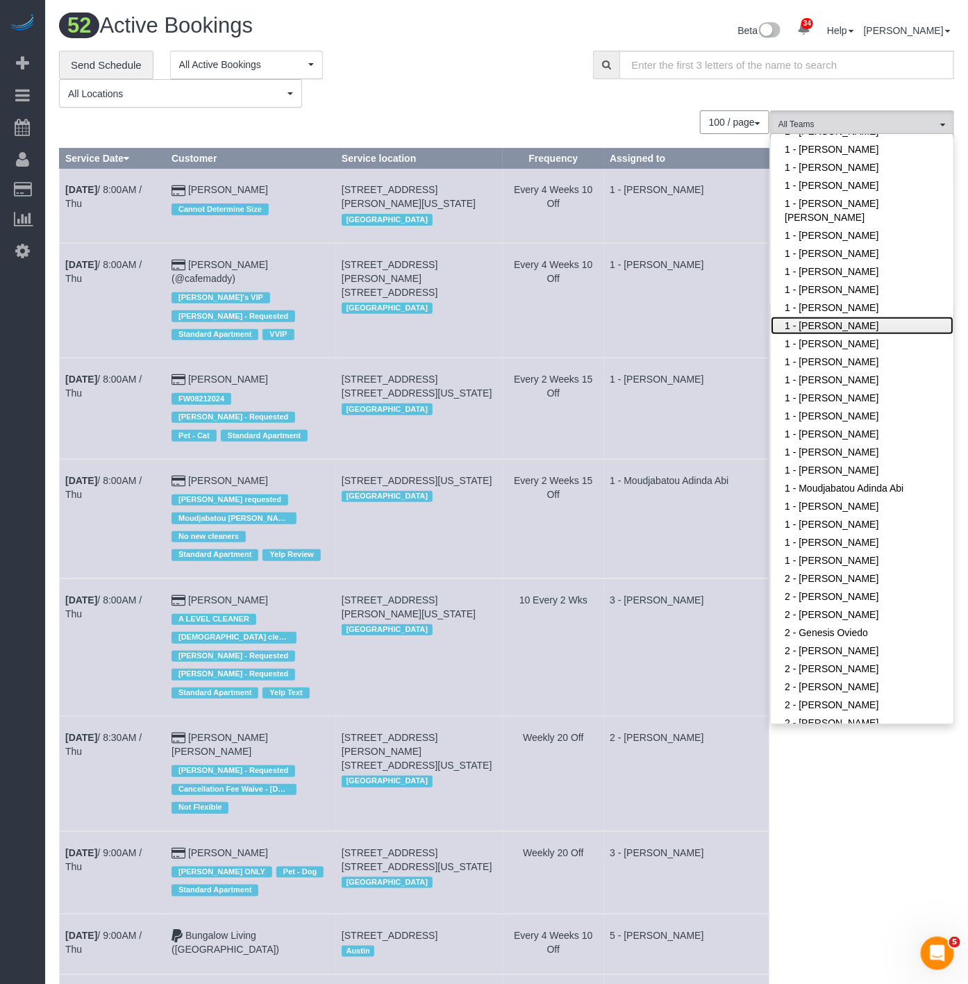
click at [821, 317] on link "1 - [PERSON_NAME]" at bounding box center [862, 326] width 183 height 18
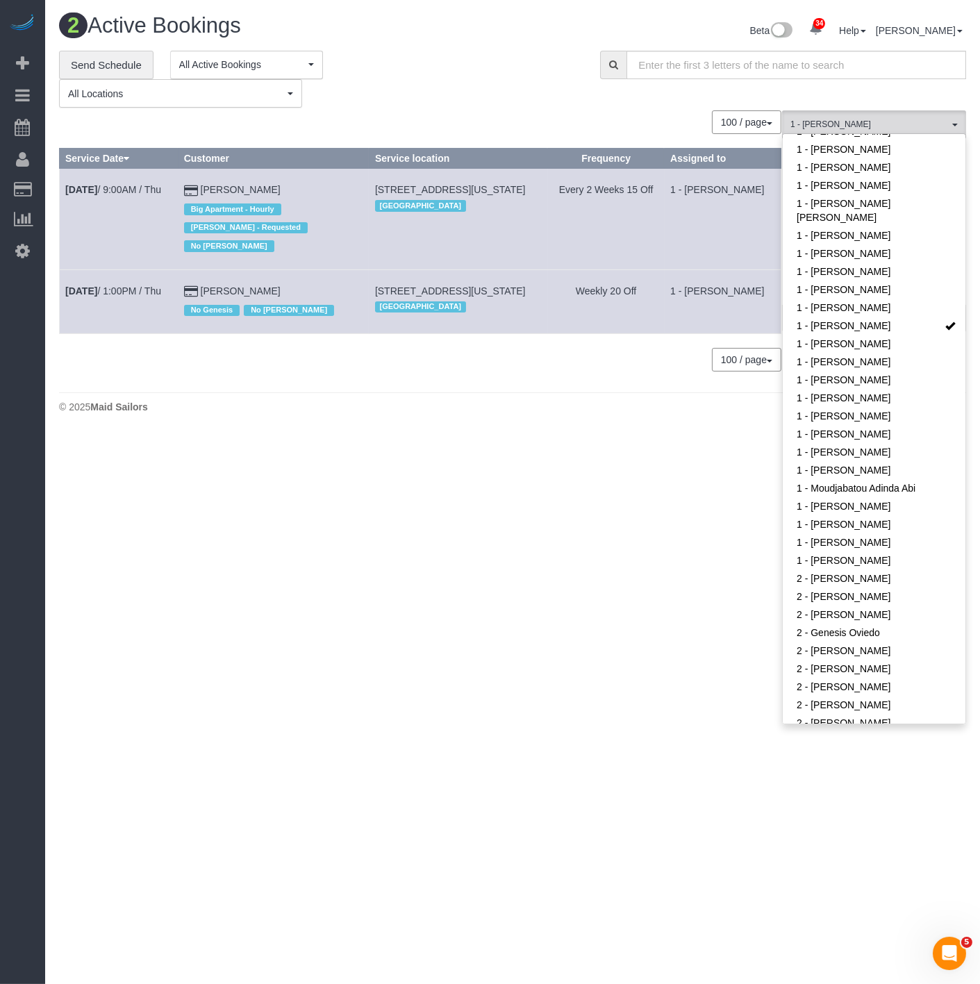
drag, startPoint x: 540, startPoint y: 447, endPoint x: 794, endPoint y: 292, distance: 297.9
click at [546, 434] on div "2 Active Bookings Beta 34 Your Notifications You have 0 alerts × You have 1 to …" at bounding box center [512, 217] width 935 height 434
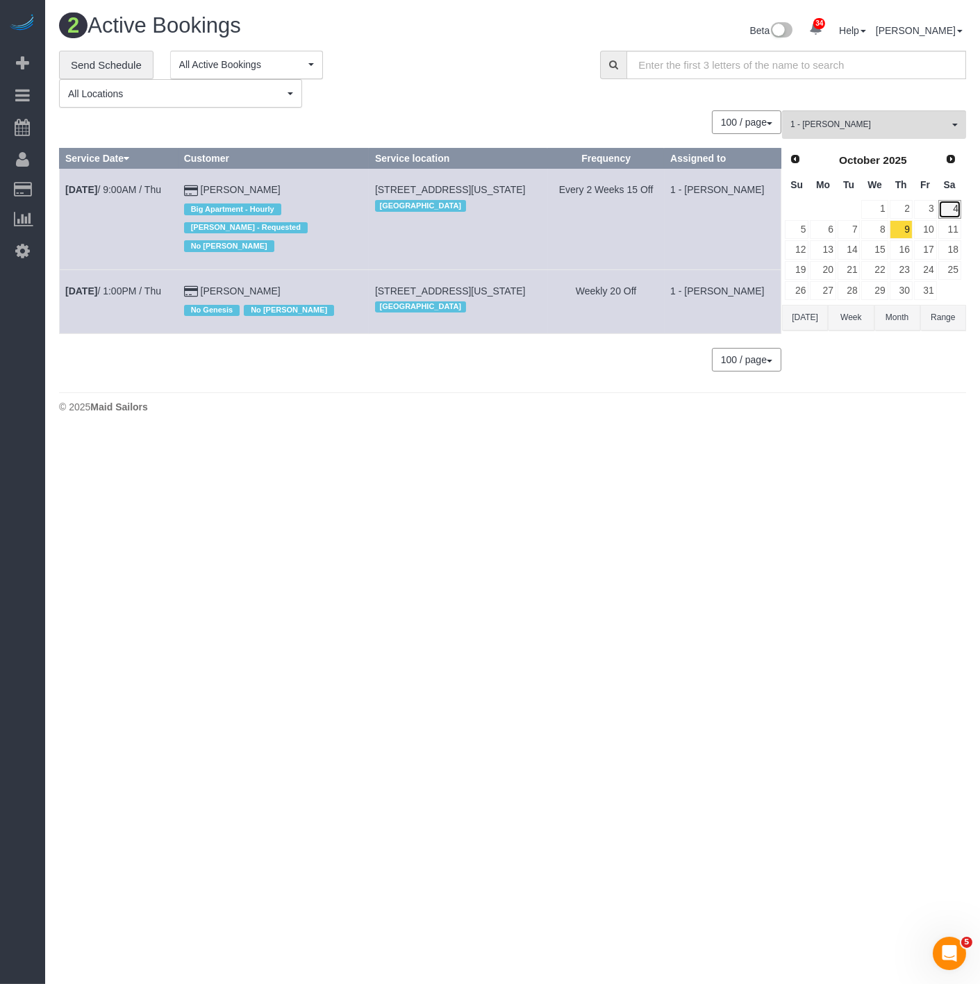
click at [948, 213] on link "4" at bounding box center [949, 209] width 23 height 19
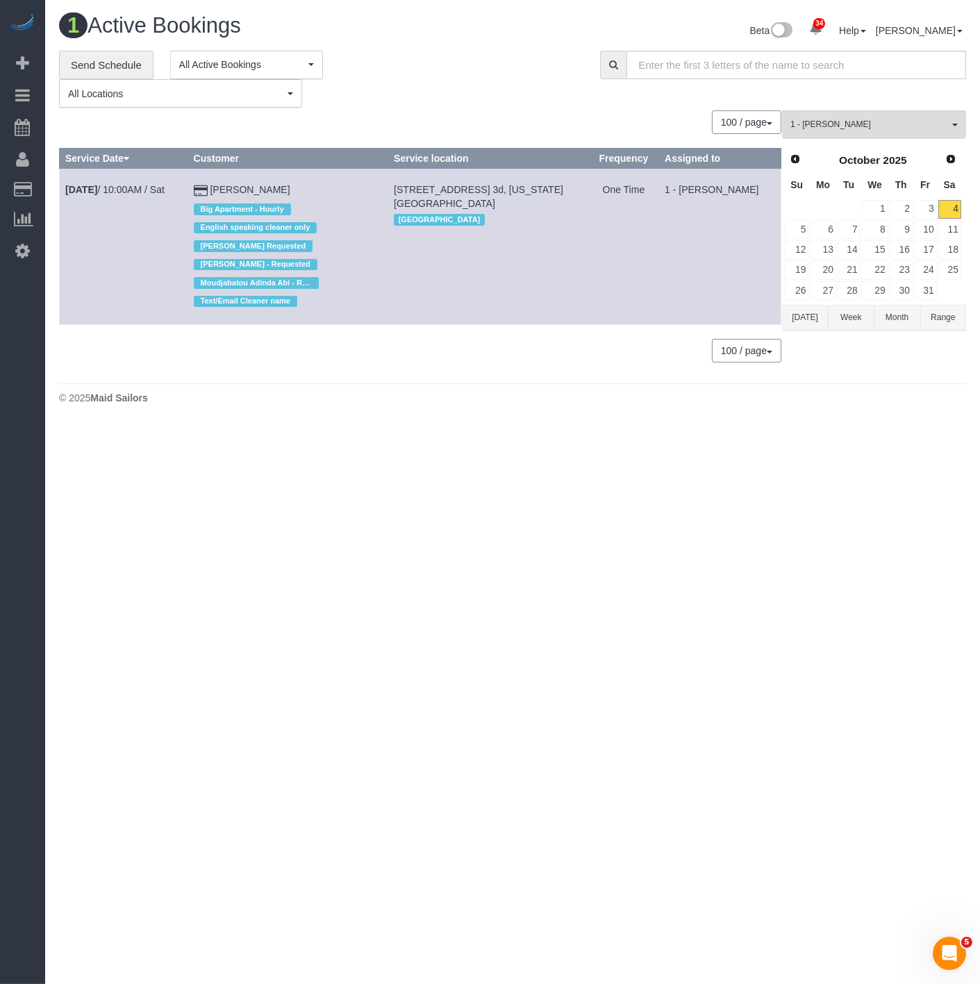
drag, startPoint x: 413, startPoint y: 758, endPoint x: 316, endPoint y: 682, distance: 123.2
click at [410, 755] on body "34 Beta Your Notifications You have 0 alerts × You have 1 to charge for 10/03/2…" at bounding box center [490, 492] width 980 height 984
click at [844, 127] on span "1 - [PERSON_NAME]" at bounding box center [869, 125] width 158 height 12
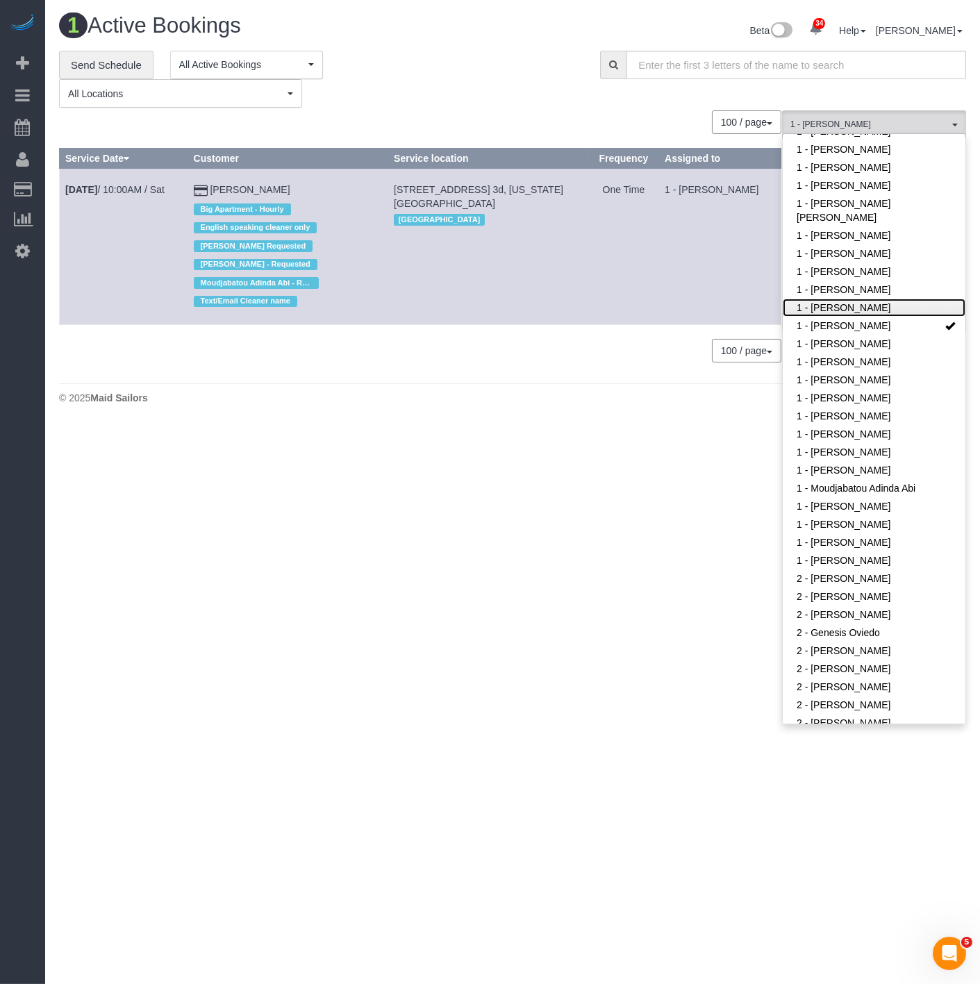
click at [818, 301] on link "1 - [PERSON_NAME]" at bounding box center [873, 308] width 183 height 18
click at [820, 317] on link "1 - [PERSON_NAME]" at bounding box center [873, 326] width 183 height 18
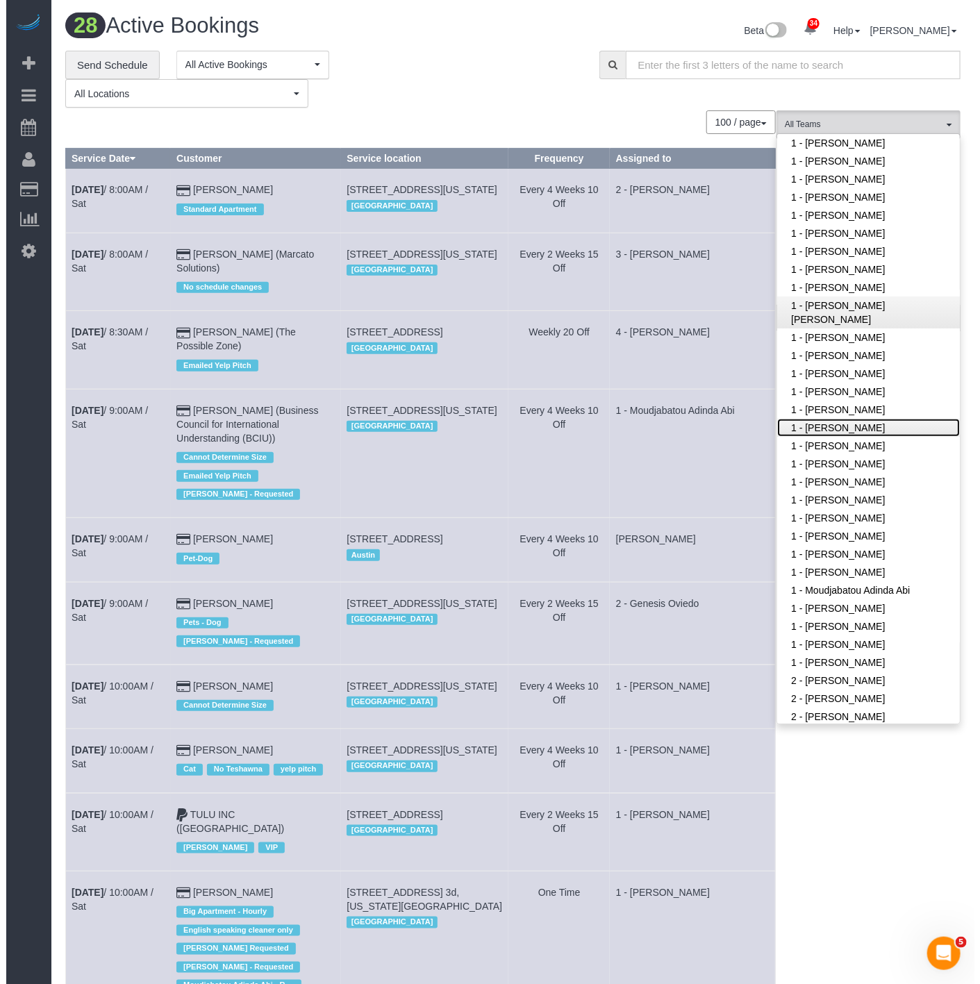
scroll to position [376, 0]
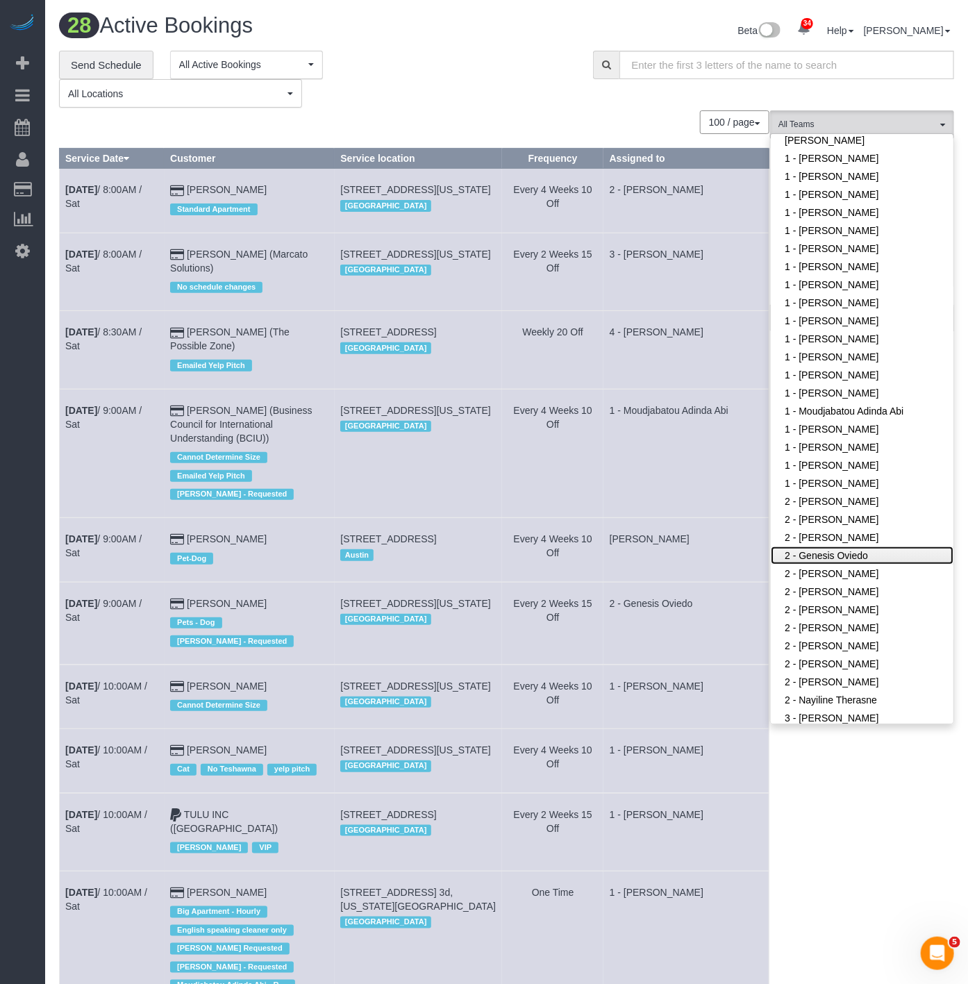
click at [886, 546] on link "2 - Genesis Oviedo" at bounding box center [862, 555] width 183 height 18
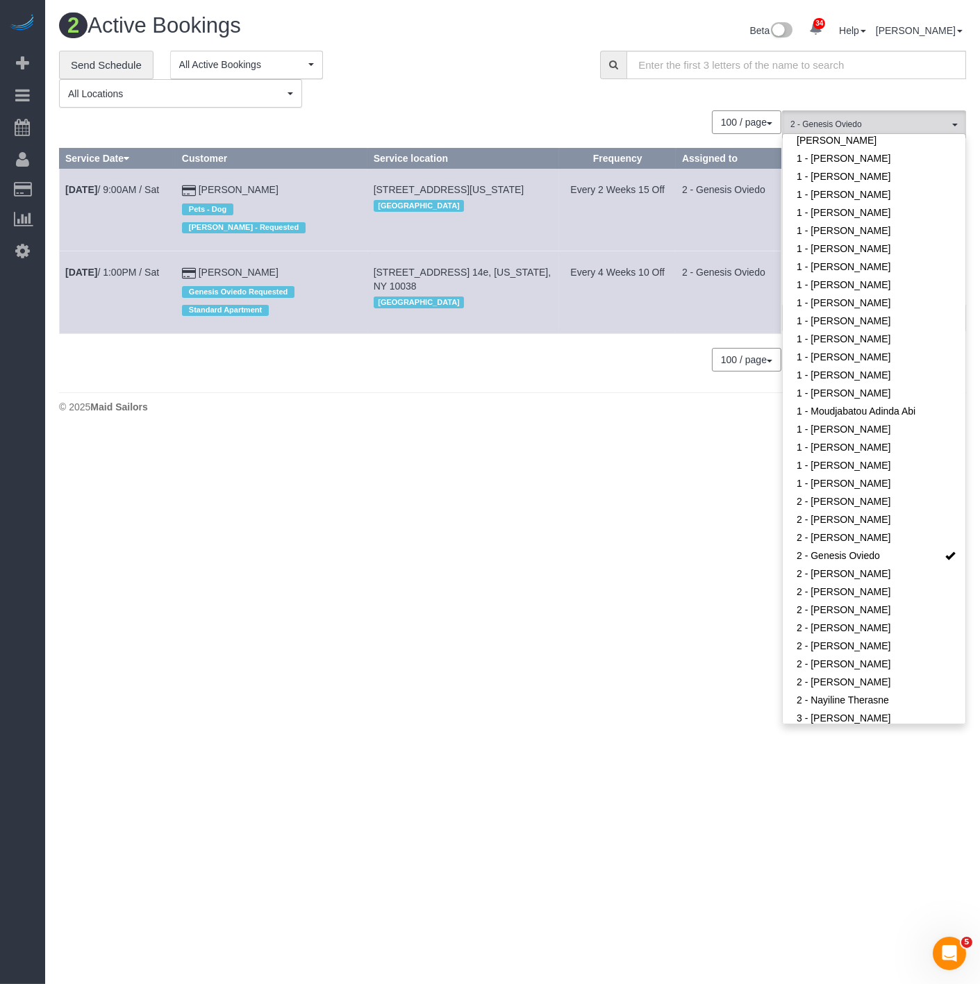
click at [336, 383] on div "2 Active Bookings Beta 34 Your Notifications You have 0 alerts × You have 1 to …" at bounding box center [512, 217] width 935 height 434
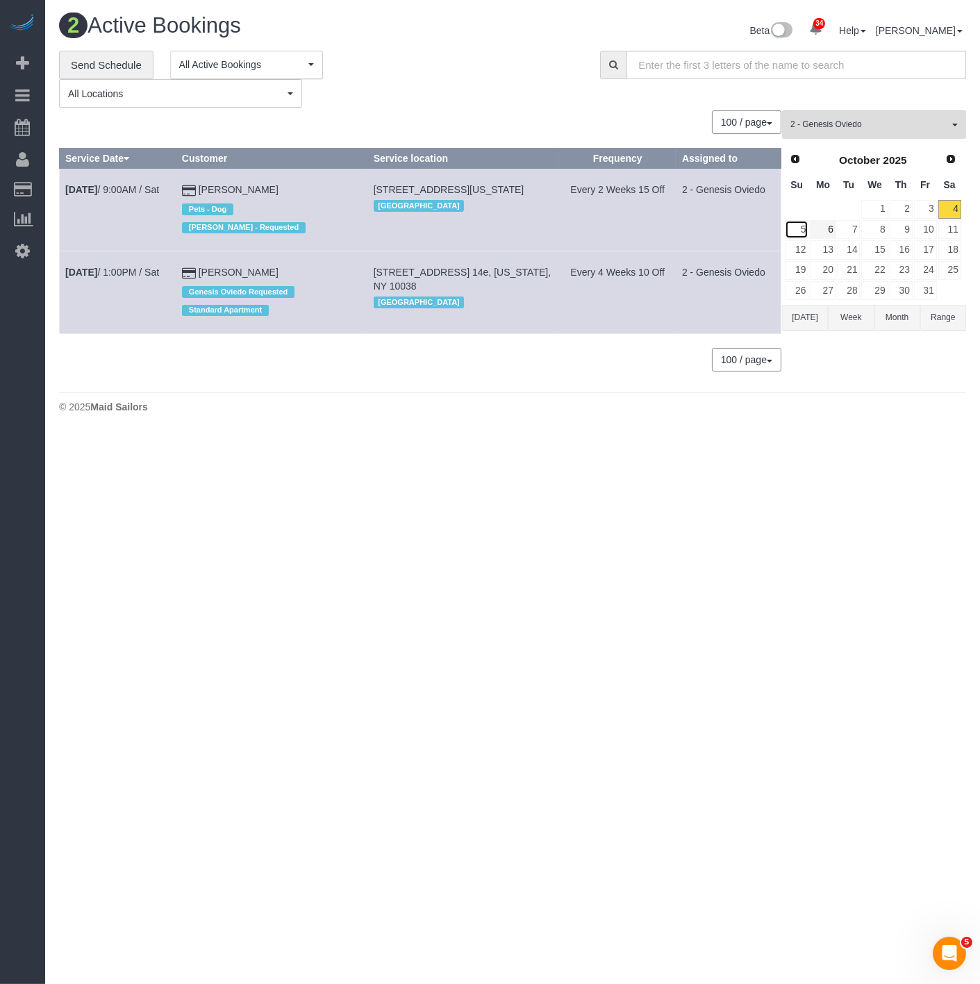
click at [802, 228] on link "5" at bounding box center [797, 229] width 24 height 19
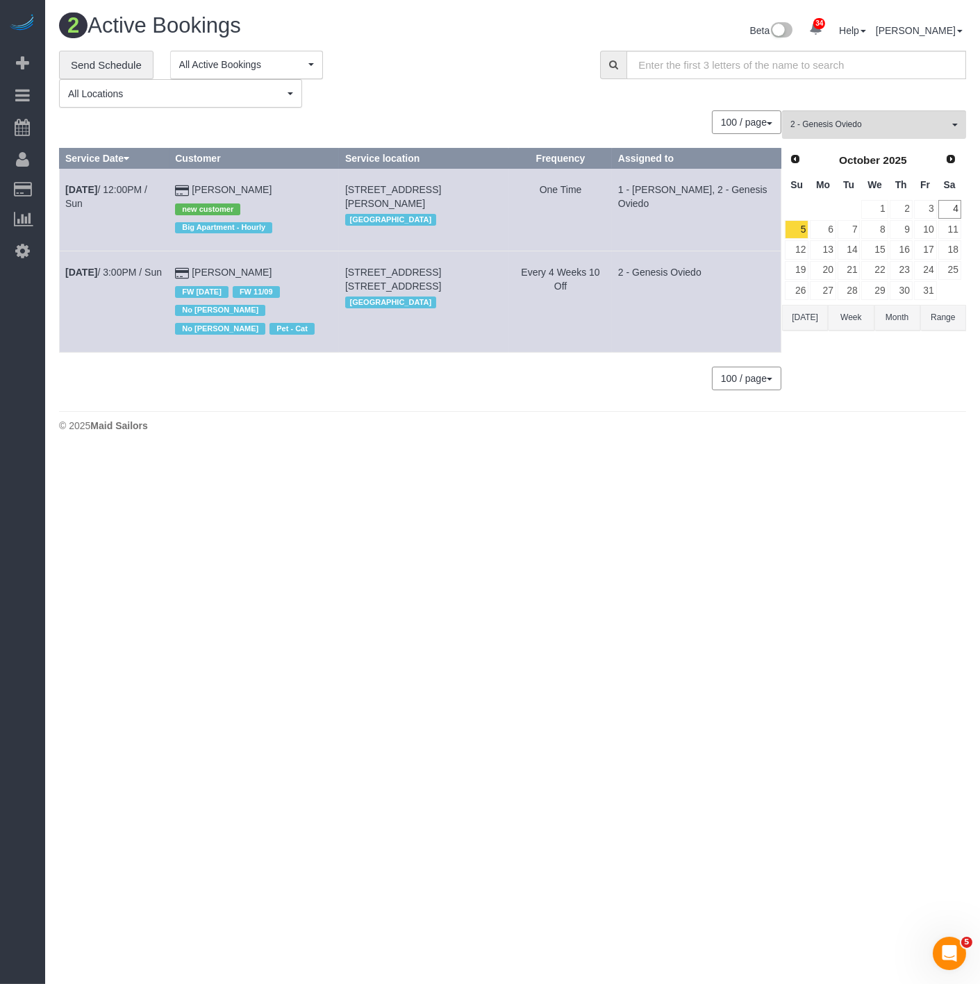
click at [451, 538] on body "34 Beta Your Notifications You have 0 alerts × You have 1 to charge for 10/03/2…" at bounding box center [490, 492] width 980 height 984
click at [108, 67] on link "Send Schedule" at bounding box center [106, 65] width 94 height 29
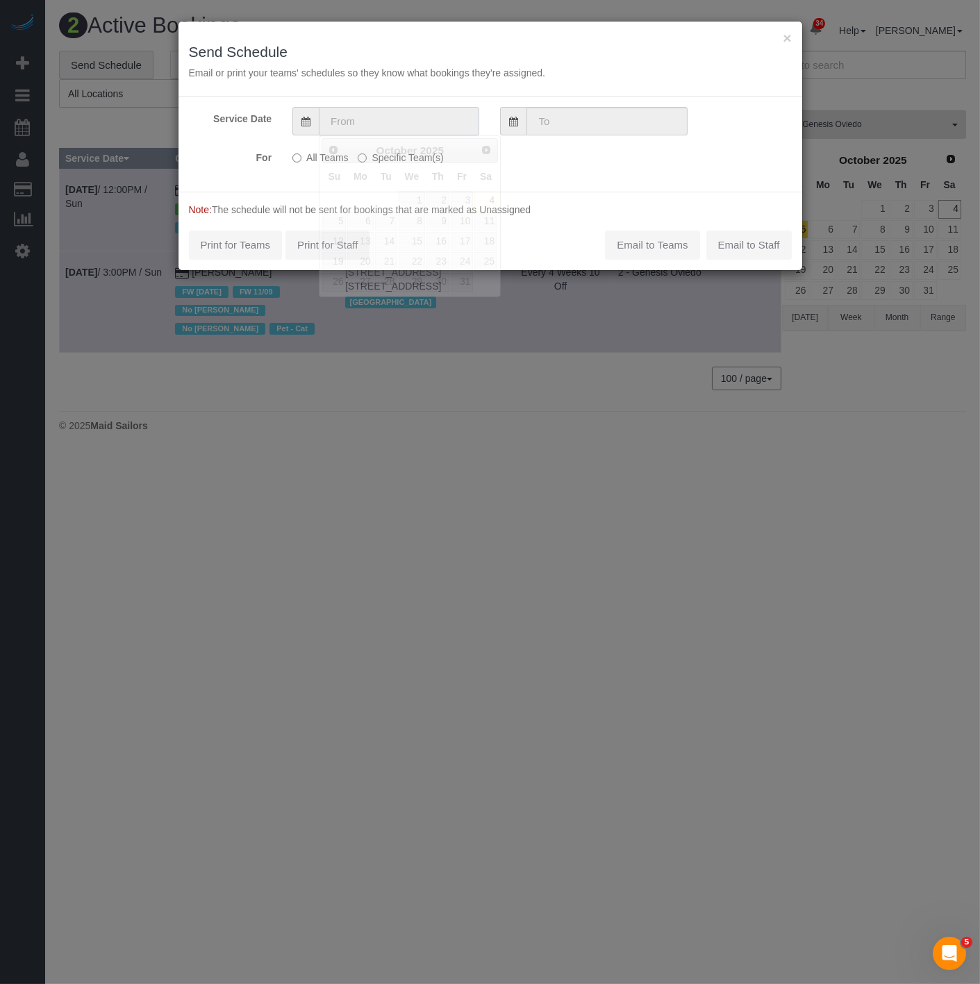
click at [375, 117] on input "text" at bounding box center [399, 121] width 160 height 28
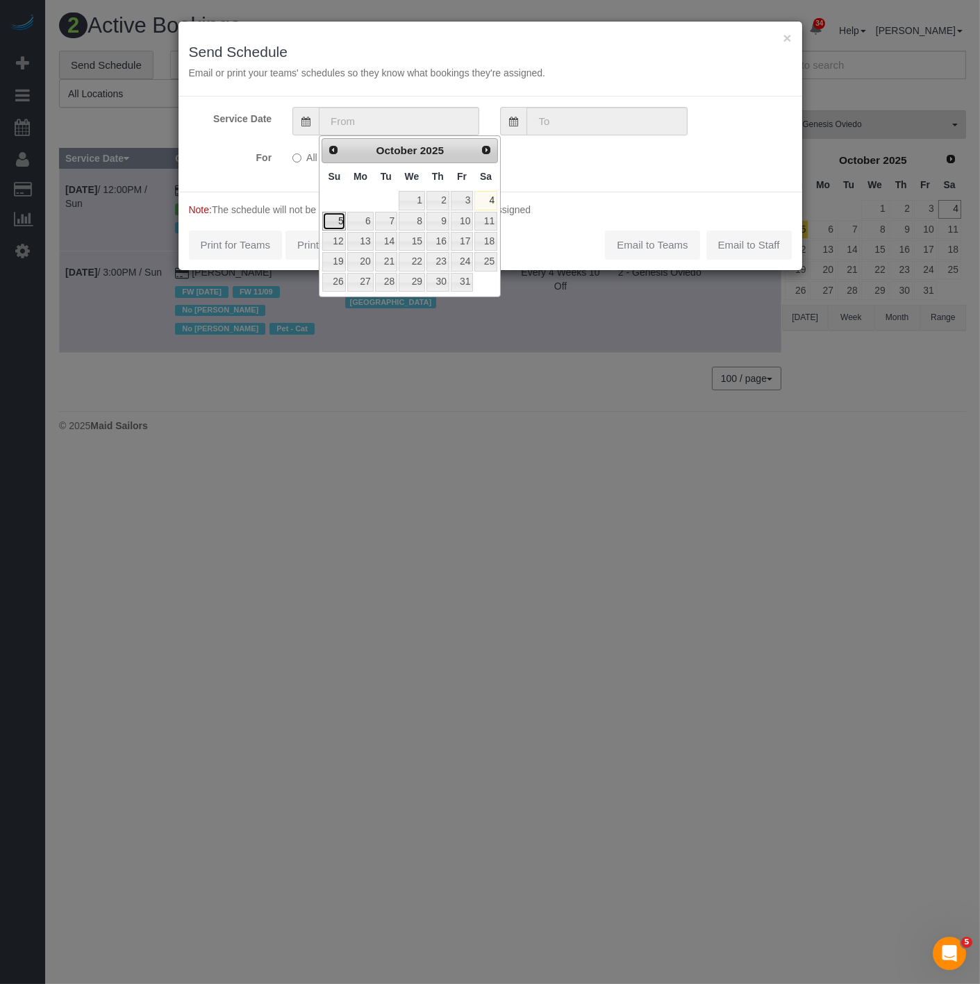
click at [338, 217] on link "5" at bounding box center [334, 221] width 24 height 19
type input "10/05/2025"
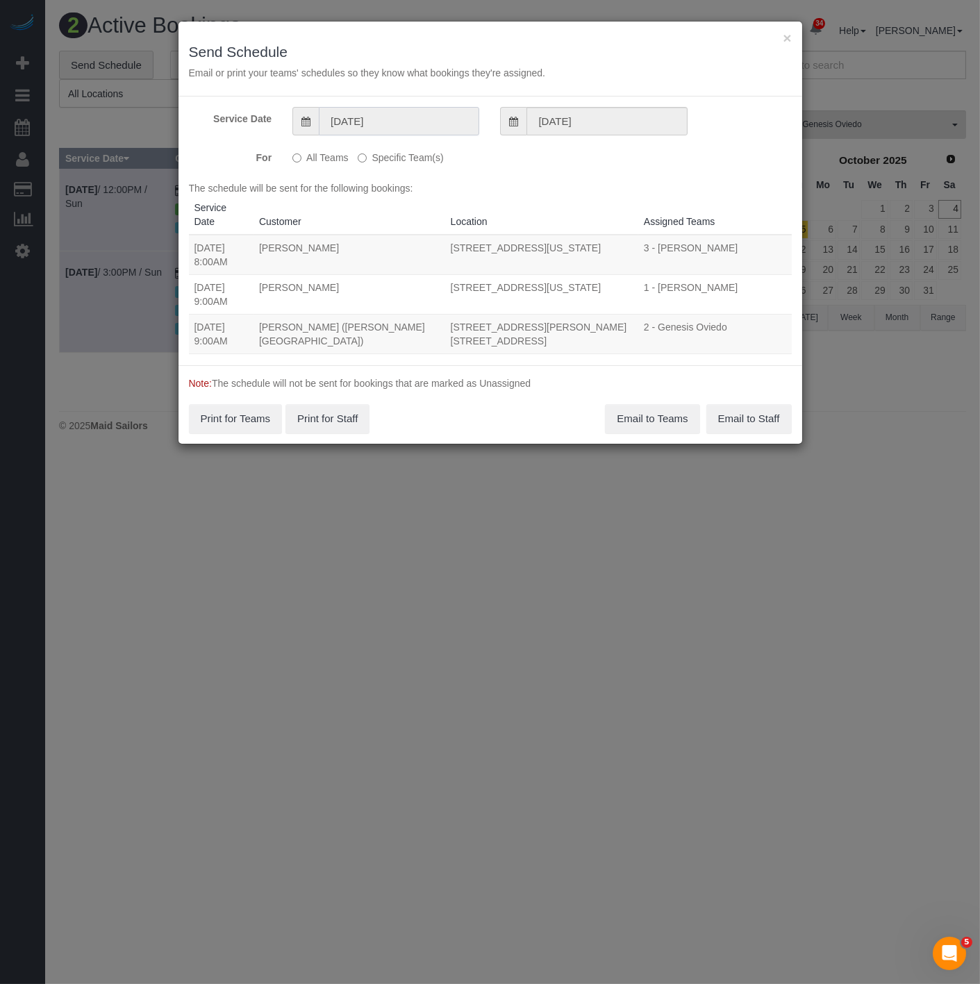
click at [373, 113] on input "10/05/2025" at bounding box center [399, 121] width 160 height 28
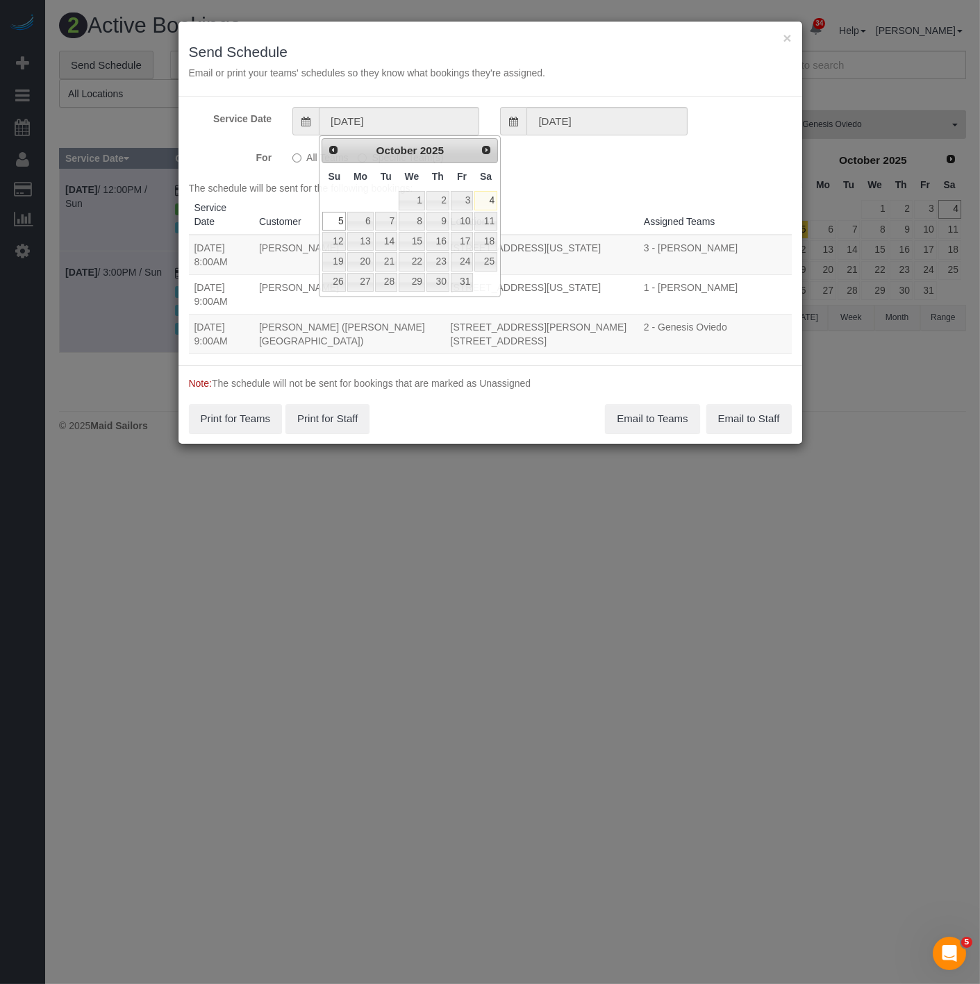
click at [433, 93] on div "× Send Schedule Email or print your teams' schedules so they know what bookings…" at bounding box center [489, 59] width 623 height 75
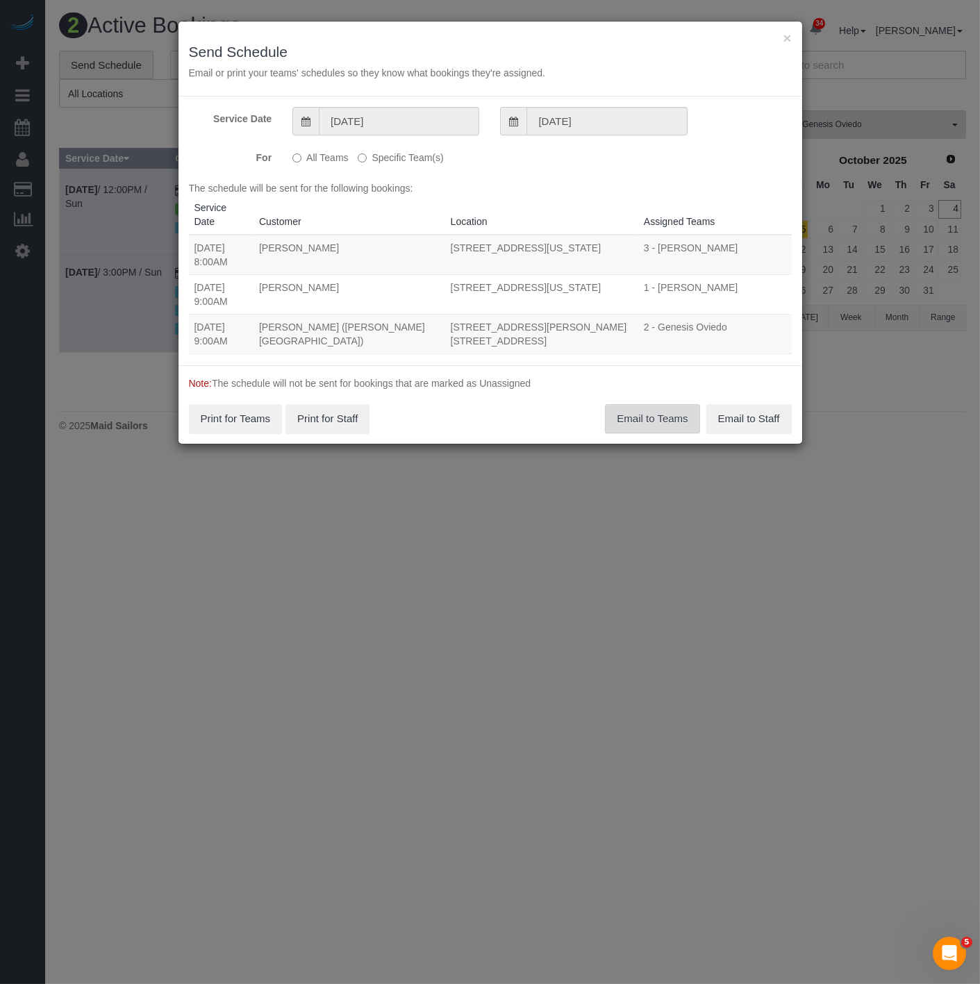
click at [633, 425] on button "Email to Teams" at bounding box center [652, 418] width 94 height 29
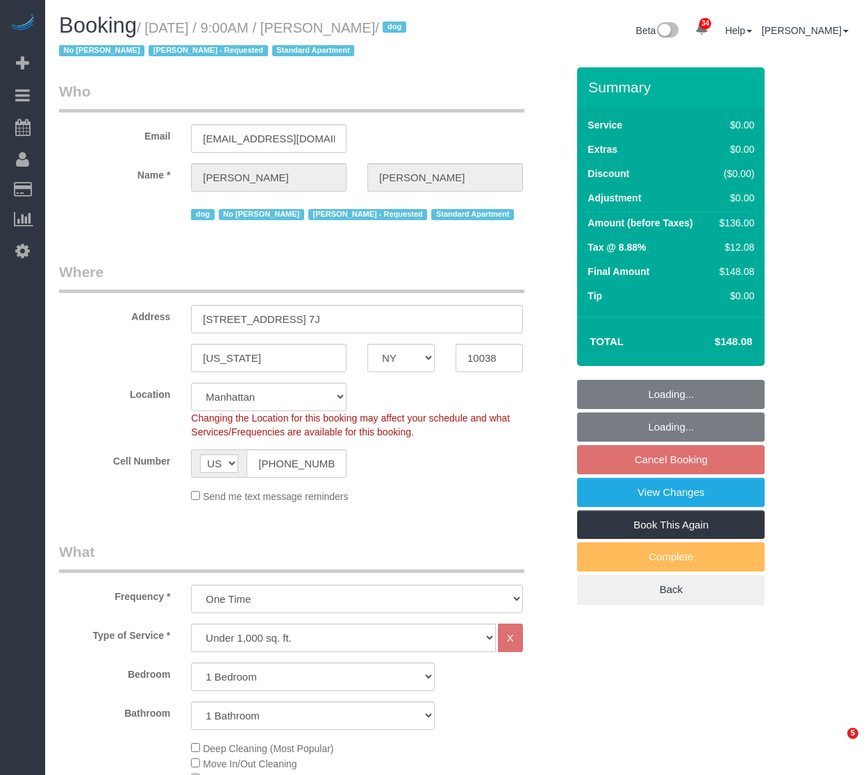
select select "NY"
select select "1"
select select "string:stripe-pm_1Qo4mB4VGloSiKo7UG7wc5hb"
select select "spot2"
select select "number:89"
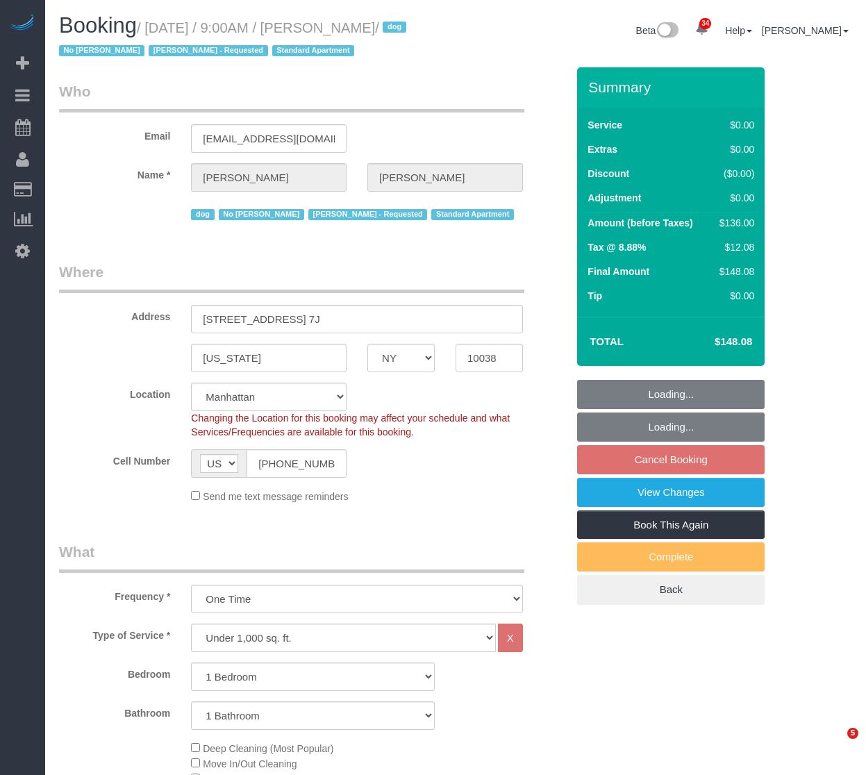
select select "number:90"
select select "number:13"
select select "number:5"
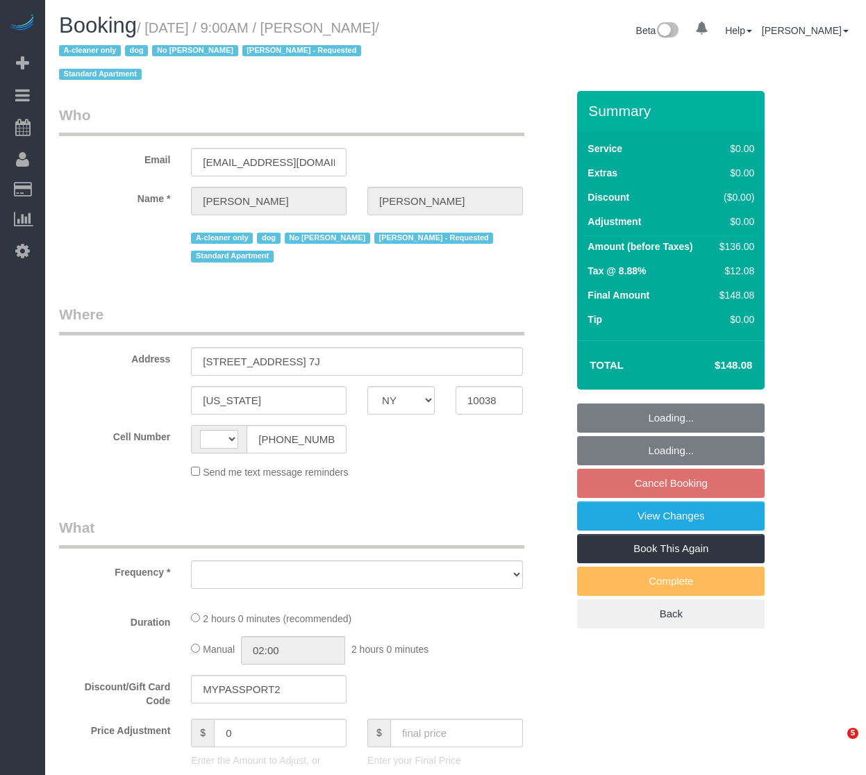
select select "NY"
select select "number:89"
select select "number:90"
select select "number:13"
select select "number:5"
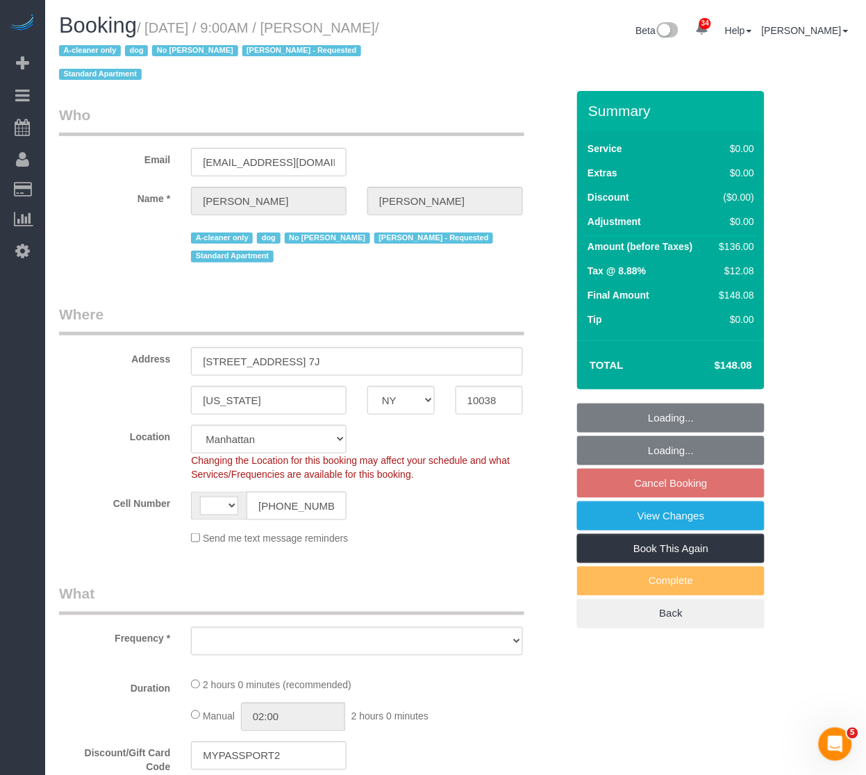
select select "string:[GEOGRAPHIC_DATA]"
select select "object:993"
select select "string:stripe-pm_1Qo4mB4VGloSiKo7UG7wc5hb"
select select "1"
select select "spot2"
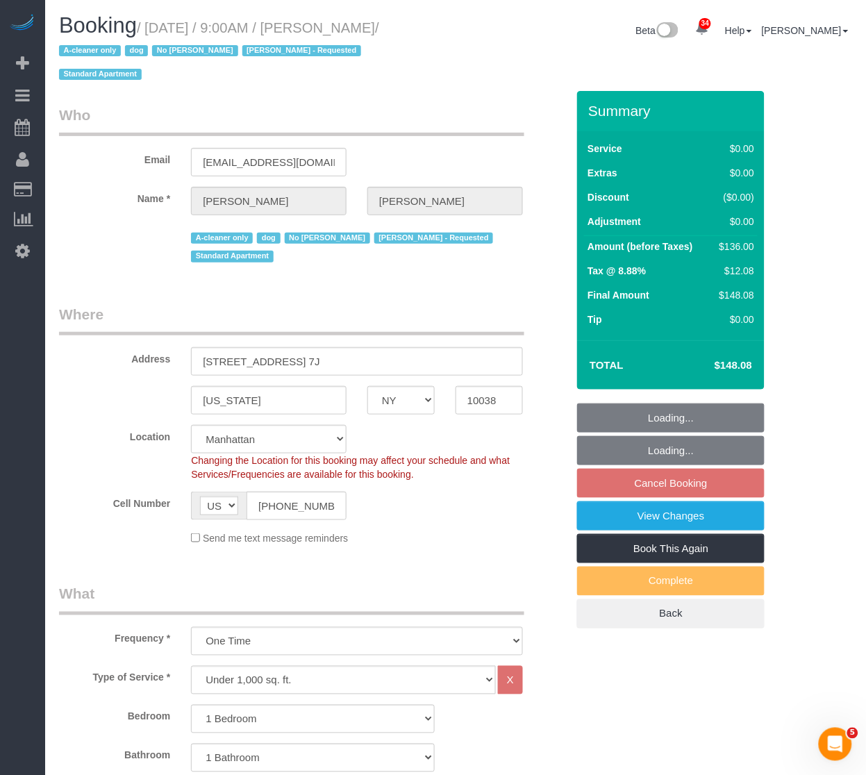
select select "object:1486"
select select "1"
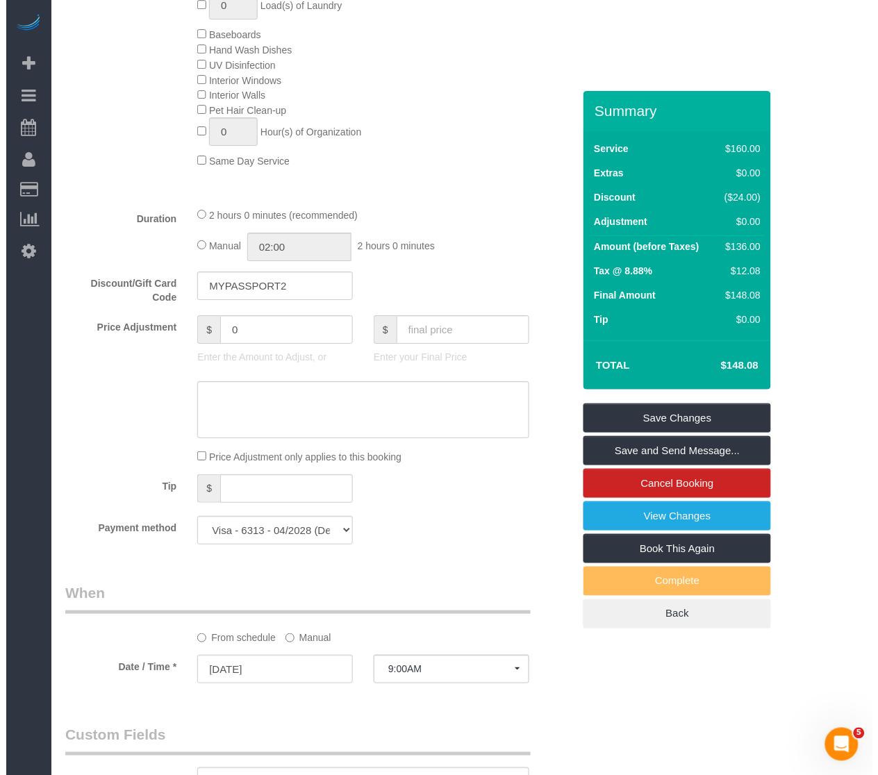
scroll to position [1157, 0]
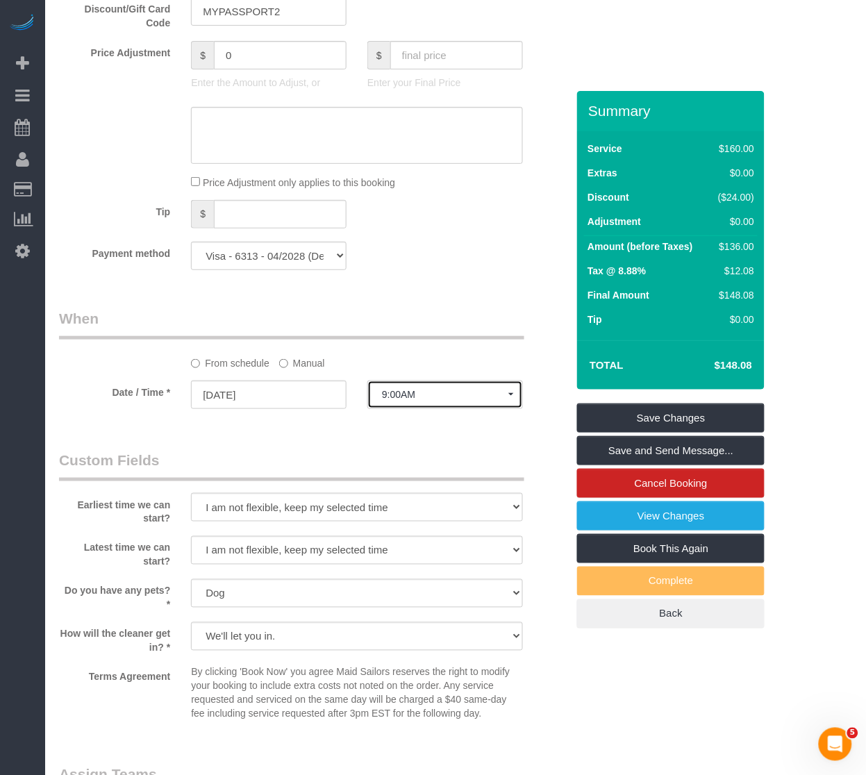
click at [405, 399] on button "9:00AM" at bounding box center [445, 394] width 156 height 28
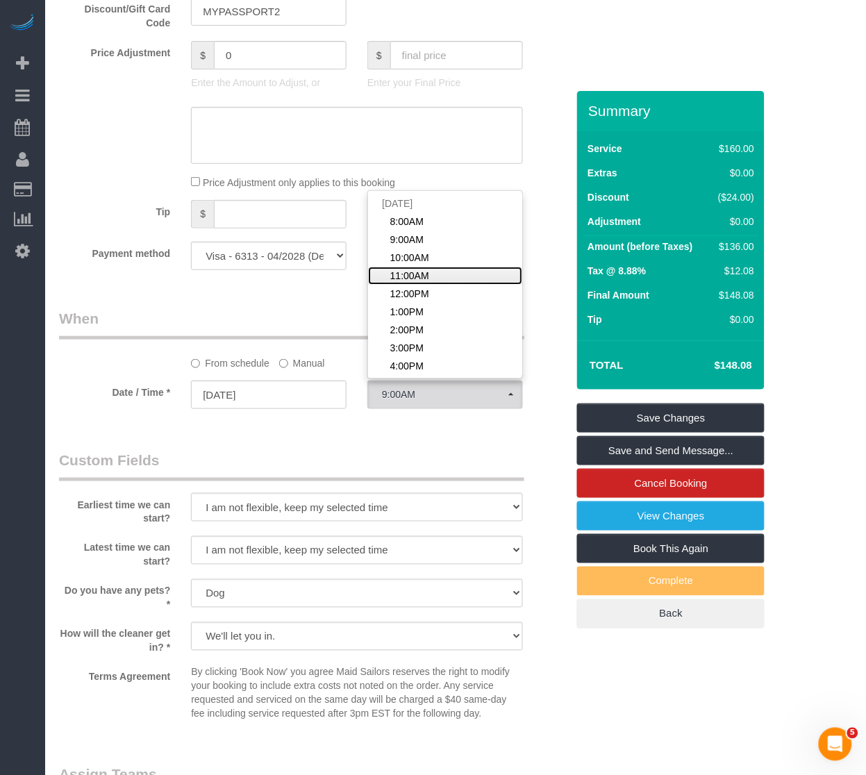
click at [406, 267] on link "11:00AM" at bounding box center [445, 276] width 154 height 18
select select "spot4"
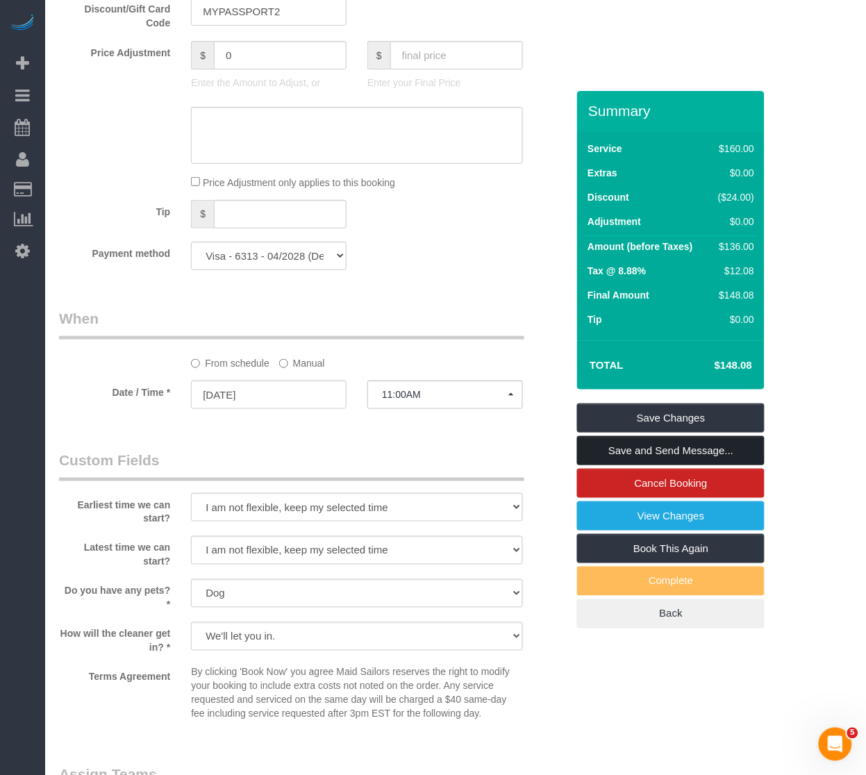
click at [629, 436] on link "Save and Send Message..." at bounding box center [670, 450] width 187 height 29
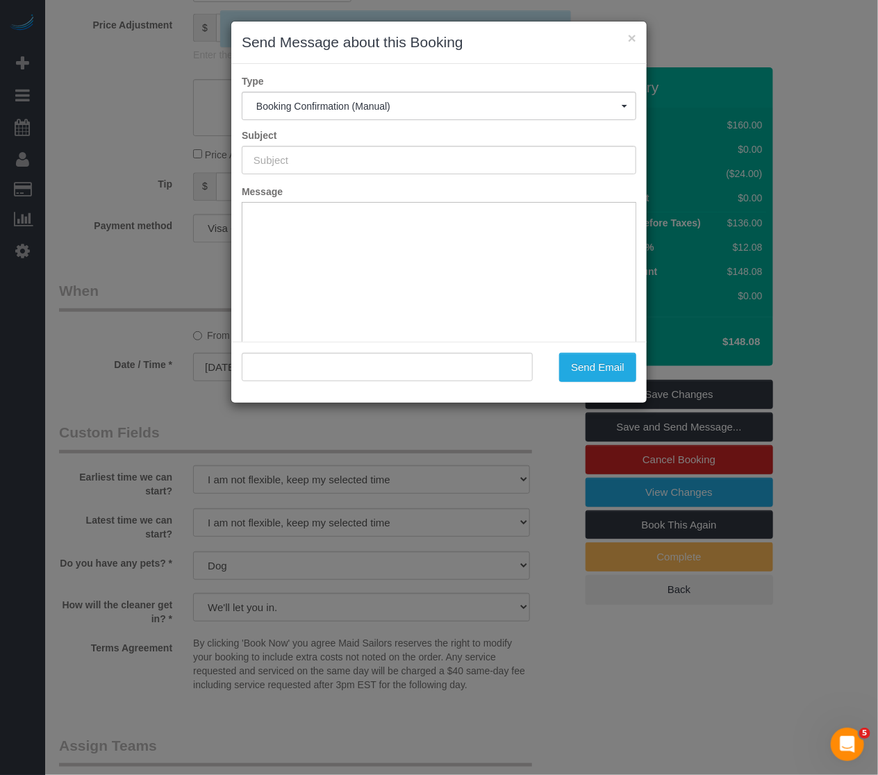
type input "Cleaning Confirmed for [DATE] 11:00am"
type input ""[PERSON_NAME]" <[EMAIL_ADDRESS][DOMAIN_NAME]>"
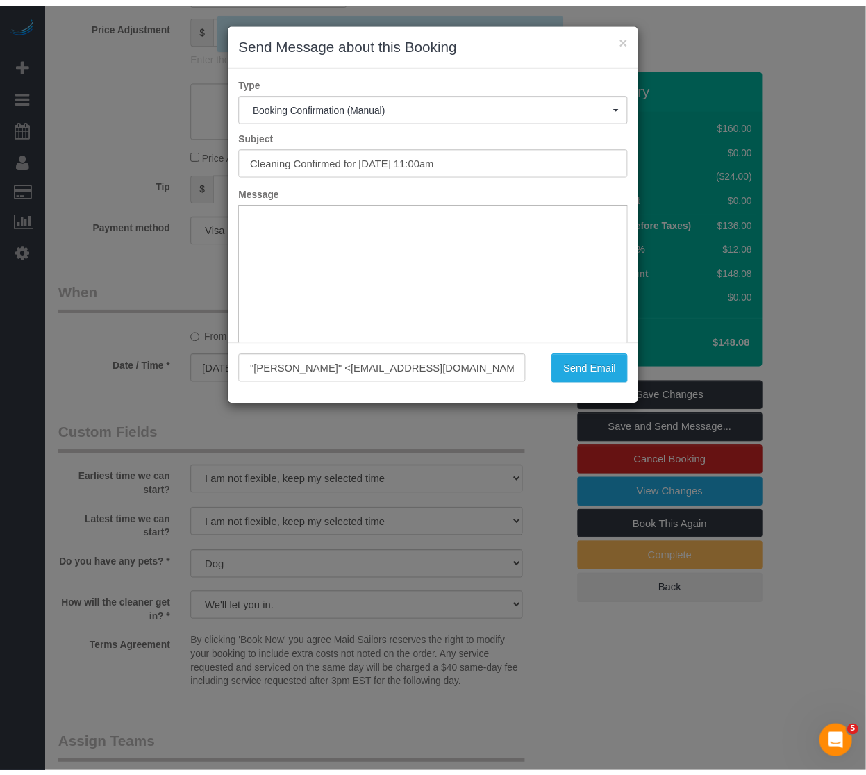
scroll to position [0, 0]
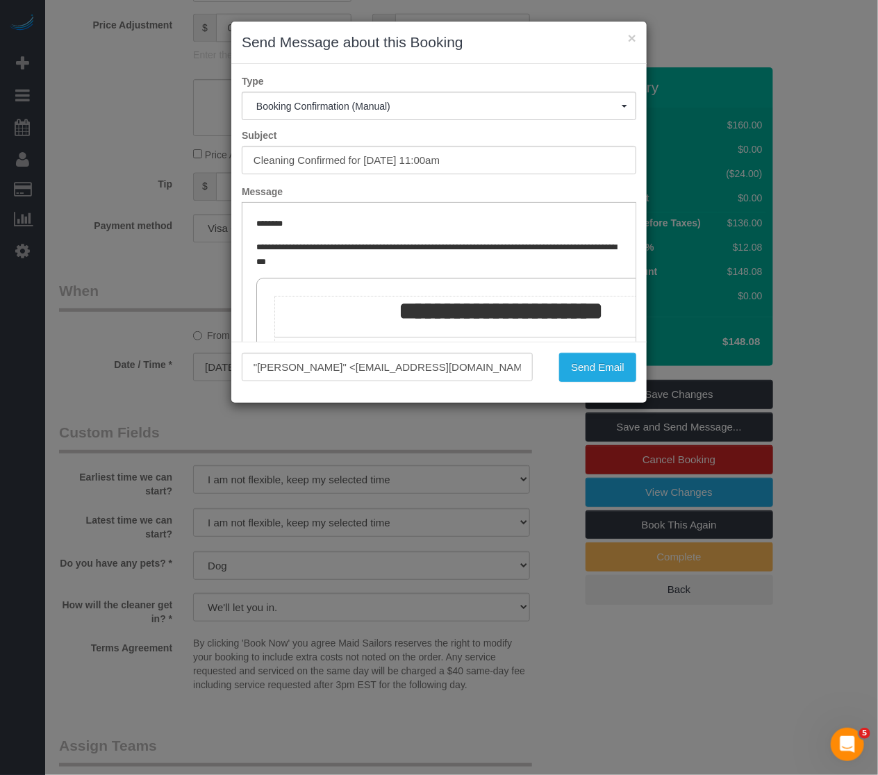
click at [636, 32] on div "× Send Message about this Booking" at bounding box center [438, 43] width 415 height 42
click at [625, 35] on h3 "Send Message about this Booking" at bounding box center [439, 42] width 394 height 21
click at [633, 35] on button "×" at bounding box center [632, 38] width 8 height 15
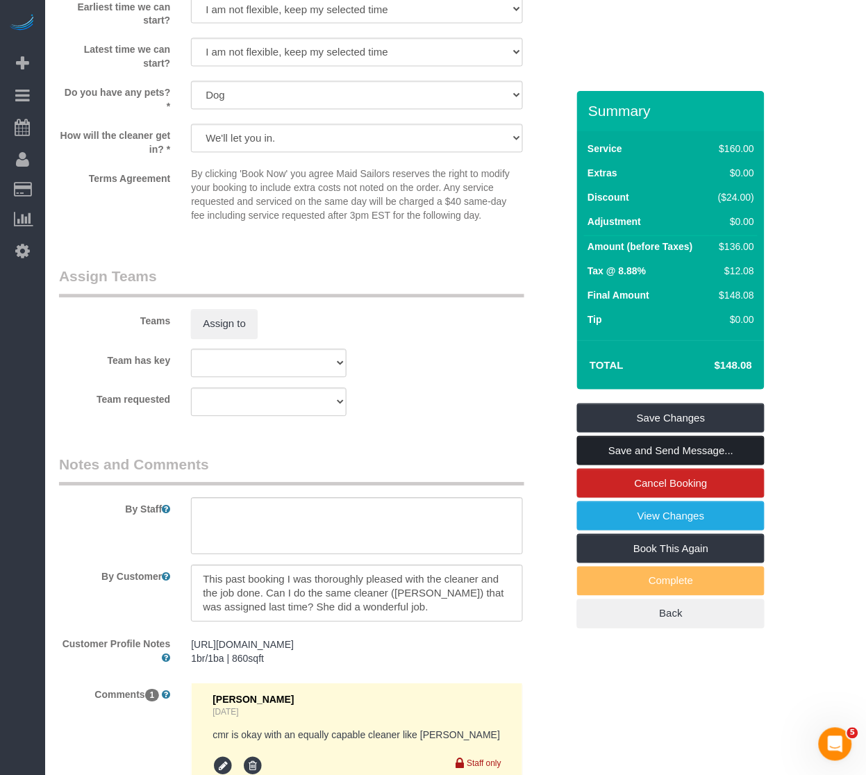
scroll to position [1774, 0]
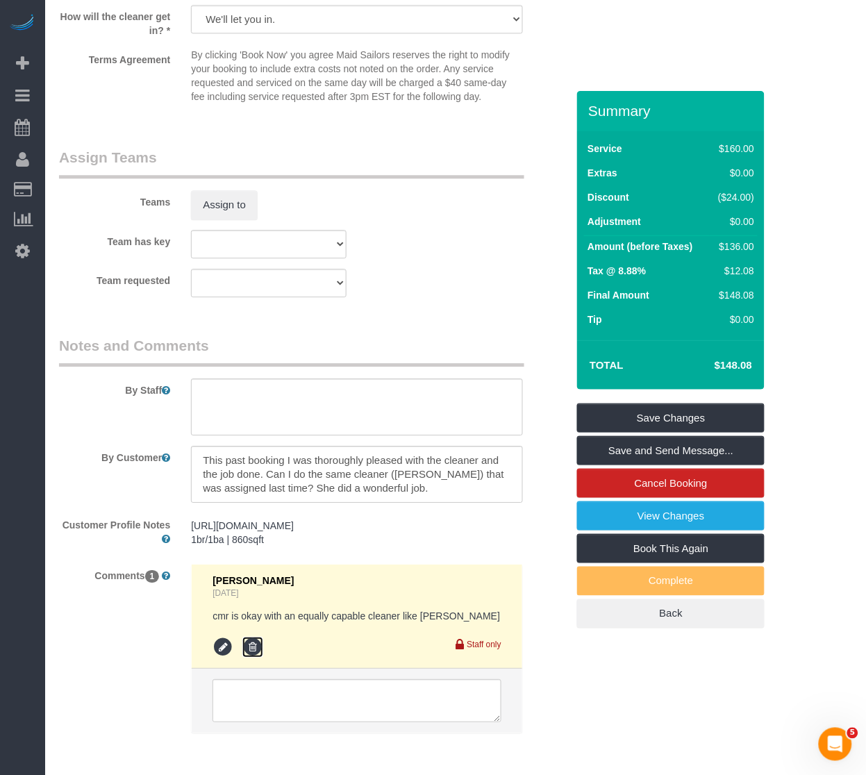
click at [245, 644] on icon at bounding box center [252, 647] width 21 height 21
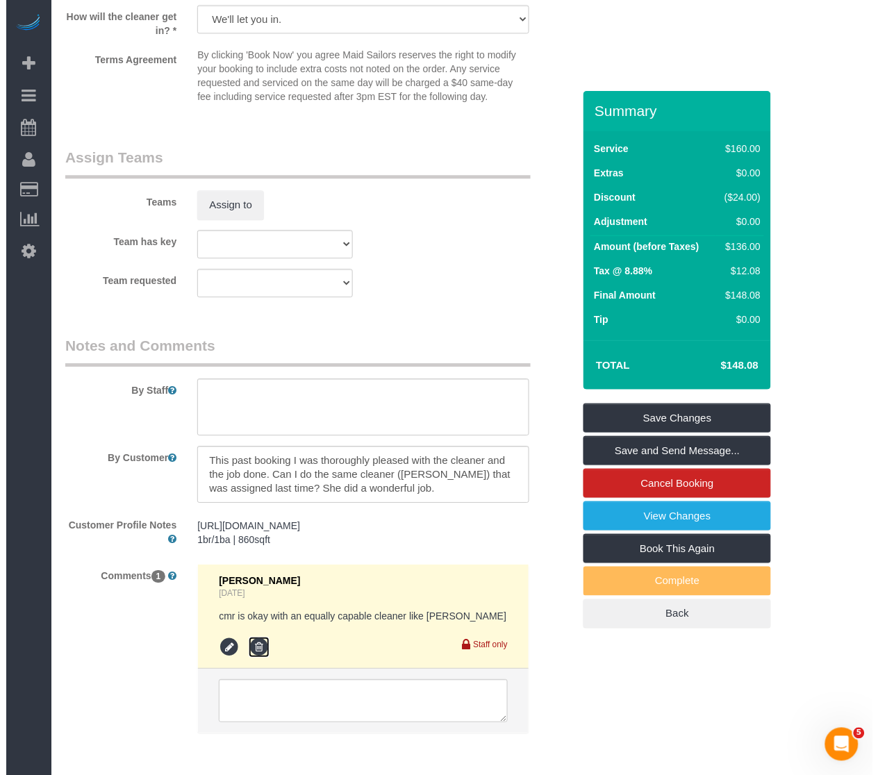
scroll to position [1768, 0]
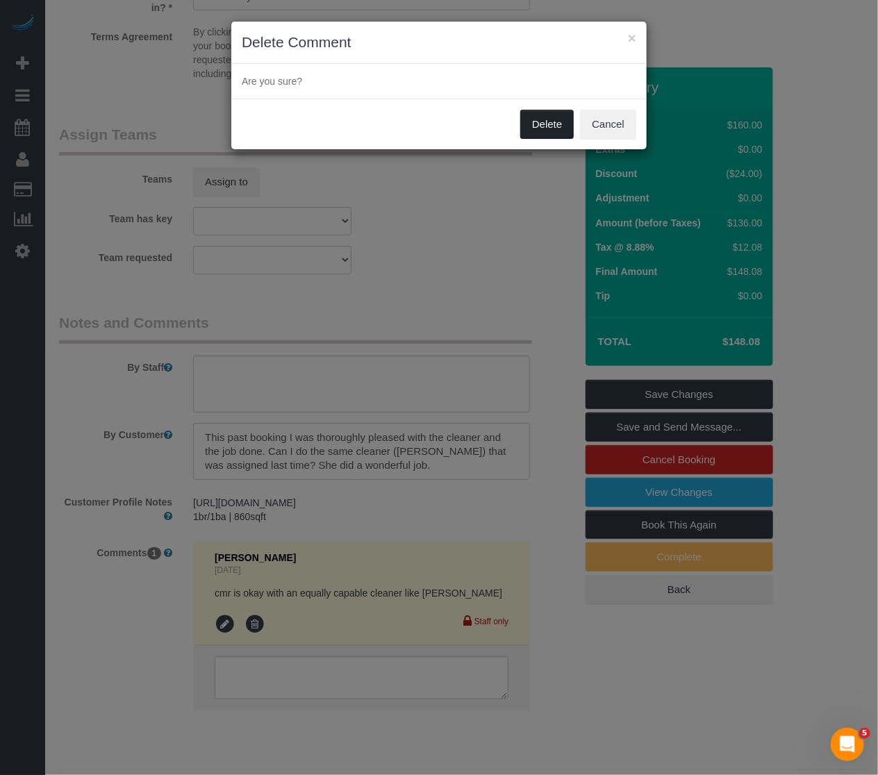
click at [560, 121] on button "Delete" at bounding box center [546, 124] width 53 height 29
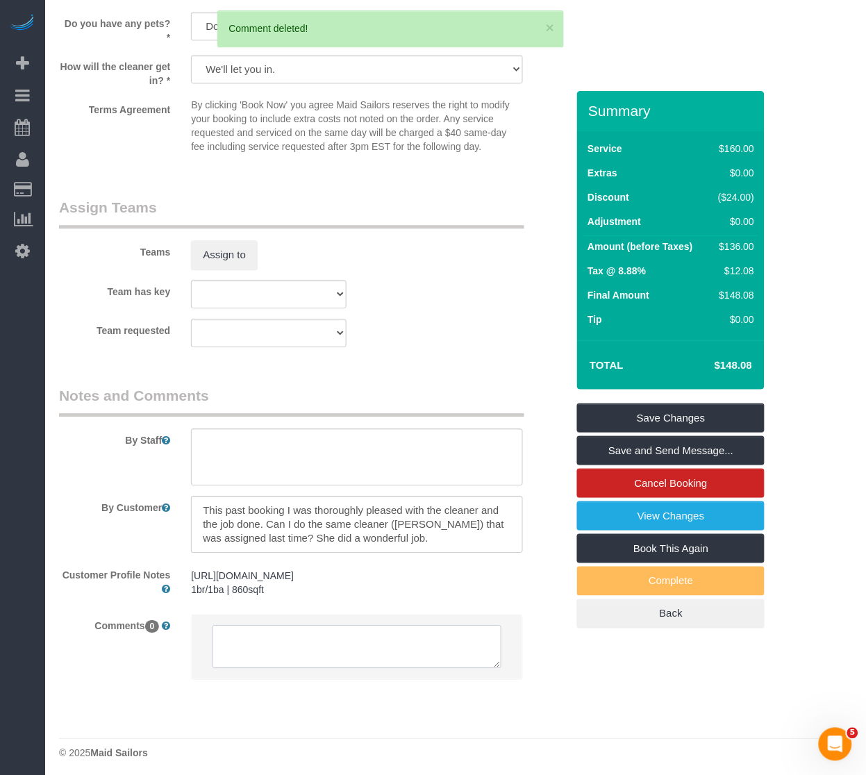
click at [269, 643] on li at bounding box center [357, 646] width 330 height 64
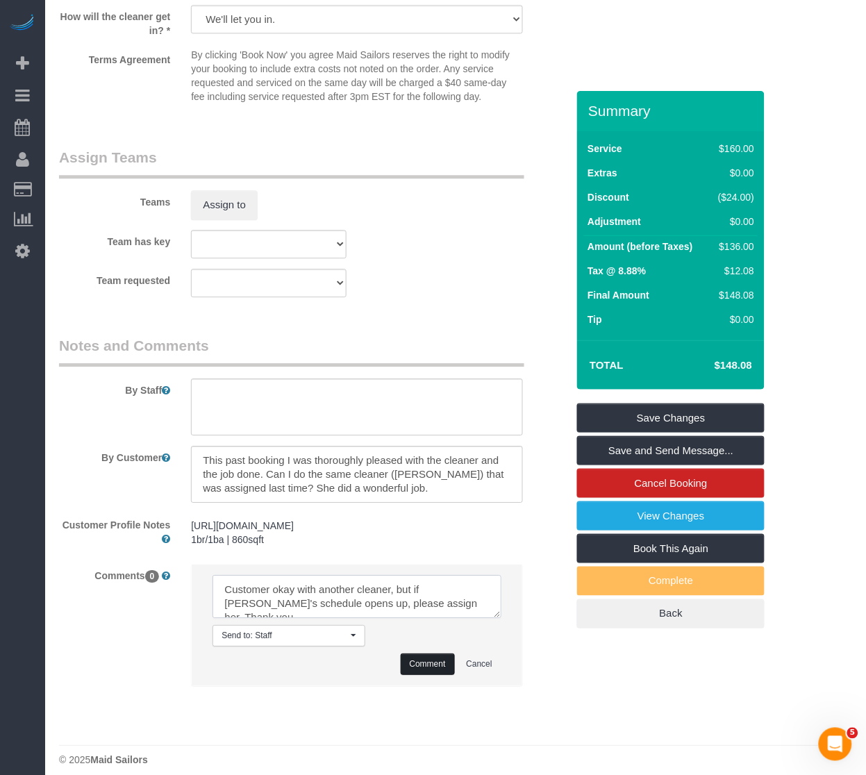
type textarea "Customer okay with another cleaner, but if [PERSON_NAME]'s schedule opens up, p…"
click at [412, 665] on button "Comment" at bounding box center [428, 664] width 54 height 22
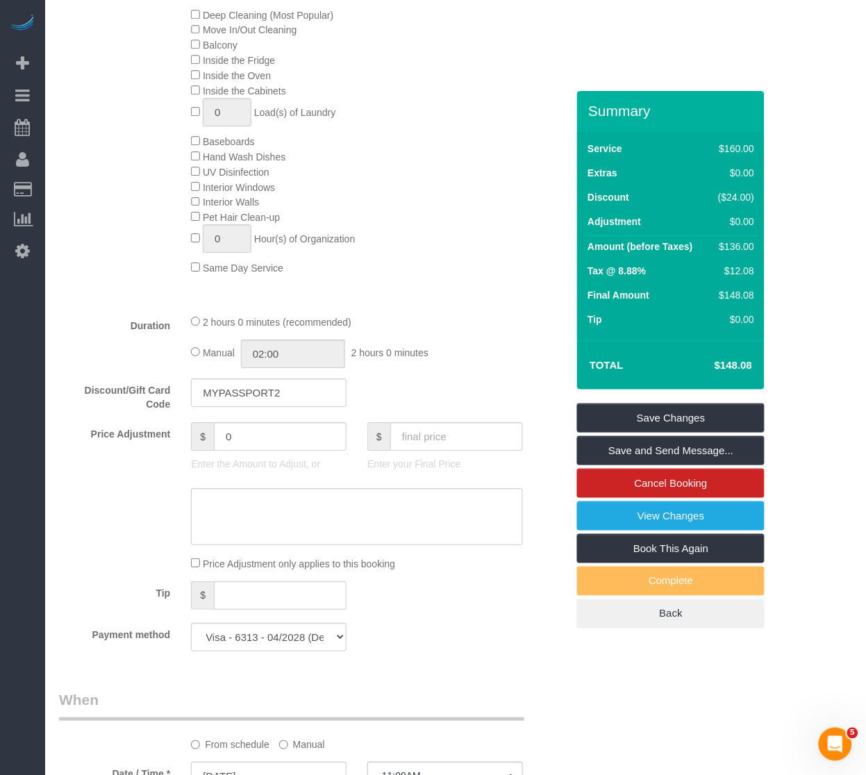
scroll to position [771, 0]
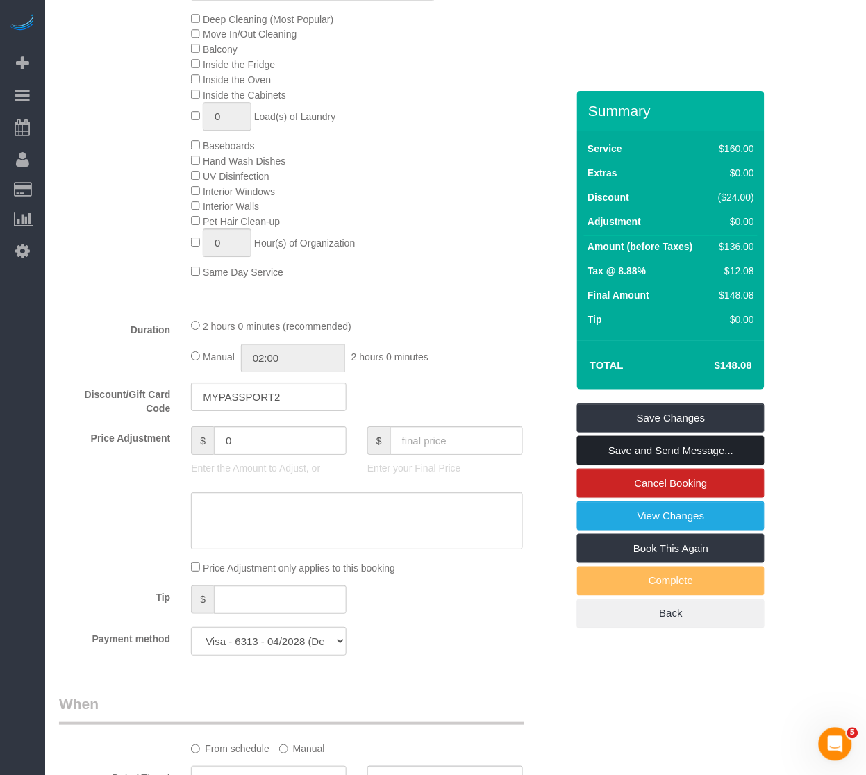
click at [605, 436] on link "Save and Send Message..." at bounding box center [670, 450] width 187 height 29
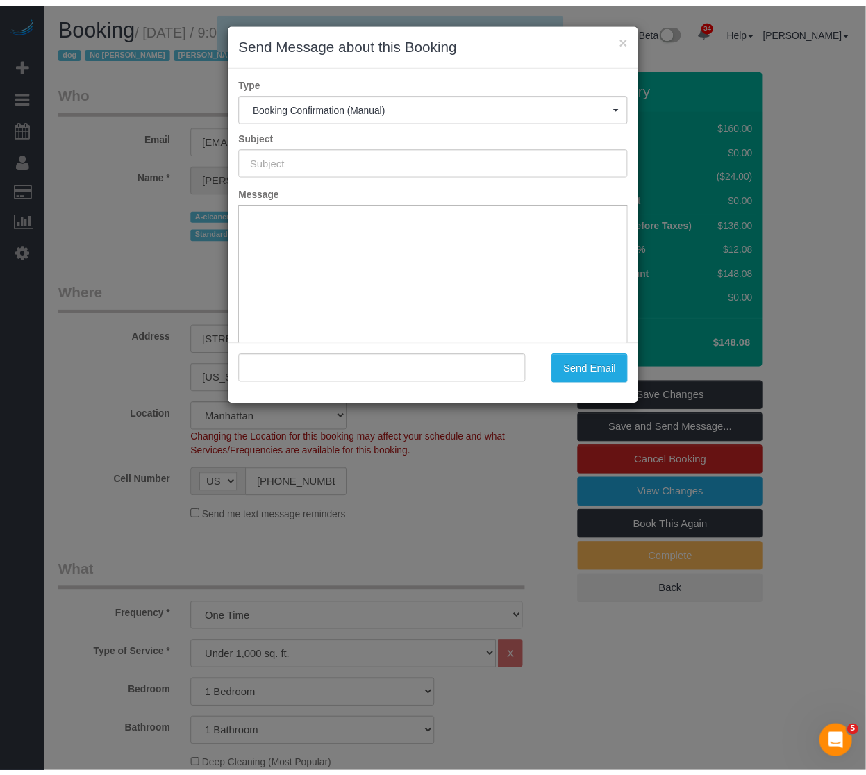
scroll to position [0, 0]
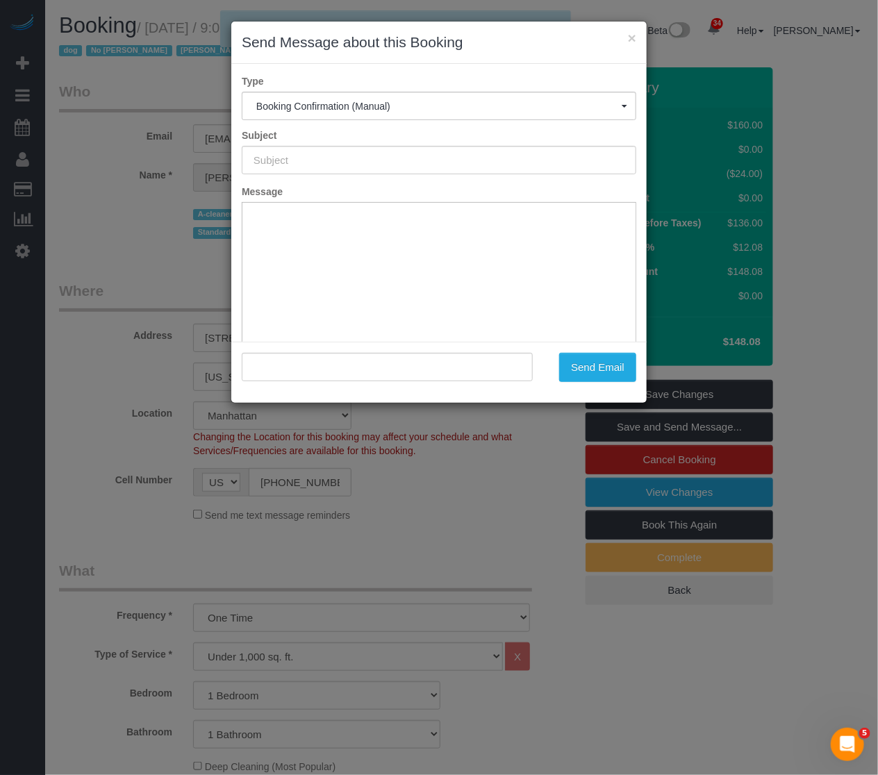
type input "Cleaning Confirmed for [DATE] 11:00am"
type input ""[PERSON_NAME]" <[EMAIL_ADDRESS][DOMAIN_NAME]>"
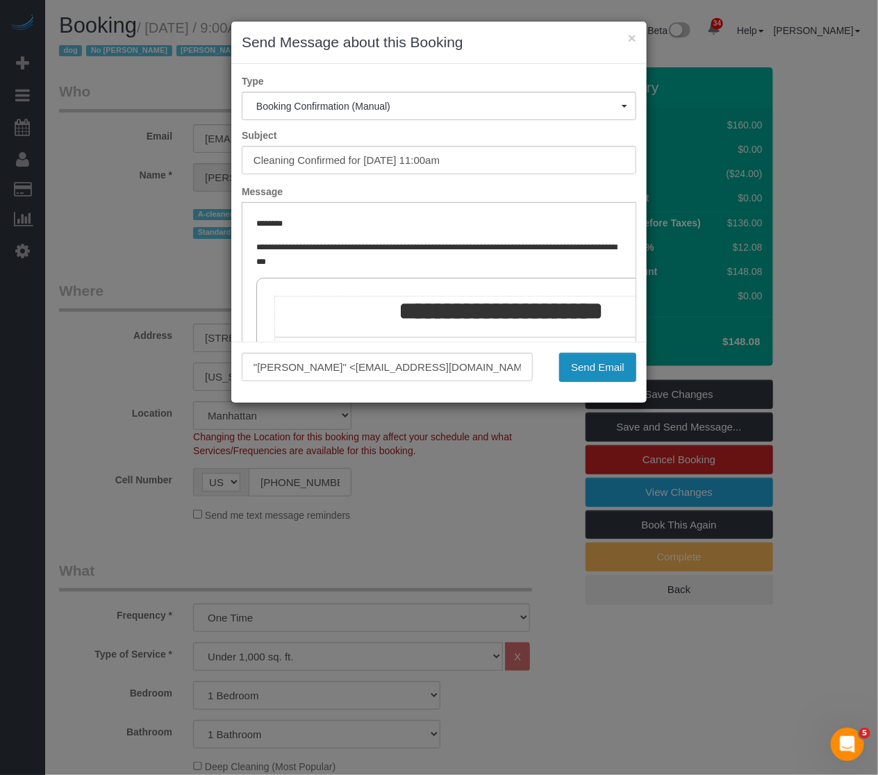
click at [621, 372] on button "Send Email" at bounding box center [597, 367] width 77 height 29
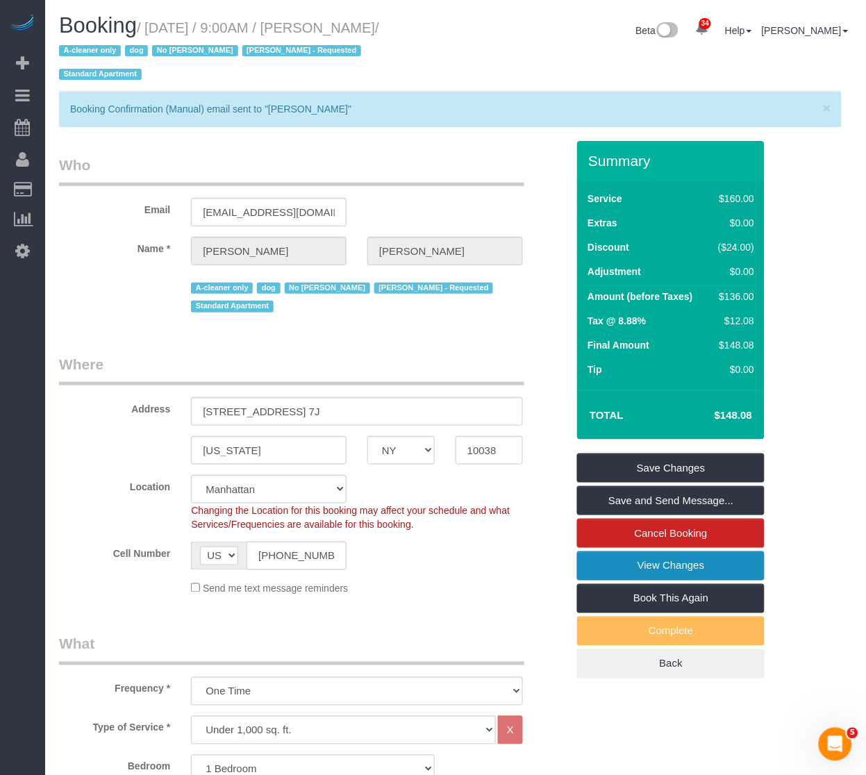
click at [609, 551] on link "View Changes" at bounding box center [670, 565] width 187 height 29
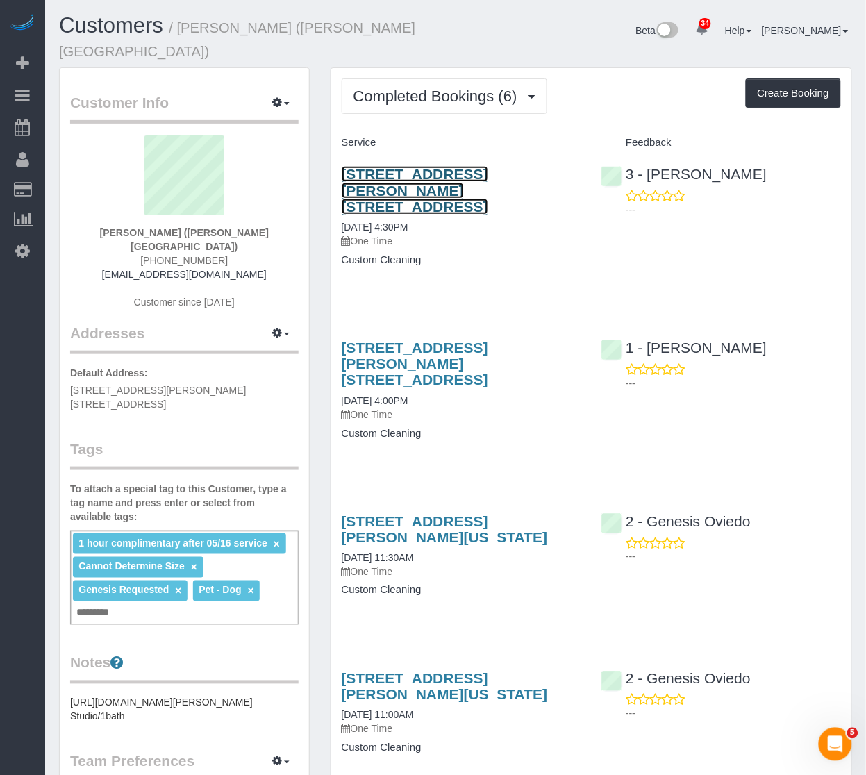
click at [476, 166] on link "[STREET_ADDRESS][PERSON_NAME] [STREET_ADDRESS]" at bounding box center [415, 190] width 147 height 48
drag, startPoint x: 492, startPoint y: 171, endPoint x: 339, endPoint y: 154, distance: 153.7
click at [339, 154] on div "540 Fulton Street, Apt. 26f, Brooklyn, NY 11201 08/19/2025 4:30PM One Time Cust…" at bounding box center [461, 223] width 260 height 139
copy link "540 Fulton Street, Apt. 26f, Brooklyn, NY 11201"
drag, startPoint x: 584, startPoint y: 258, endPoint x: 566, endPoint y: 285, distance: 32.5
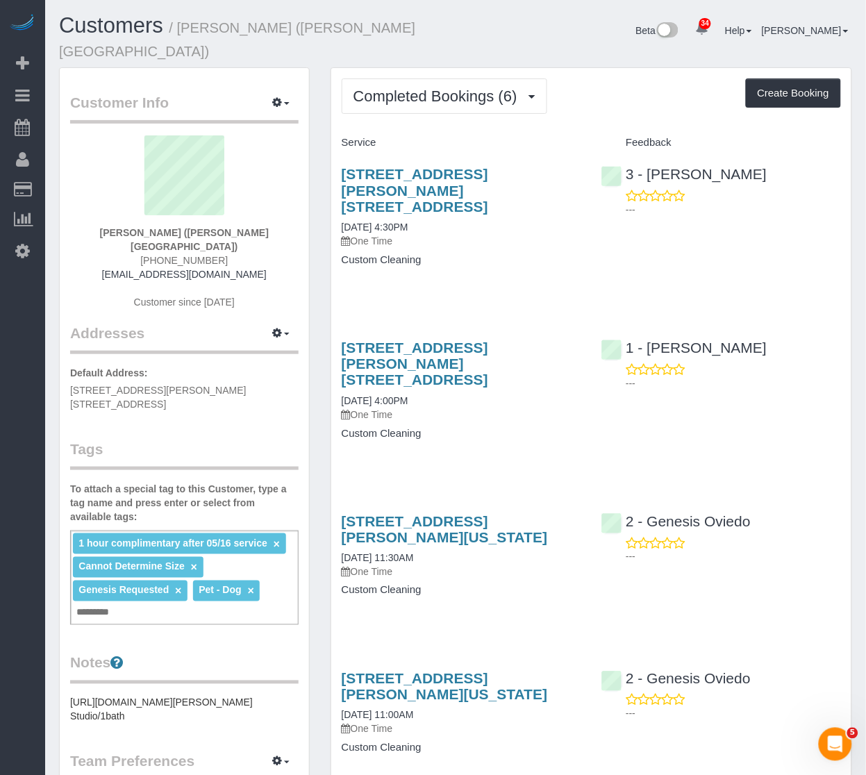
click at [584, 258] on div "540 Fulton Street, Apt. 26f, Brooklyn, NY 11201 08/19/2025 4:30PM One Time Cust…" at bounding box center [461, 223] width 260 height 139
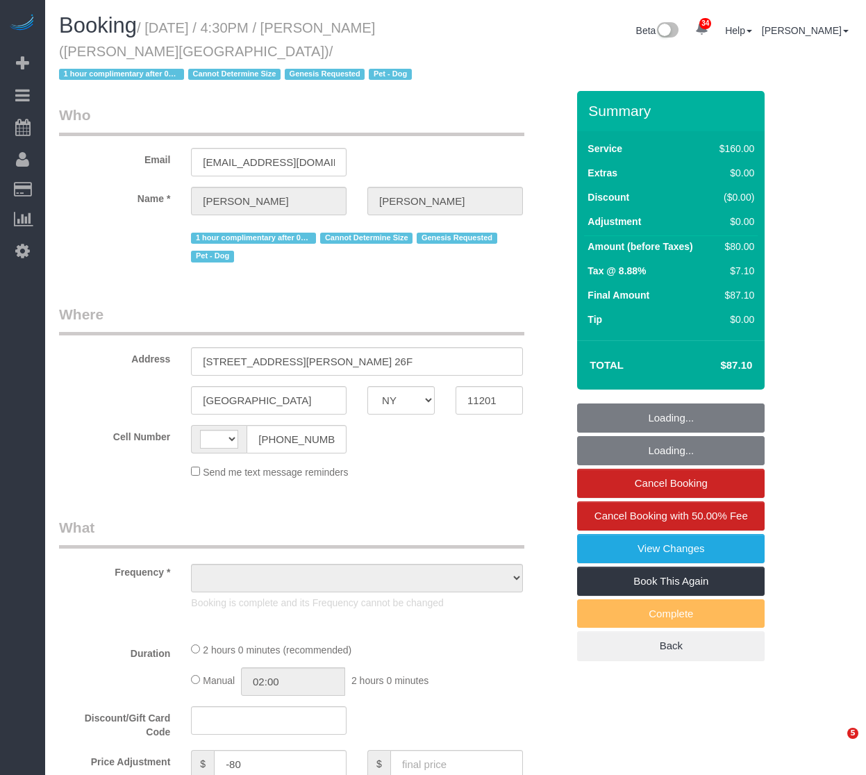
select select "NY"
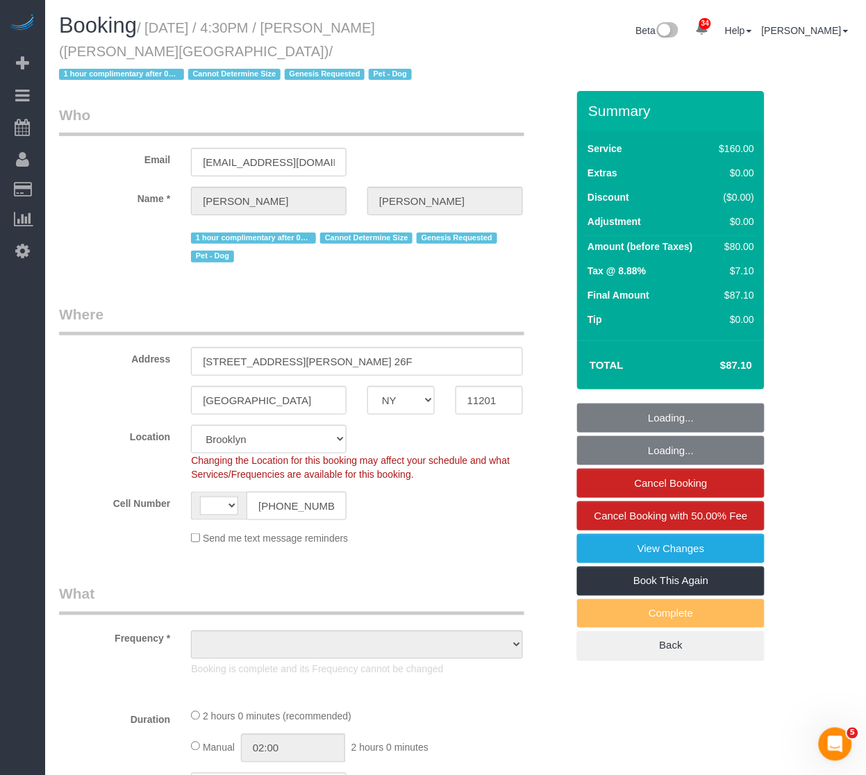
drag, startPoint x: 0, startPoint y: 0, endPoint x: 537, endPoint y: 260, distance: 597.2
click at [537, 260] on div "1 hour complimentary after 05/16 service Cannot Determine Size Genesis Requeste…" at bounding box center [313, 246] width 528 height 40
select select "string:[GEOGRAPHIC_DATA]"
select select "object:516"
select select "string:stripe-pm_1Rw2sN4VGloSiKo7asNigdh0"
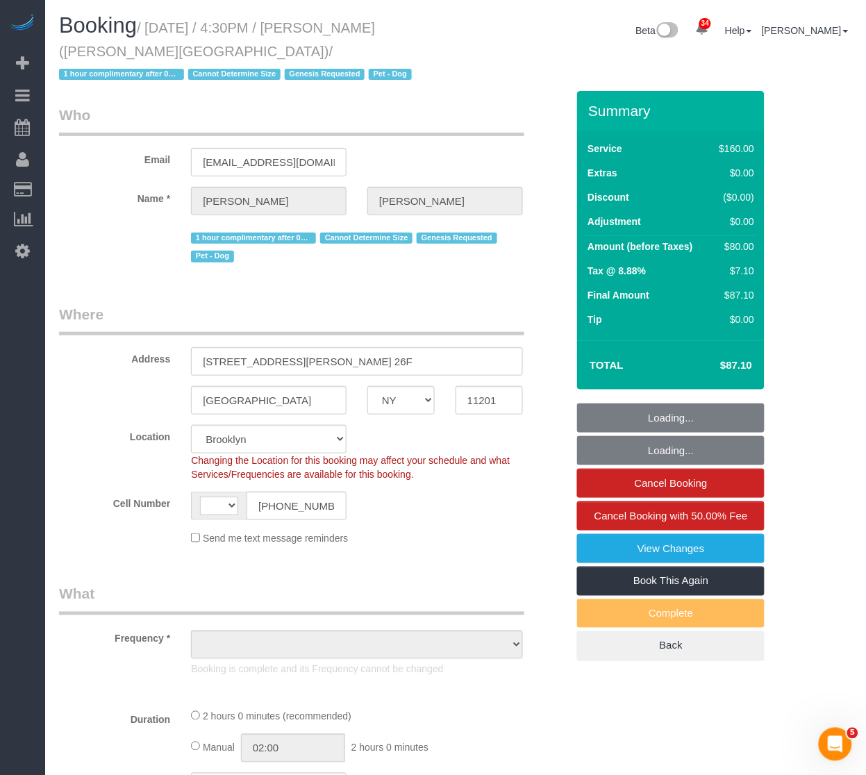
select select "number:89"
select select "number:90"
select select "number:13"
select select "number:5"
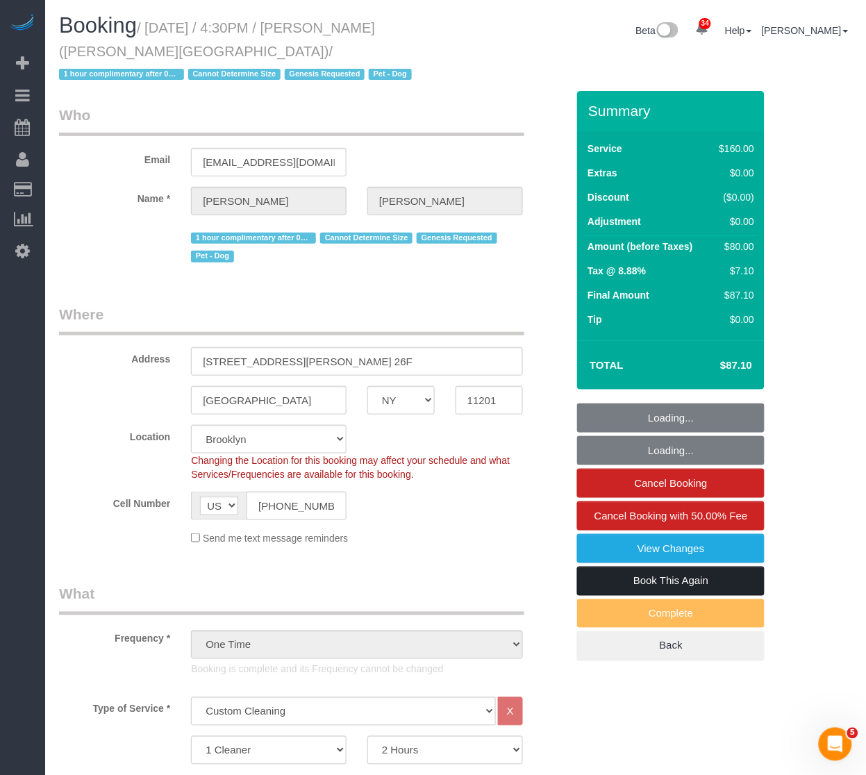
select select "object:1483"
click at [658, 584] on link "Book This Again" at bounding box center [670, 581] width 187 height 29
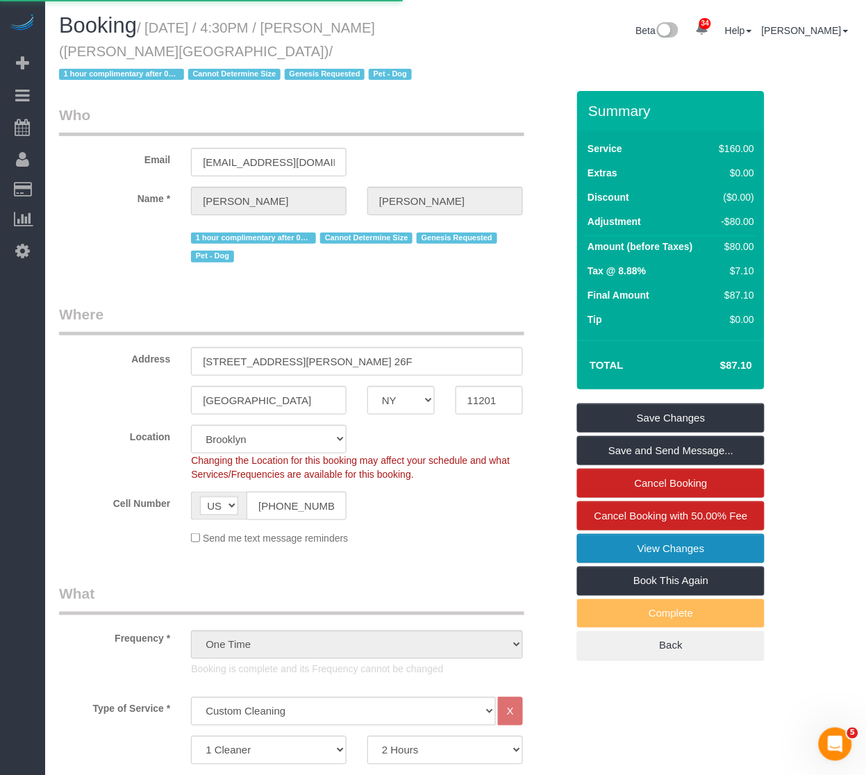
select select "NY"
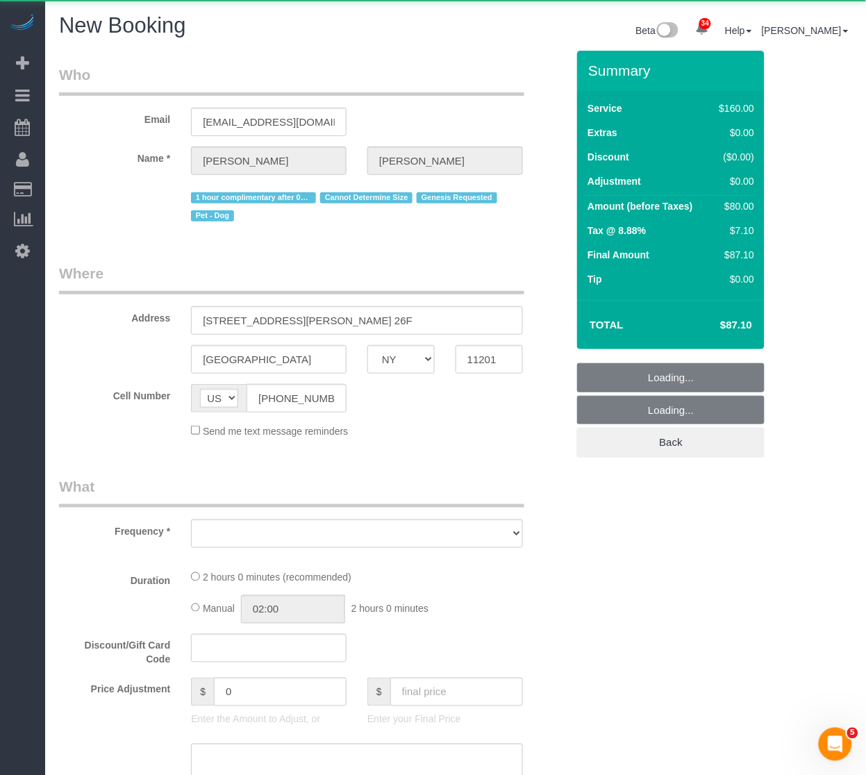
select select "number:89"
select select "number:90"
select select "number:13"
select select "number:5"
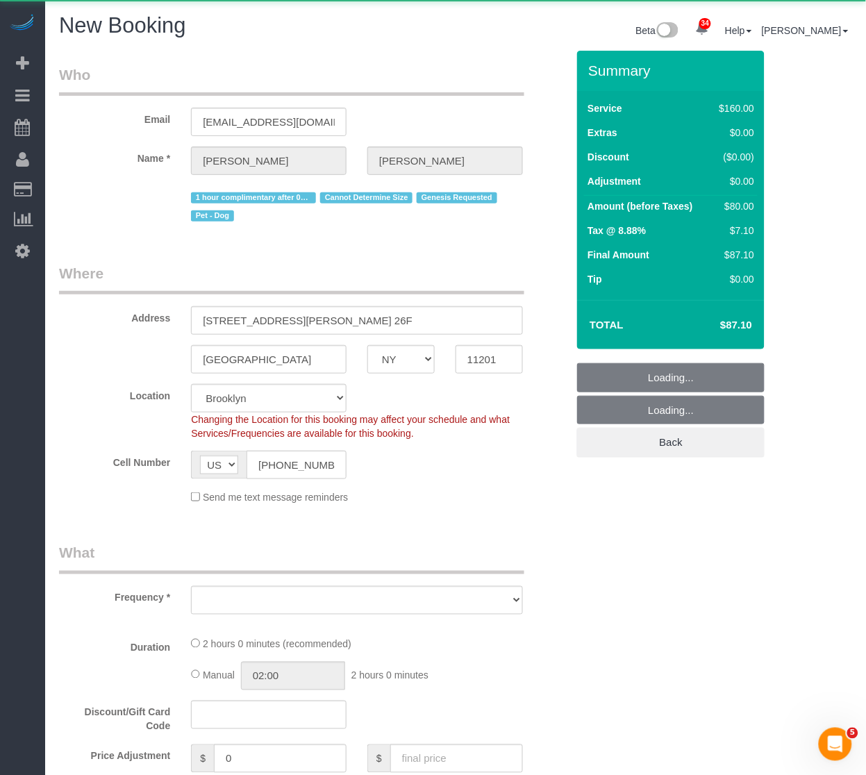
select select "object:2265"
select select "string:stripe-pm_1Rw2sN4VGloSiKo7asNigdh0"
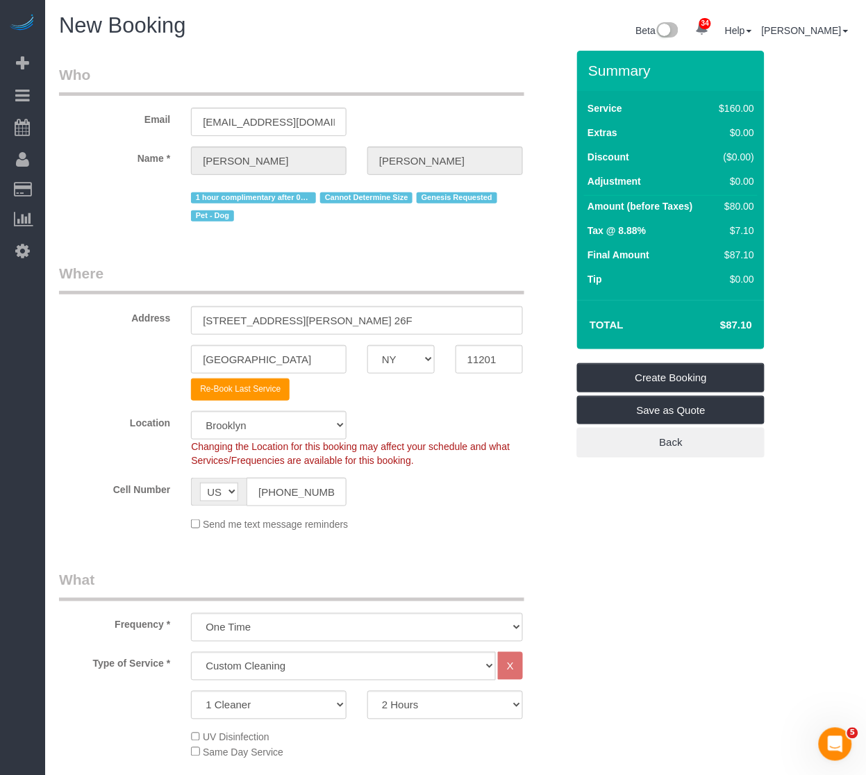
select select "object:2407"
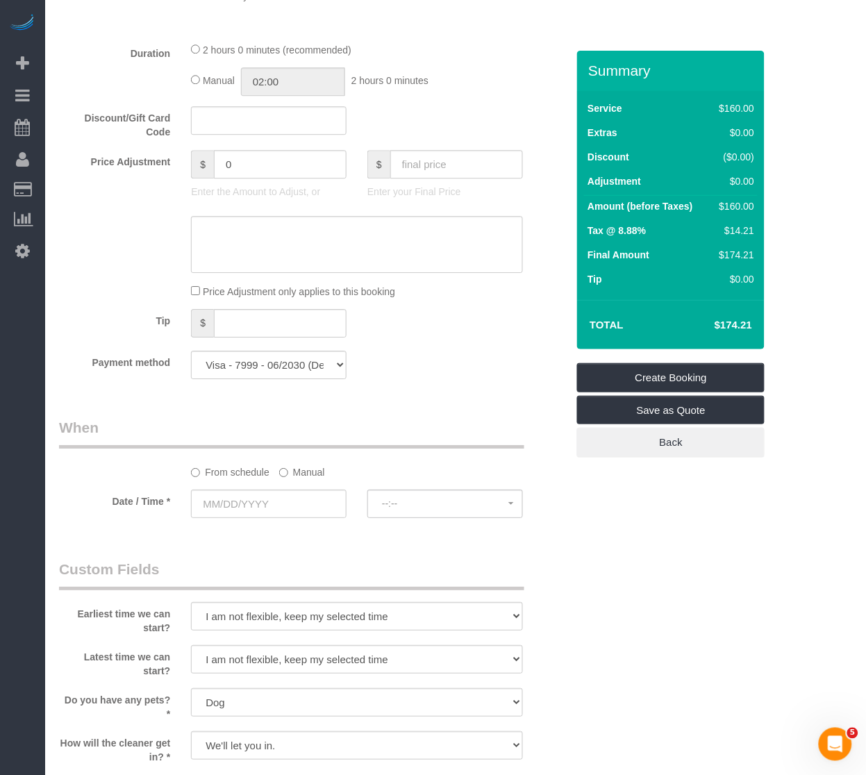
scroll to position [771, 0]
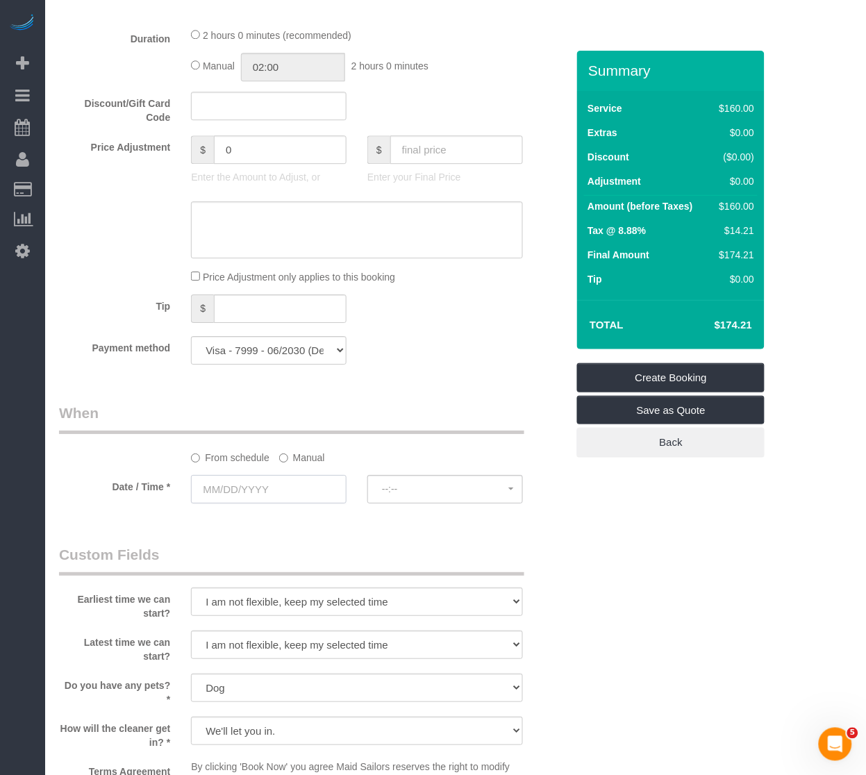
click at [265, 503] on input "text" at bounding box center [269, 489] width 156 height 28
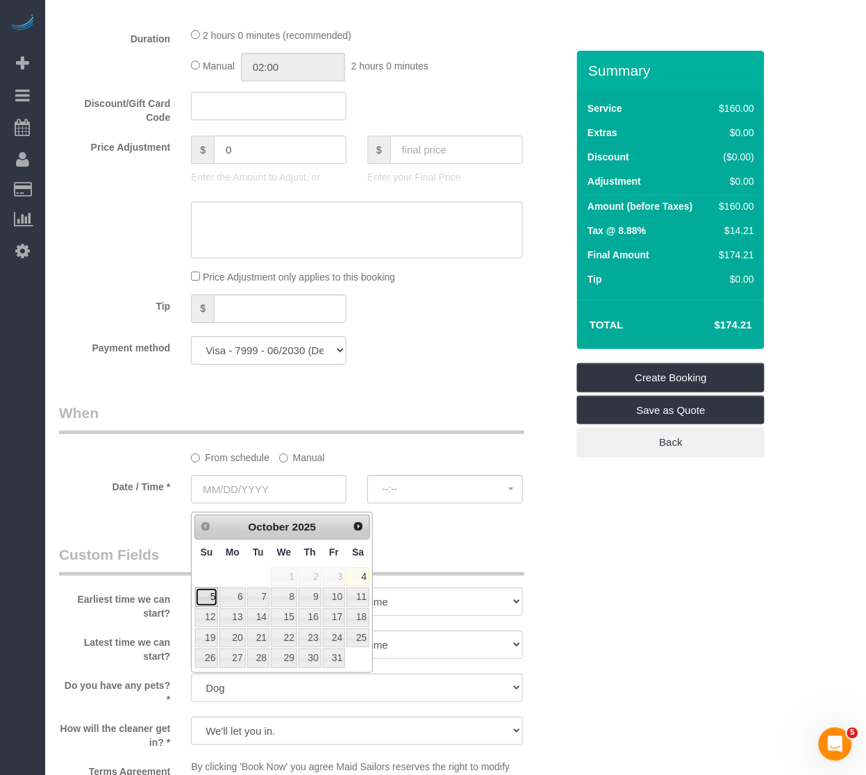
click at [205, 594] on link "5" at bounding box center [207, 596] width 24 height 19
type input "10/05/2025"
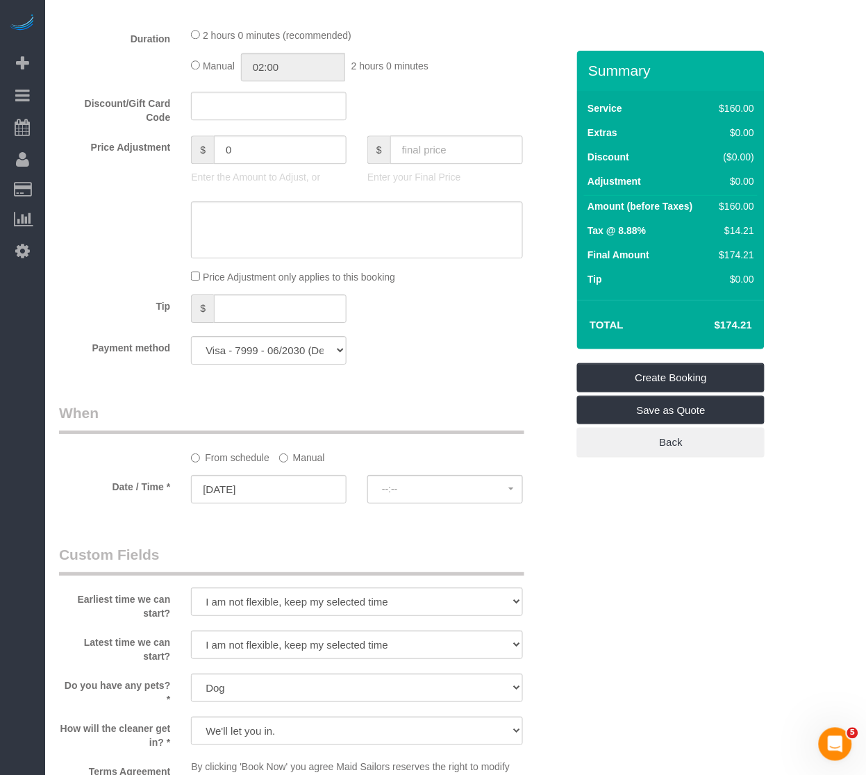
select select "spot6"
drag, startPoint x: 437, startPoint y: 321, endPoint x: 368, endPoint y: 377, distance: 88.9
click at [440, 318] on div "Tip $" at bounding box center [313, 309] width 528 height 31
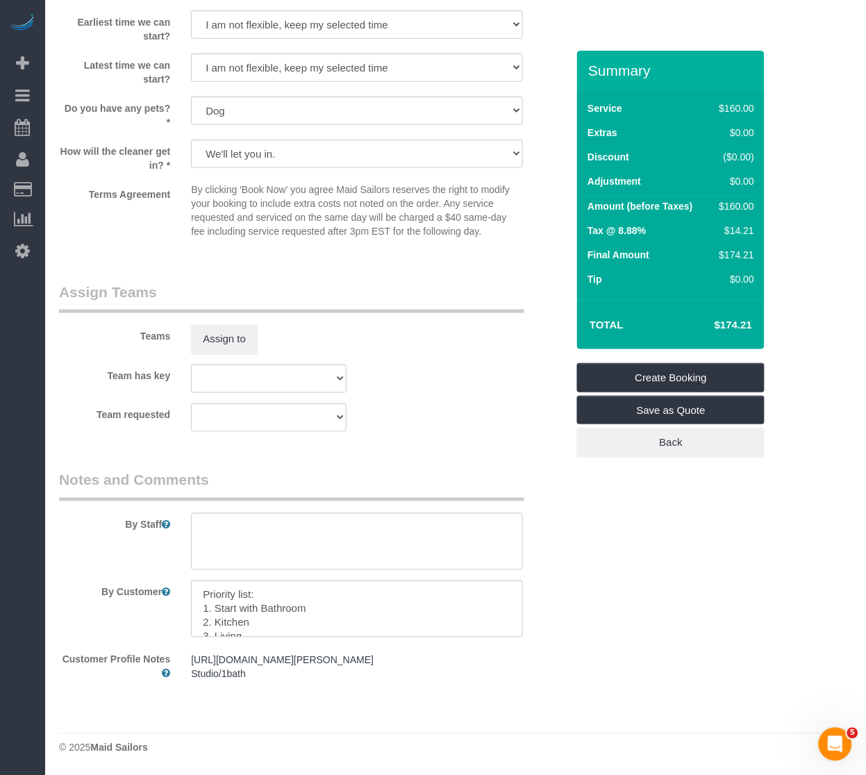
scroll to position [1355, 0]
click at [274, 596] on textarea at bounding box center [357, 608] width 332 height 57
paste textarea "Spaces to clean by priority: (1) bathroom, (2) kitchen, (3) living room and (4)…"
click at [332, 596] on textarea at bounding box center [357, 608] width 332 height 57
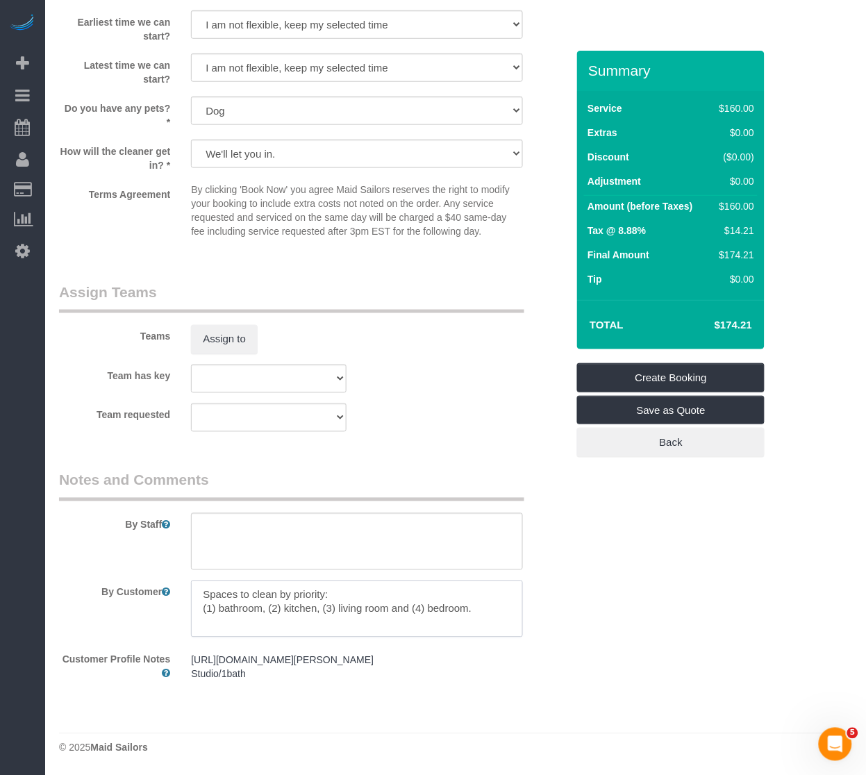
click at [221, 608] on textarea at bounding box center [357, 608] width 332 height 57
click at [331, 611] on textarea at bounding box center [357, 608] width 332 height 57
click at [258, 630] on textarea at bounding box center [357, 608] width 332 height 57
click at [257, 626] on textarea at bounding box center [357, 608] width 332 height 57
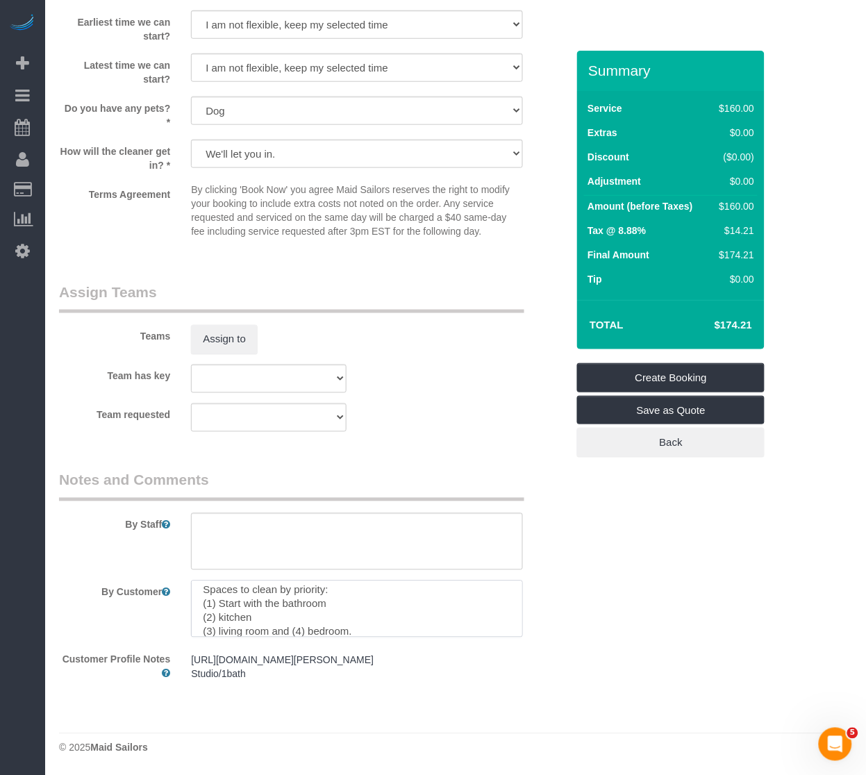
click at [288, 632] on textarea at bounding box center [357, 608] width 332 height 57
click at [274, 630] on textarea at bounding box center [357, 608] width 332 height 57
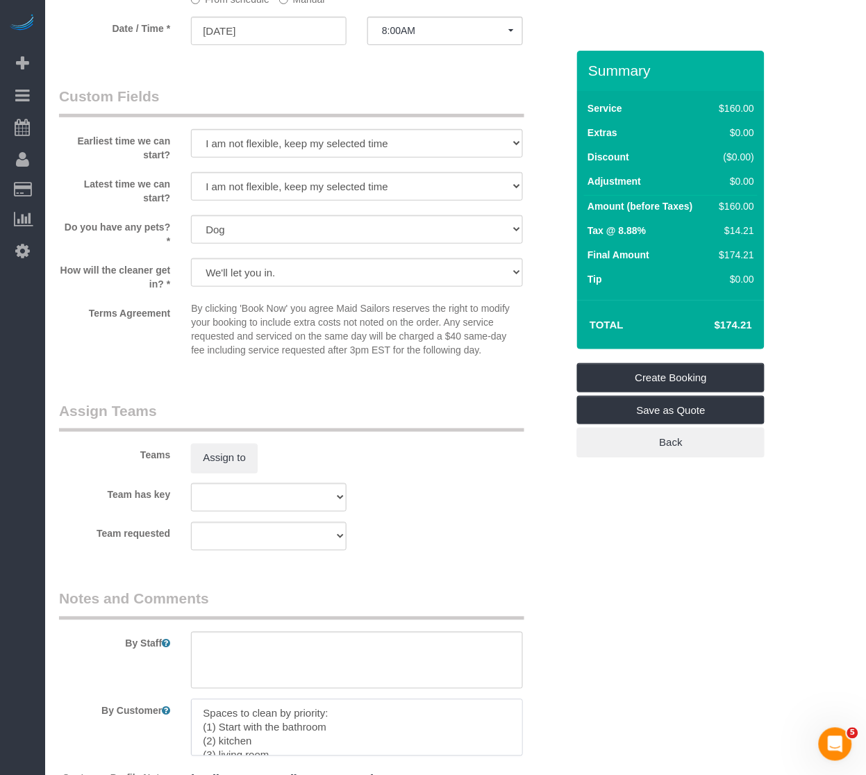
scroll to position [1201, 0]
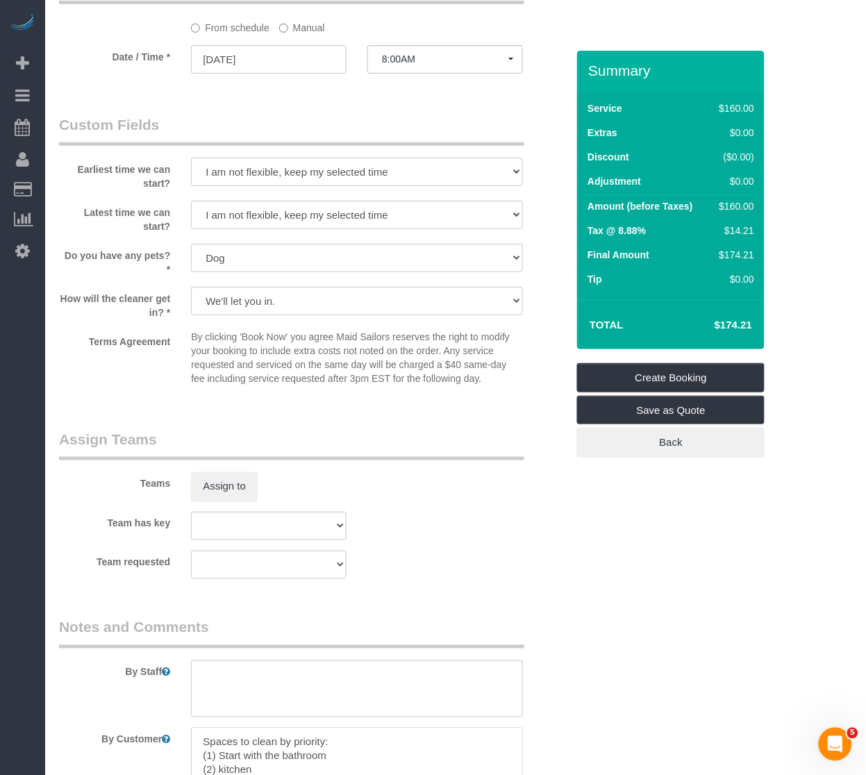
type textarea "Spaces to clean by priority: (1) Start with the bathroom (2) kitchen (3) living…"
click at [532, 133] on div "Earliest time we can start? I am not flexible, keep my selected time 8:00 AM 9:…" at bounding box center [313, 153] width 528 height 76
click at [206, 480] on button "Assign to" at bounding box center [224, 486] width 67 height 29
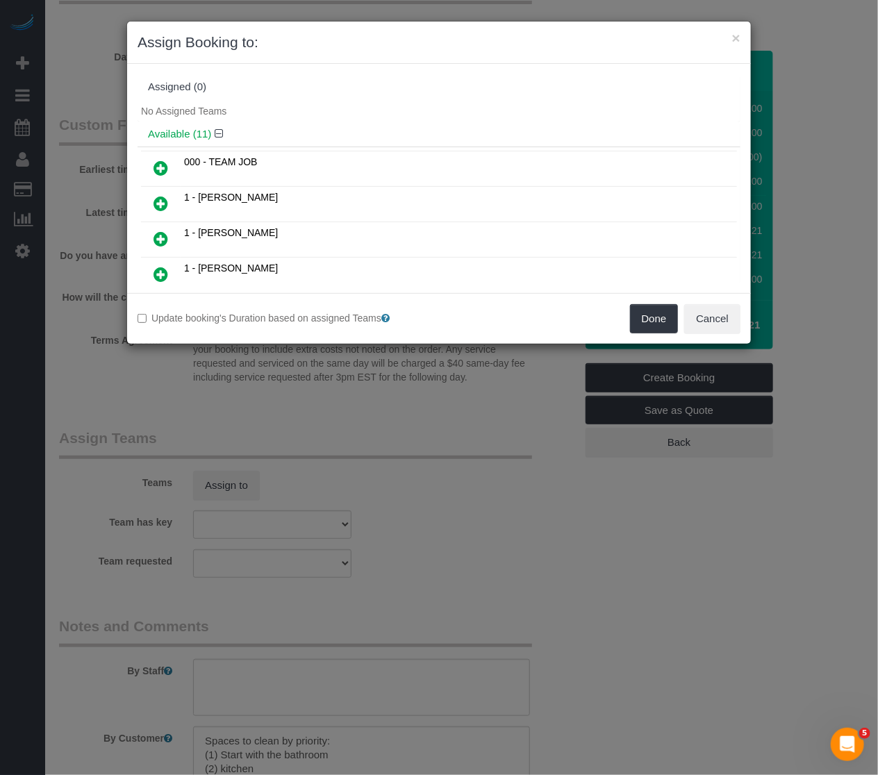
scroll to position [2107, 0]
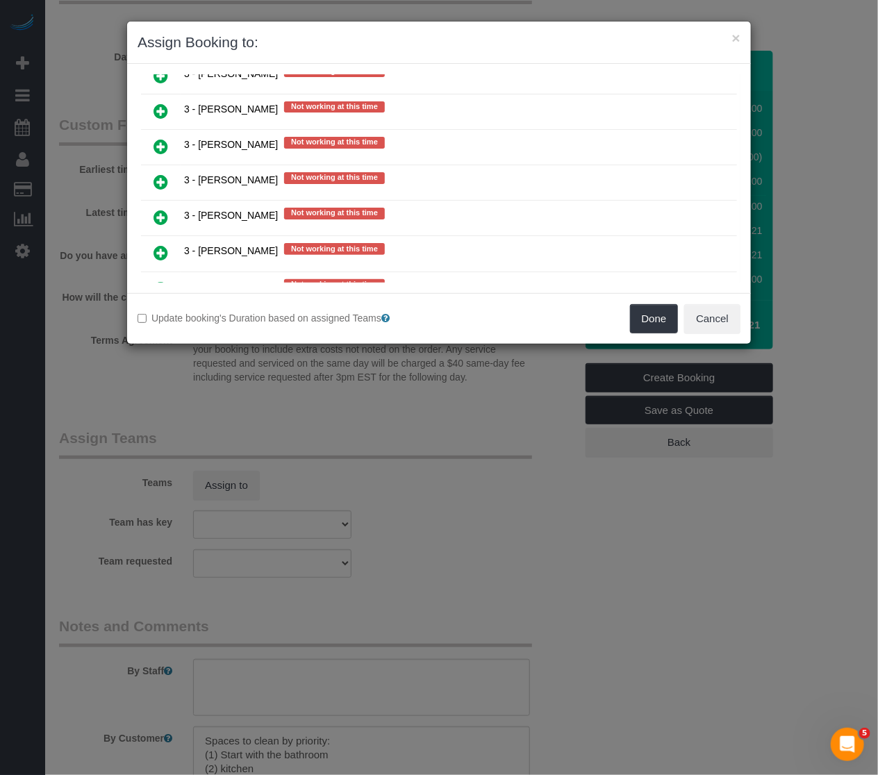
click at [158, 209] on icon at bounding box center [160, 217] width 15 height 17
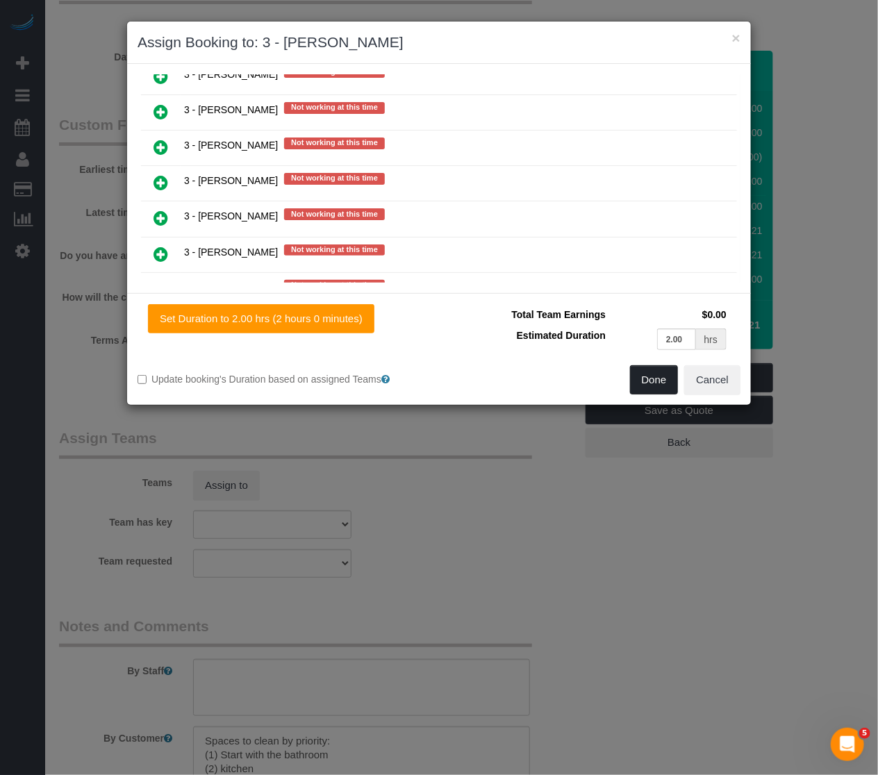
click at [650, 378] on button "Done" at bounding box center [654, 379] width 49 height 29
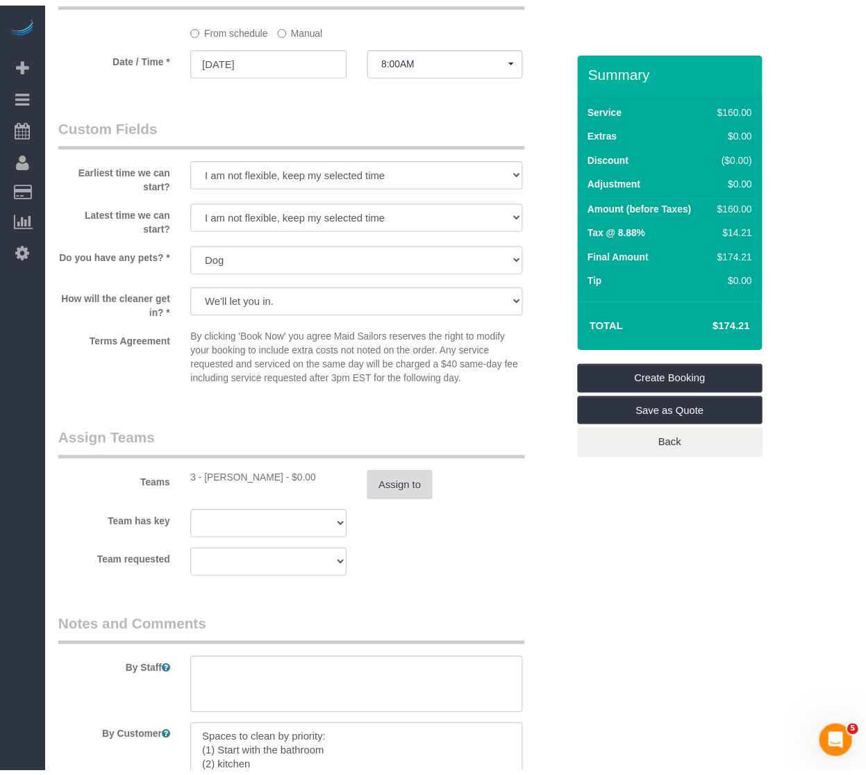
scroll to position [1201, 0]
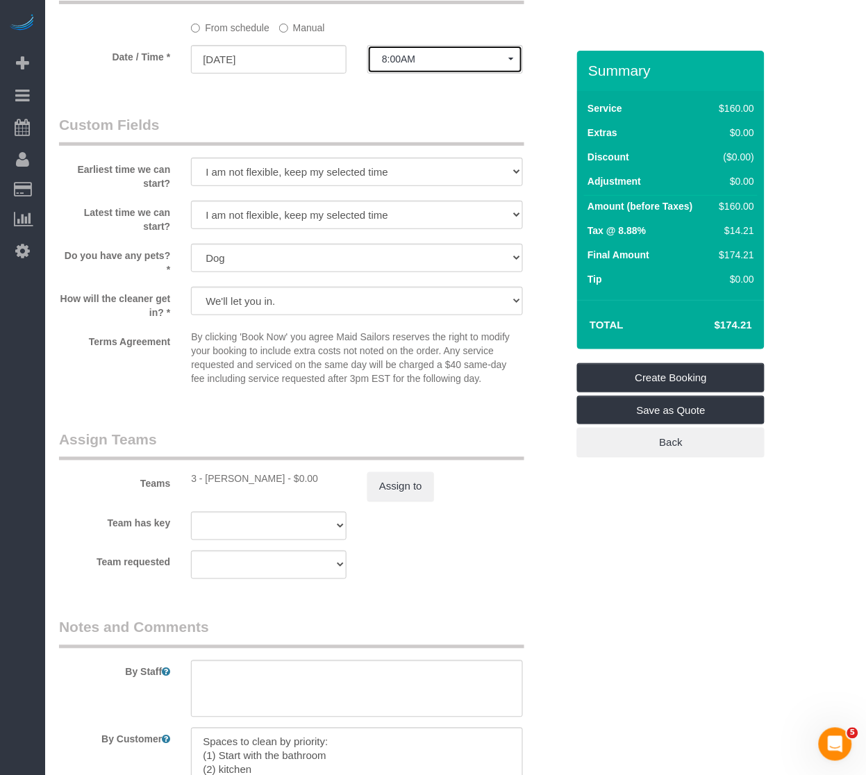
click at [412, 65] on span "8:00AM" at bounding box center [445, 58] width 126 height 11
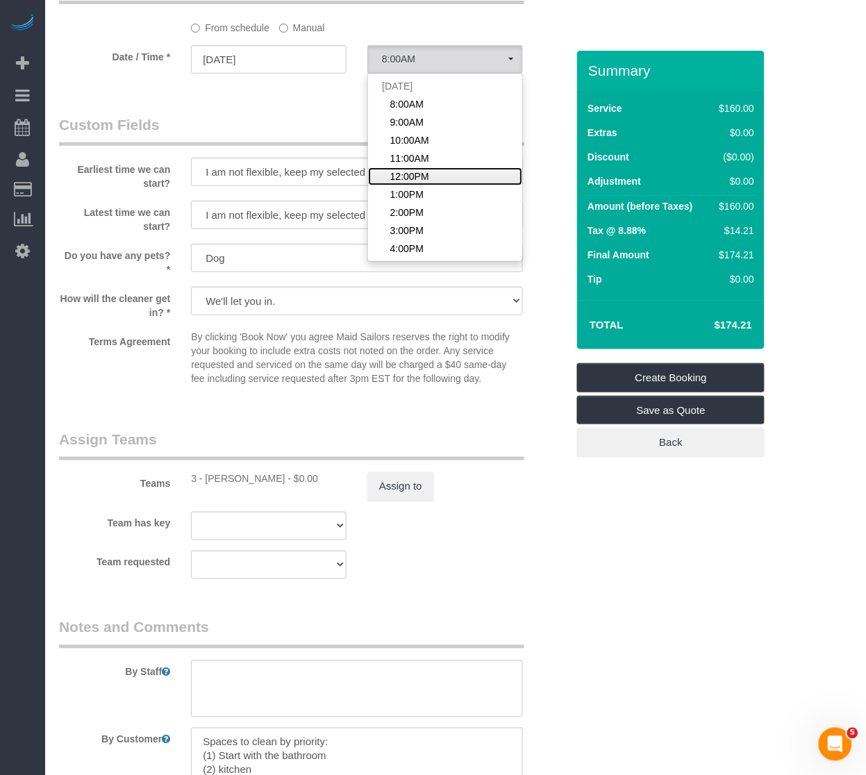
click at [417, 176] on link "12:00PM" at bounding box center [445, 176] width 154 height 18
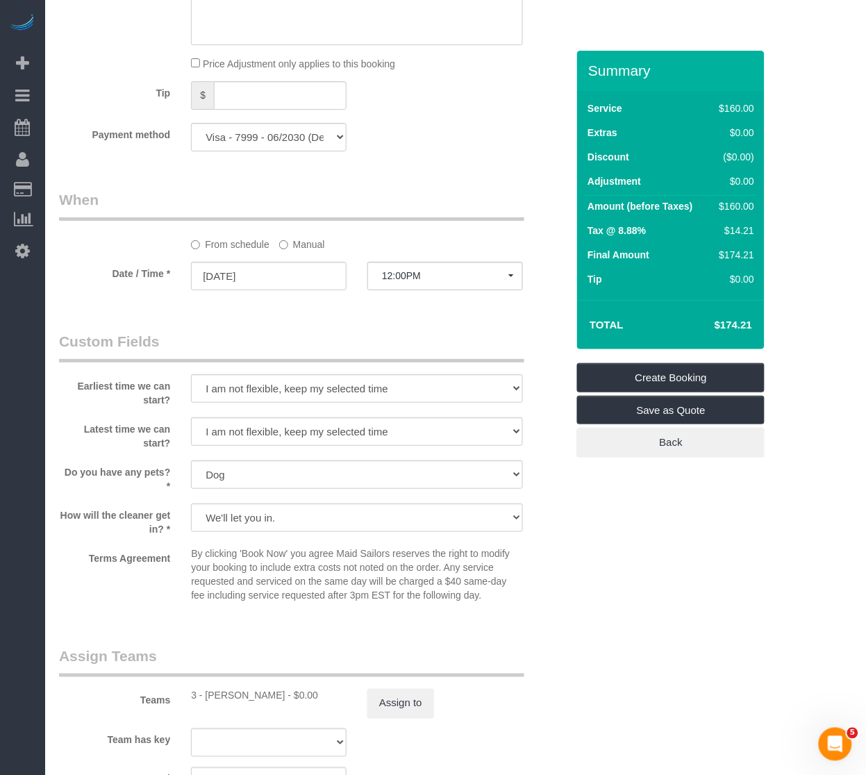
scroll to position [1003, 0]
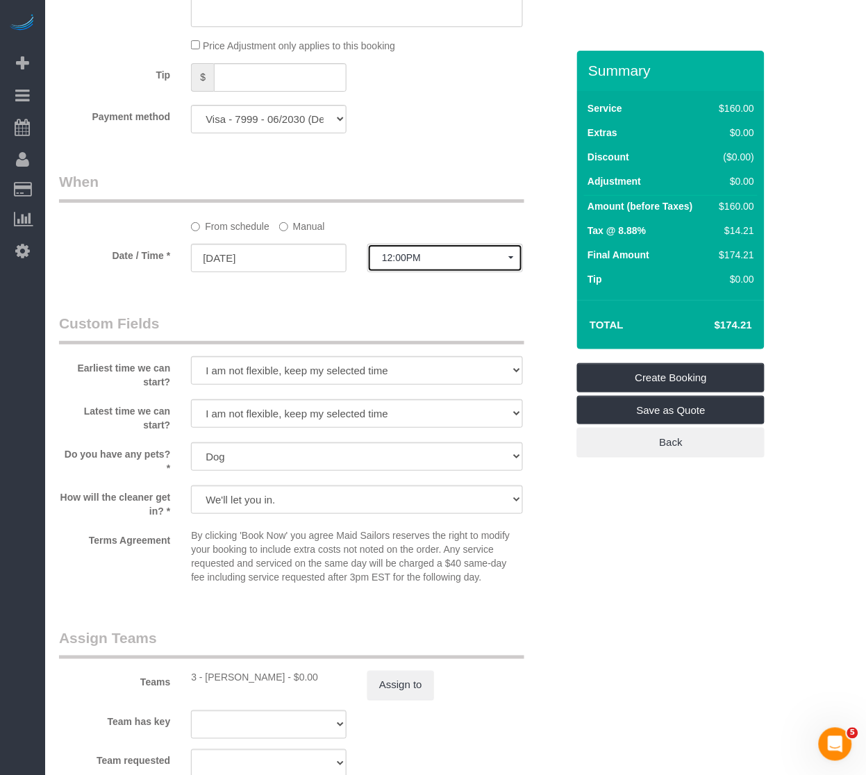
click at [419, 263] on span "12:00PM" at bounding box center [445, 257] width 126 height 11
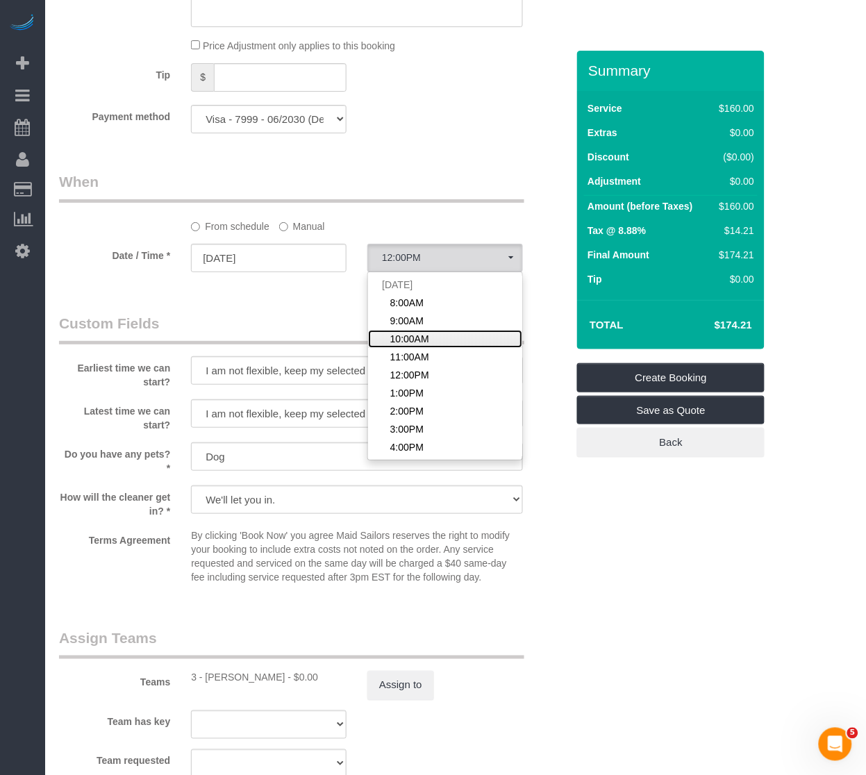
click at [405, 341] on span "10:00AM" at bounding box center [409, 339] width 39 height 14
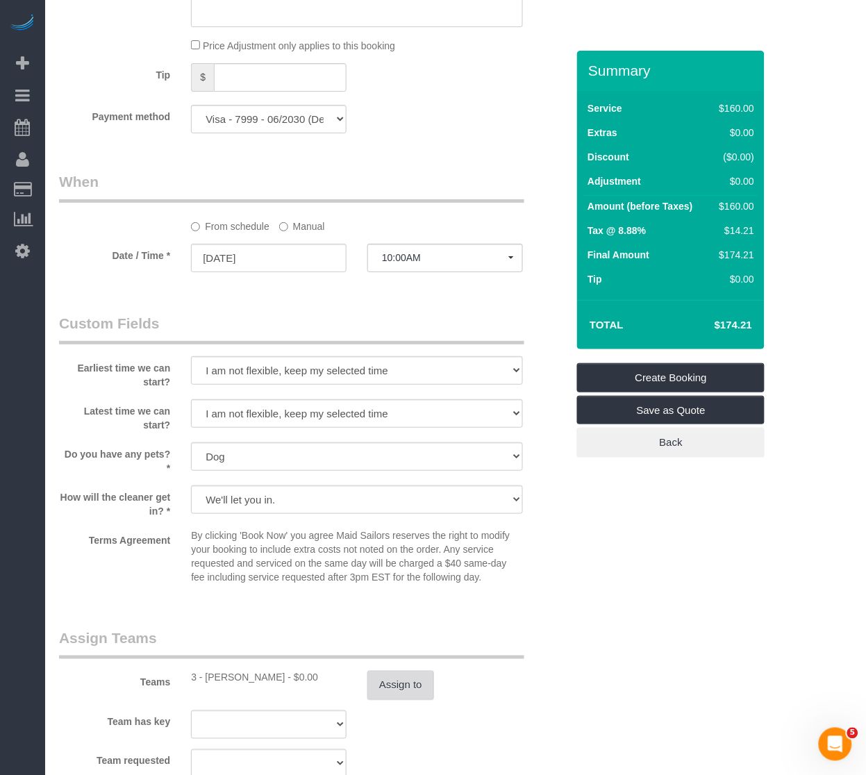
click at [413, 685] on button "Assign to" at bounding box center [400, 685] width 67 height 29
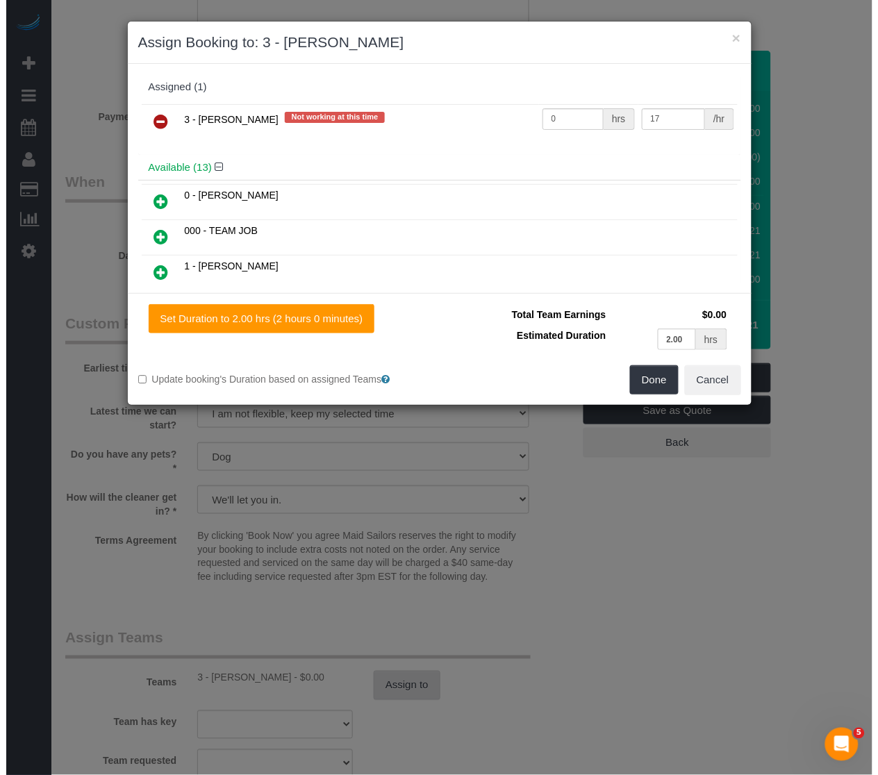
scroll to position [998, 0]
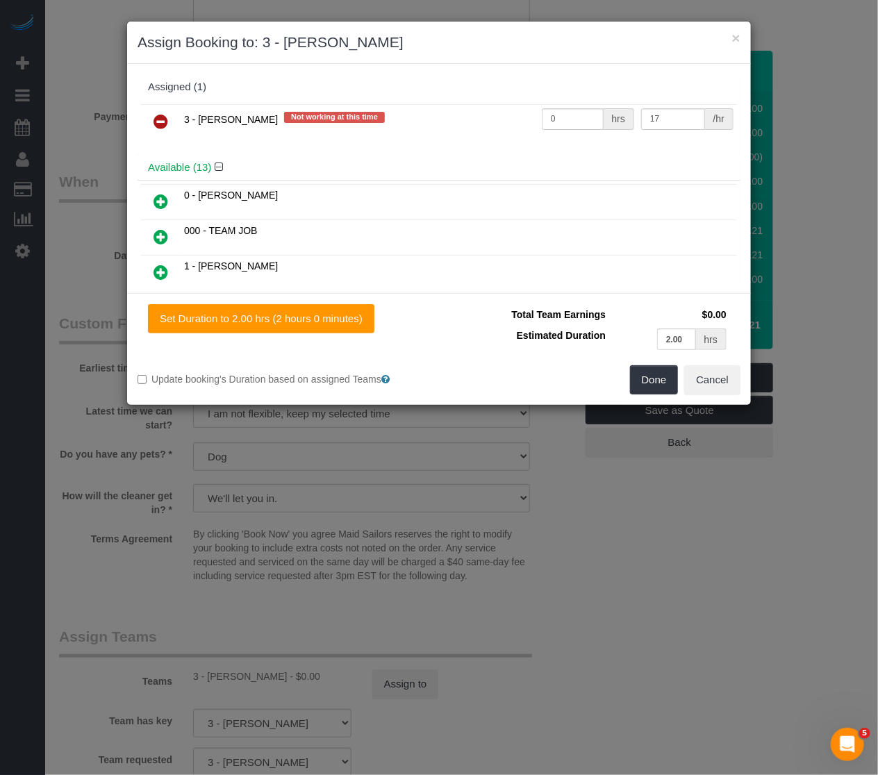
click at [158, 121] on icon at bounding box center [160, 121] width 15 height 17
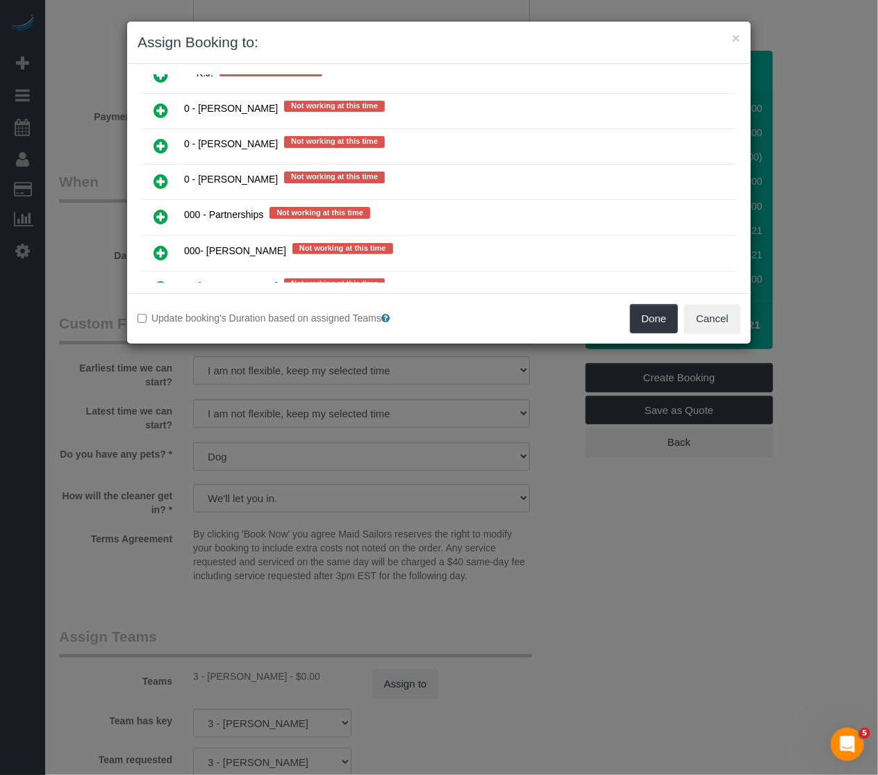
scroll to position [2305, 0]
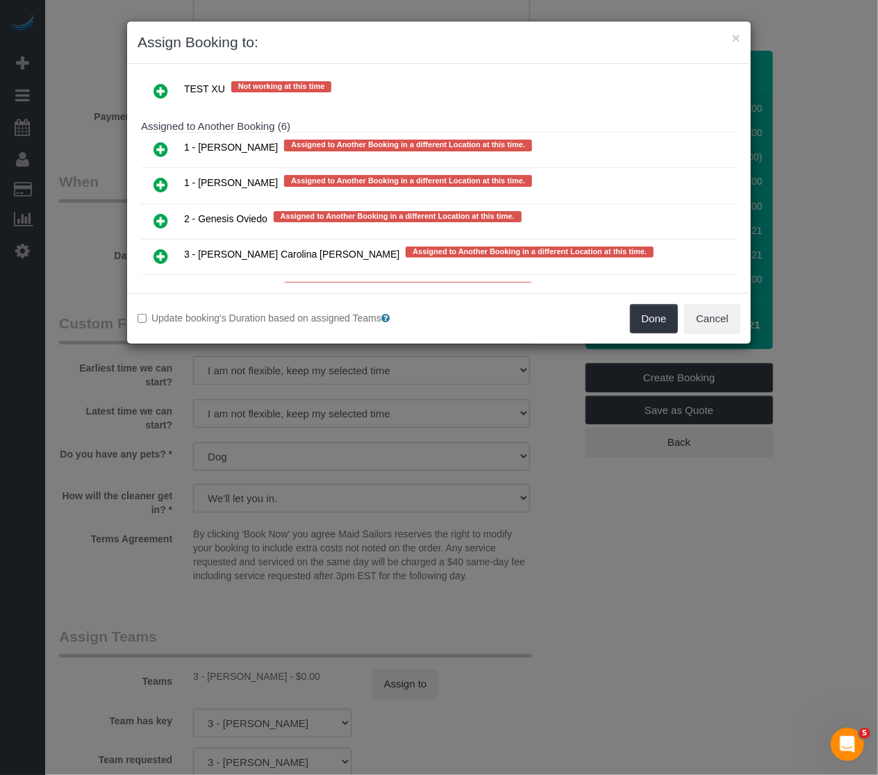
drag, startPoint x: 163, startPoint y: 176, endPoint x: 175, endPoint y: 183, distance: 13.7
click at [163, 212] on icon at bounding box center [160, 220] width 15 height 17
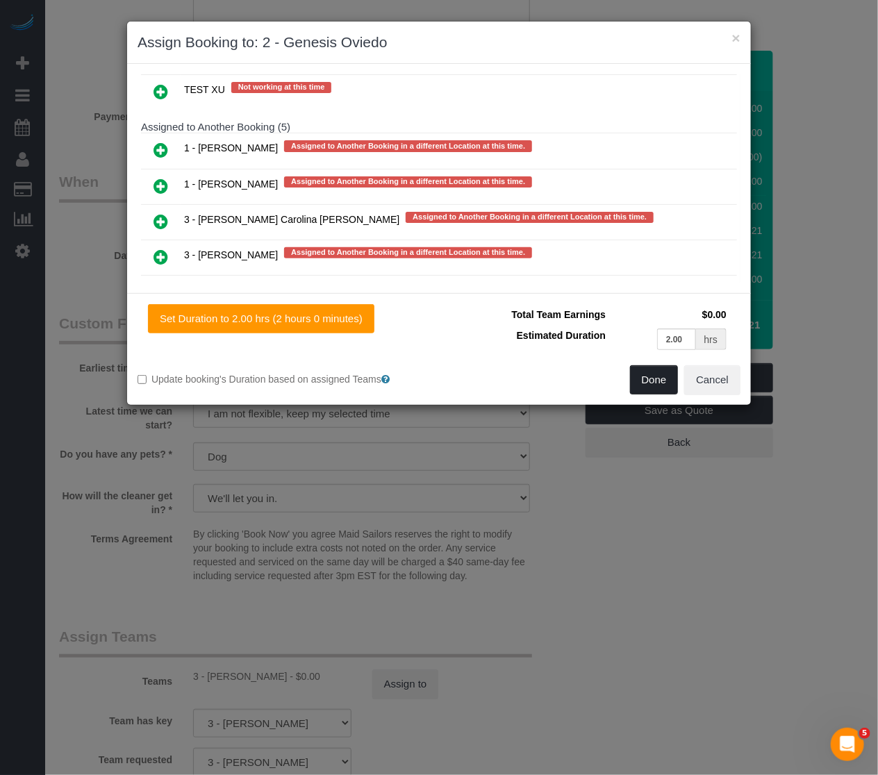
click at [641, 382] on button "Done" at bounding box center [654, 379] width 49 height 29
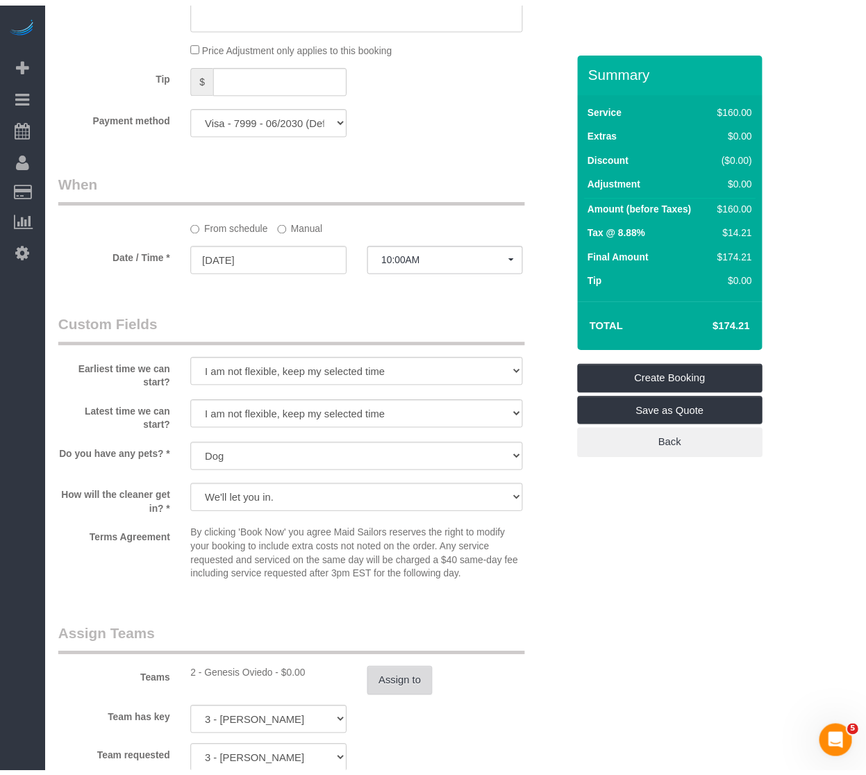
scroll to position [1003, 0]
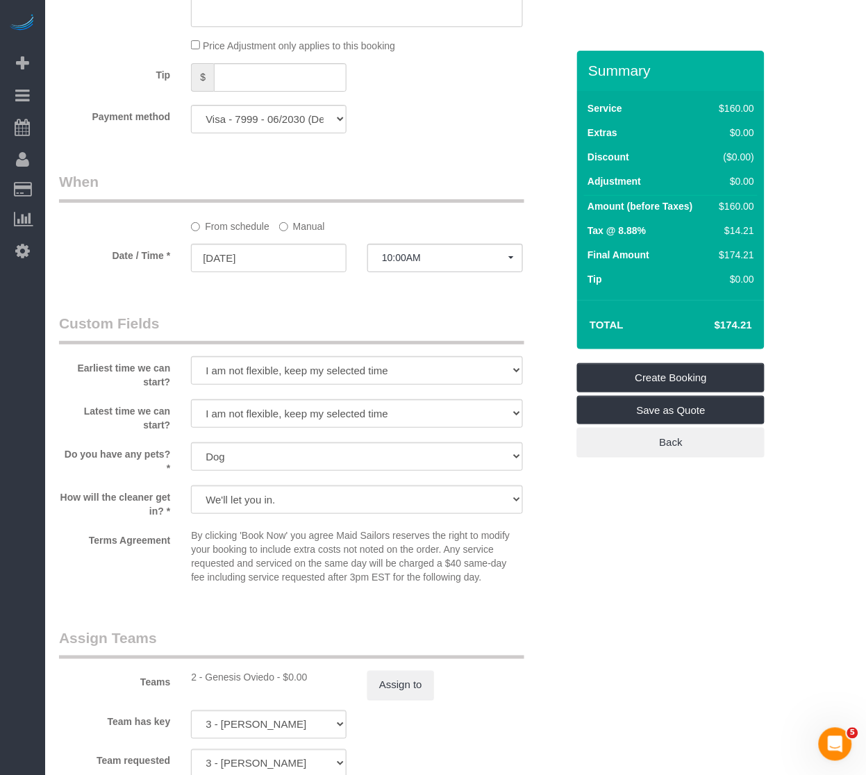
click at [647, 615] on div "Who Email jlee584@fordham.edu Name * Josh Lee 1 hour complimentary after 05/16 …" at bounding box center [455, 60] width 793 height 2024
click at [433, 263] on span "10:00AM" at bounding box center [445, 257] width 126 height 11
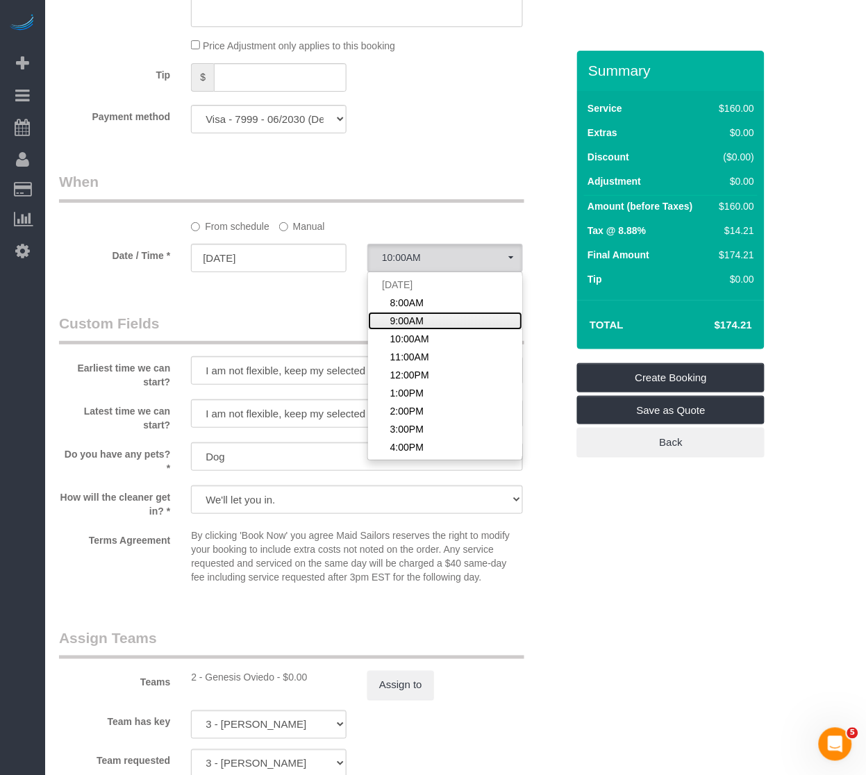
click at [428, 323] on link "9:00AM" at bounding box center [445, 321] width 154 height 18
select select "spot7"
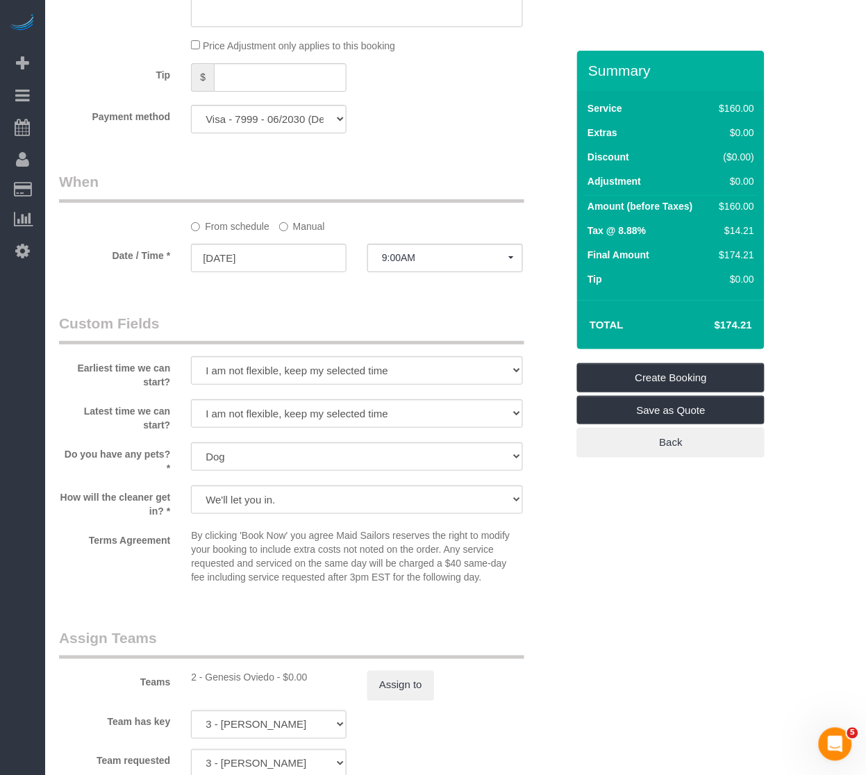
click at [619, 479] on div "Summary Service $160.00 Extras $0.00 Discount ($0.00) Adjustment $0.00 Amount (…" at bounding box center [670, 268] width 187 height 435
click at [408, 323] on legend "Custom Fields" at bounding box center [291, 328] width 465 height 31
click at [679, 371] on link "Create Booking" at bounding box center [670, 377] width 187 height 29
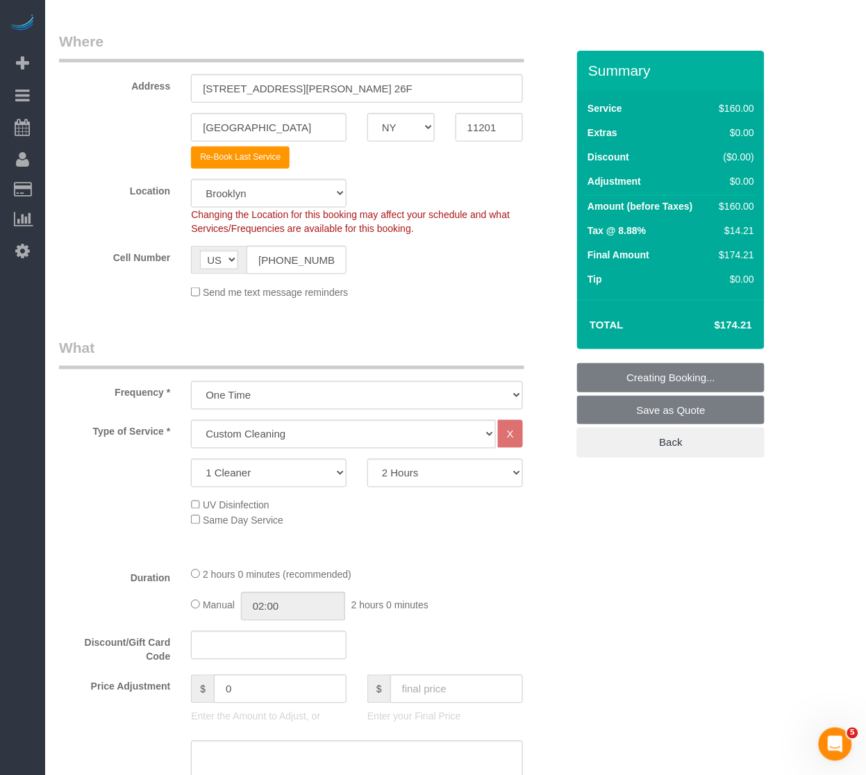
scroll to position [231, 0]
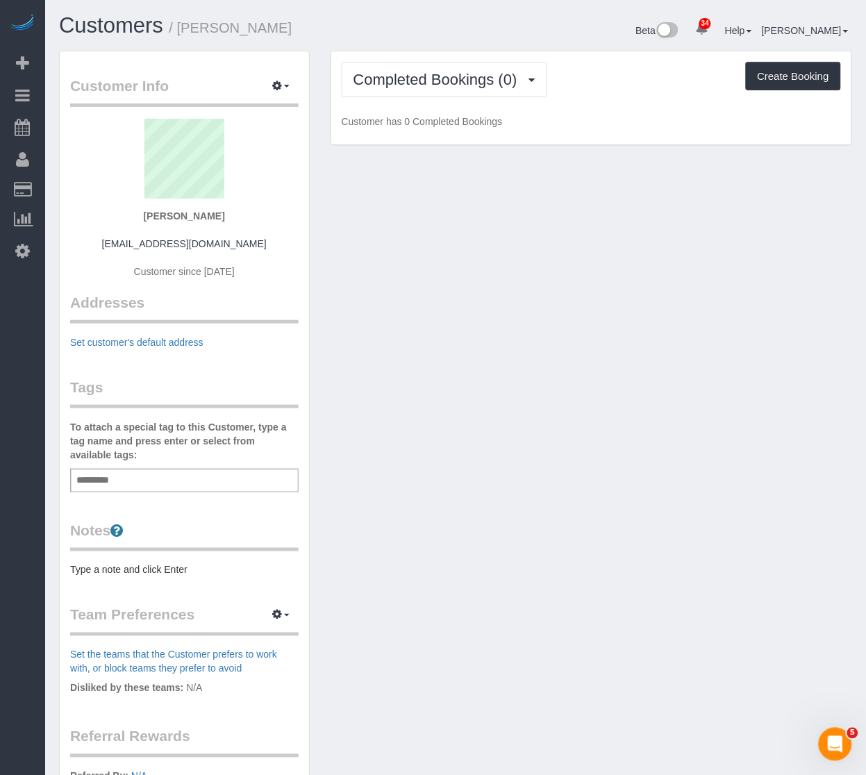
drag, startPoint x: 629, startPoint y: 265, endPoint x: 611, endPoint y: 269, distance: 18.5
click at [627, 262] on div "Customer Info Edit Contact Info Send Message Email Preferences Special Sales Ta…" at bounding box center [456, 507] width 814 height 913
click at [98, 568] on pre "Type a note and click Enter" at bounding box center [184, 570] width 228 height 14
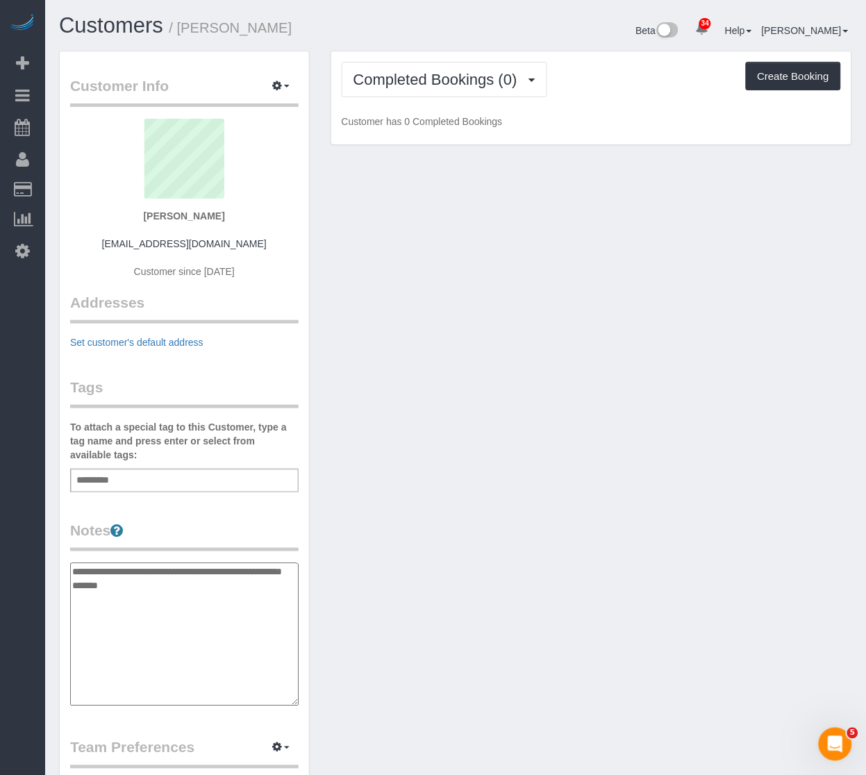
click at [151, 617] on textarea "**********" at bounding box center [184, 634] width 228 height 143
type textarea "**********"
click at [552, 371] on div "Customer Info Edit Contact Info Send Message Email Preferences Special Sales Ta…" at bounding box center [456, 574] width 814 height 1046
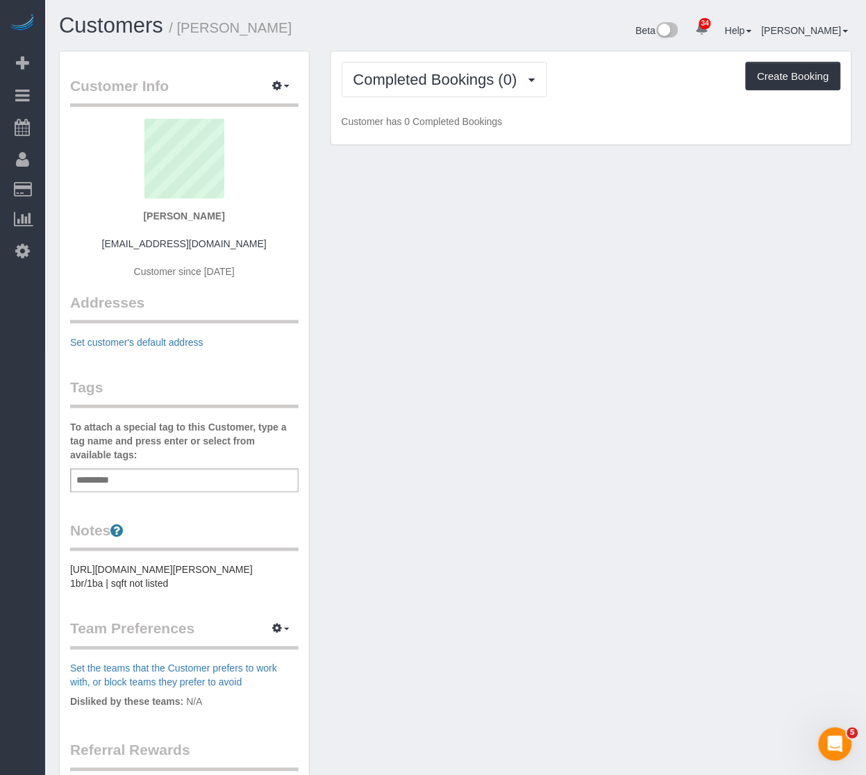
click at [120, 481] on div "Add a tag" at bounding box center [184, 481] width 228 height 24
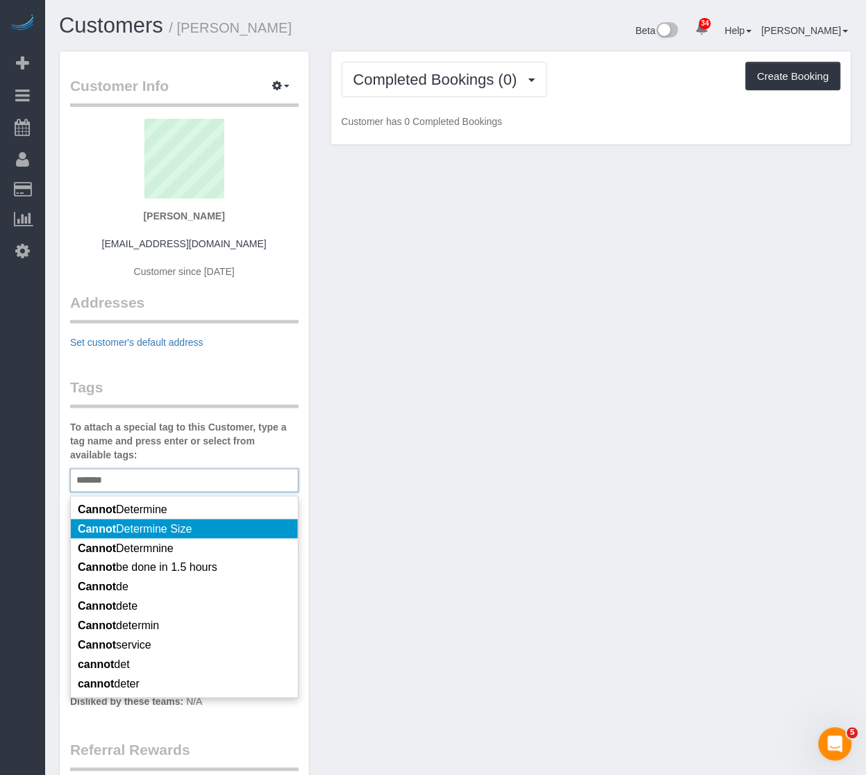
type input "******"
click at [170, 519] on li "Cannot Determine Size" at bounding box center [184, 528] width 227 height 19
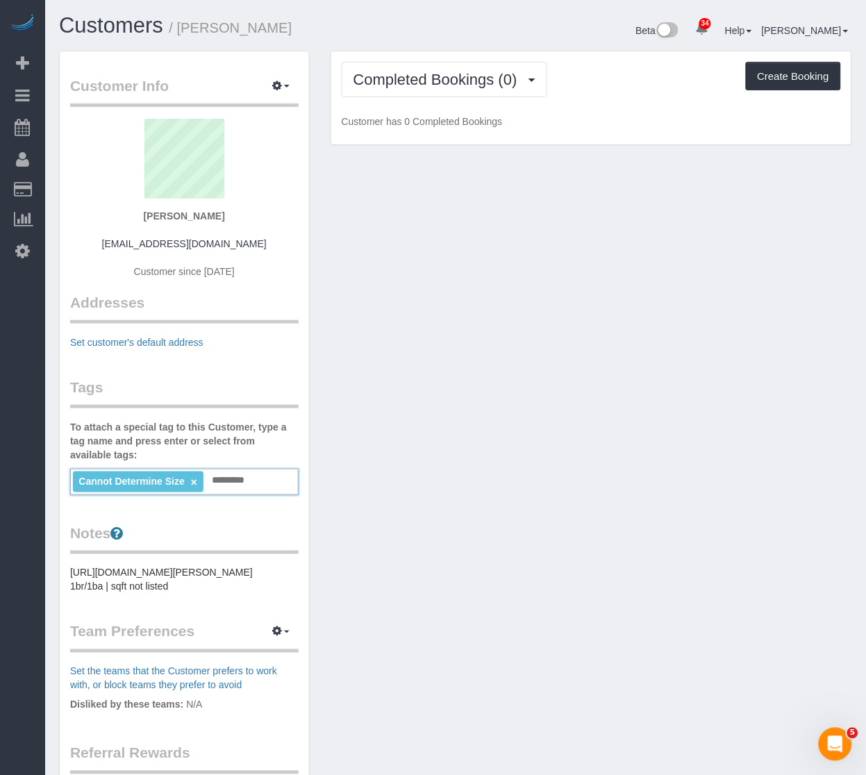
click at [431, 280] on div "Customer Info Edit Contact Info Send Message Email Preferences Special Sales Ta…" at bounding box center [456, 516] width 814 height 930
click at [438, 85] on span "Completed Bookings (0)" at bounding box center [438, 79] width 171 height 17
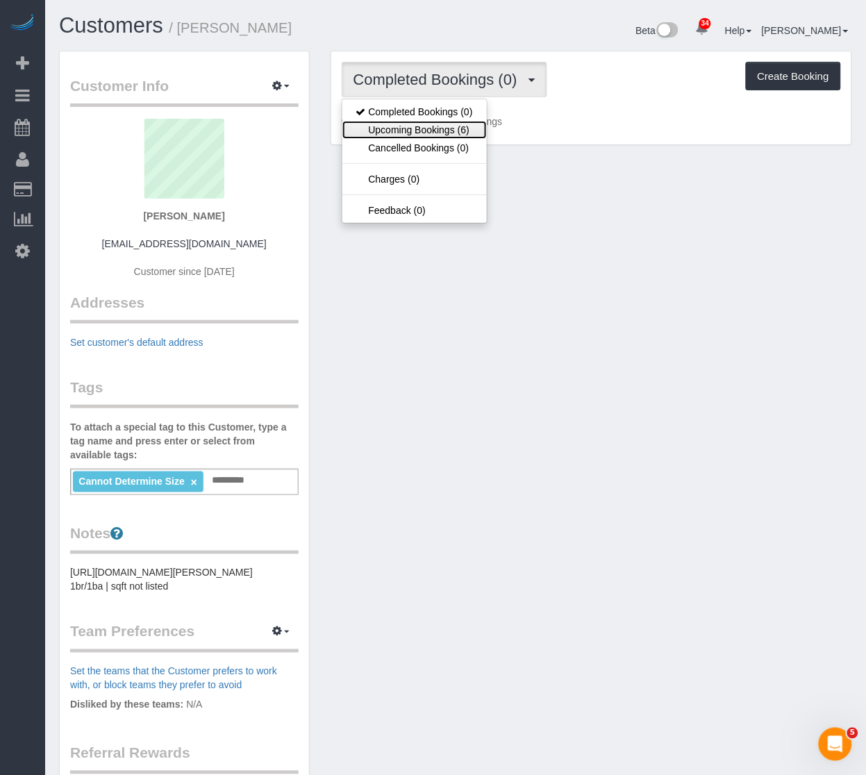
click at [435, 123] on link "Upcoming Bookings (6)" at bounding box center [414, 130] width 144 height 18
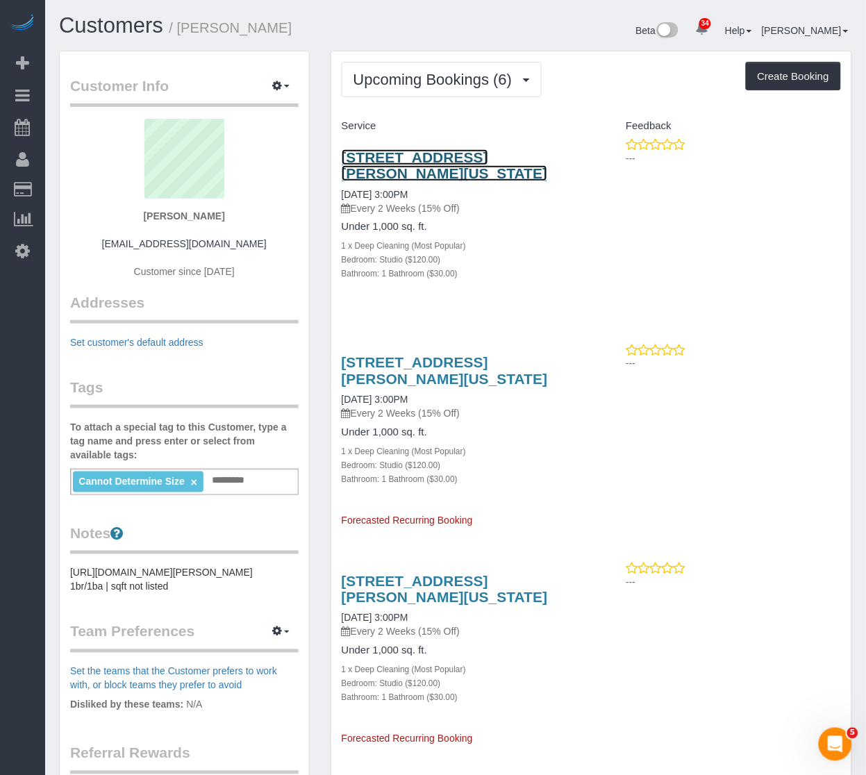
click at [450, 163] on link "[STREET_ADDRESS][PERSON_NAME][US_STATE]" at bounding box center [445, 165] width 206 height 32
click at [281, 84] on icon "button" at bounding box center [278, 85] width 10 height 8
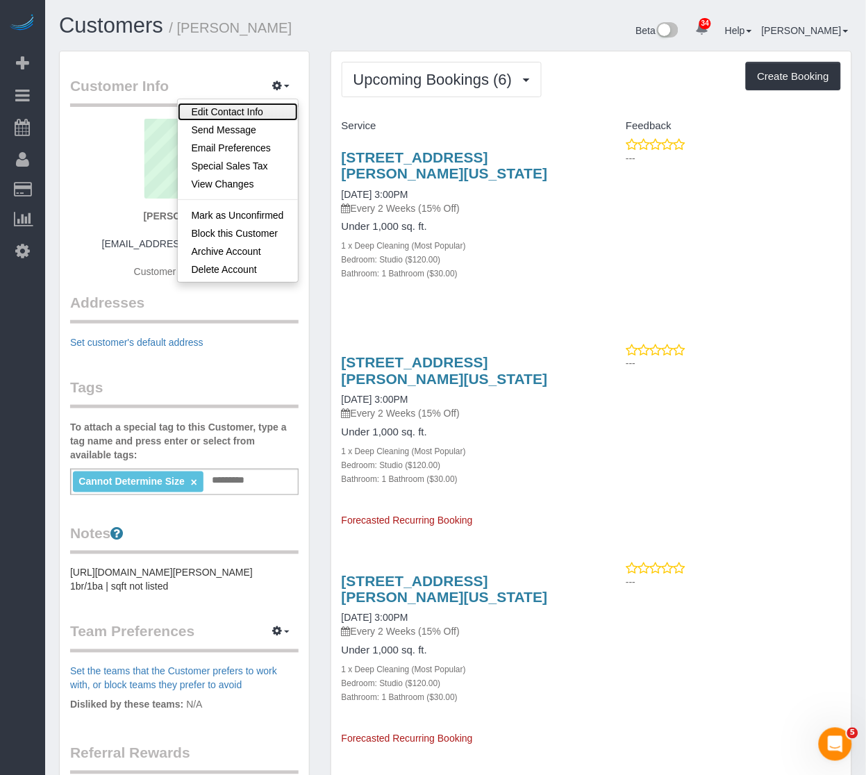
click at [259, 108] on link "Edit Contact Info" at bounding box center [238, 112] width 120 height 18
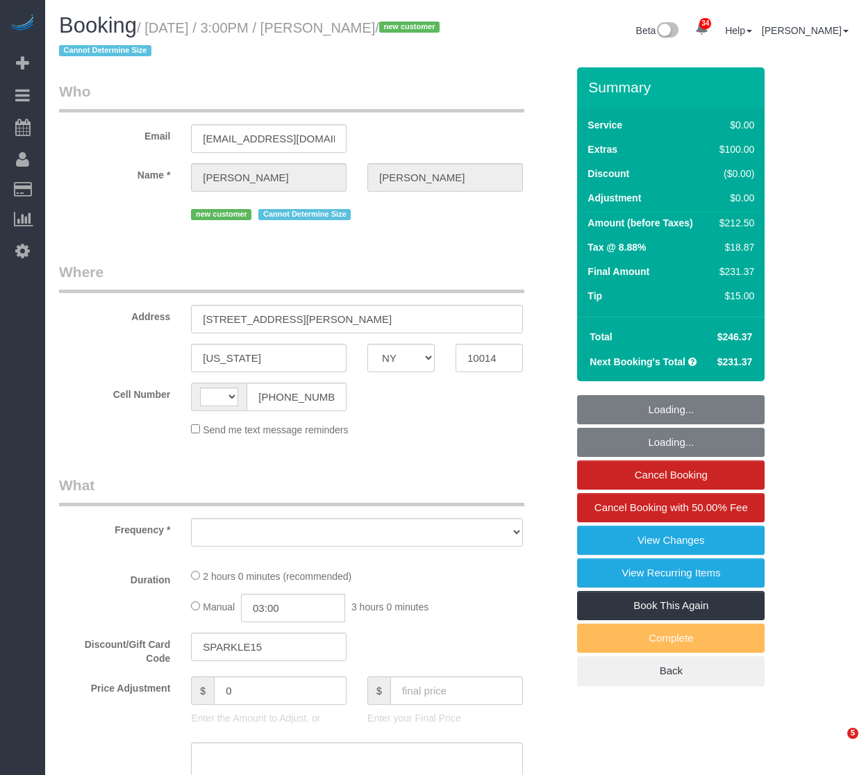
select select "NY"
select select "string:[GEOGRAPHIC_DATA]"
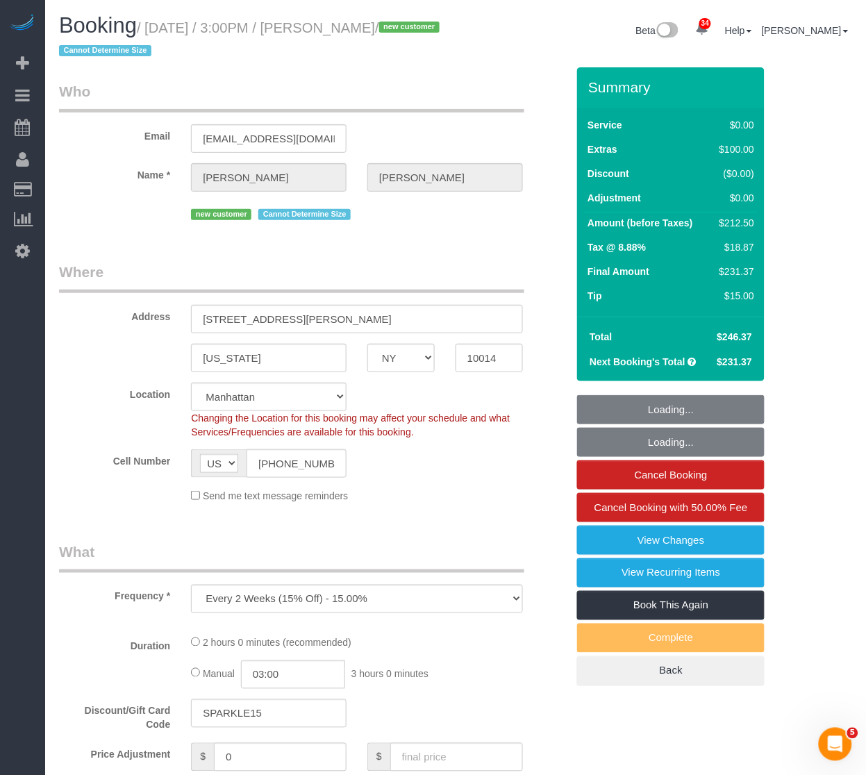
select select "object:1462"
select select "string:stripe-pm_1SEXCN4VGloSiKo7cNZYNVXo"
select select "spot1"
select select "number:89"
select select "number:90"
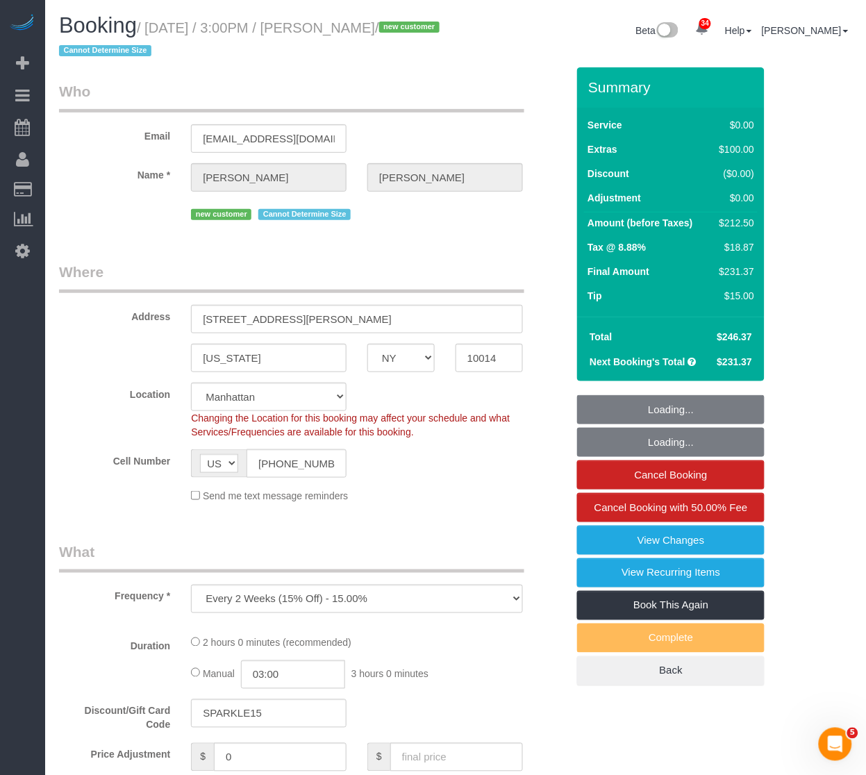
select select "number:15"
select select "number:5"
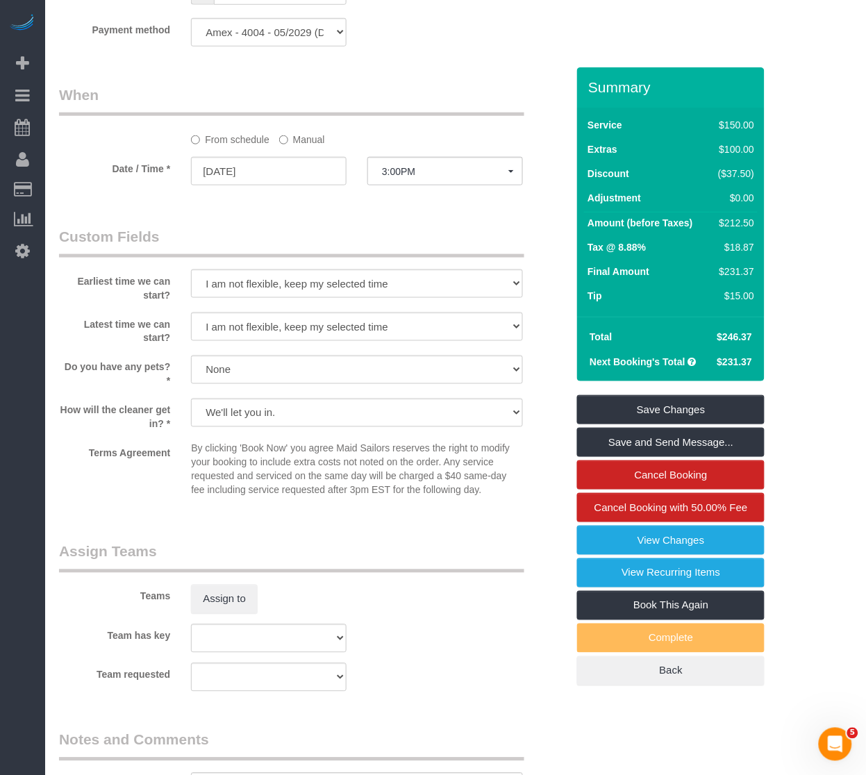
scroll to position [1319, 0]
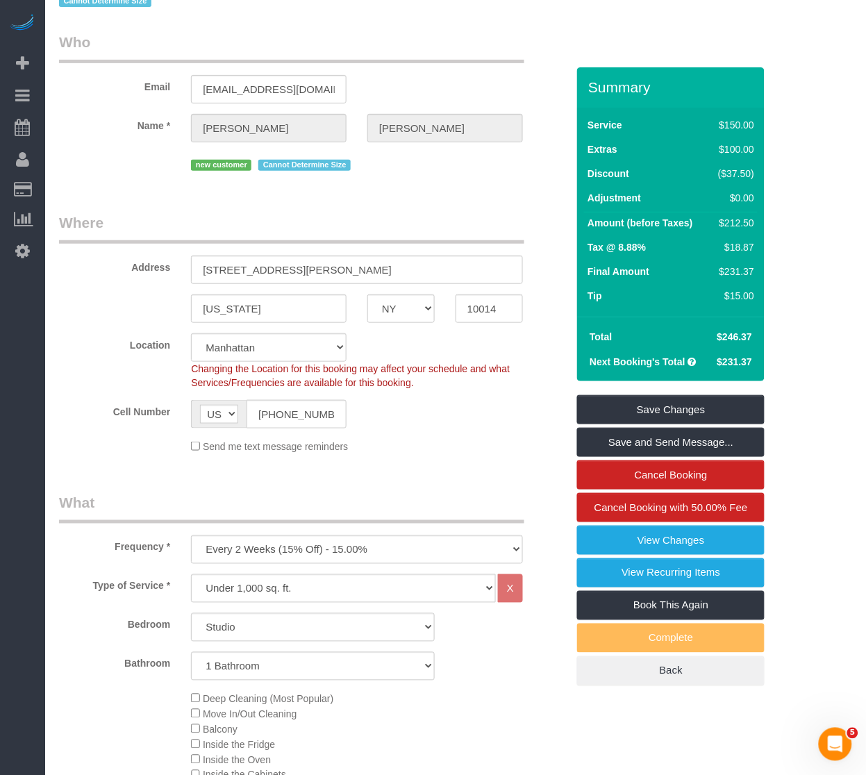
scroll to position [0, 0]
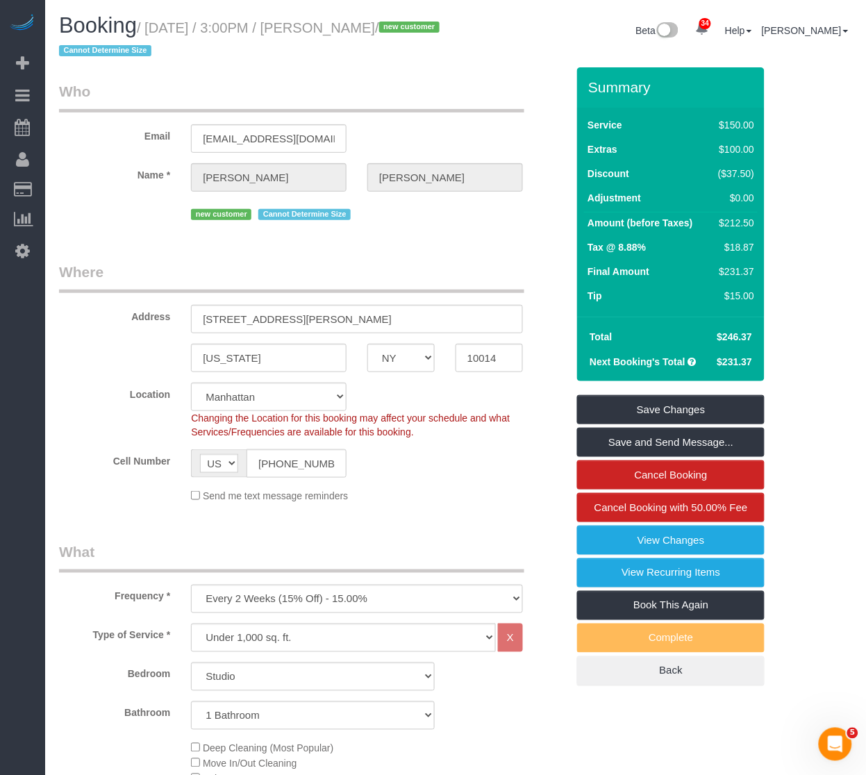
drag, startPoint x: 434, startPoint y: 31, endPoint x: 335, endPoint y: 25, distance: 99.5
click at [335, 25] on small "/ [DATE] / 3:00PM / [PERSON_NAME] / new customer Cannot Determine Size" at bounding box center [251, 39] width 385 height 39
copy small "[PERSON_NAME]"
click at [294, 472] on input "[PHONE_NUMBER]" at bounding box center [296, 463] width 100 height 28
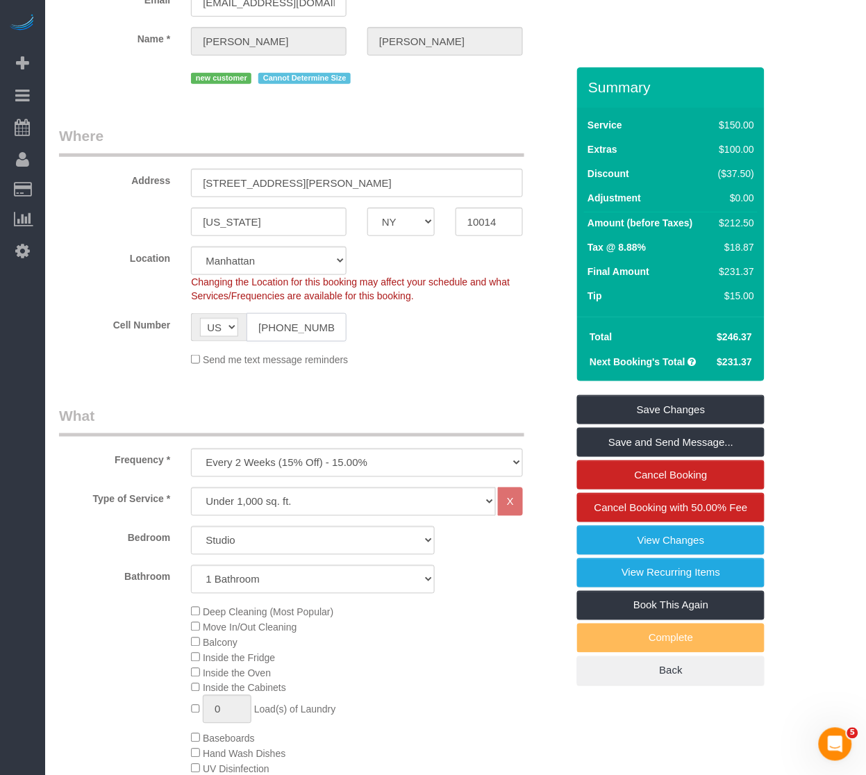
scroll to position [154, 0]
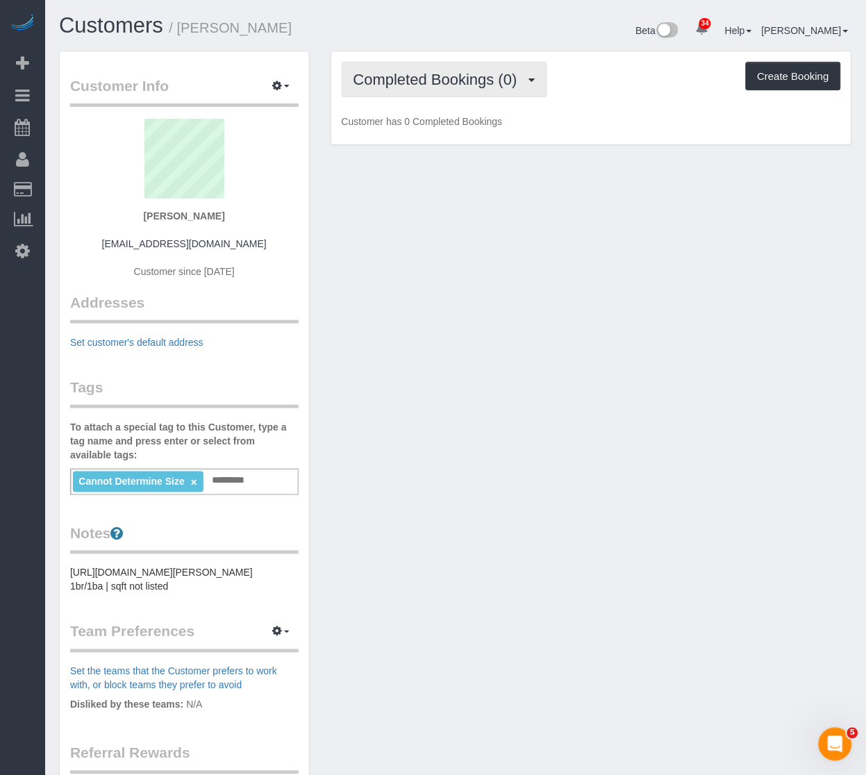
click at [510, 81] on span "Completed Bookings (0)" at bounding box center [438, 79] width 171 height 17
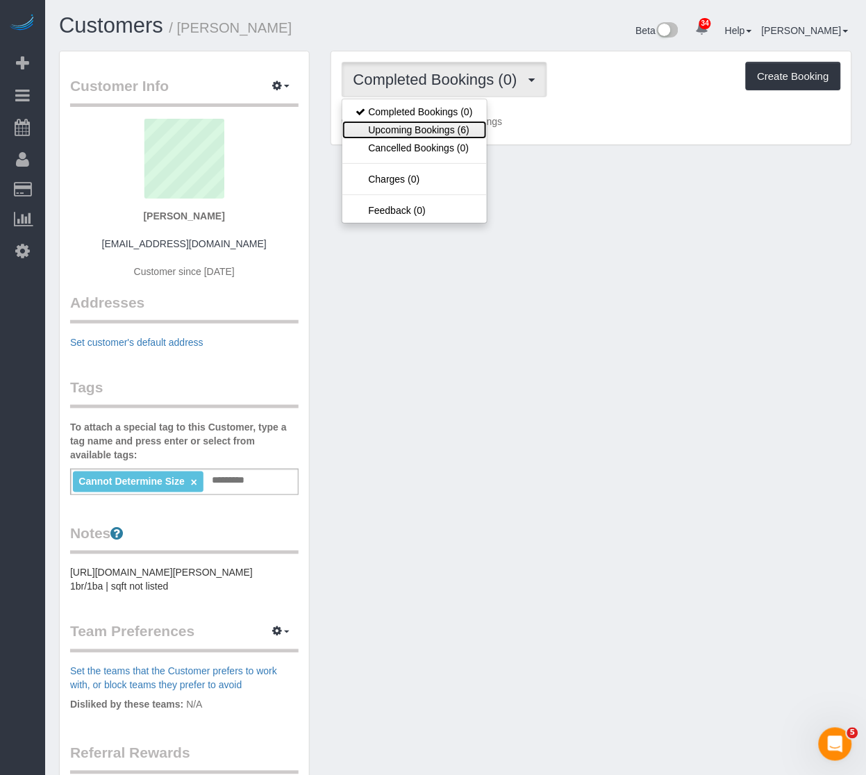
click at [446, 127] on link "Upcoming Bookings (6)" at bounding box center [414, 130] width 144 height 18
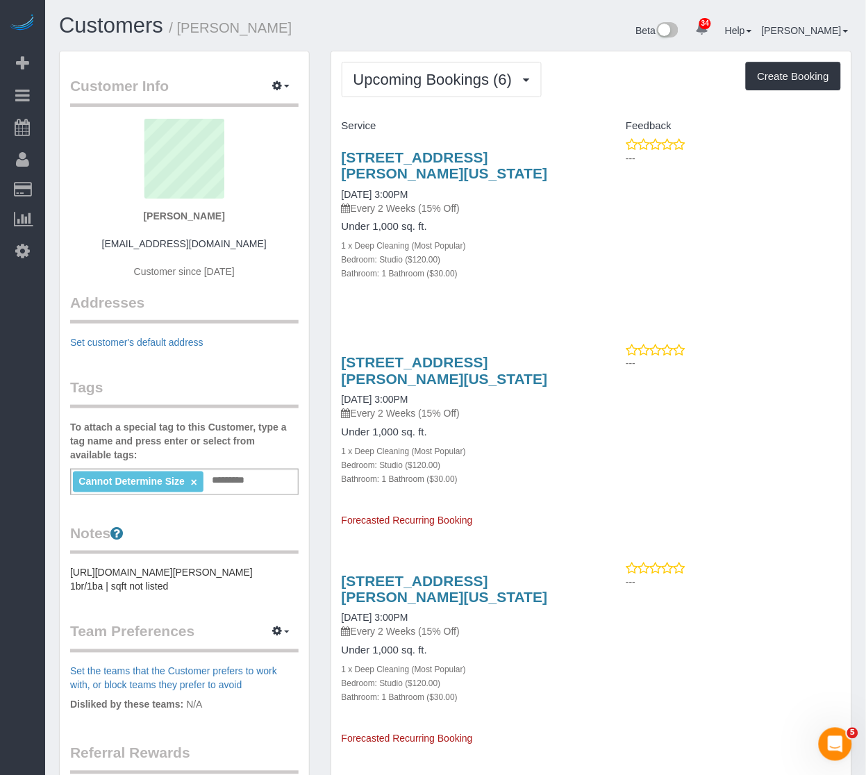
drag, startPoint x: 424, startPoint y: 179, endPoint x: 339, endPoint y: 158, distance: 88.1
click at [339, 158] on div "[STREET_ADDRESS][PERSON_NAME][US_STATE] [DATE] 3:00PM Every 2 Weeks (15% Off) U…" at bounding box center [461, 222] width 260 height 170
copy link "[STREET_ADDRESS][PERSON_NAME][US_STATE]"
click at [288, 91] on button "button" at bounding box center [281, 87] width 35 height 22
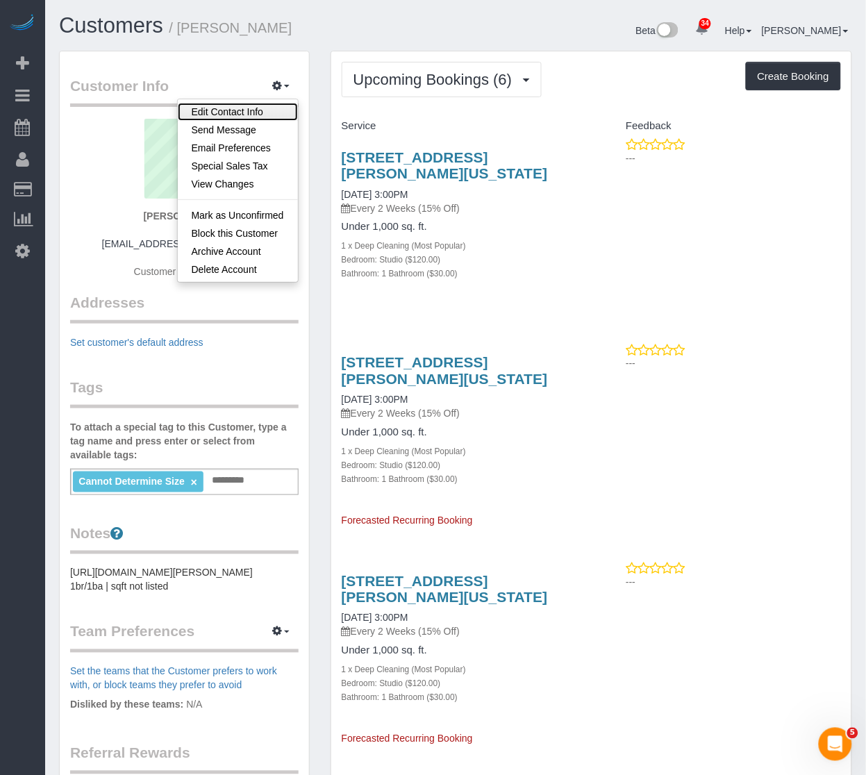
click at [234, 115] on link "Edit Contact Info" at bounding box center [238, 112] width 120 height 18
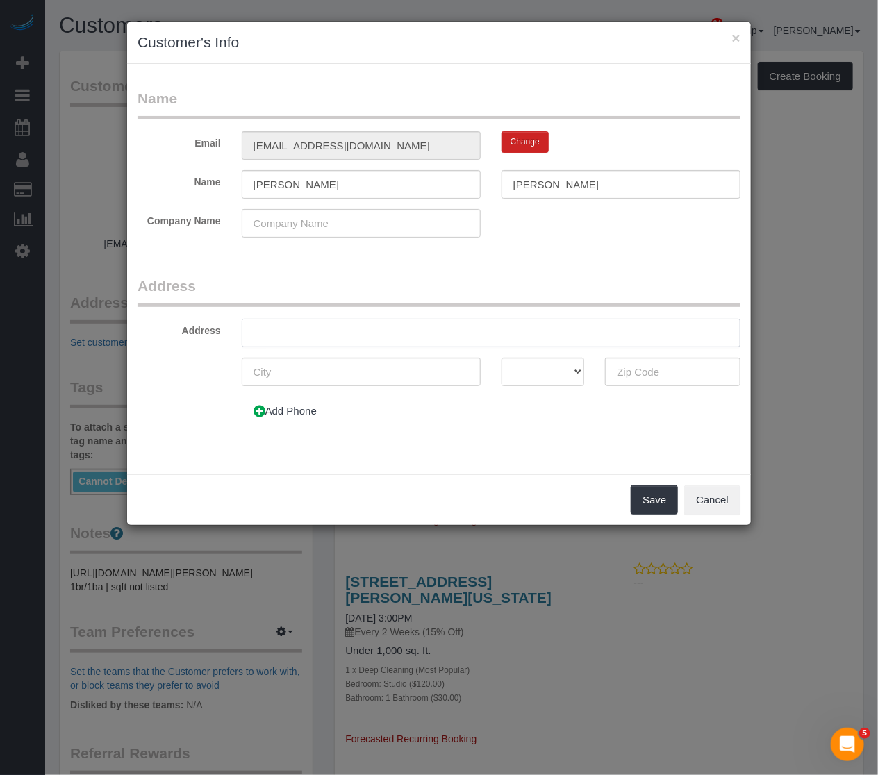
click at [313, 321] on input "text" at bounding box center [491, 333] width 499 height 28
paste input "[STREET_ADDRESS][PERSON_NAME][US_STATE]"
click at [494, 285] on legend "Address" at bounding box center [438, 291] width 603 height 31
click at [351, 332] on input "[STREET_ADDRESS][PERSON_NAME][US_STATE]" at bounding box center [491, 333] width 499 height 28
click at [315, 332] on input "[STREET_ADDRESS][PERSON_NAME][US_STATE]" at bounding box center [491, 333] width 499 height 28
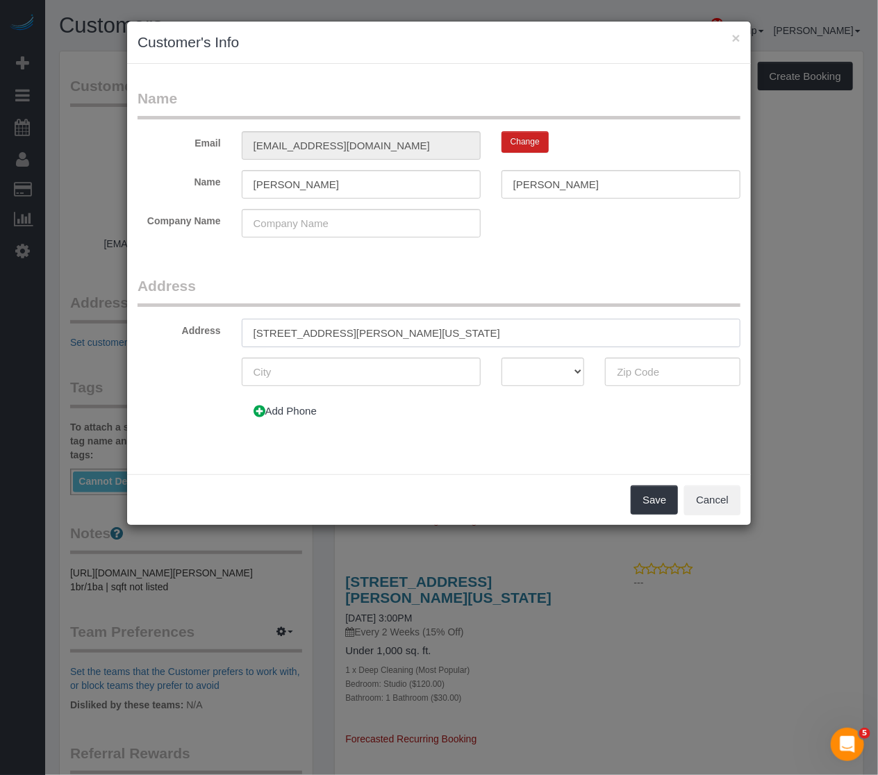
click at [322, 332] on input "[STREET_ADDRESS][PERSON_NAME][US_STATE]" at bounding box center [491, 333] width 499 height 28
click at [360, 331] on input "[STREET_ADDRESS][PERSON_NAME][US_STATE]" at bounding box center [491, 333] width 499 height 28
click at [377, 331] on input "[STREET_ADDRESS][PERSON_NAME] [STREET_ADDRESS][US_STATE]" at bounding box center [491, 333] width 499 height 28
drag, startPoint x: 383, startPoint y: 333, endPoint x: 428, endPoint y: 332, distance: 45.2
click at [428, 332] on input "[STREET_ADDRESS][PERSON_NAME] 4D, [US_STATE][GEOGRAPHIC_DATA]" at bounding box center [491, 333] width 499 height 28
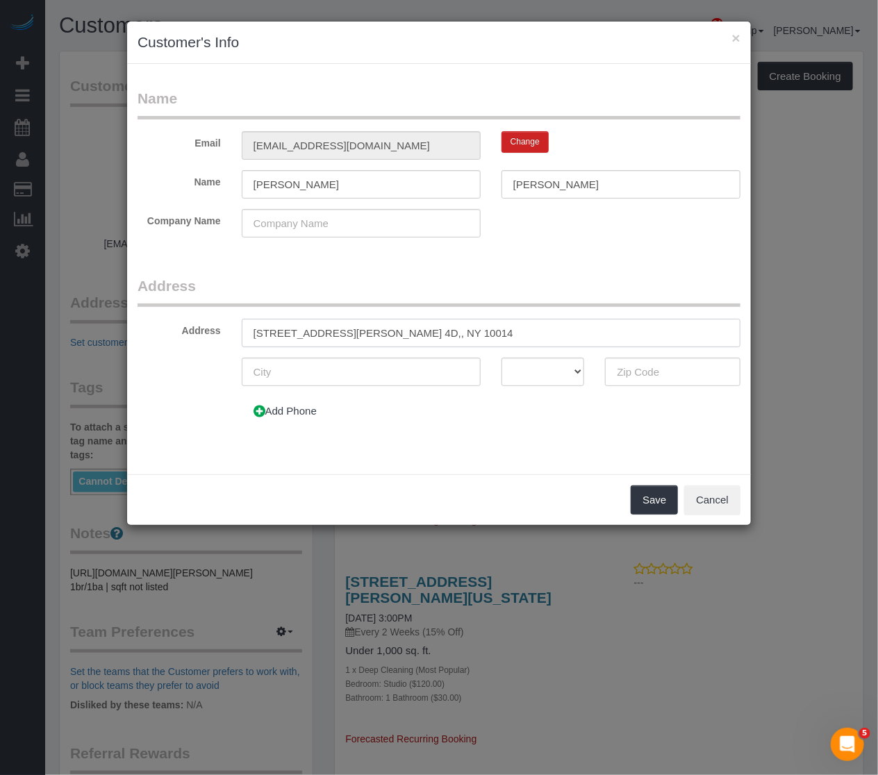
type input "[STREET_ADDRESS][PERSON_NAME] 4D,, NY 10014"
click at [370, 365] on input "text" at bounding box center [361, 372] width 239 height 28
paste input "[US_STATE]"
type input "[US_STATE]"
click at [530, 371] on select "AK AL AR AZ CA CO CT DC DE FL [GEOGRAPHIC_DATA] HI IA ID IL IN KS [GEOGRAPHIC_D…" at bounding box center [542, 372] width 83 height 28
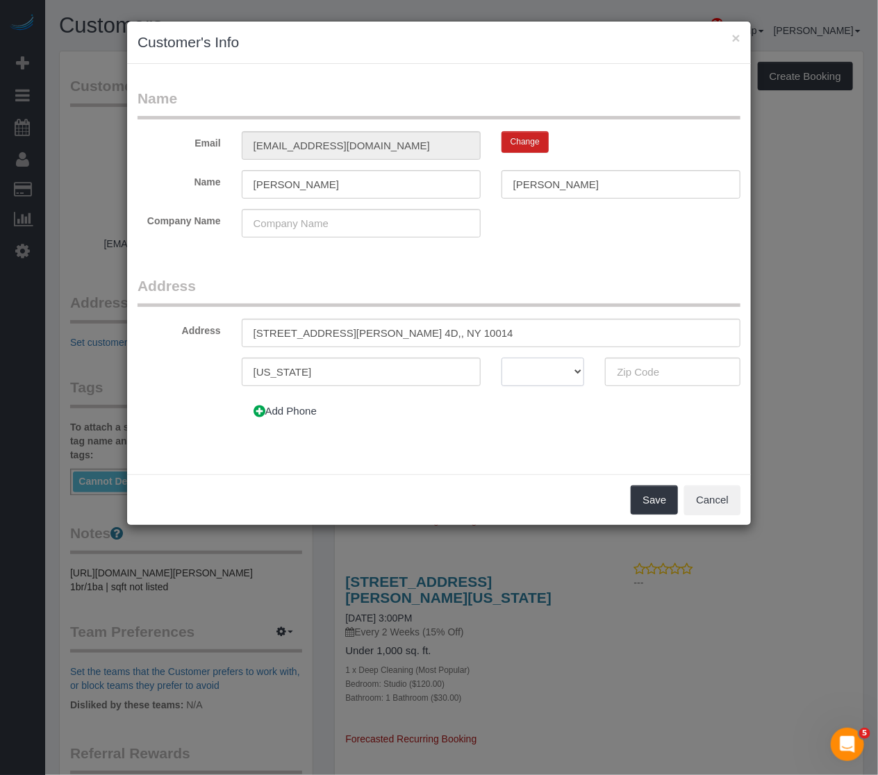
select select "NY"
click at [501, 358] on select "AK AL AR AZ CA CO CT DC DE FL [GEOGRAPHIC_DATA] HI IA ID IL IN KS [GEOGRAPHIC_D…" at bounding box center [542, 372] width 83 height 28
click at [426, 336] on input "[STREET_ADDRESS][PERSON_NAME] 4D,, NY 10014" at bounding box center [491, 333] width 499 height 28
type input "[STREET_ADDRESS][PERSON_NAME] 4D,, [GEOGRAPHIC_DATA]"
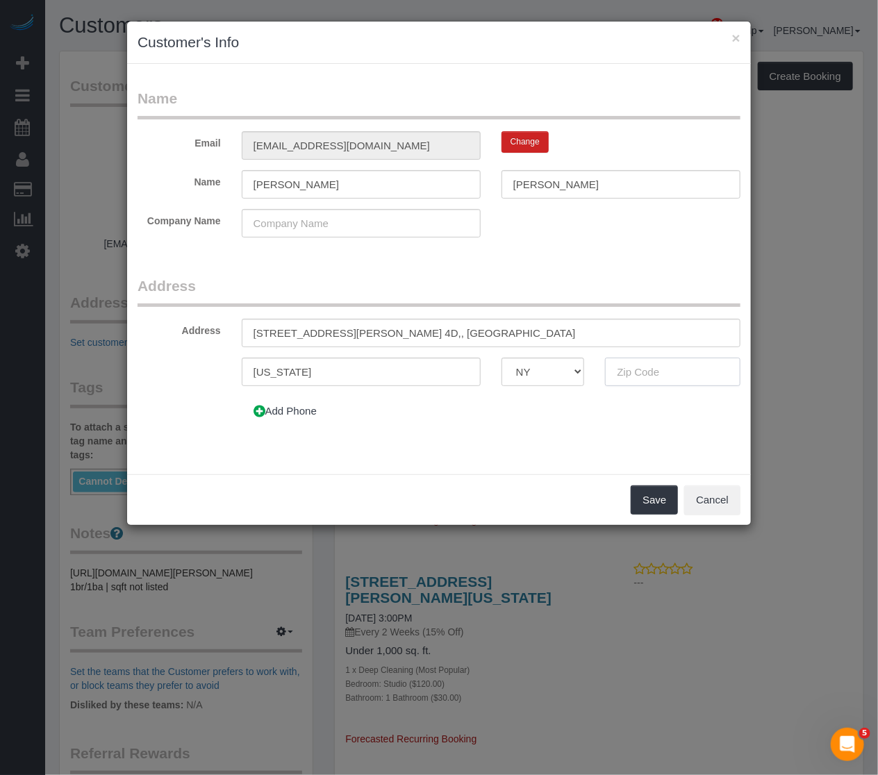
click at [622, 364] on input "text" at bounding box center [672, 372] width 135 height 28
paste input "10014"
type input "10014"
drag, startPoint x: 442, startPoint y: 337, endPoint x: 384, endPoint y: 328, distance: 58.4
click at [384, 328] on input "[STREET_ADDRESS][PERSON_NAME] 4D,, [GEOGRAPHIC_DATA]" at bounding box center [491, 333] width 499 height 28
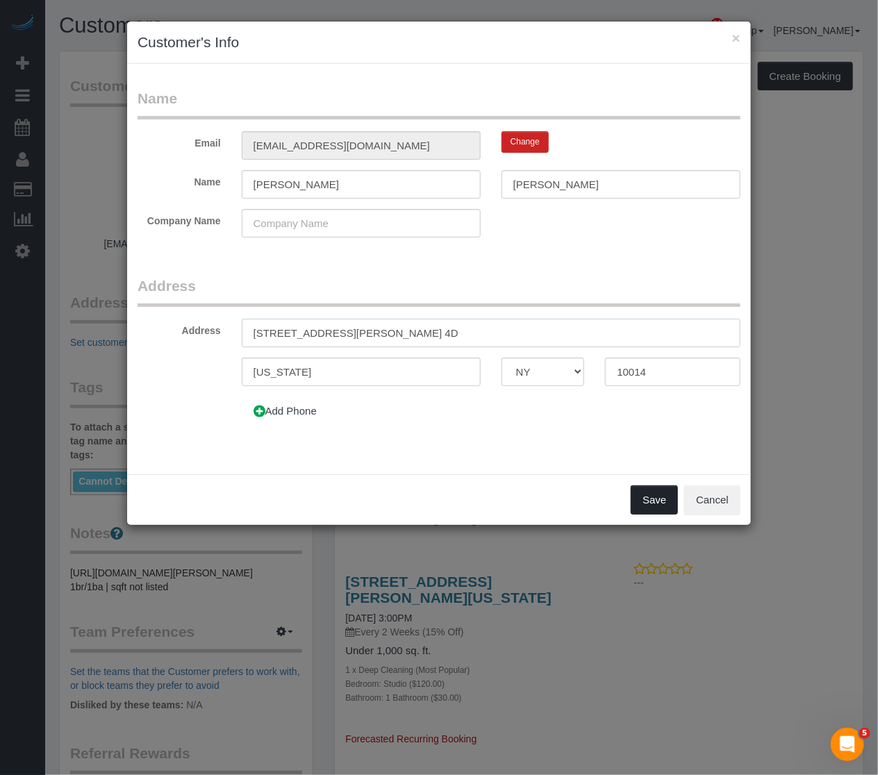
type input "[STREET_ADDRESS][PERSON_NAME] 4D"
click at [635, 503] on button "Save" at bounding box center [653, 499] width 47 height 29
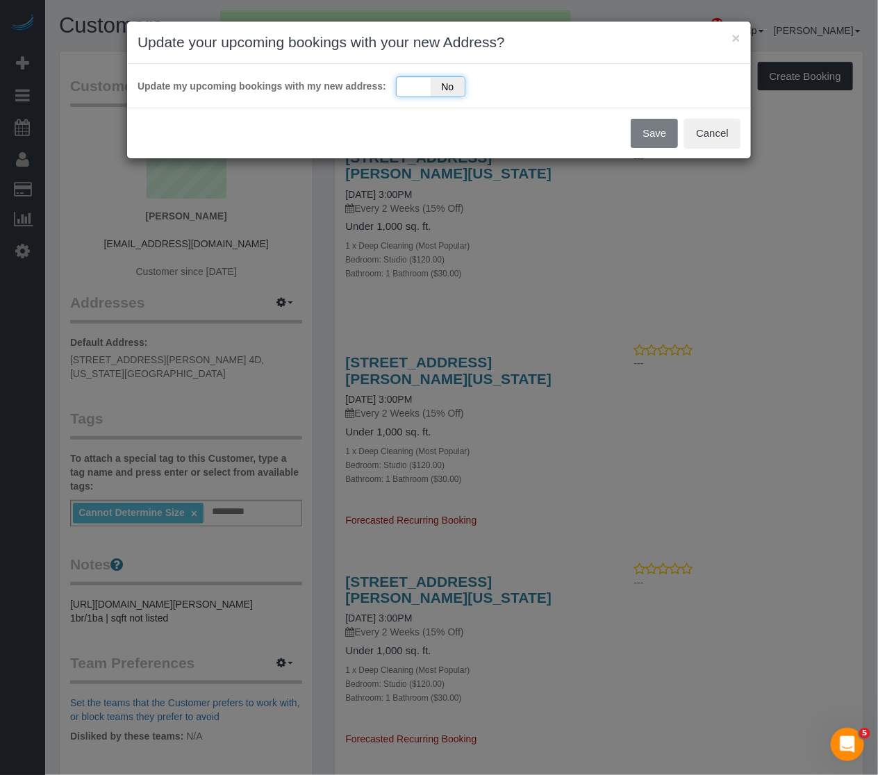
click at [442, 87] on span "No" at bounding box center [447, 86] width 34 height 19
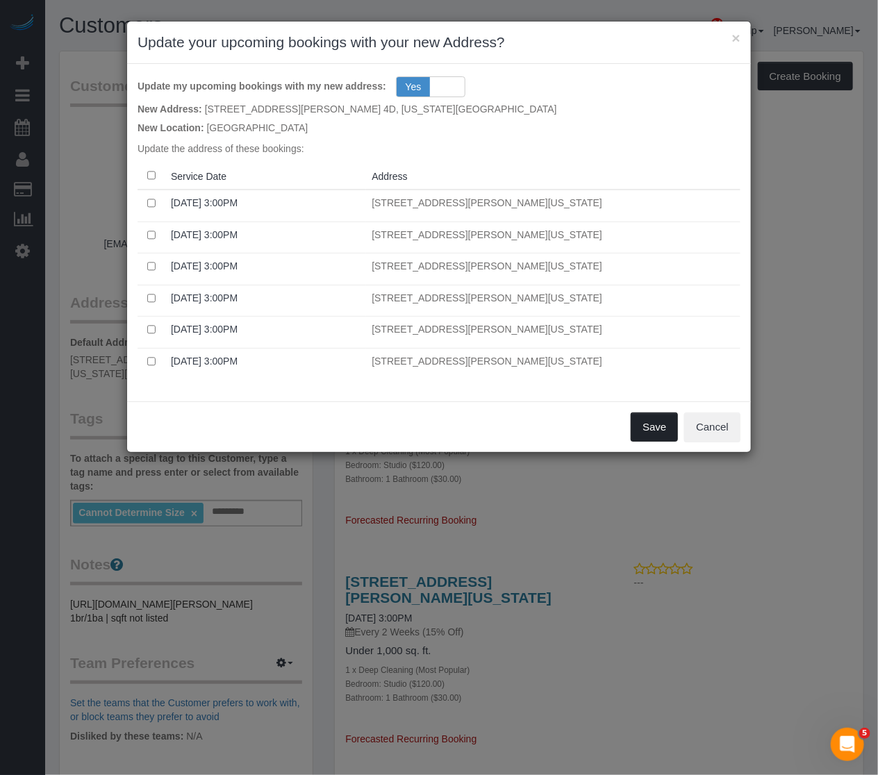
click at [642, 419] on button "Save" at bounding box center [653, 426] width 47 height 29
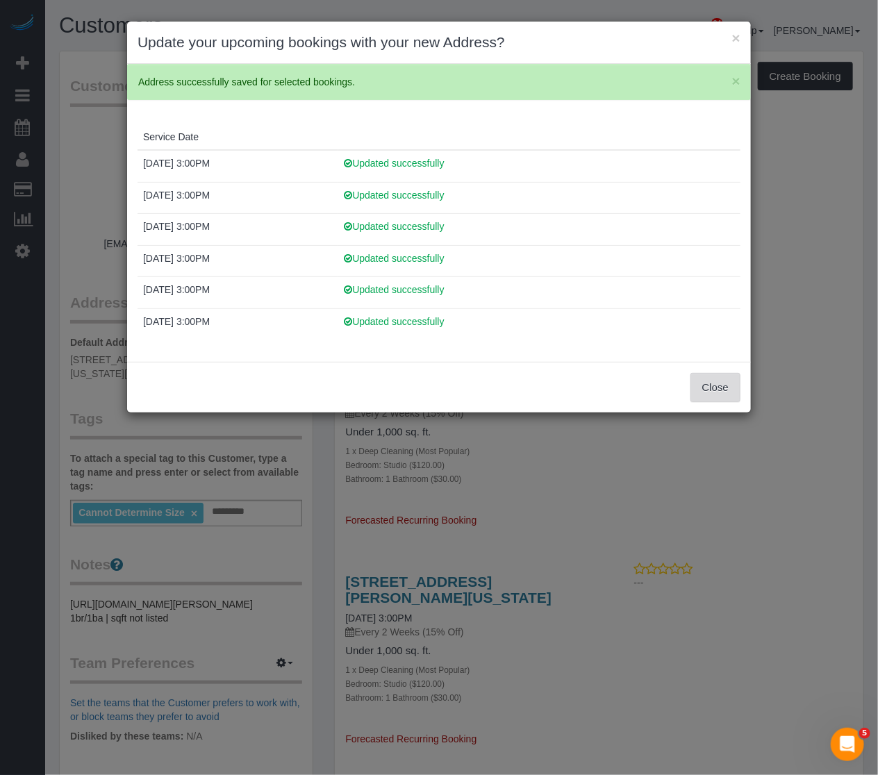
click at [720, 387] on button "Close" at bounding box center [715, 387] width 50 height 29
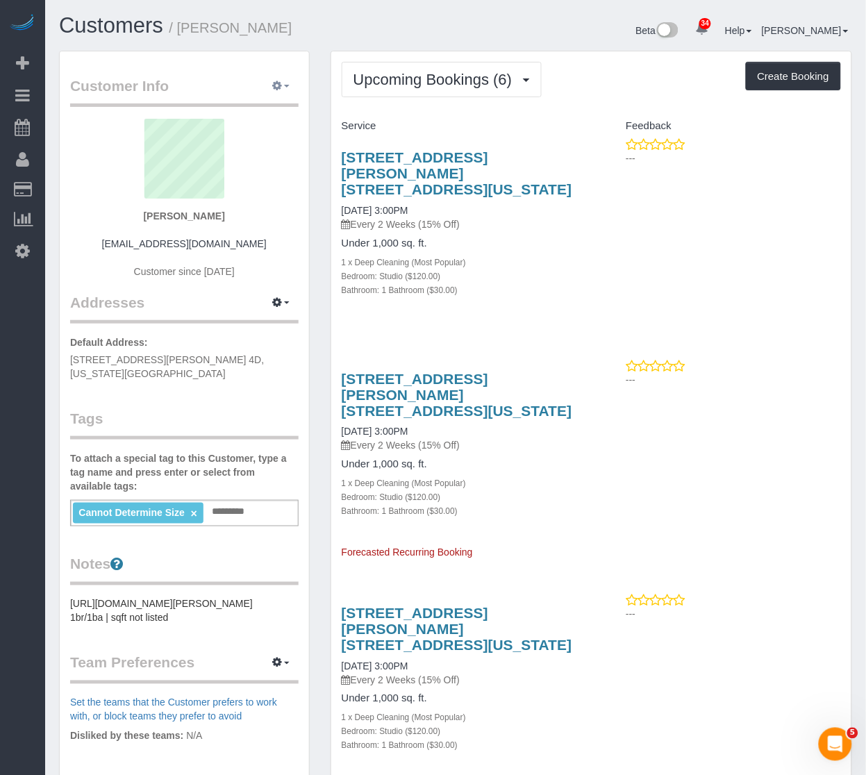
click at [282, 89] on icon "button" at bounding box center [278, 85] width 10 height 8
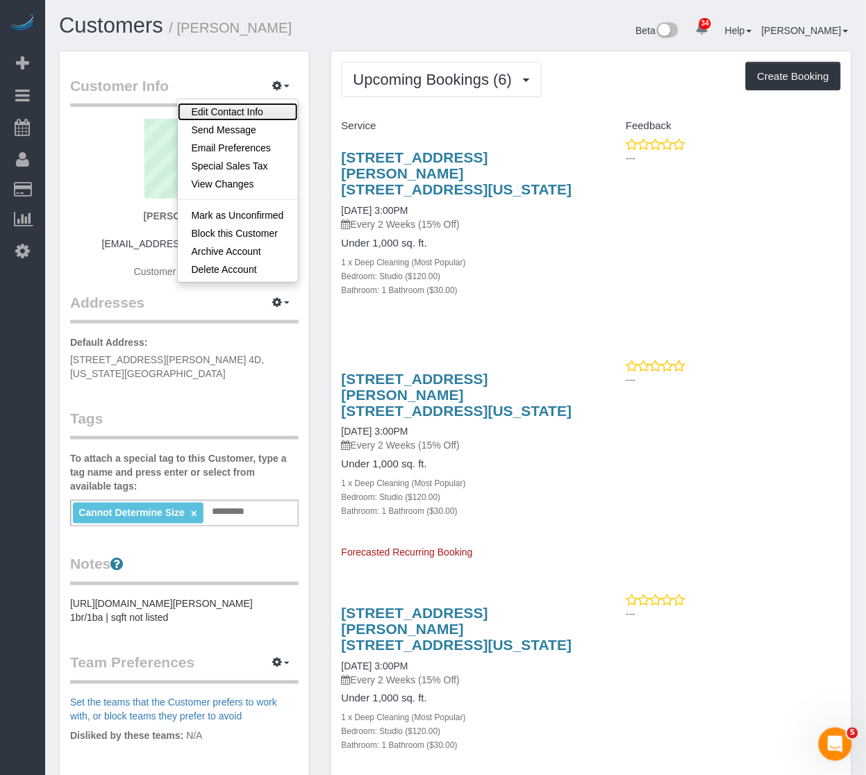
click at [258, 112] on link "Edit Contact Info" at bounding box center [238, 112] width 120 height 18
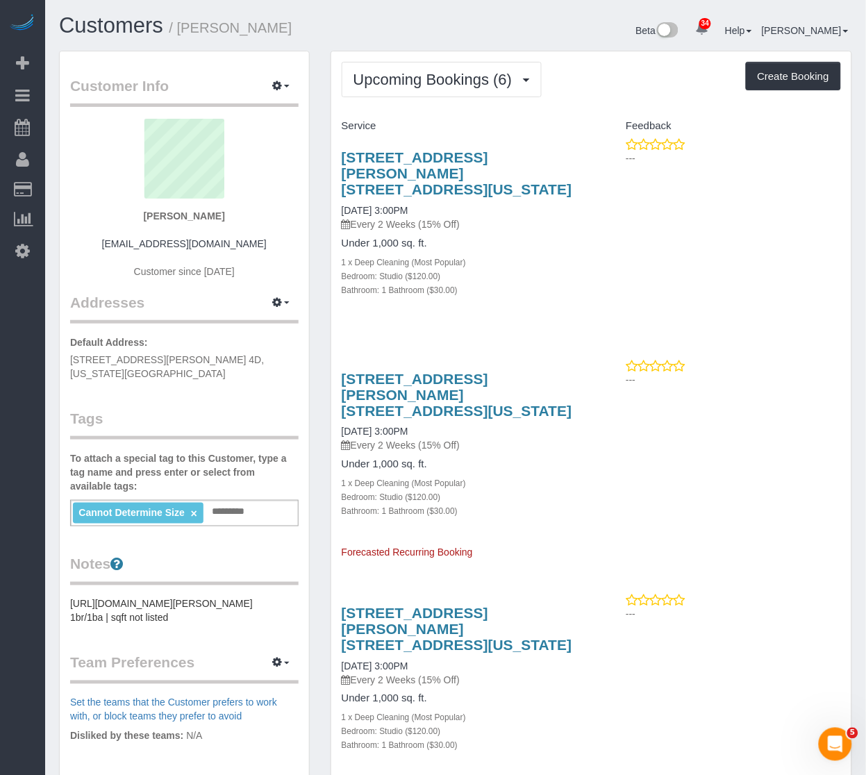
select select "NY"
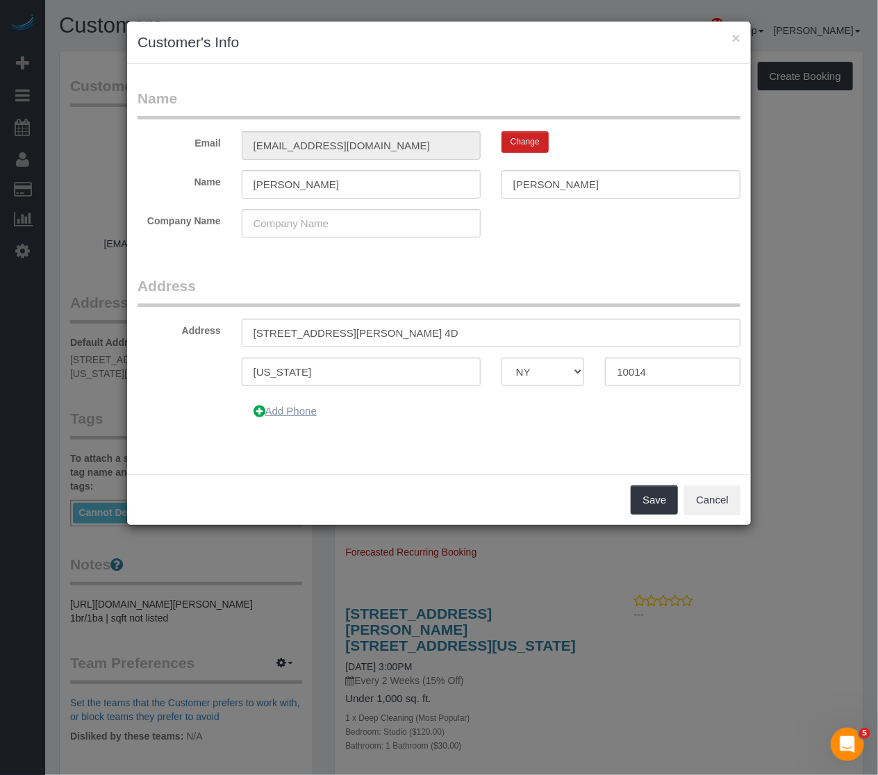
click at [303, 403] on button "Add Phone" at bounding box center [285, 410] width 87 height 29
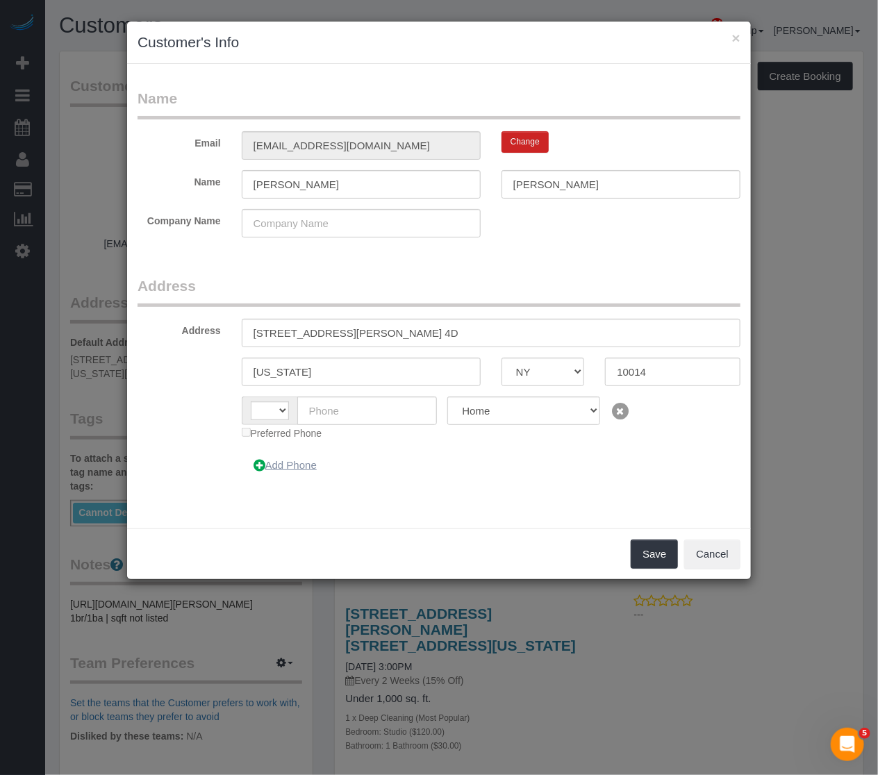
select select "string:[GEOGRAPHIC_DATA]"
click at [337, 413] on input "text" at bounding box center [367, 410] width 140 height 28
paste input "[PHONE_NUMBER]"
type input "[PHONE_NUMBER]"
click at [660, 556] on button "Save" at bounding box center [653, 553] width 47 height 29
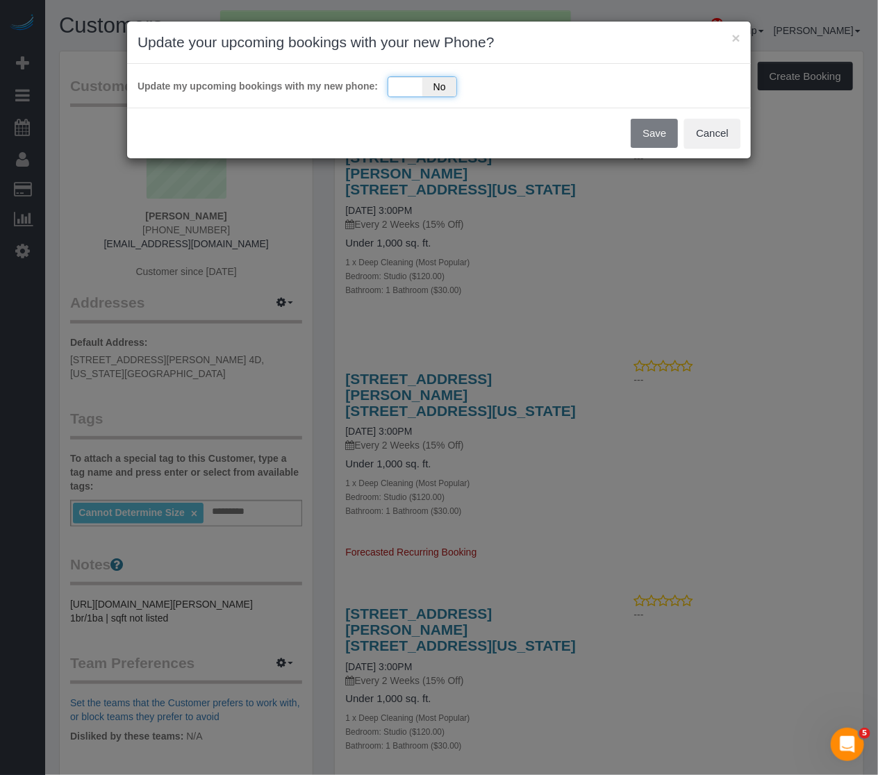
click at [414, 89] on div "Yes No" at bounding box center [421, 86] width 69 height 21
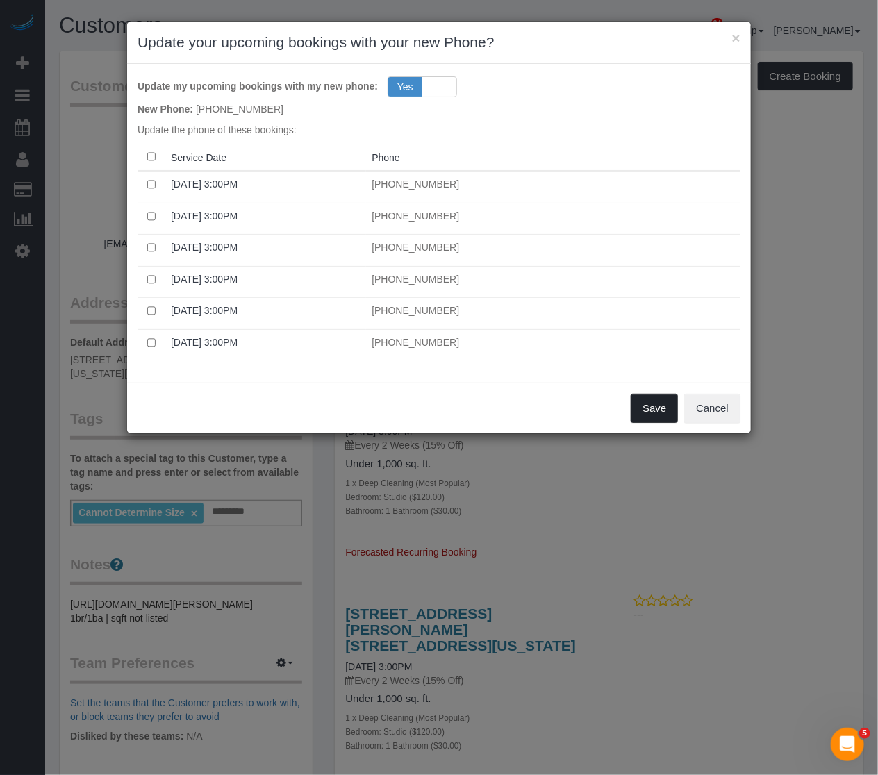
click at [650, 396] on button "Save" at bounding box center [653, 408] width 47 height 29
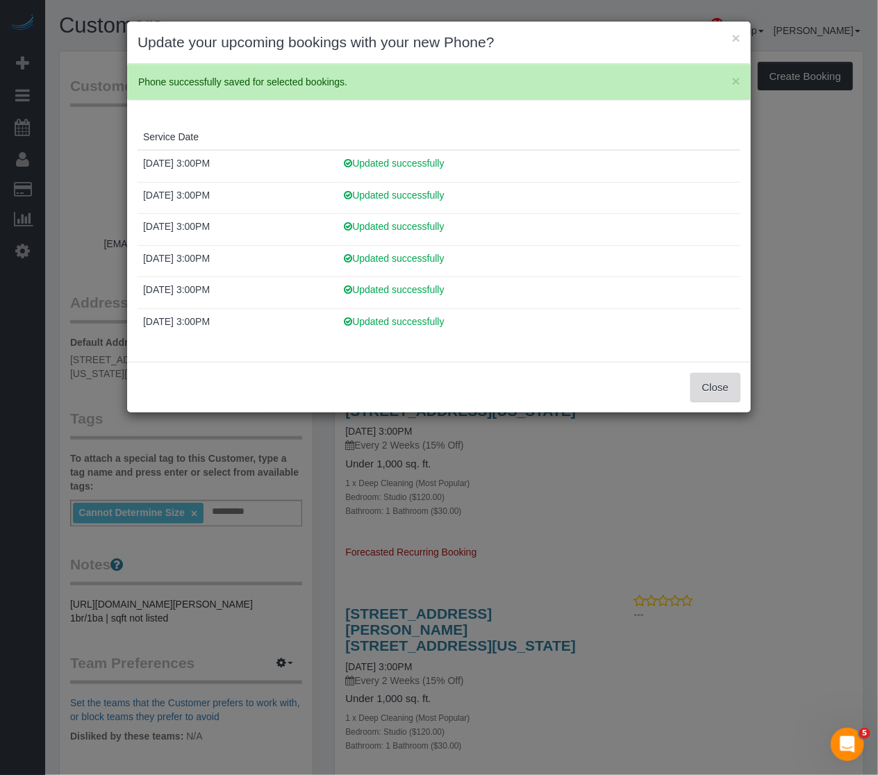
click at [723, 387] on button "Close" at bounding box center [715, 387] width 50 height 29
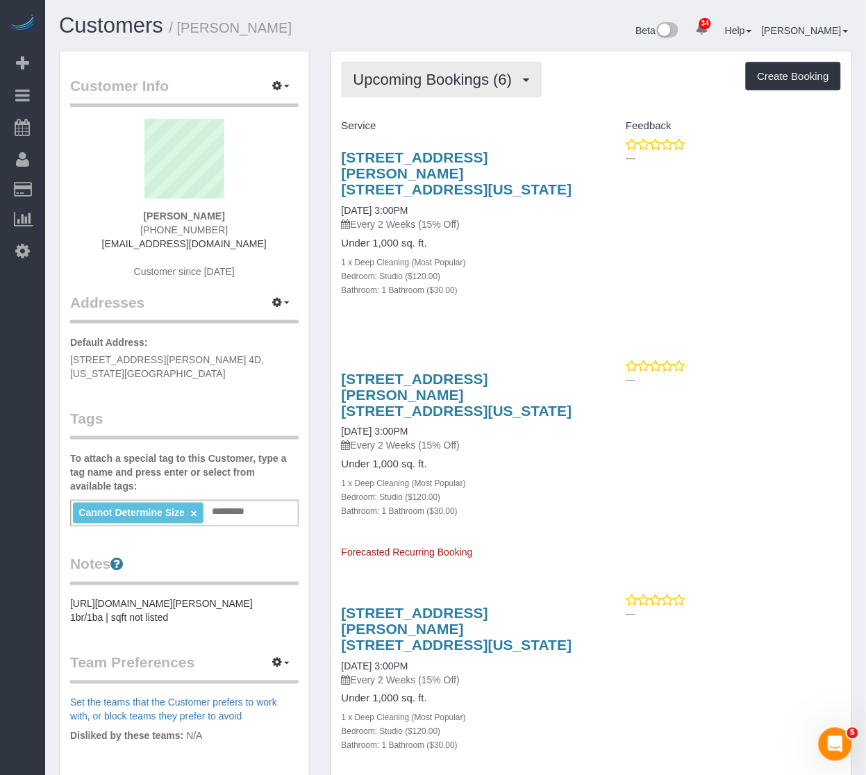
click at [512, 80] on span "Upcoming Bookings (6)" at bounding box center [436, 79] width 166 height 17
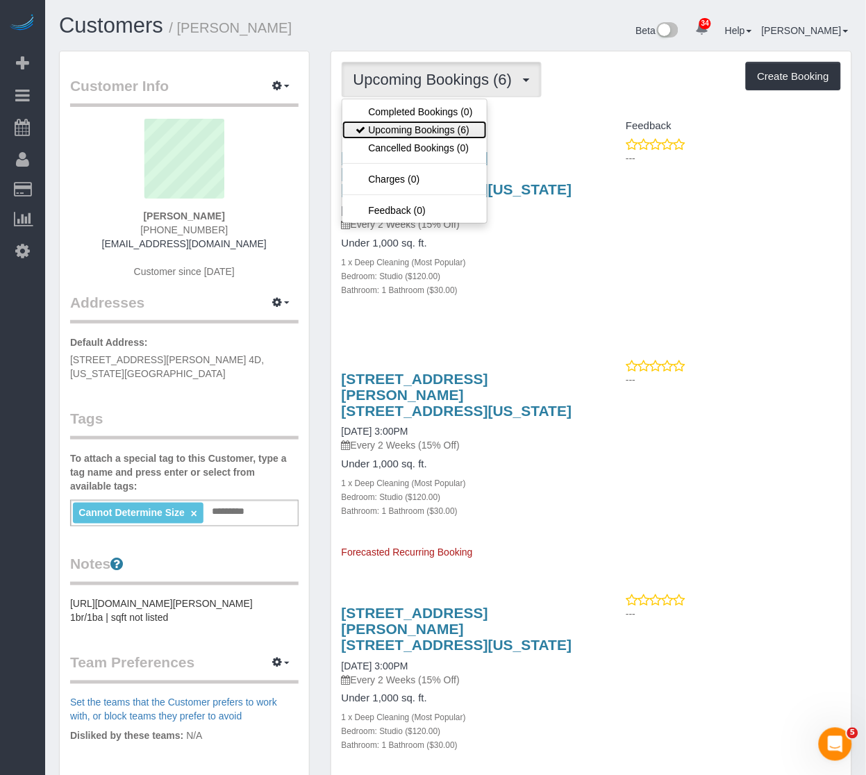
click at [442, 135] on link "Upcoming Bookings (6)" at bounding box center [414, 130] width 144 height 18
